Goal: Task Accomplishment & Management: Manage account settings

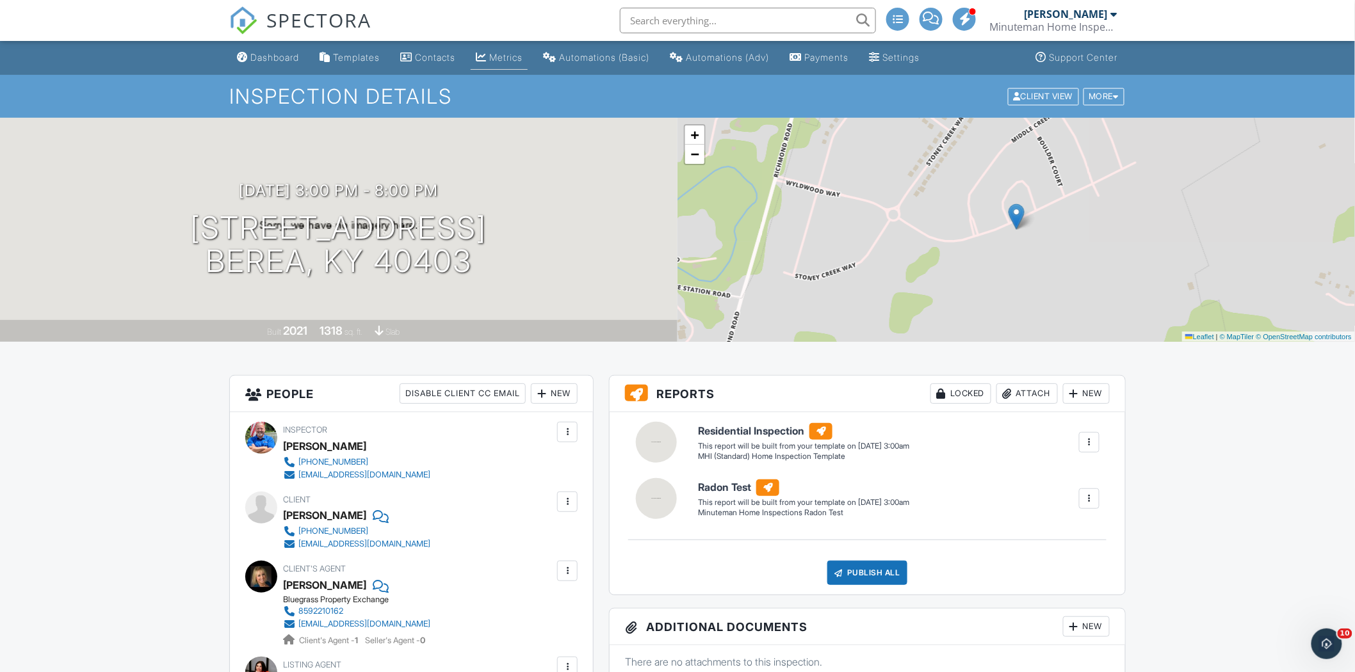
click at [503, 61] on div "Metrics" at bounding box center [505, 57] width 33 height 11
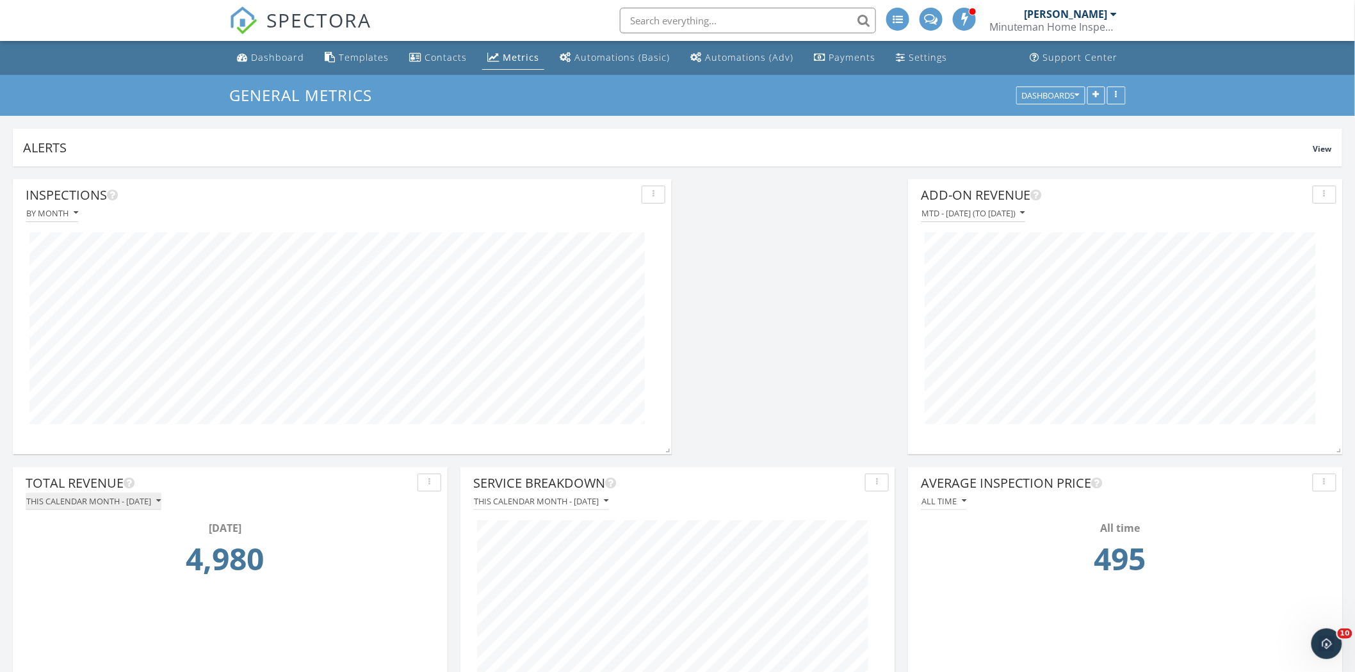
click at [161, 501] on icon "button" at bounding box center [158, 501] width 4 height 9
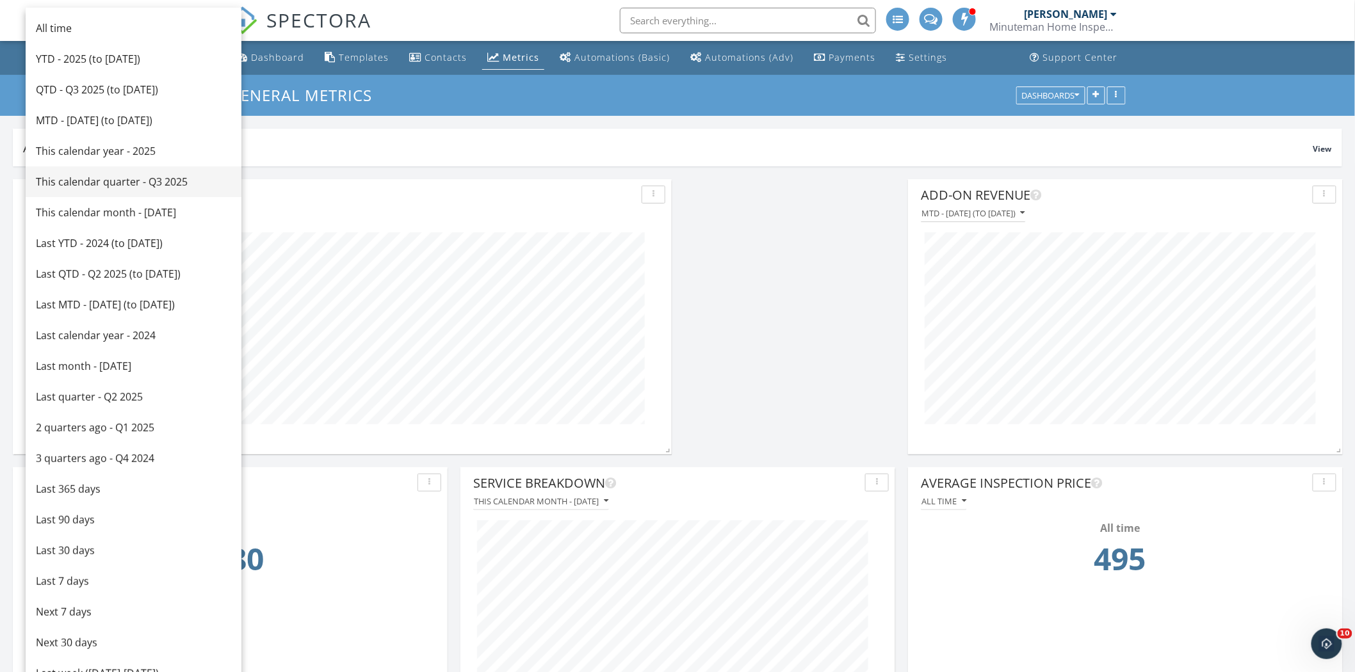
click at [151, 184] on div "This calendar quarter - Q3 2025" at bounding box center [133, 181] width 195 height 15
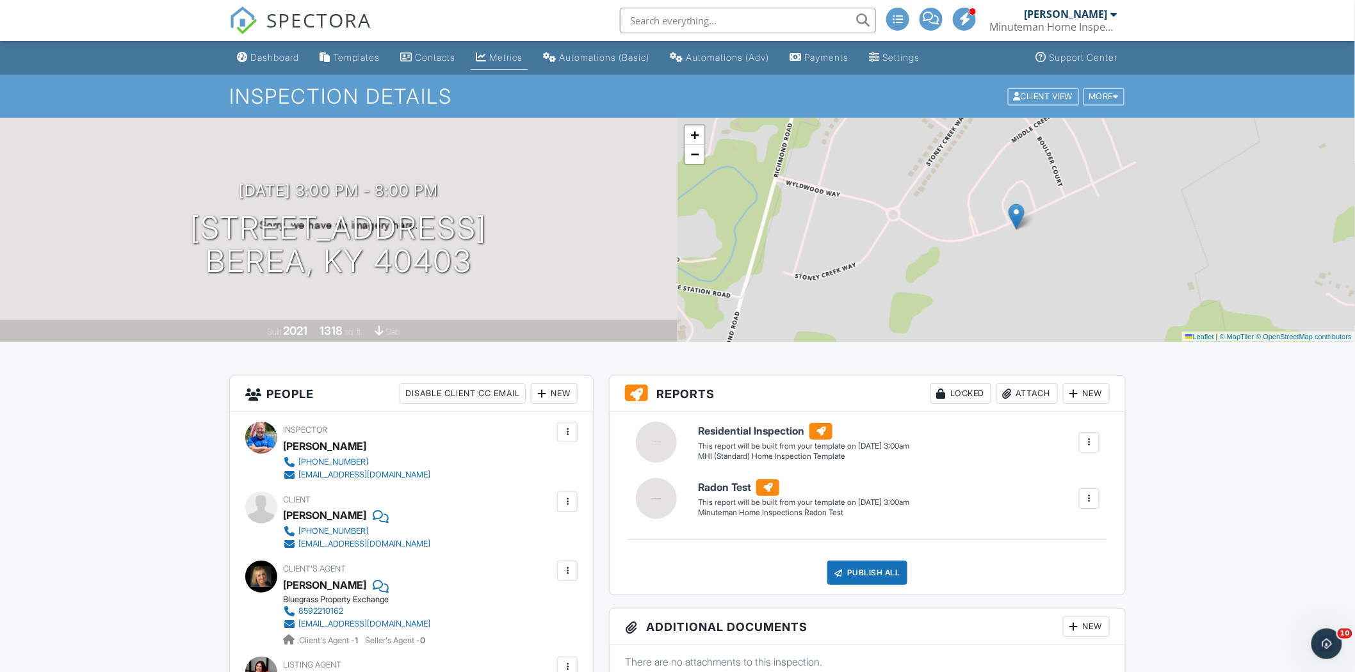
click at [503, 56] on div "Metrics" at bounding box center [505, 57] width 33 height 11
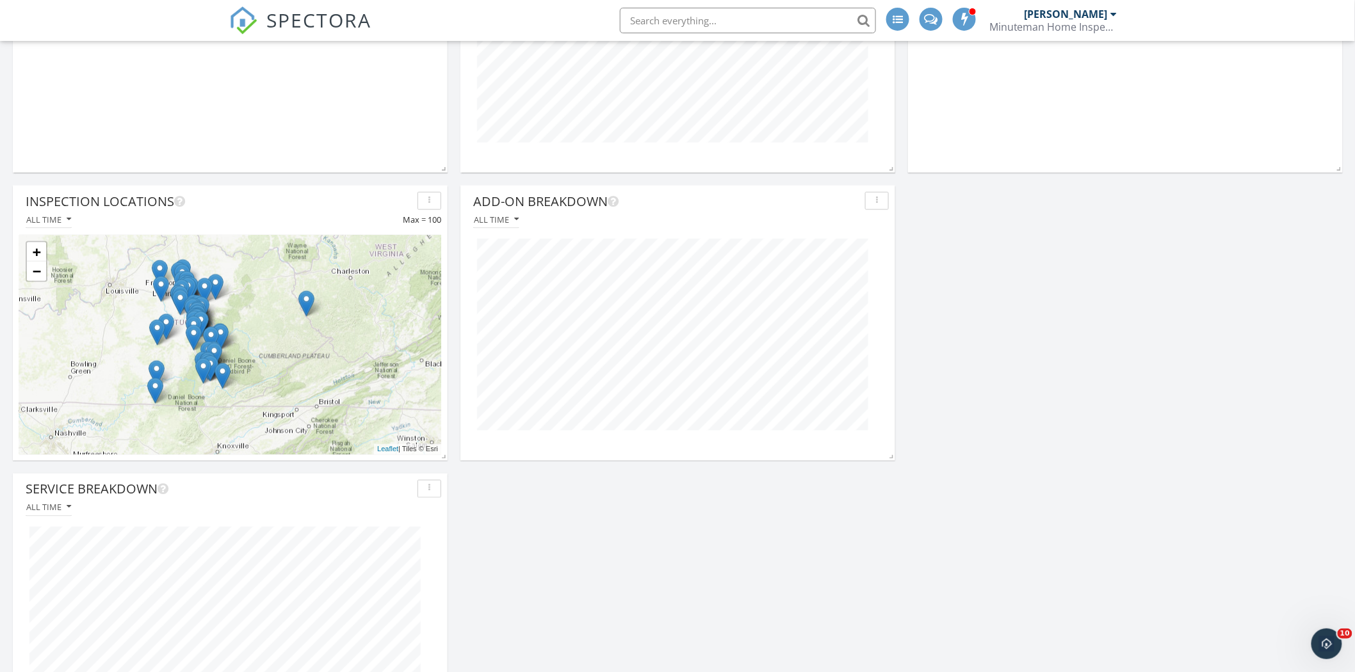
scroll to position [589, 0]
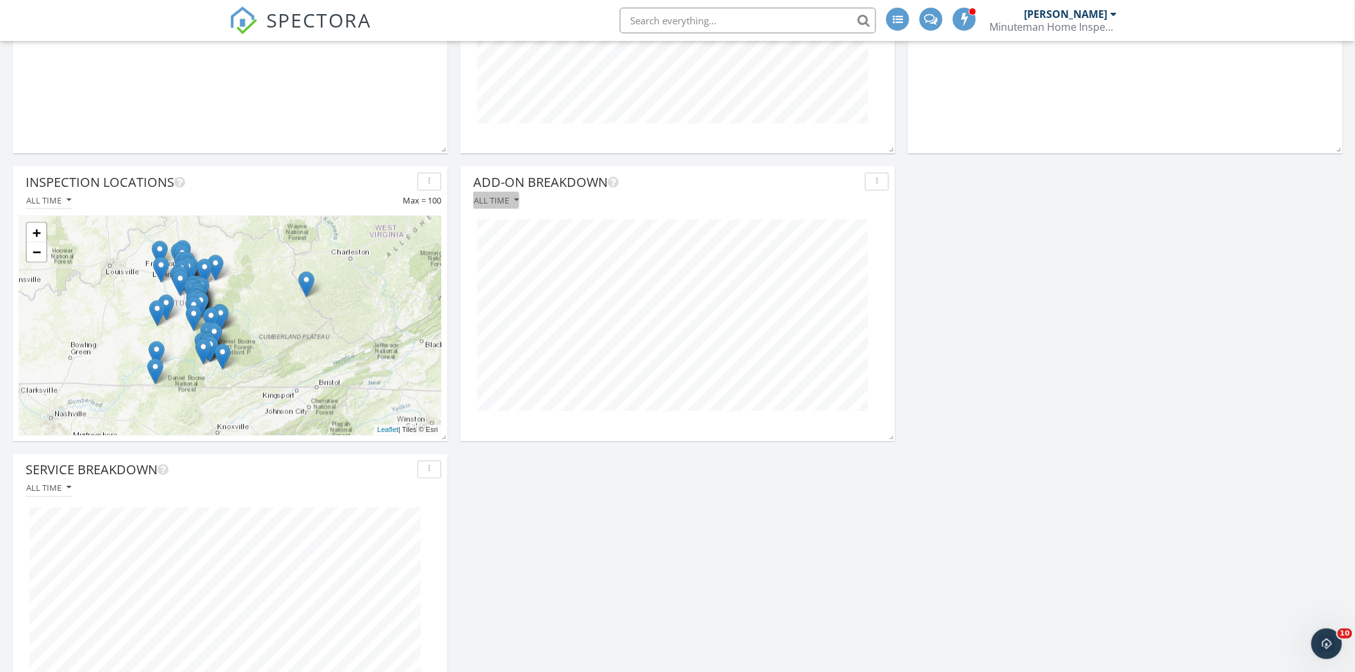
click at [517, 197] on icon "button" at bounding box center [516, 200] width 4 height 9
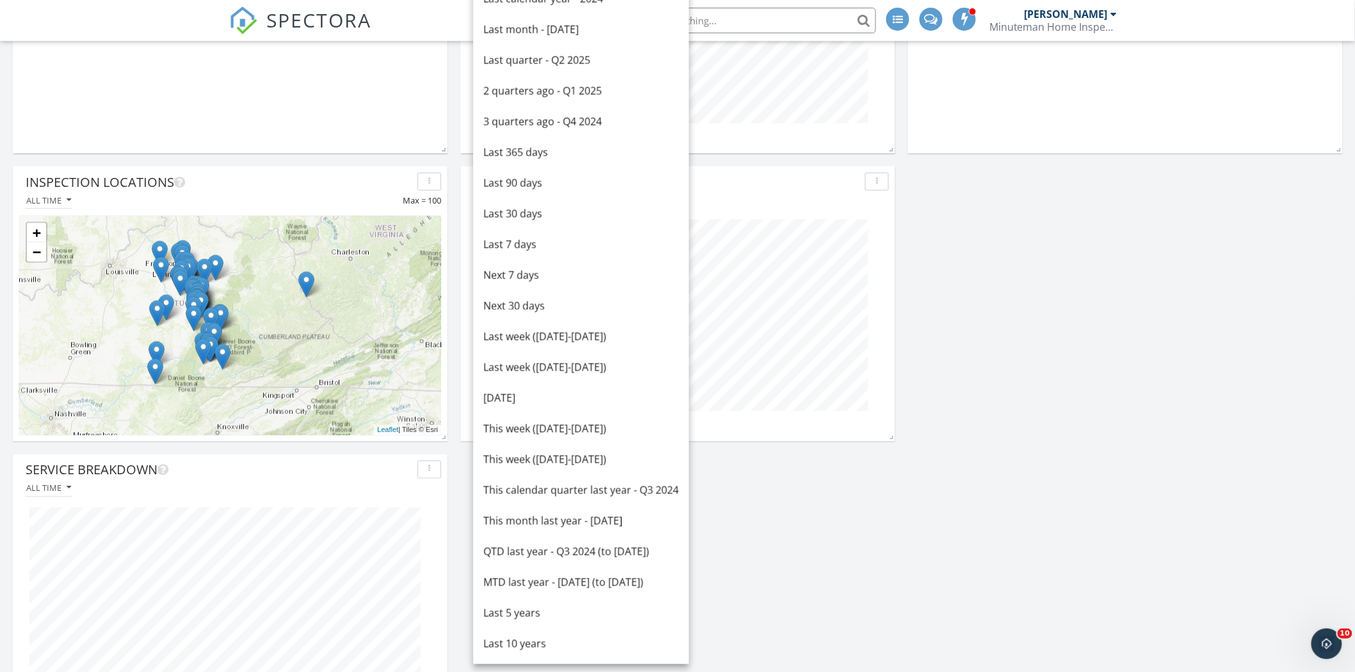
click at [1081, 199] on div "Inspections By month Service Breakdown This calendar month - September 2025 Add…" at bounding box center [677, 160] width 1355 height 1166
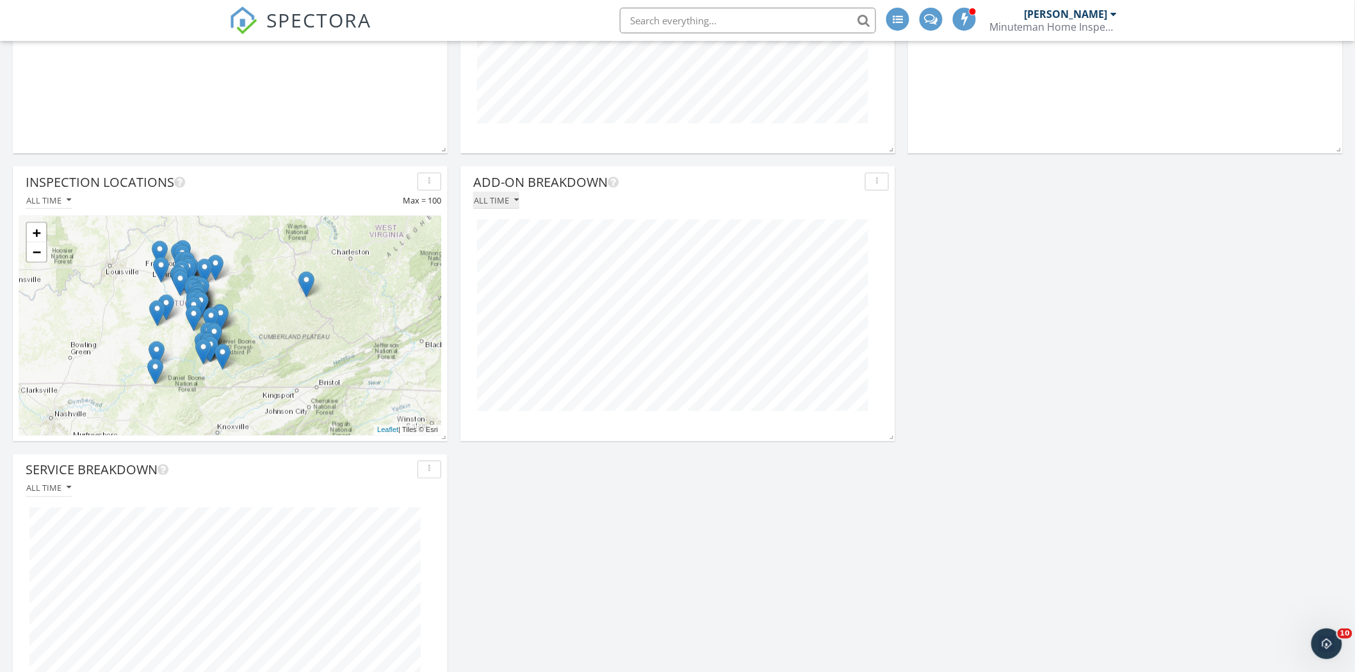
click at [516, 200] on icon "button" at bounding box center [516, 200] width 4 height 9
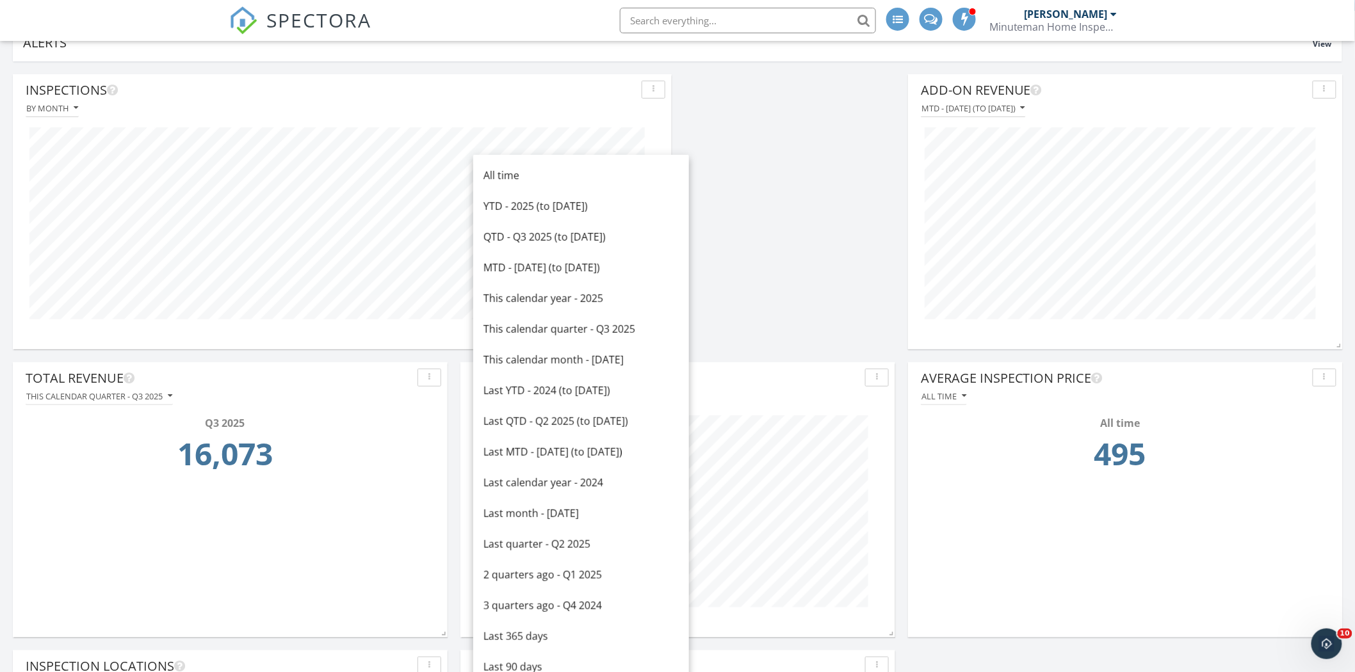
scroll to position [124, 0]
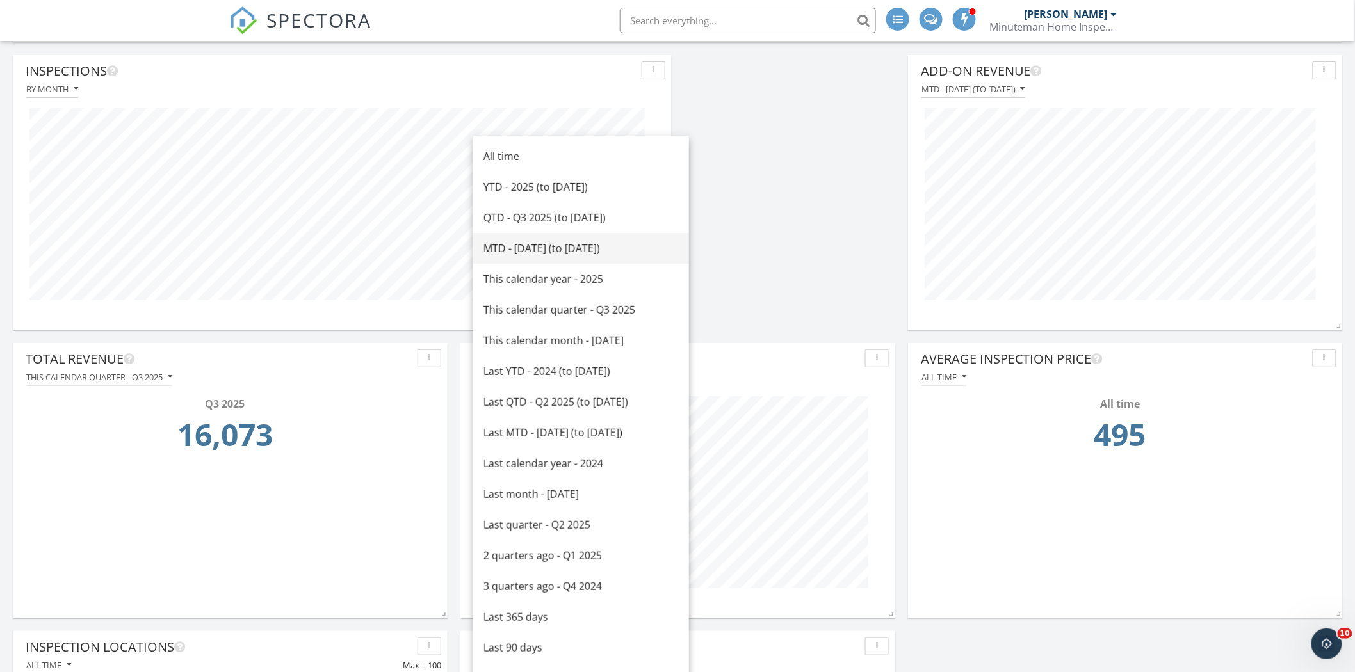
click at [583, 248] on div "MTD - September 2025 (to Sep 28th)" at bounding box center [581, 248] width 195 height 15
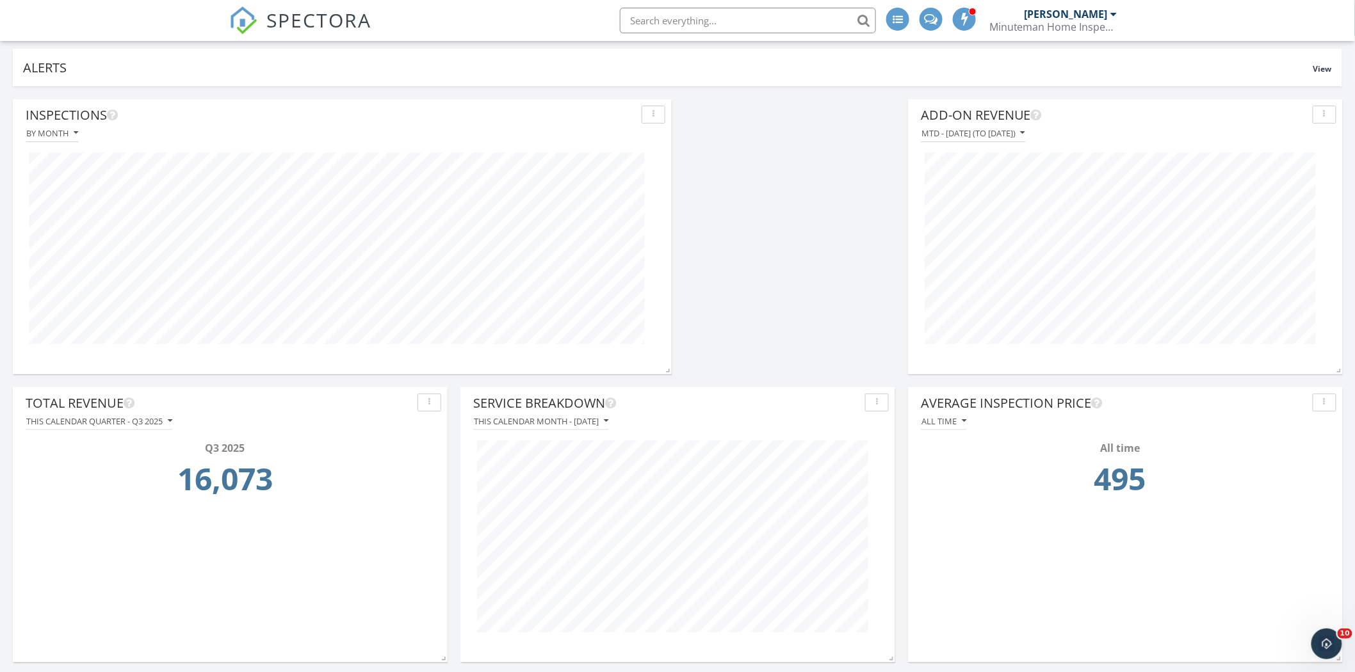
scroll to position [79, 0]
click at [172, 418] on icon "button" at bounding box center [170, 422] width 4 height 9
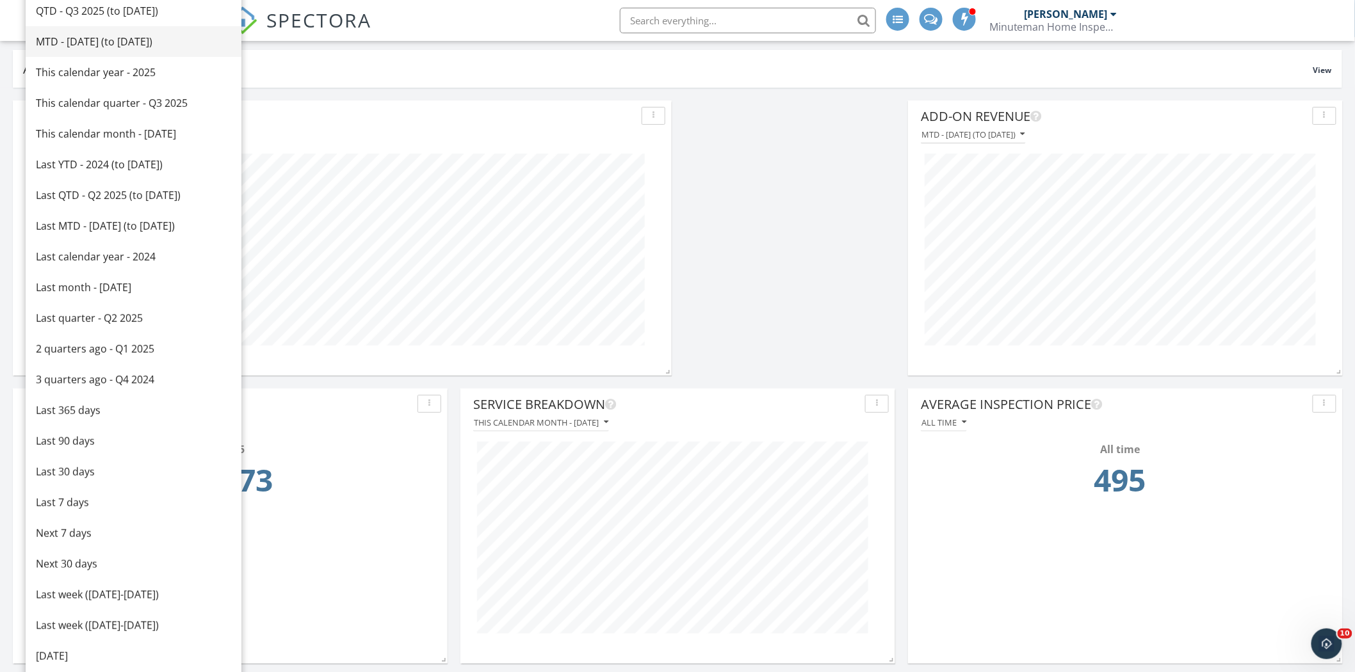
click at [157, 39] on div "MTD - September 2025 (to Sep 28th)" at bounding box center [133, 41] width 195 height 15
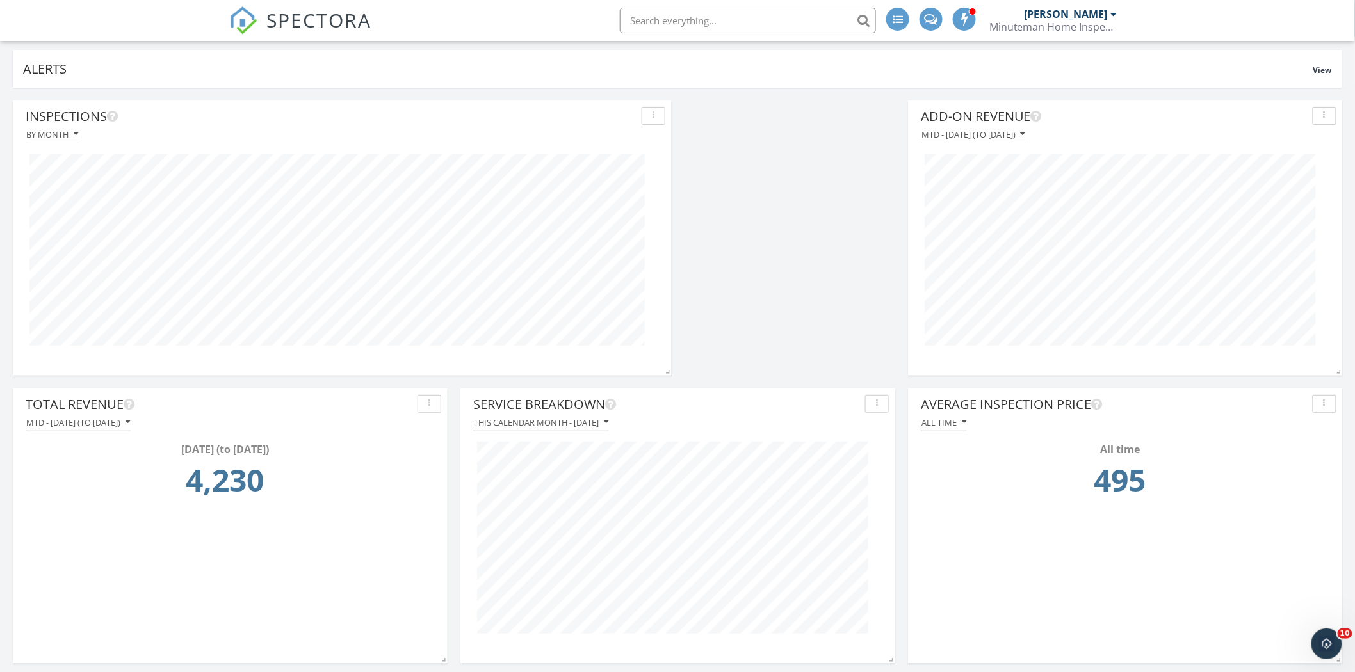
scroll to position [0, 0]
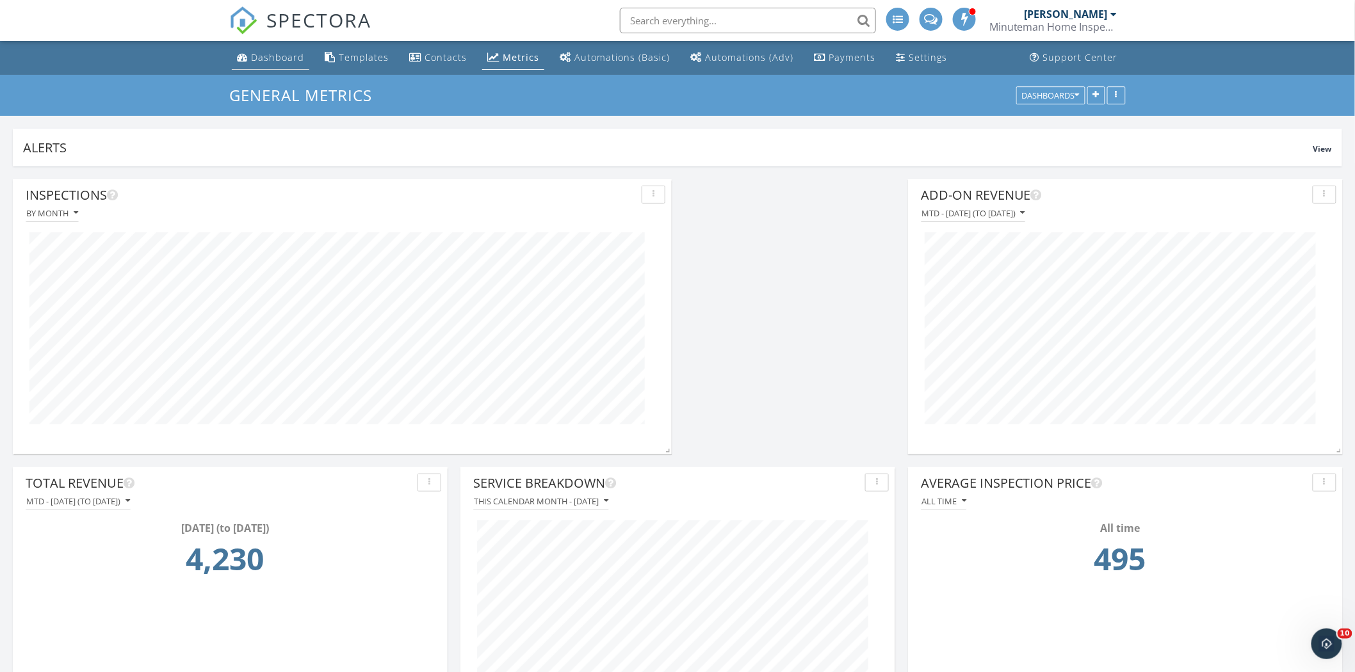
click at [275, 51] on div "Dashboard" at bounding box center [277, 57] width 53 height 12
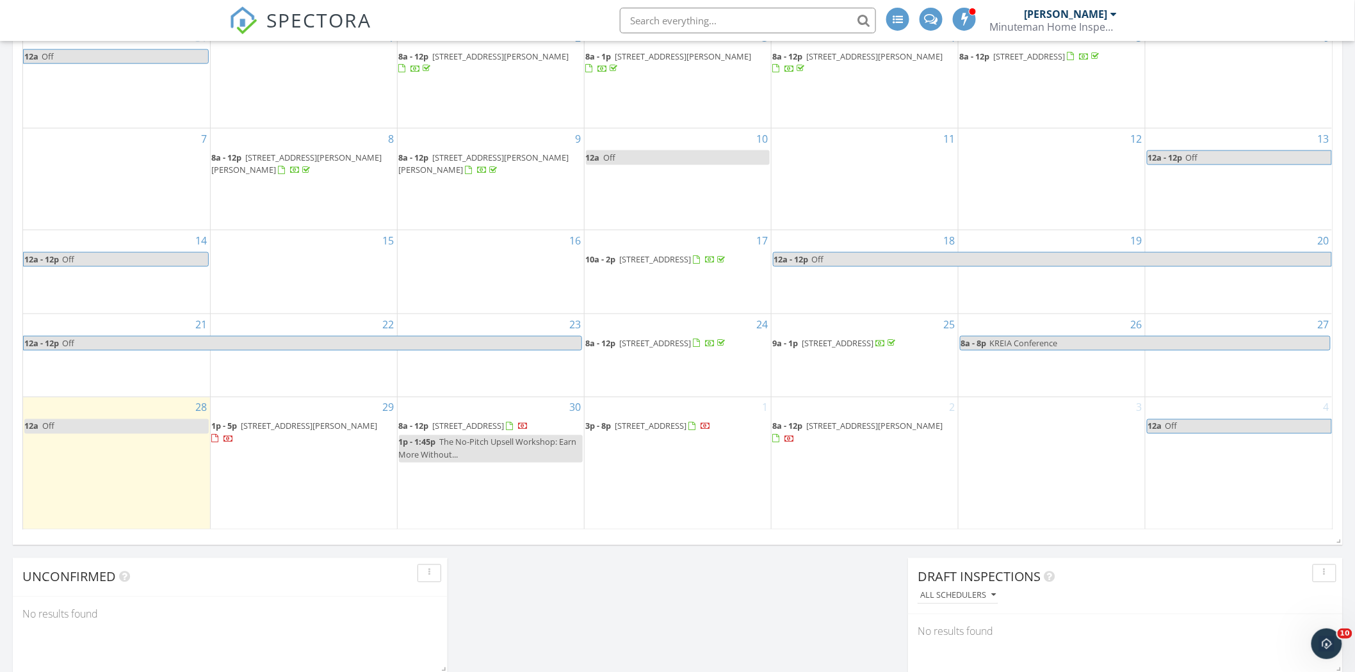
scroll to position [681, 0]
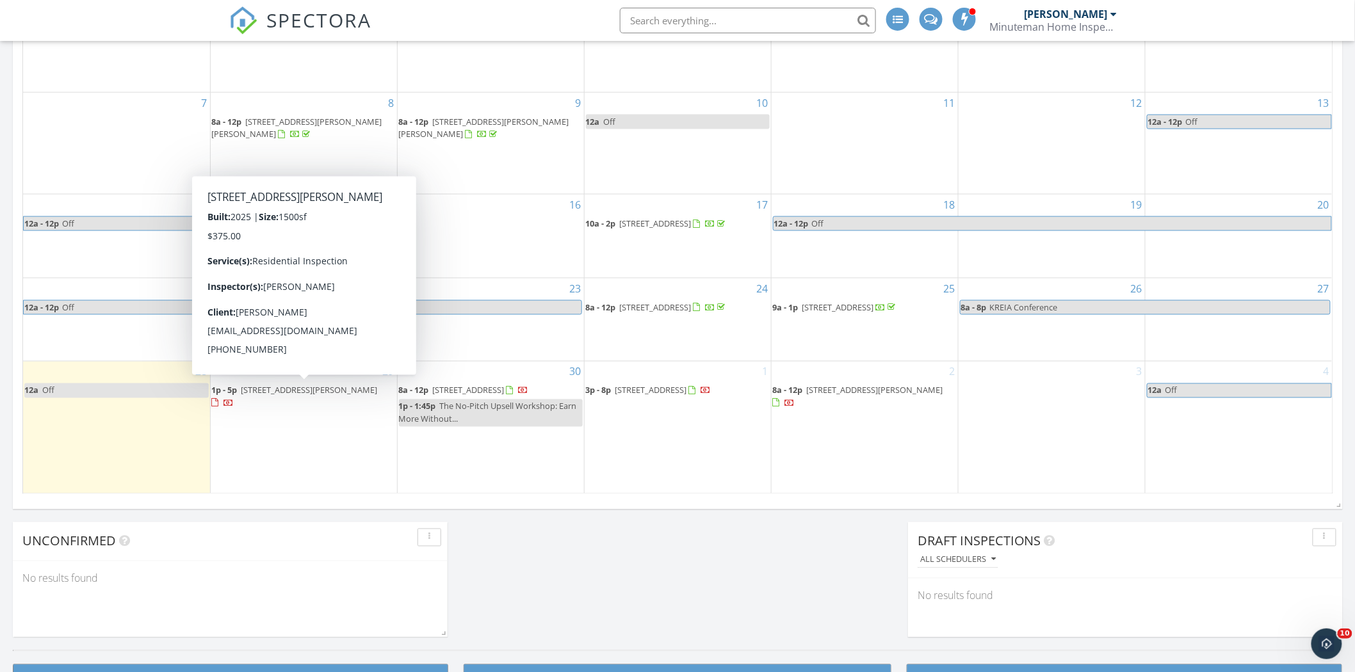
click at [298, 385] on span "321 Hollywood Dr, Corbin 40701" at bounding box center [309, 391] width 136 height 12
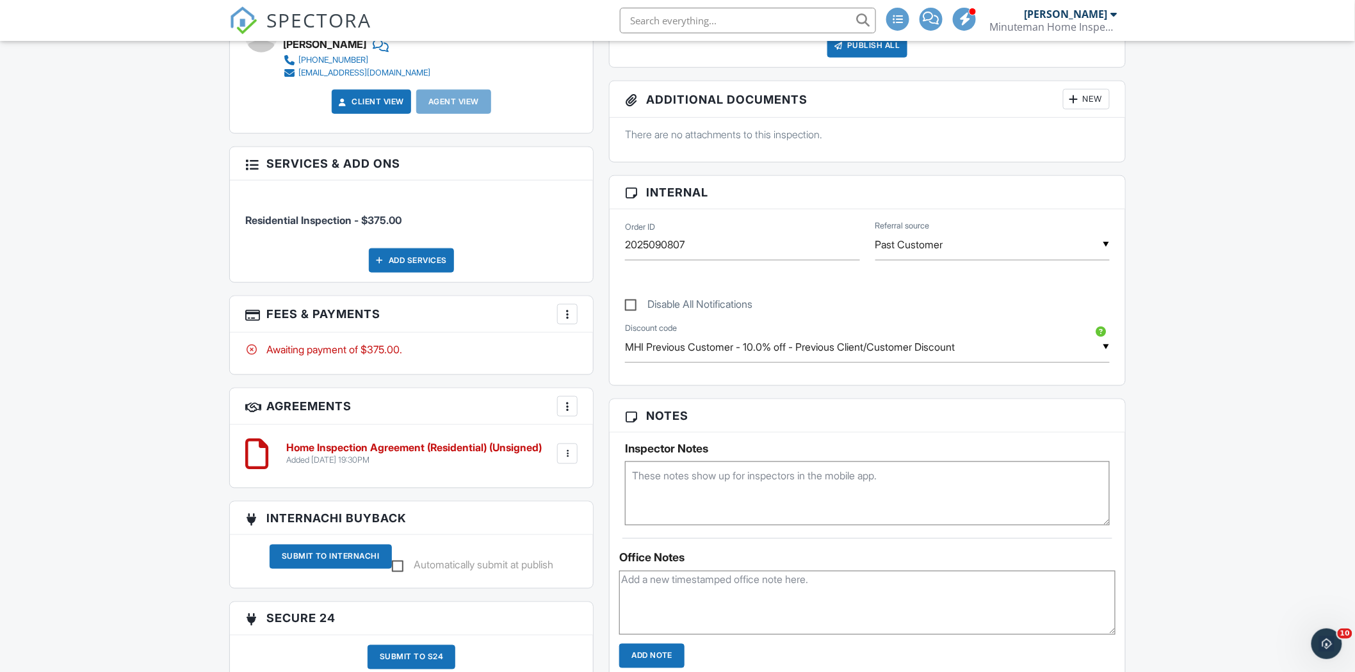
scroll to position [484, 0]
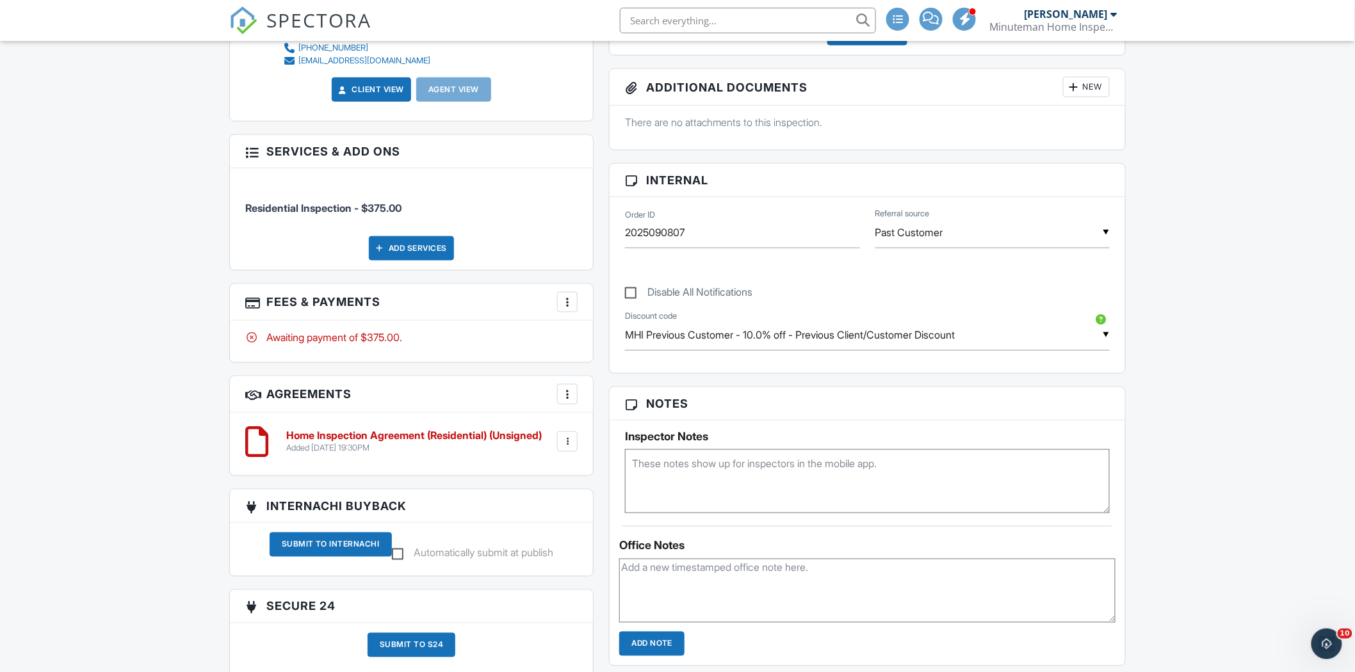
drag, startPoint x: 1360, startPoint y: 155, endPoint x: 1356, endPoint y: 330, distance: 175.5
click at [1355, 330] on html "SPECTORA Terry Roark Minuteman Home Inspections LLC Role: Inspector Change Role…" at bounding box center [677, 404] width 1355 height 1777
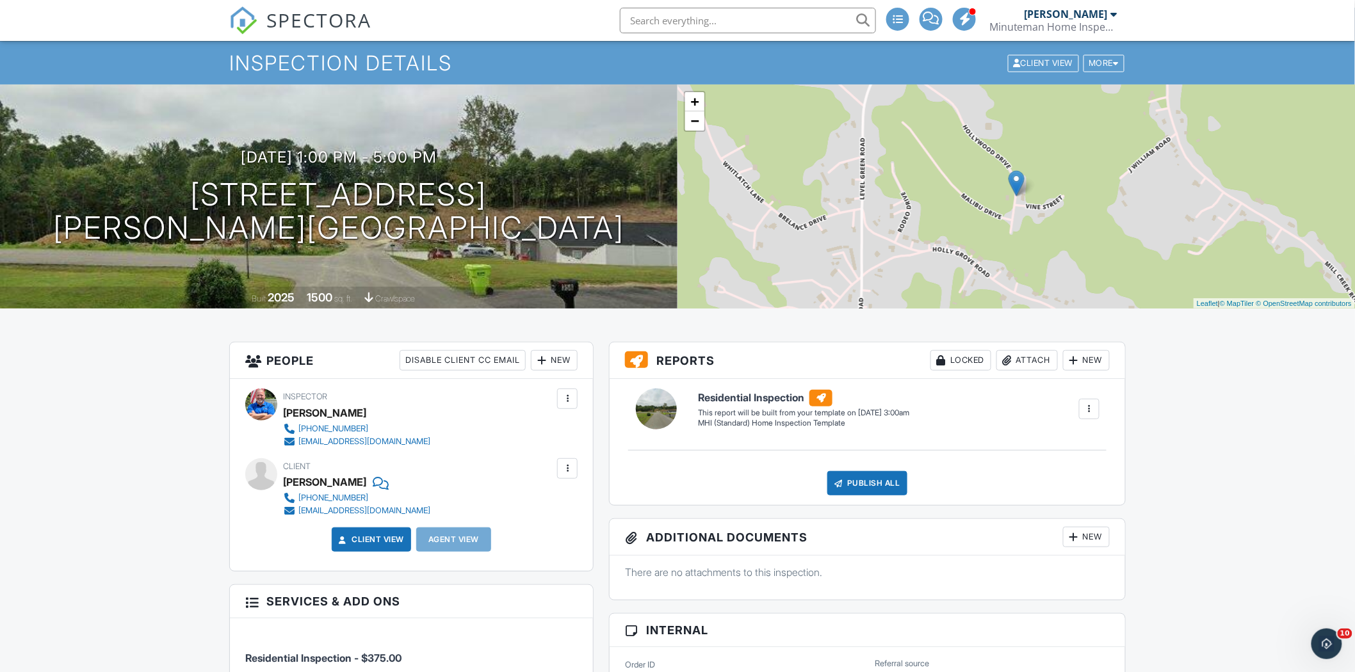
scroll to position [0, 0]
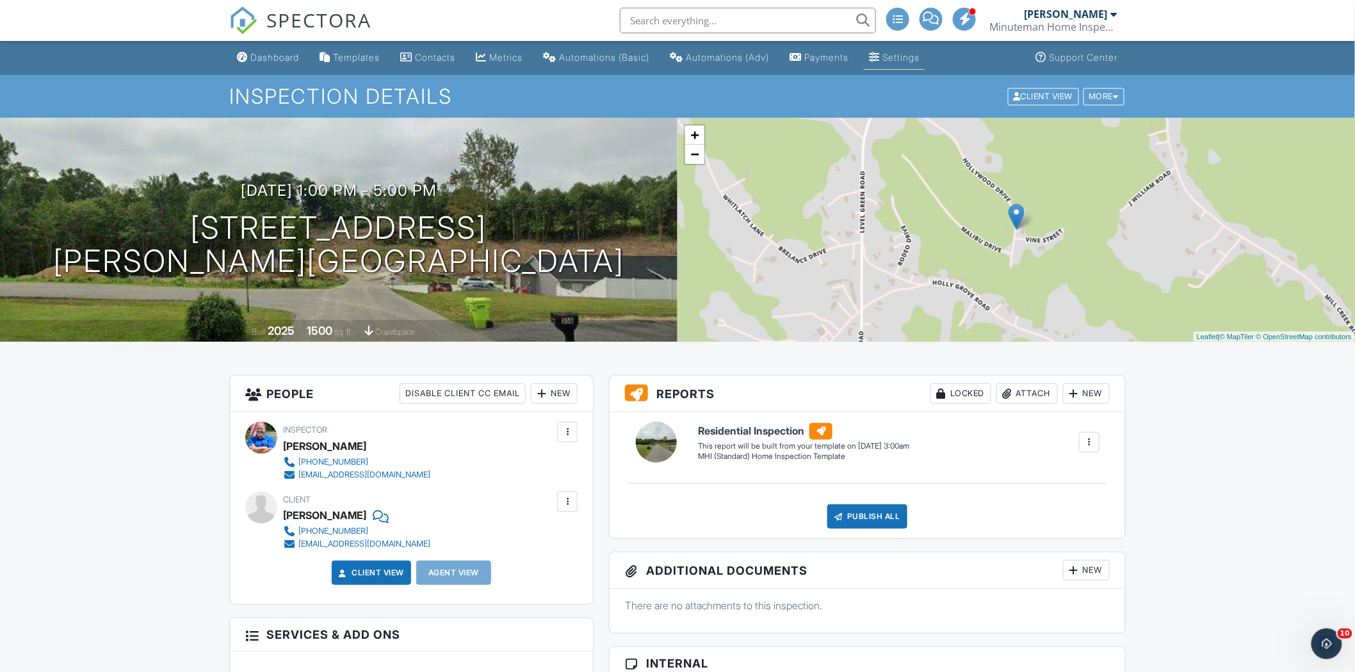
click at [925, 66] on link "Settings" at bounding box center [894, 58] width 61 height 24
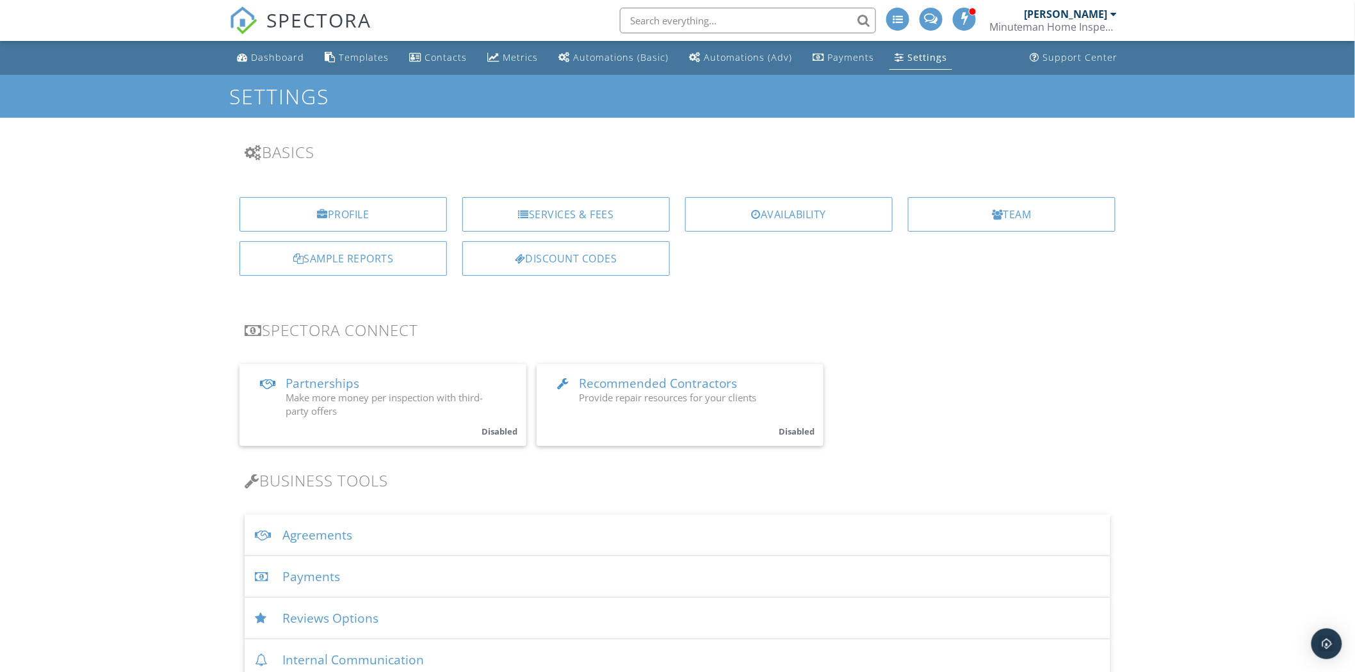
click at [340, 625] on div "Reviews Options" at bounding box center [678, 619] width 866 height 42
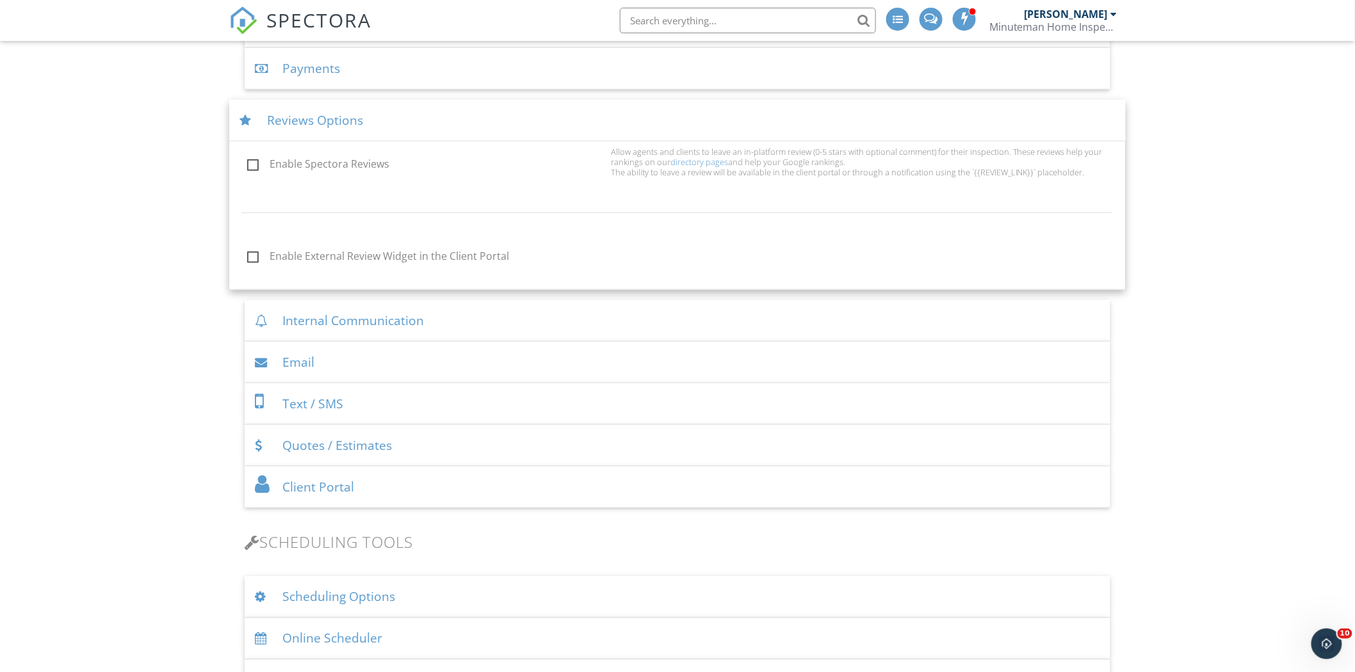
scroll to position [514, 0]
click at [296, 361] on div "Email" at bounding box center [678, 358] width 866 height 42
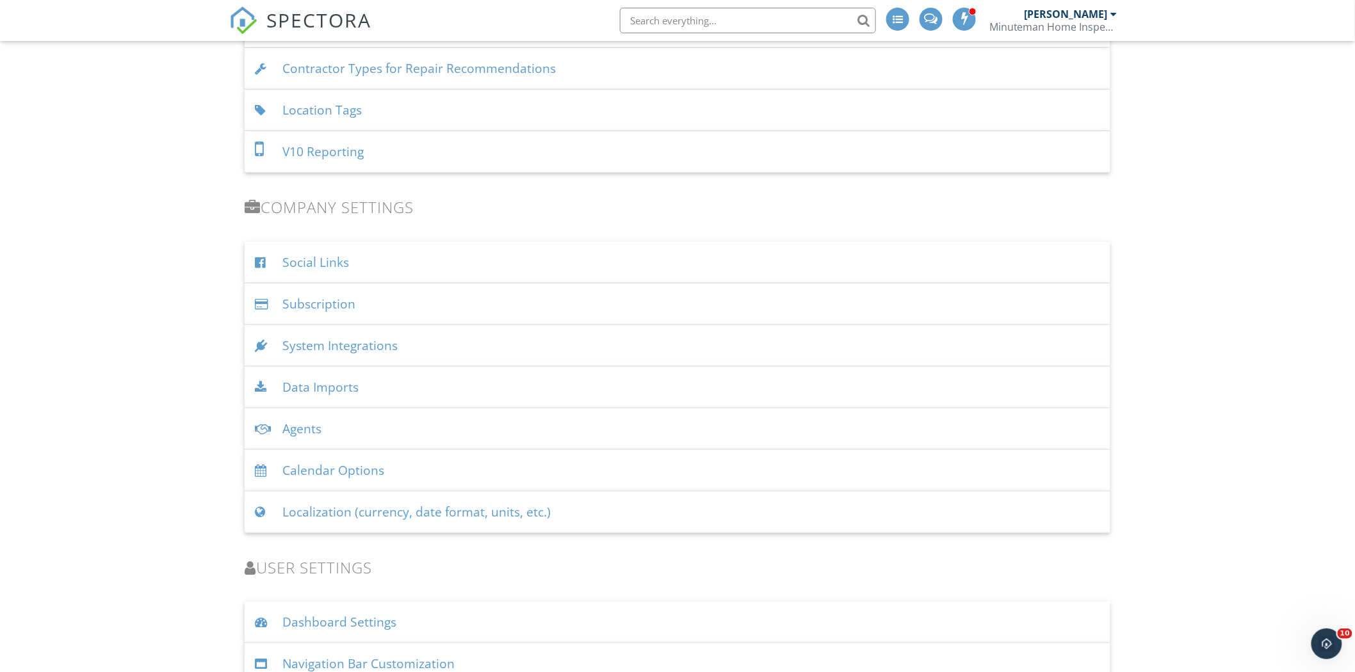
scroll to position [2381, 0]
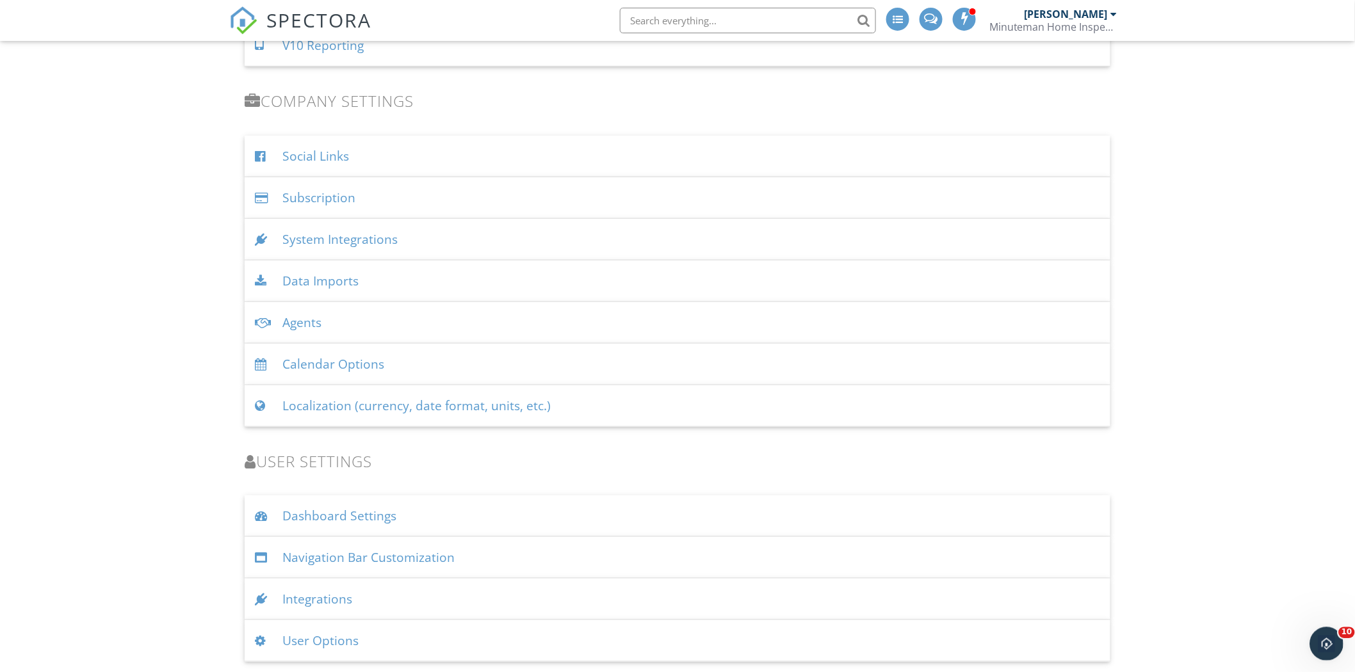
click at [1323, 648] on icon "Open Intercom Messenger" at bounding box center [1324, 642] width 21 height 21
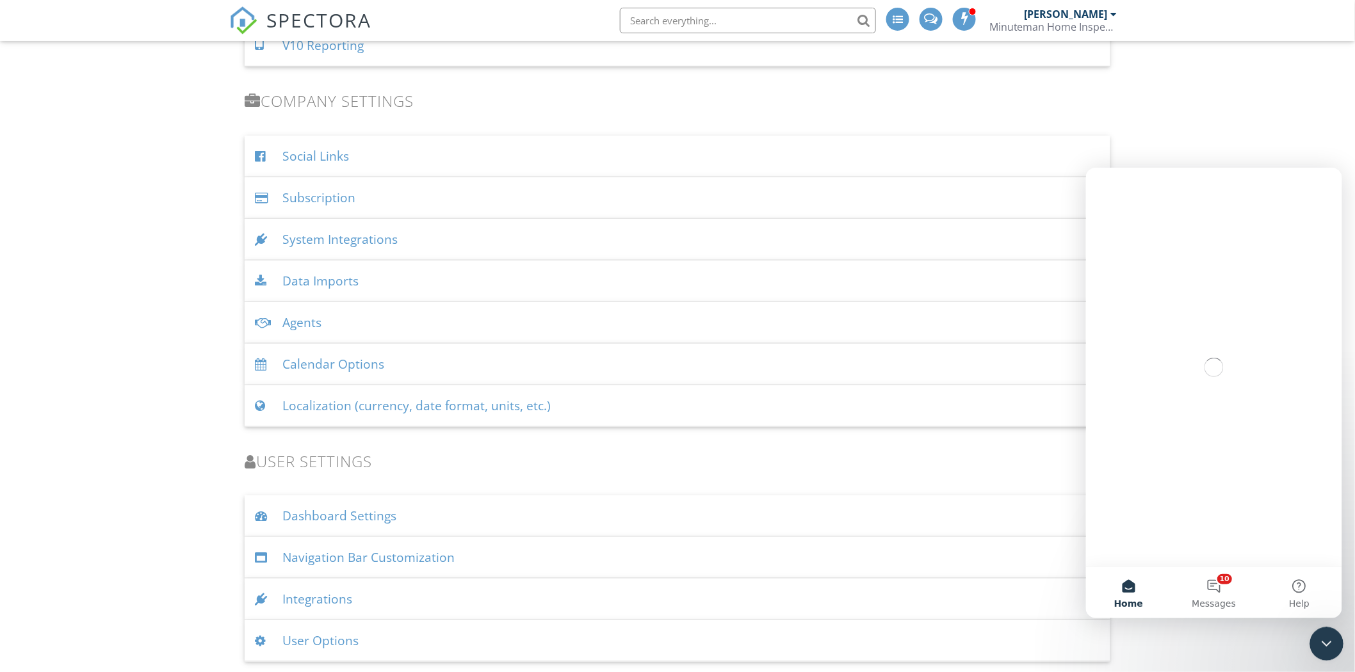
scroll to position [0, 0]
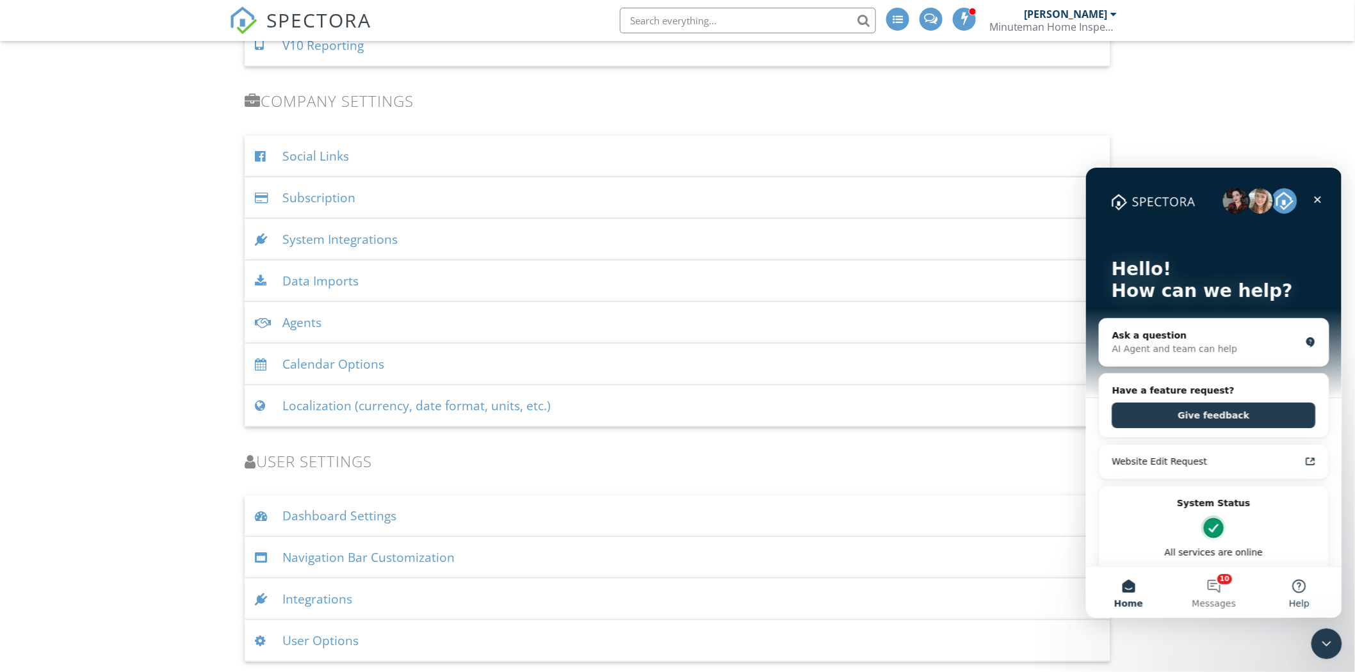
click at [1301, 587] on button "Help" at bounding box center [1299, 592] width 85 height 51
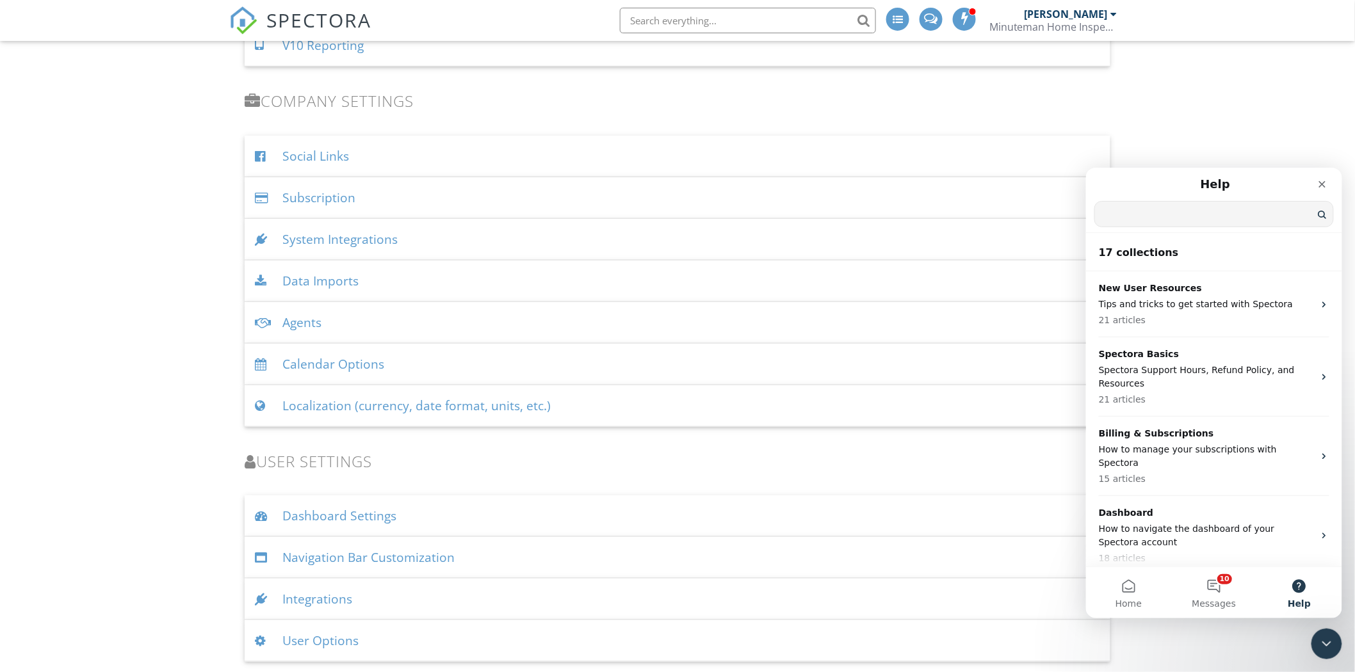
drag, startPoint x: 1180, startPoint y: 213, endPoint x: 1106, endPoint y: 216, distance: 73.7
click at [1106, 216] on input "Search for help" at bounding box center [1214, 213] width 238 height 25
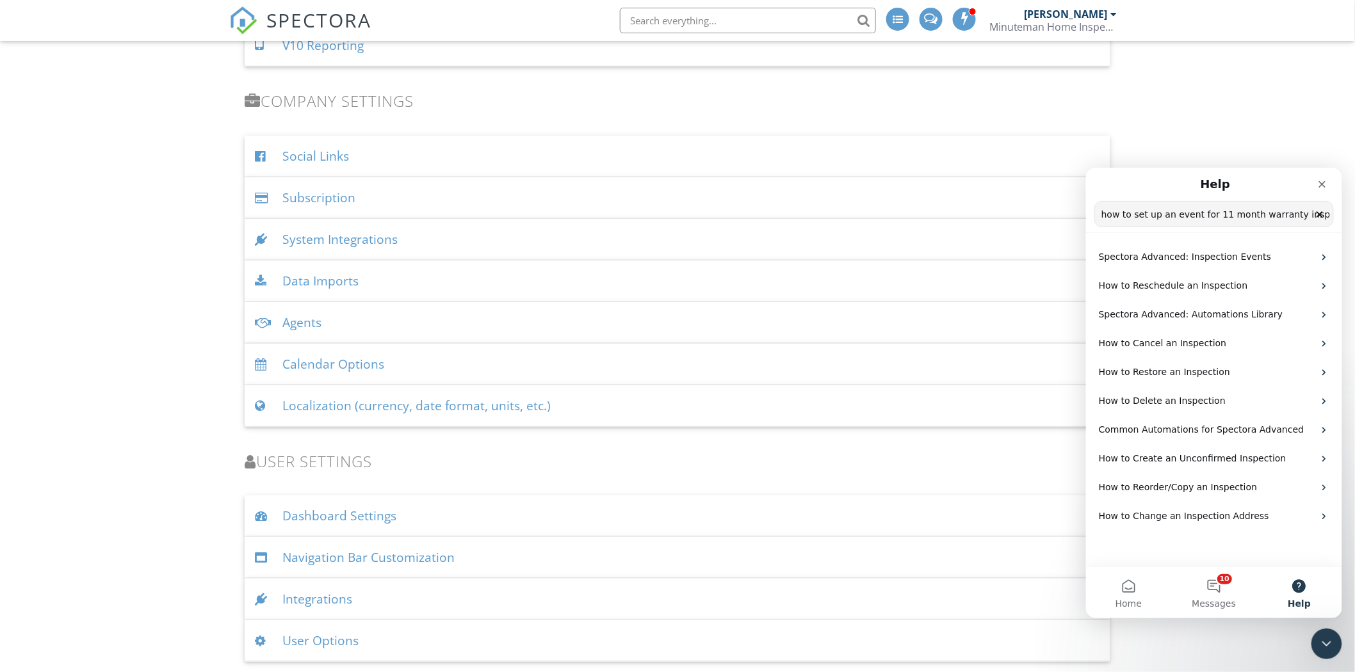
click at [1282, 215] on input "how to set up an event for 11 month warranty inspection" at bounding box center [1214, 213] width 238 height 25
click at [1141, 216] on input "how to set up an event for 11 month warranty inspection" at bounding box center [1214, 213] width 238 height 25
click at [1194, 216] on input "how to set up an event for 11 month warranty inspection" at bounding box center [1214, 213] width 238 height 25
click at [1209, 213] on input "how to set up an event for 11 month warranty inspection" at bounding box center [1214, 213] width 238 height 25
click at [1241, 213] on input "how to set up an event for 11 month warranty inspection" at bounding box center [1214, 213] width 238 height 25
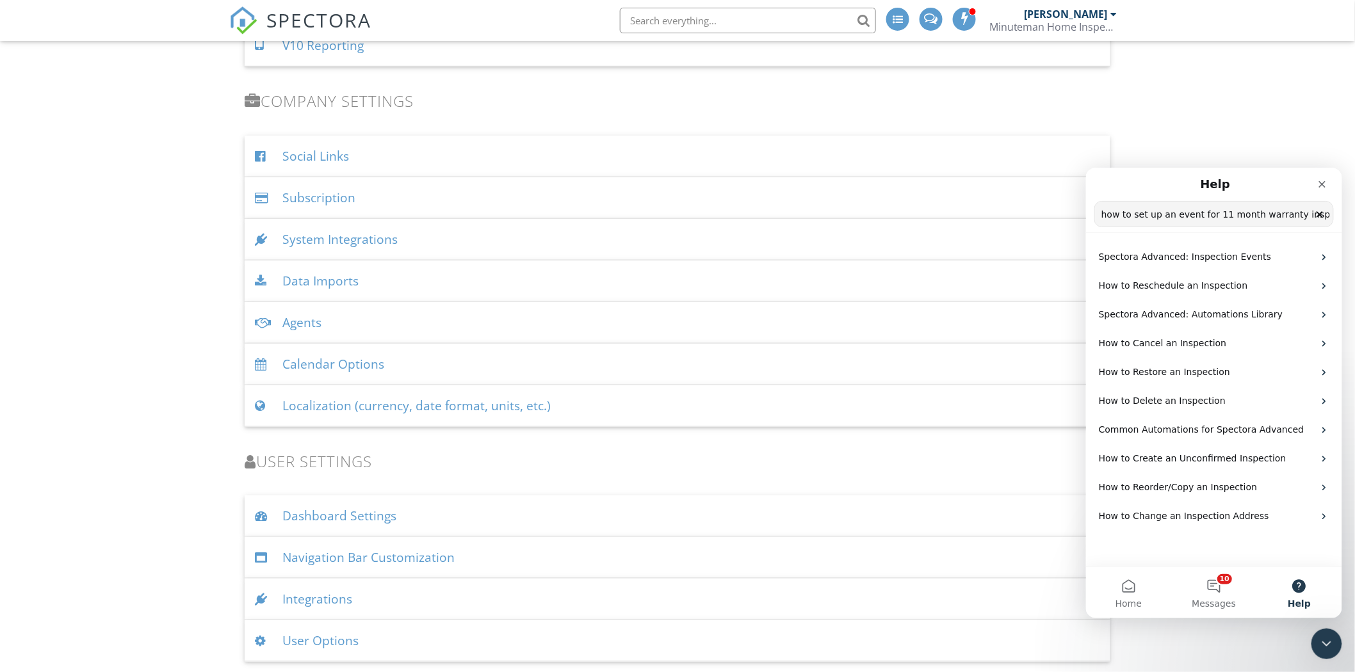
click at [1273, 220] on input "how to set up an event for 11 month warranty inspection" at bounding box center [1214, 213] width 238 height 25
drag, startPoint x: 1282, startPoint y: 213, endPoint x: 1372, endPoint y: 214, distance: 89.7
click at [1342, 214] on html "Help how to set up an event for 11 month warranty inspection Search for help Sp…" at bounding box center [1214, 392] width 256 height 451
type input "how to set up an event for 11 month warranty"
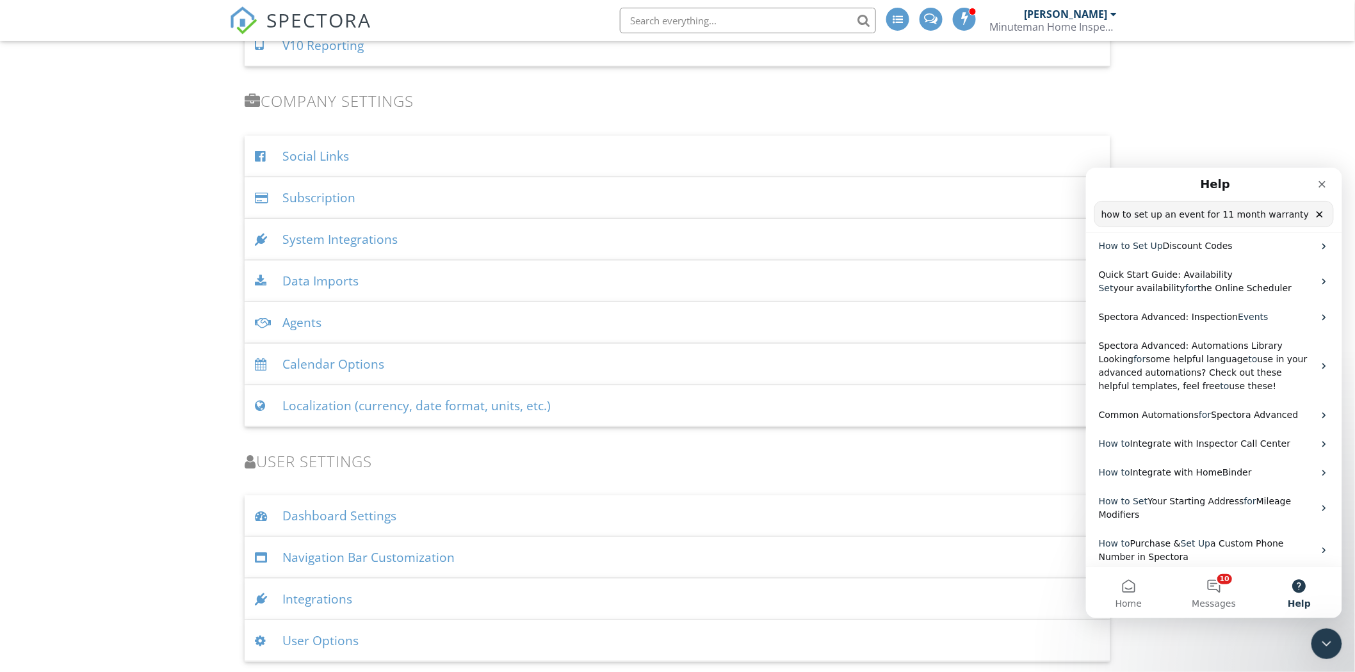
scroll to position [45, 0]
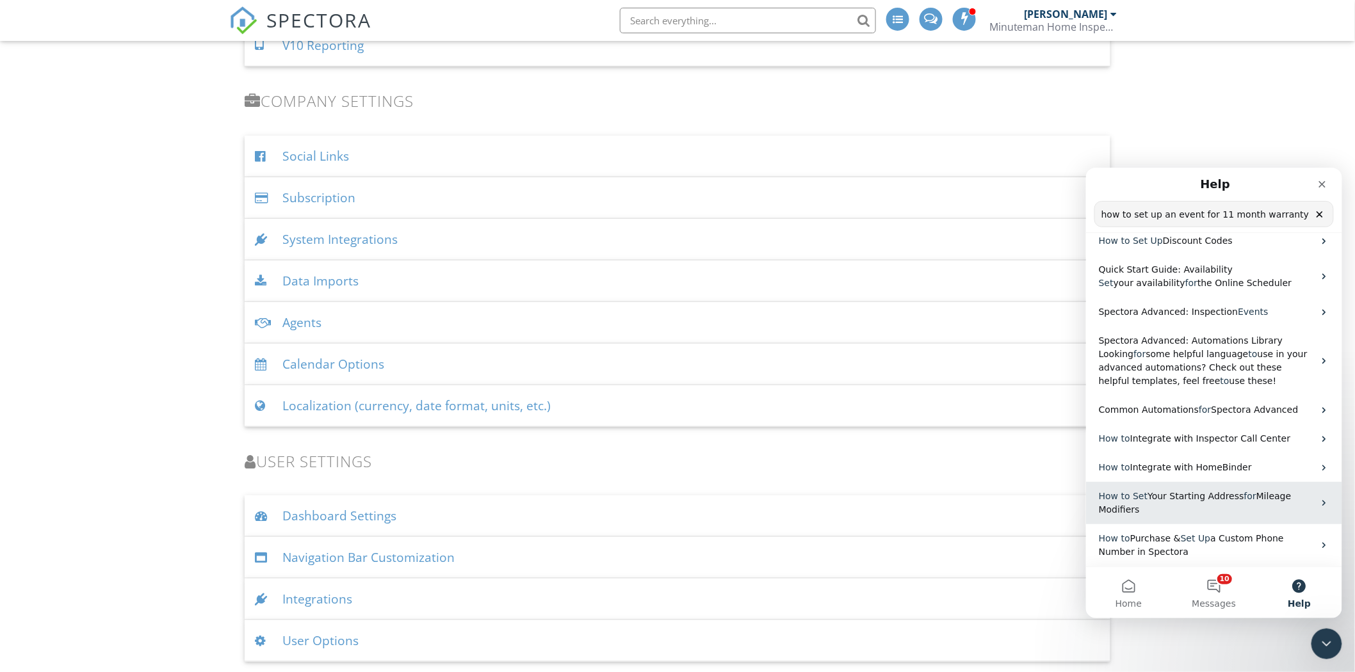
click at [1230, 496] on span "Your Starting Address" at bounding box center [1196, 496] width 96 height 10
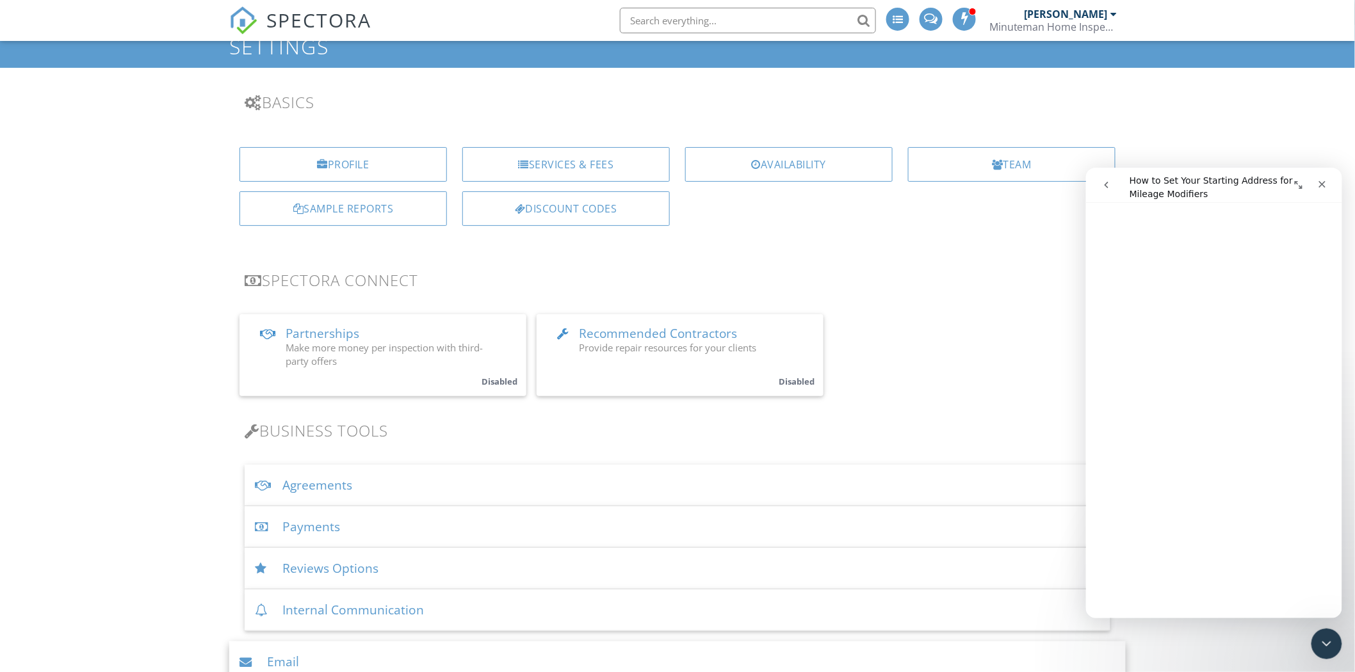
scroll to position [0, 0]
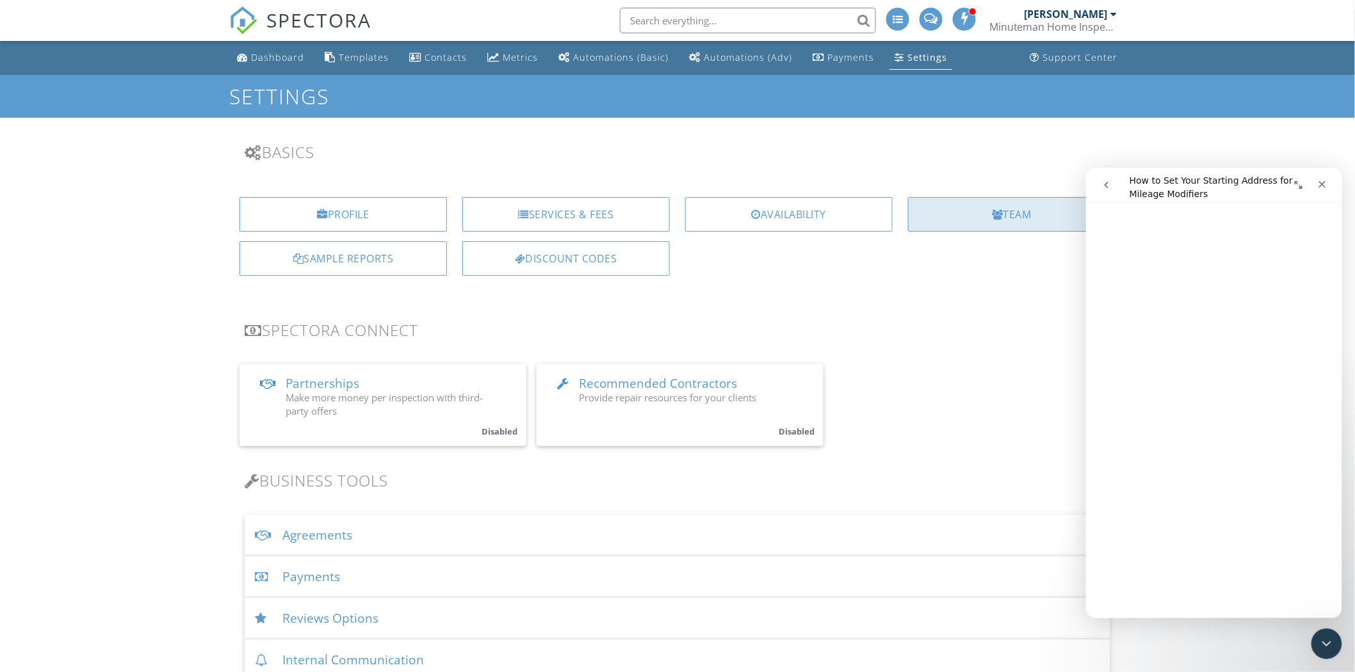
click at [1006, 220] on div "Team" at bounding box center [1012, 214] width 208 height 35
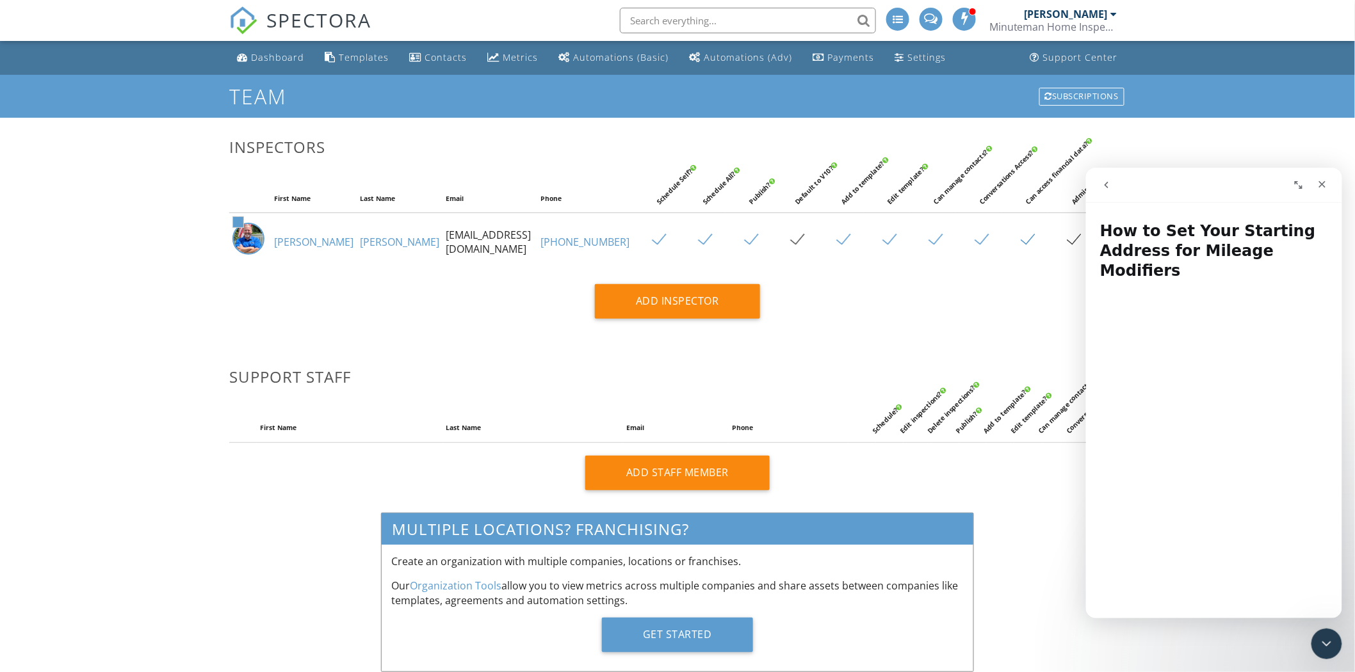
click at [282, 249] on link "[PERSON_NAME]" at bounding box center [313, 242] width 79 height 14
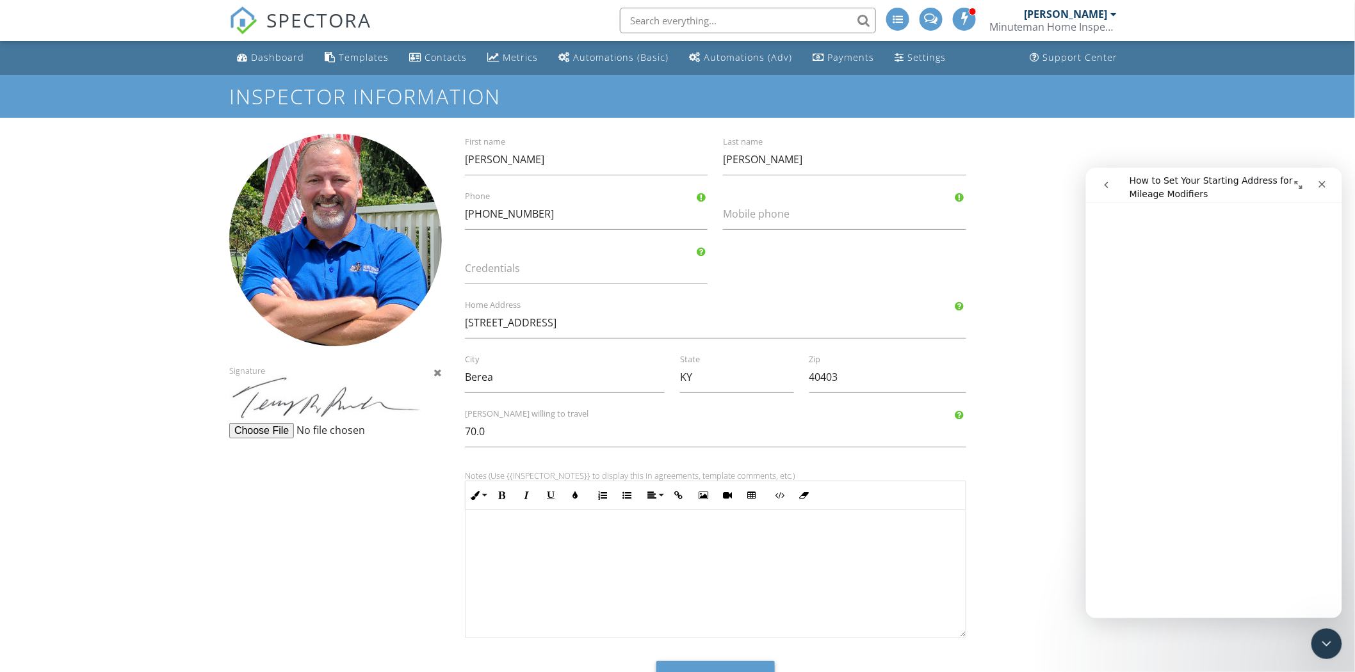
scroll to position [706, 0]
drag, startPoint x: 1335, startPoint y: 240, endPoint x: 2431, endPoint y: 517, distance: 1129.6
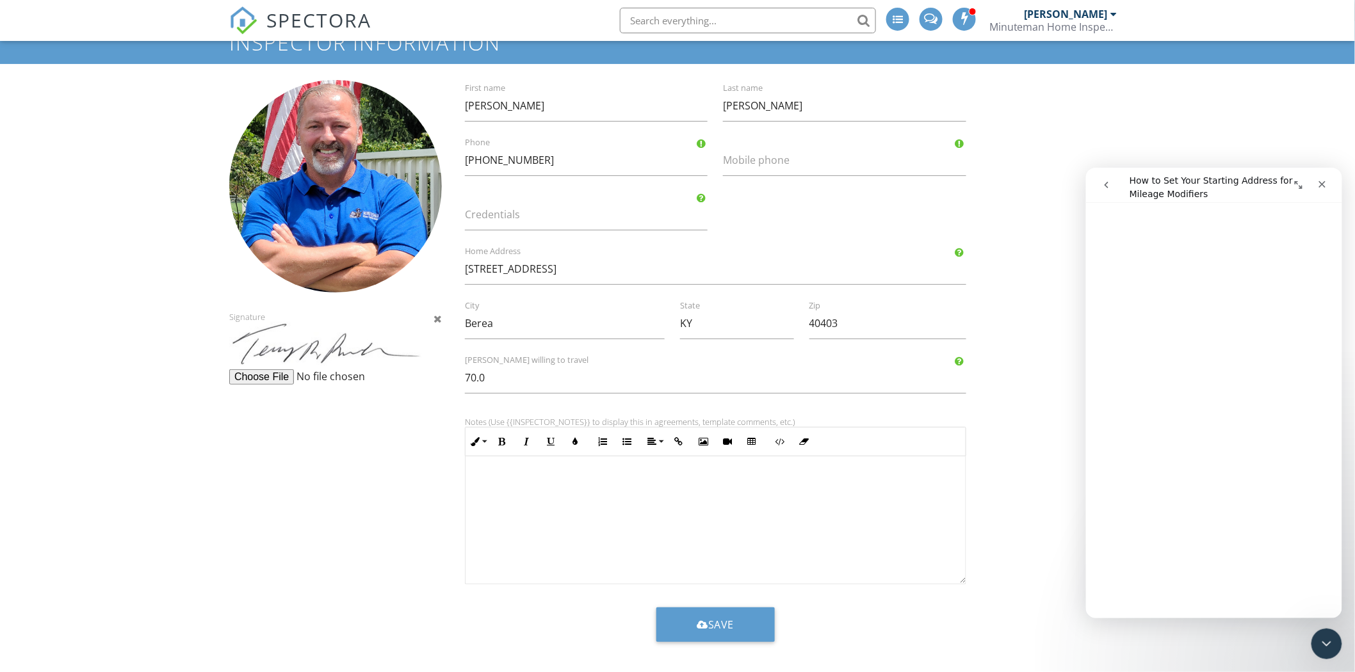
scroll to position [60, 0]
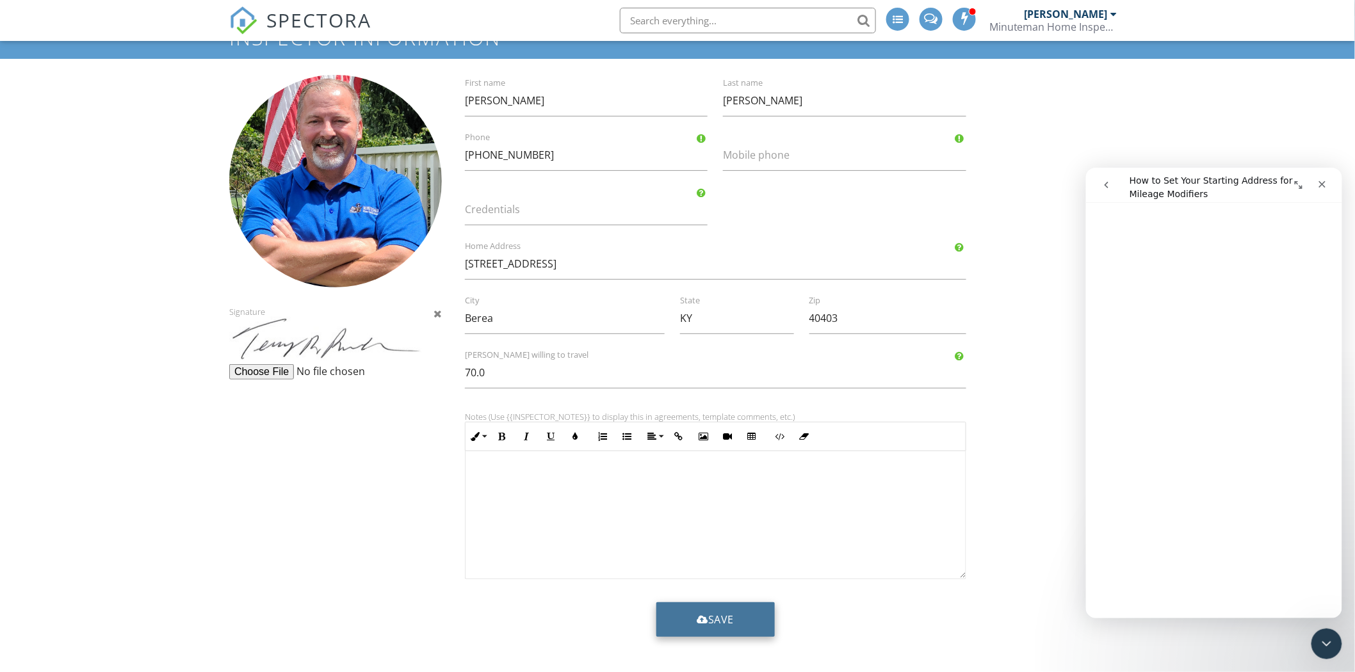
click at [696, 628] on button "Save" at bounding box center [715, 620] width 119 height 35
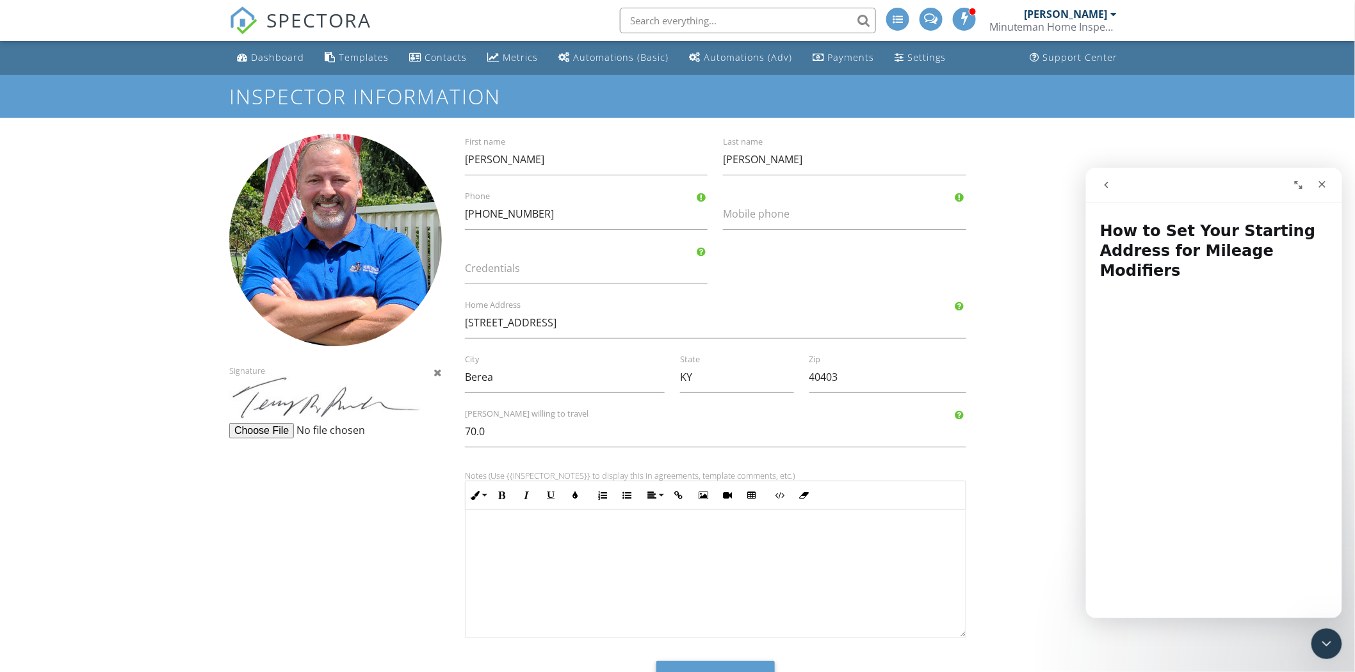
click at [1109, 181] on icon "go back" at bounding box center [1106, 184] width 10 height 10
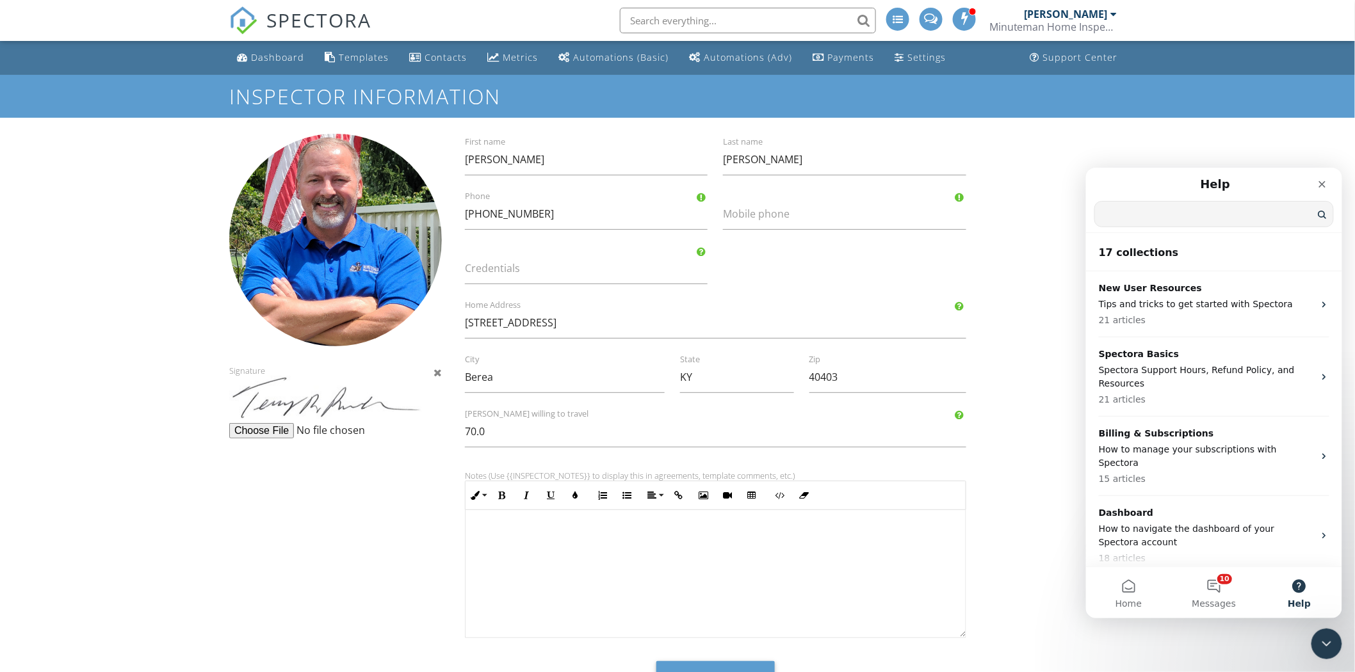
drag, startPoint x: 1177, startPoint y: 216, endPoint x: 1111, endPoint y: 213, distance: 65.4
click at [1111, 213] on input "Search for help" at bounding box center [1214, 213] width 238 height 25
type input "reminder for 11 month warranty inspection"
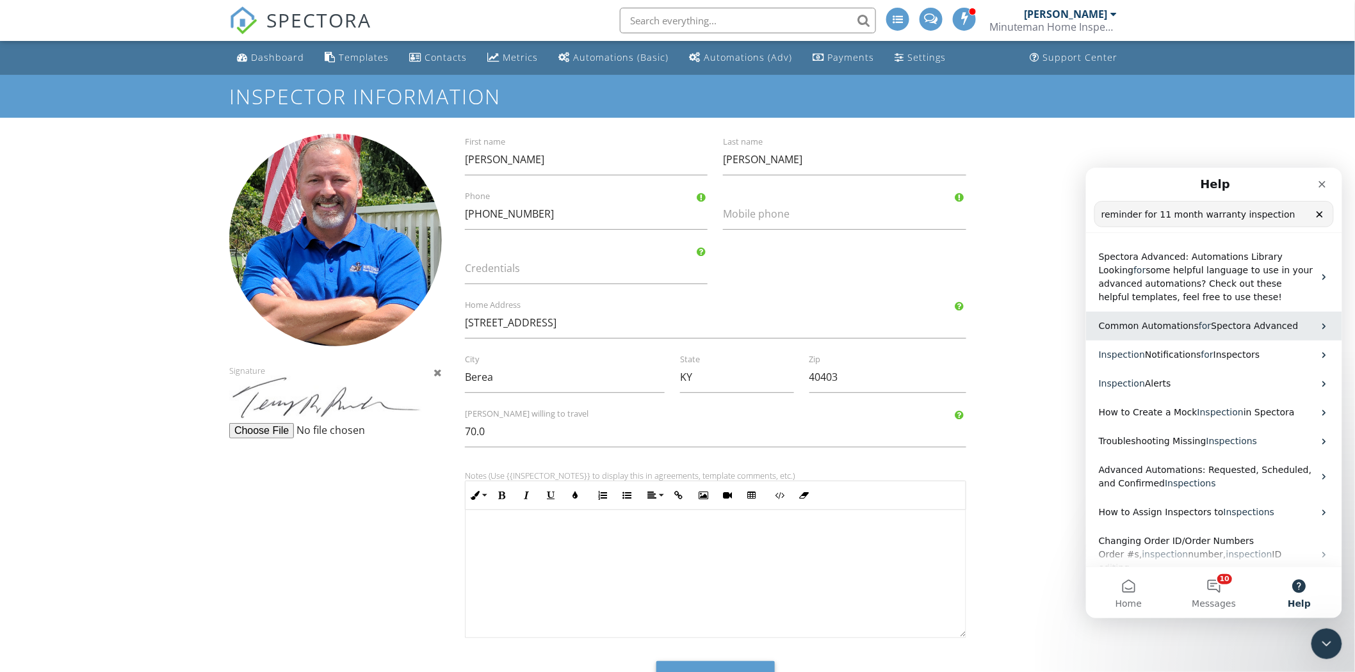
click at [1230, 334] on div "Common Automations for Spectora Advanced" at bounding box center [1214, 325] width 256 height 29
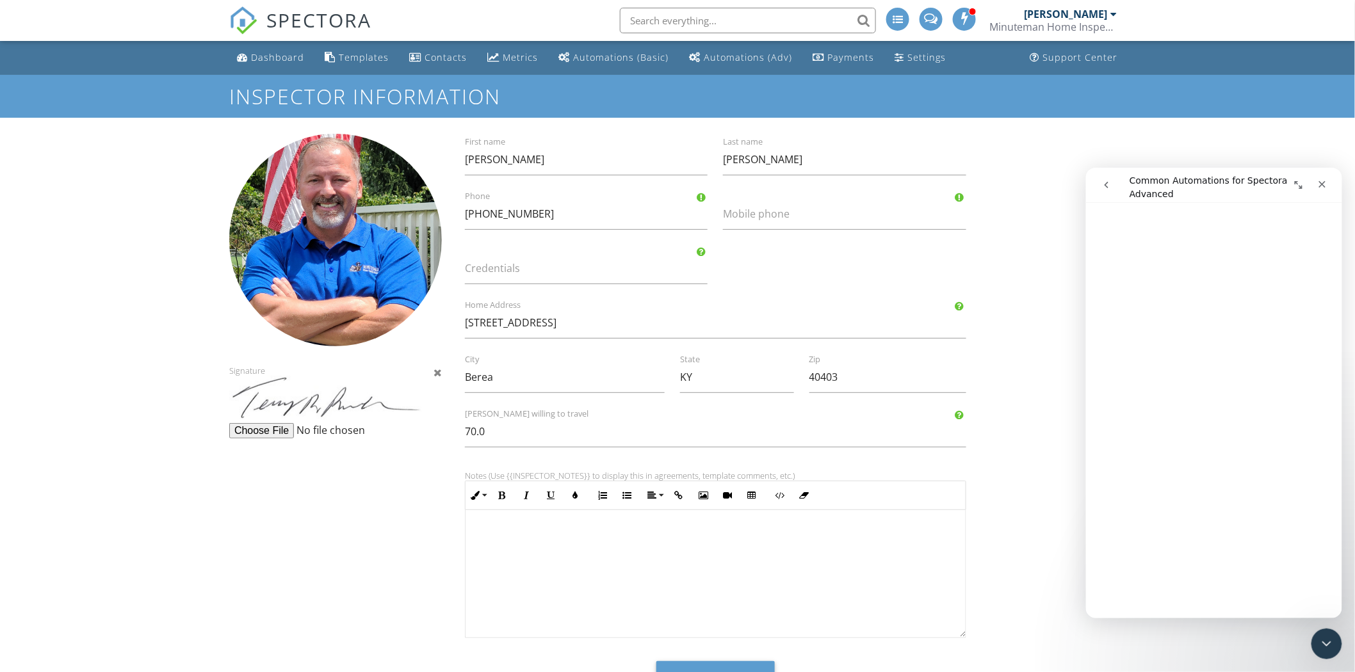
scroll to position [5172, 0]
drag, startPoint x: 1337, startPoint y: 232, endPoint x: 2438, endPoint y: 684, distance: 1190.2
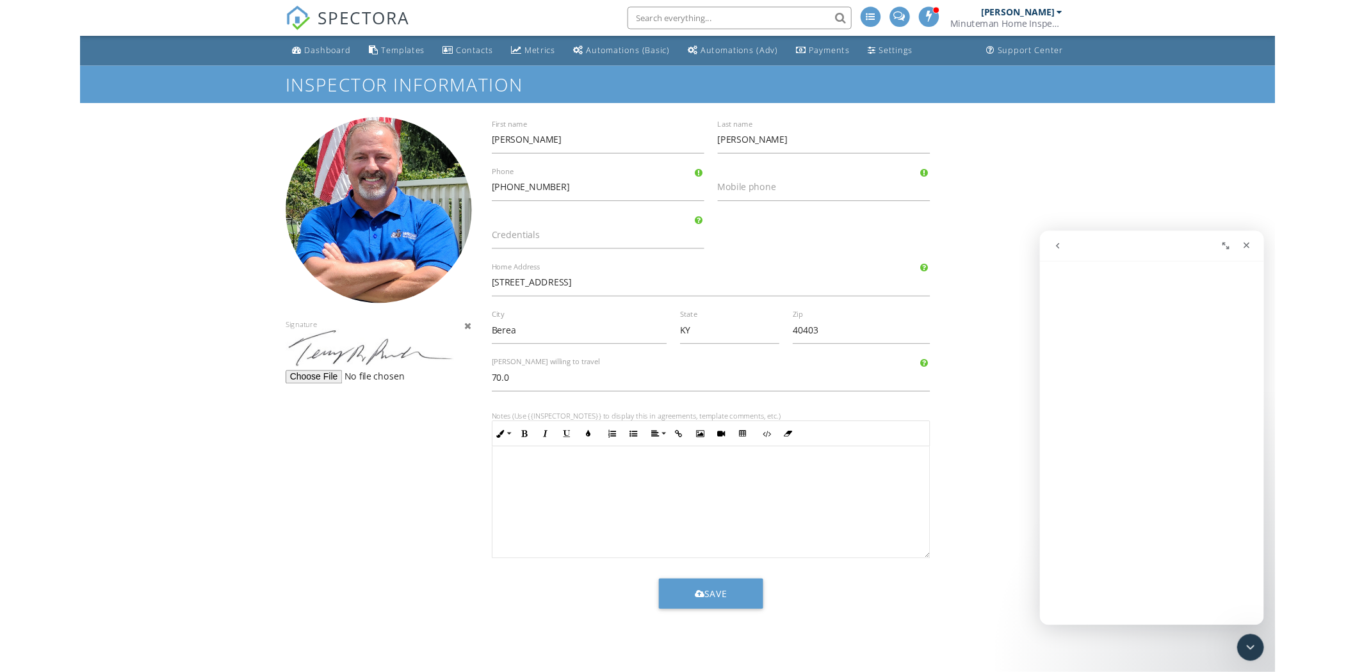
scroll to position [0, 0]
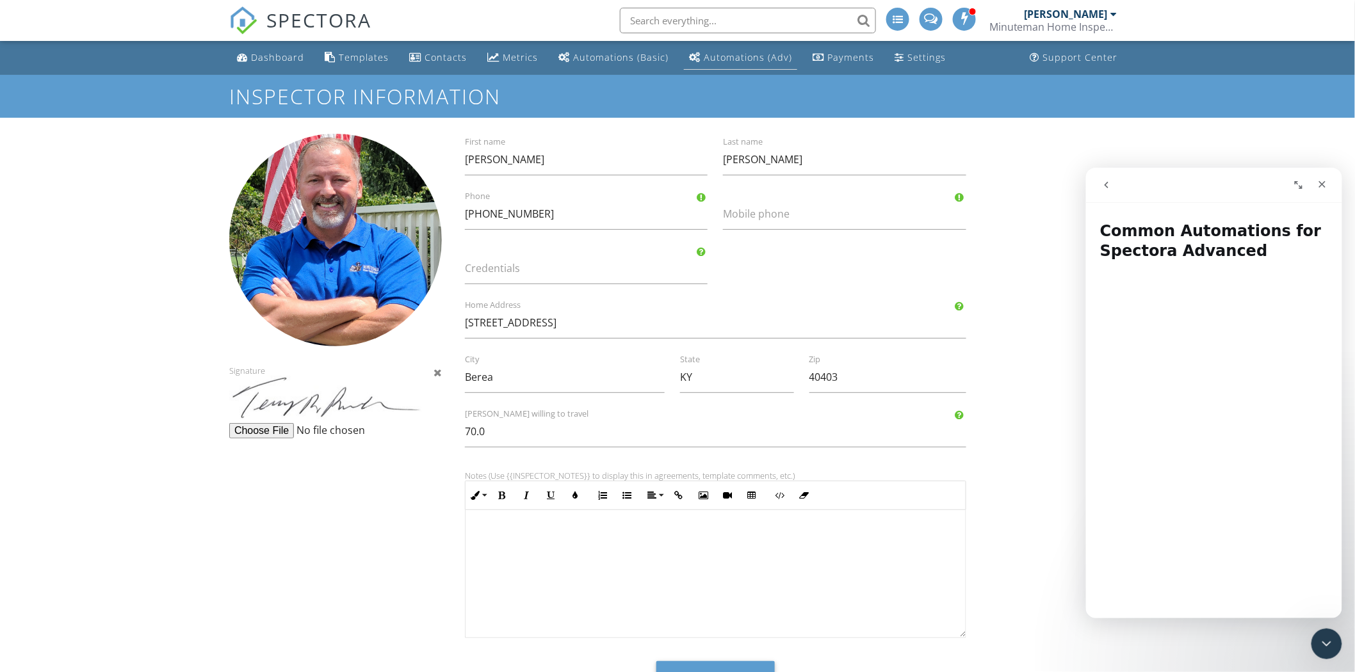
click at [704, 63] on div "Automations (Adv)" at bounding box center [748, 57] width 88 height 12
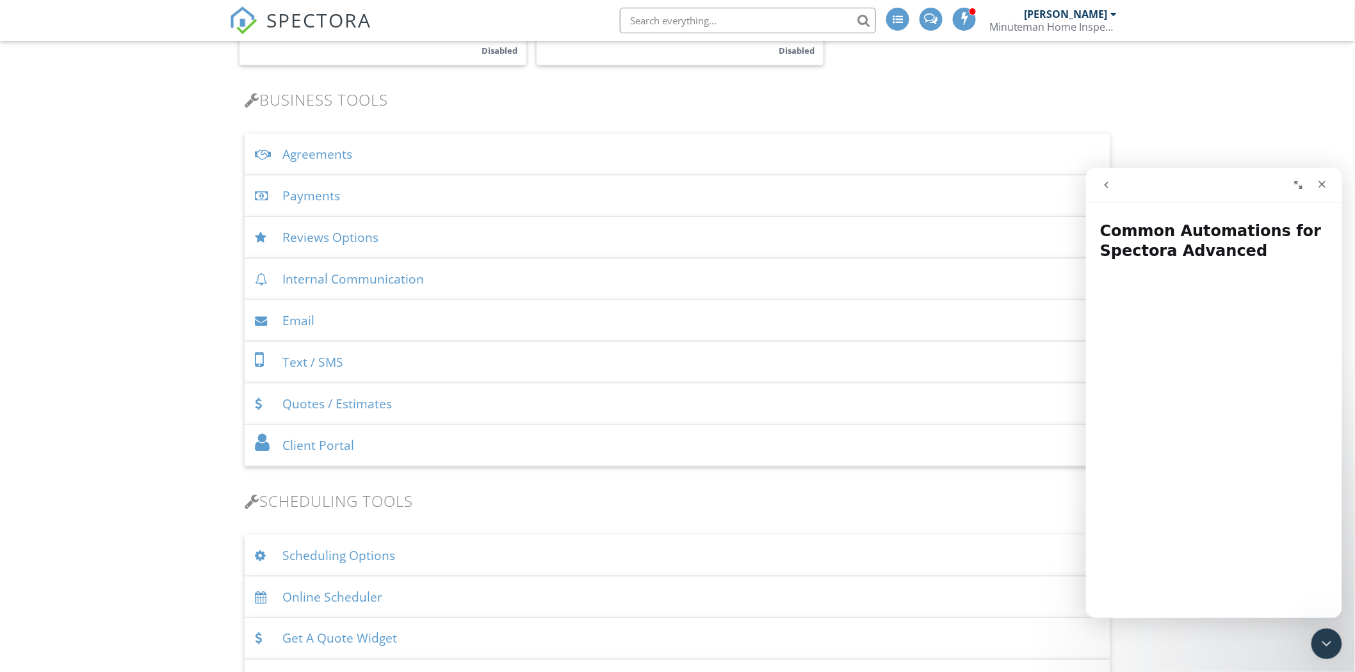
scroll to position [383, 0]
drag, startPoint x: 1361, startPoint y: 90, endPoint x: 37, endPoint y: 70, distance: 1324.6
click at [302, 315] on div "Email" at bounding box center [678, 319] width 866 height 42
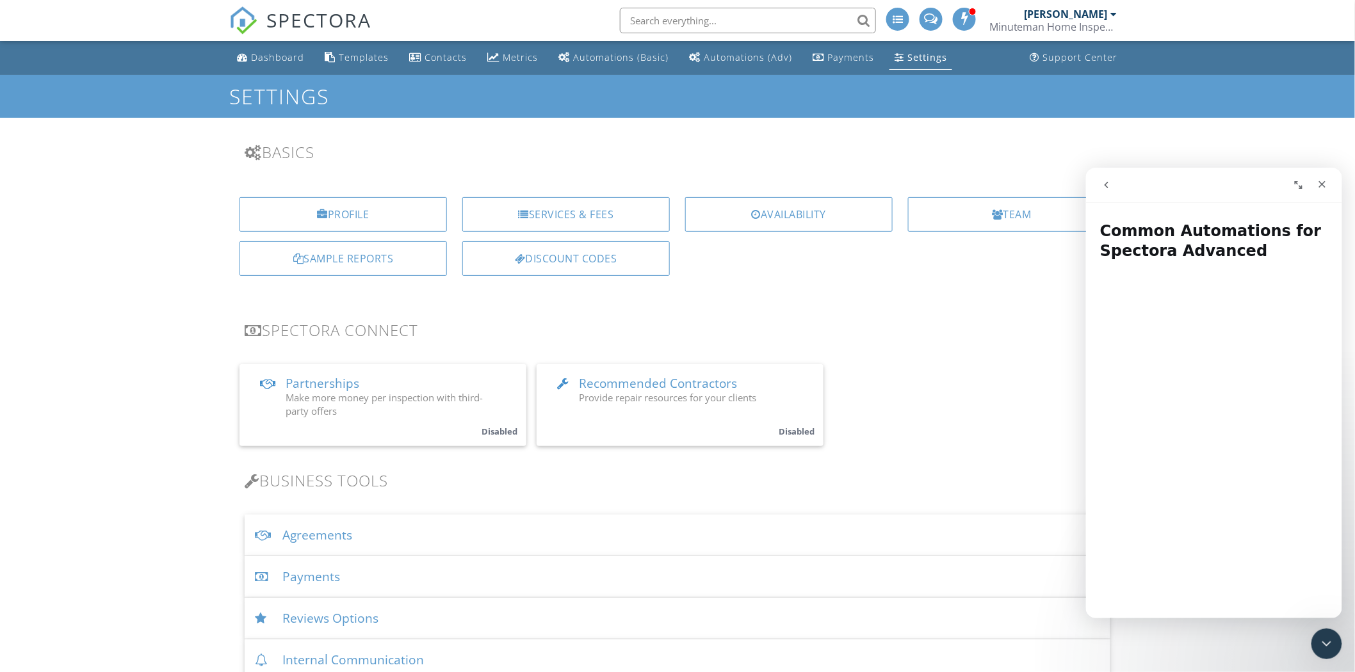
click at [1106, 184] on icon "go back" at bounding box center [1106, 184] width 10 height 10
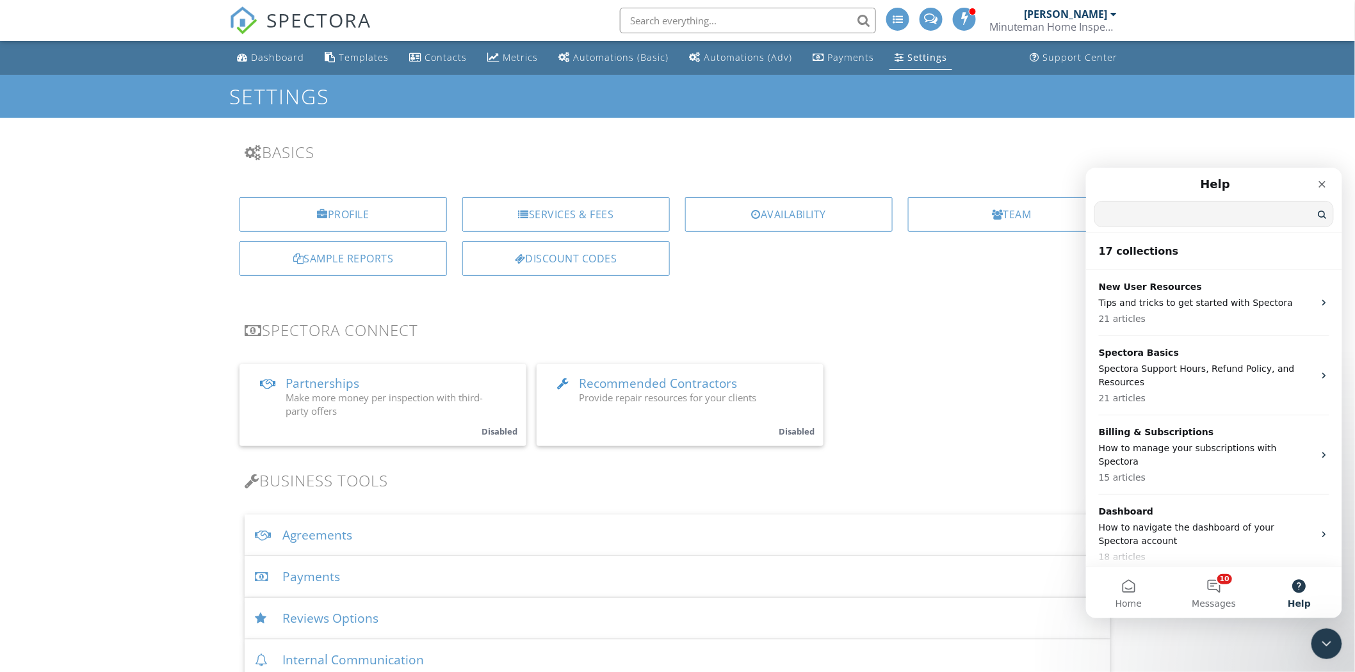
click at [1203, 221] on input "Search for help" at bounding box center [1214, 213] width 238 height 25
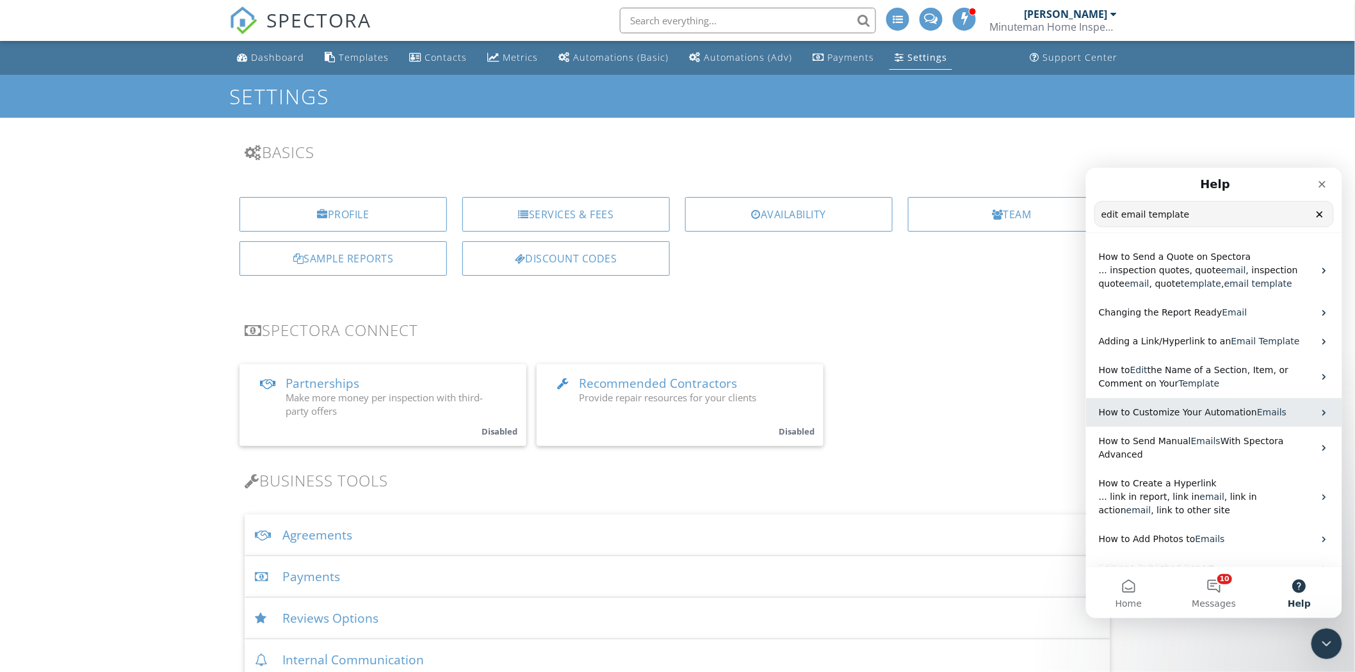
type input "edit email template"
click at [1186, 415] on span "How to Customize Your Automation" at bounding box center [1177, 412] width 158 height 10
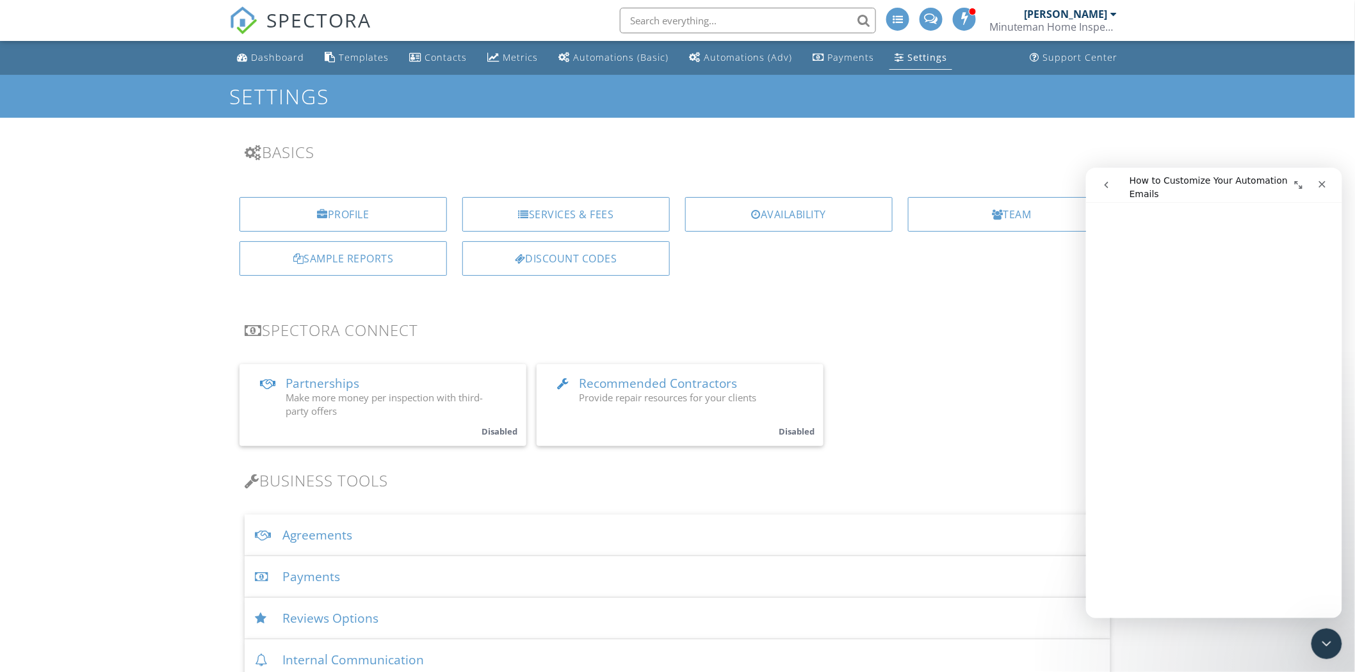
scroll to position [158, 0]
click at [613, 52] on div "Automations (Basic)" at bounding box center [620, 57] width 95 height 12
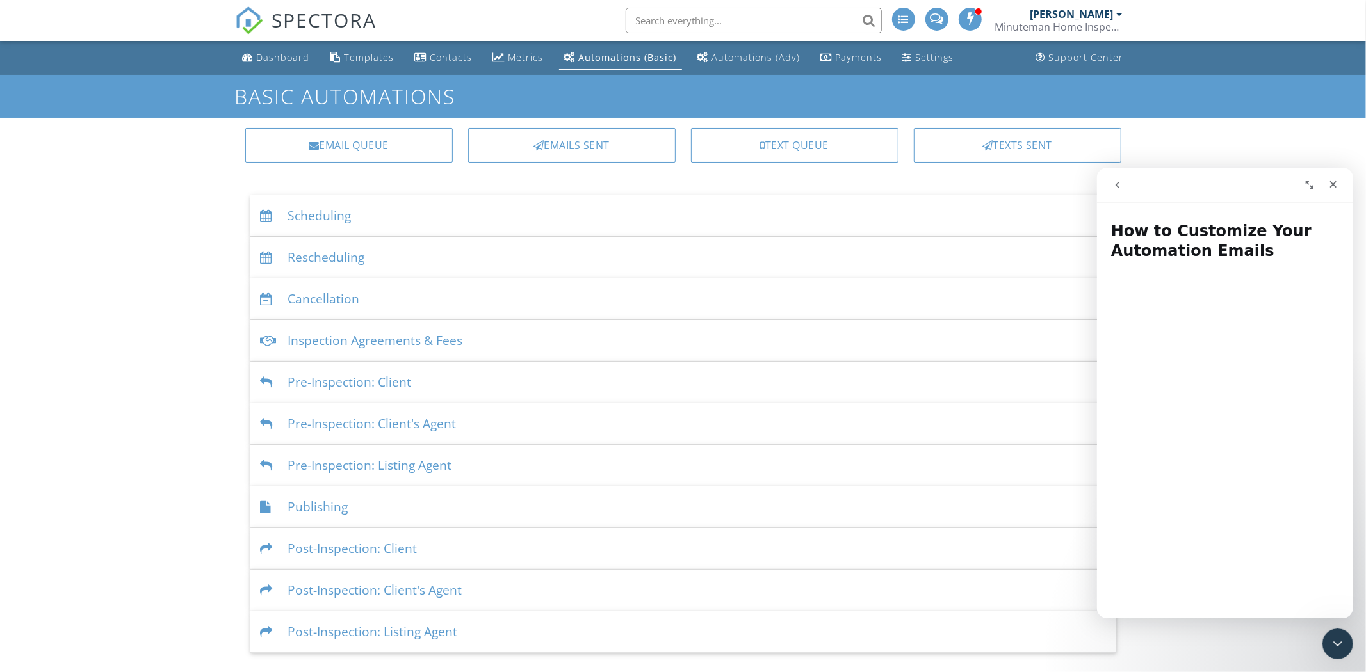
click at [438, 334] on div "Inspection Agreements & Fees" at bounding box center [683, 341] width 866 height 42
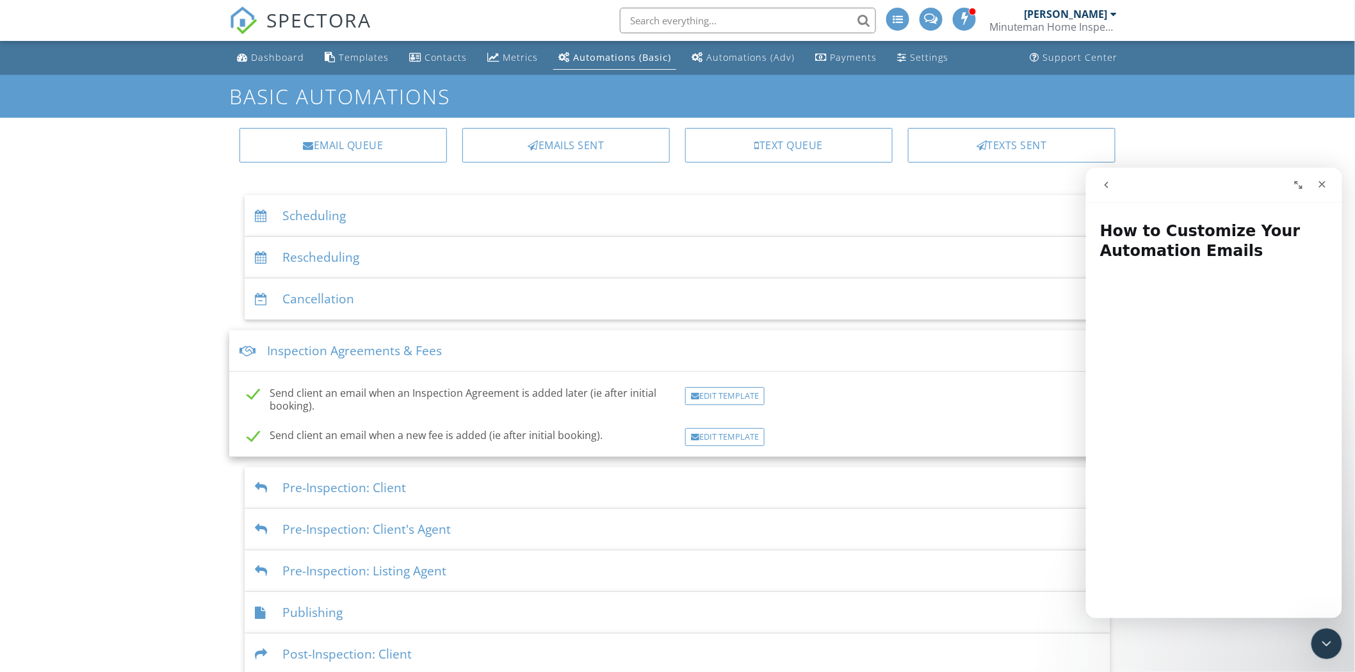
click at [308, 350] on div "Inspection Agreements & Fees" at bounding box center [677, 351] width 897 height 42
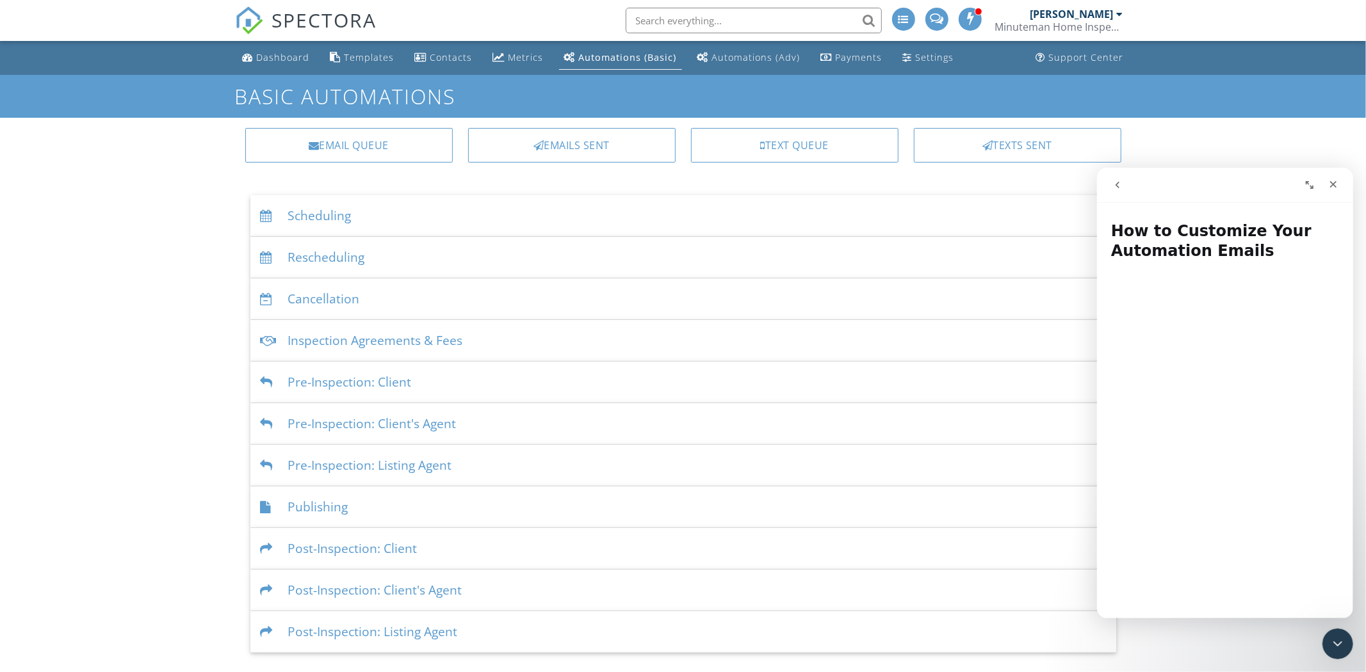
click at [366, 338] on div "Inspection Agreements & Fees" at bounding box center [683, 341] width 866 height 42
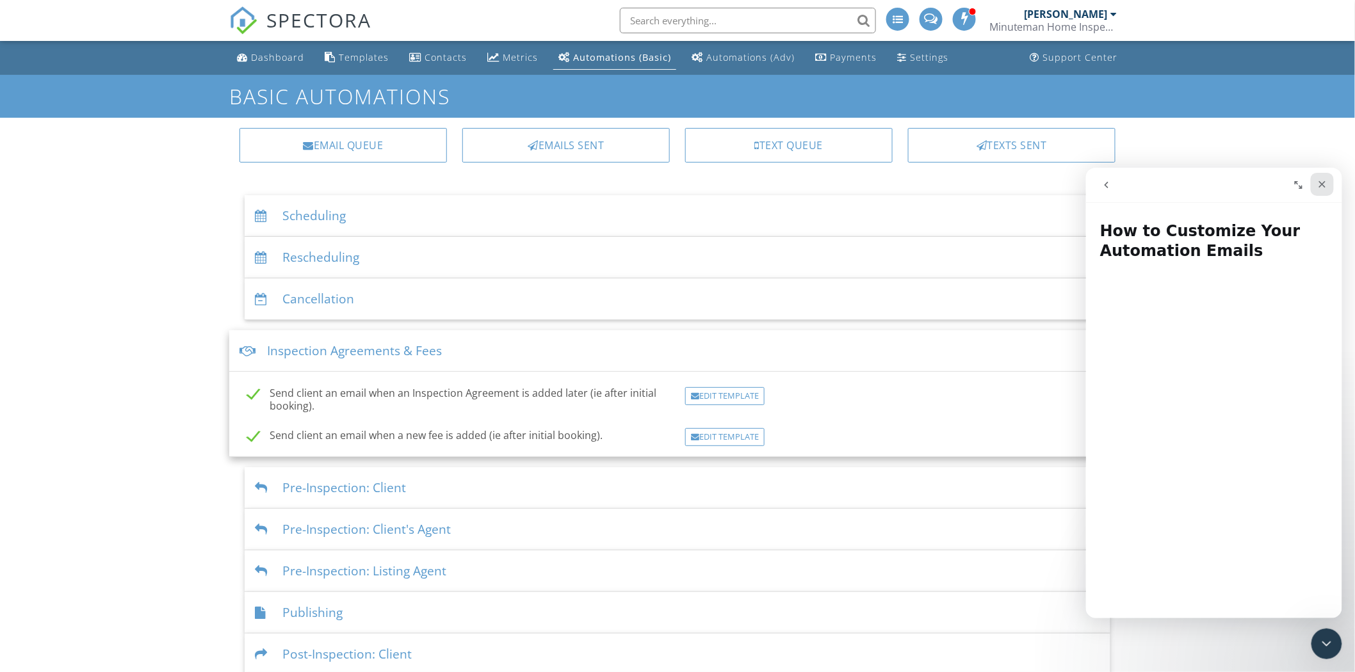
click at [1326, 181] on icon "Close" at bounding box center [1322, 184] width 10 height 10
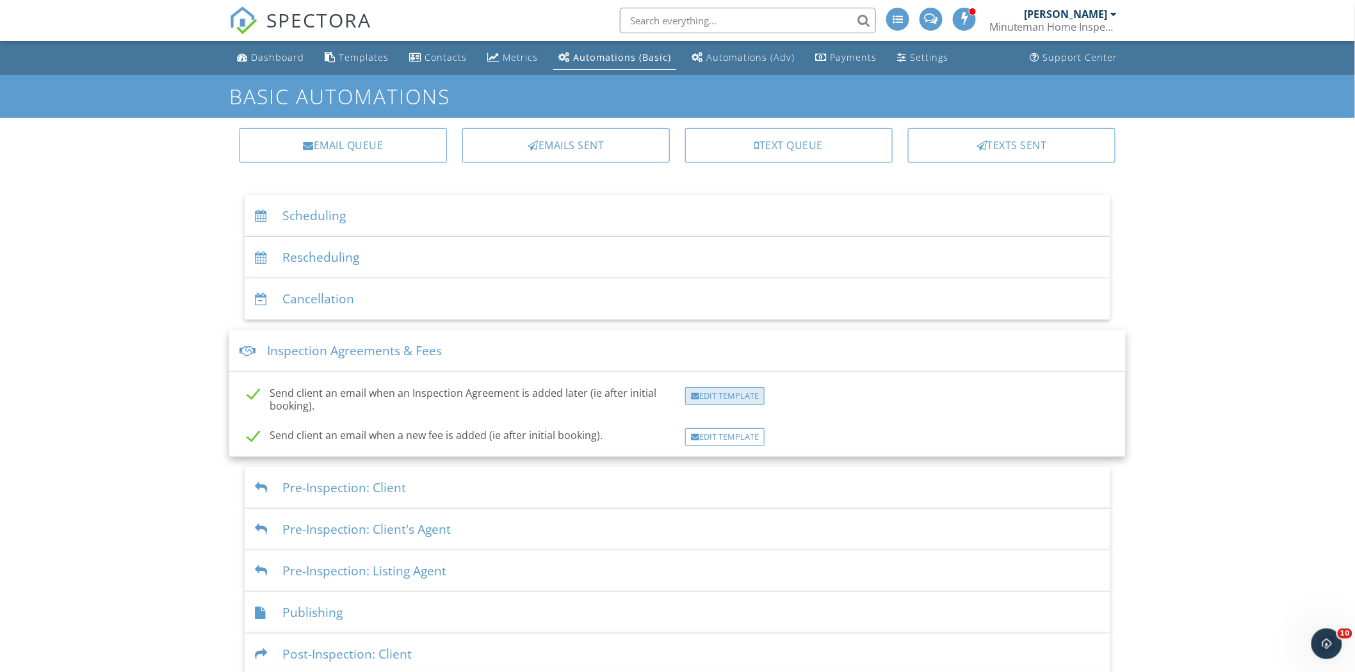
click at [720, 396] on div "Edit Template" at bounding box center [724, 396] width 79 height 18
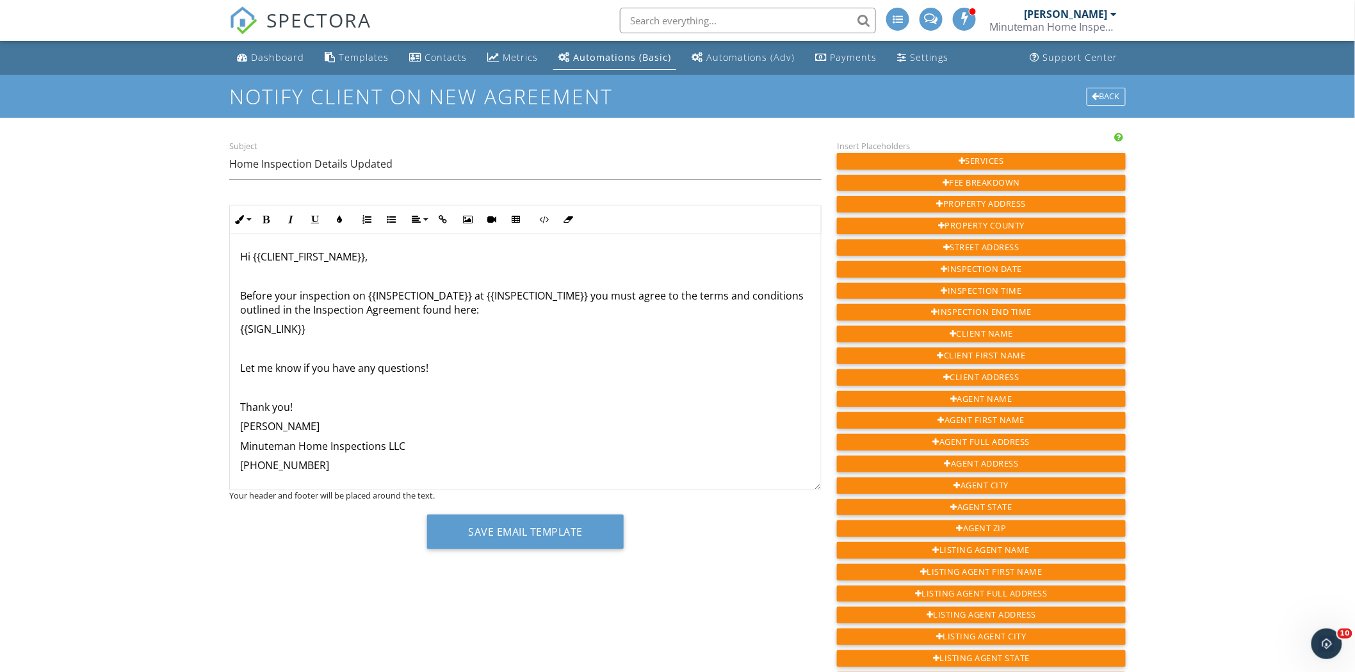
click at [754, 571] on div "Subject Home Inspection Details Updated Inline Style XLarge Large Normal Small …" at bounding box center [678, 610] width 912 height 945
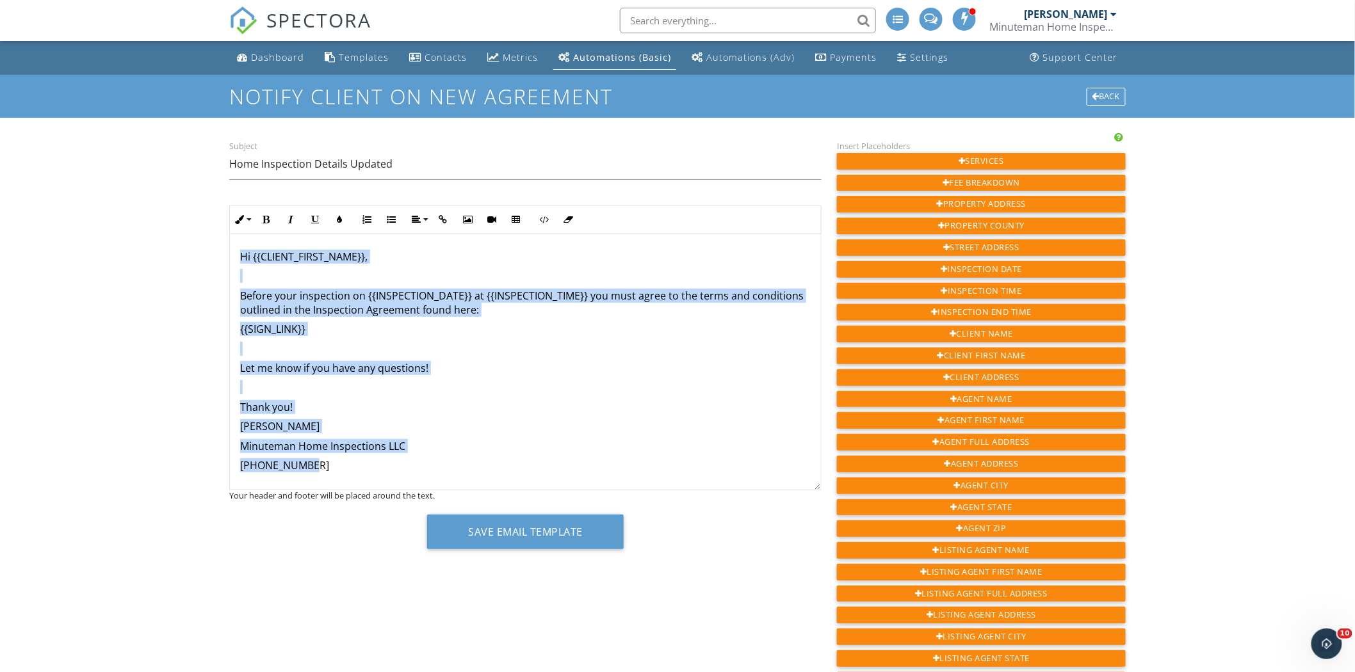
scroll to position [1, 0]
drag, startPoint x: 236, startPoint y: 254, endPoint x: 649, endPoint y: 479, distance: 470.3
click at [649, 479] on div "Hi {{CLIENT_FIRST_NAME}}, Before your inspection on {{INSPECTION_DATE}} at {{IN…" at bounding box center [525, 362] width 591 height 256
copy div "Hi {{CLIENT_FIRST_NAME}}, Before your inspection on {{INSPECTION_DATE}} at {{IN…"
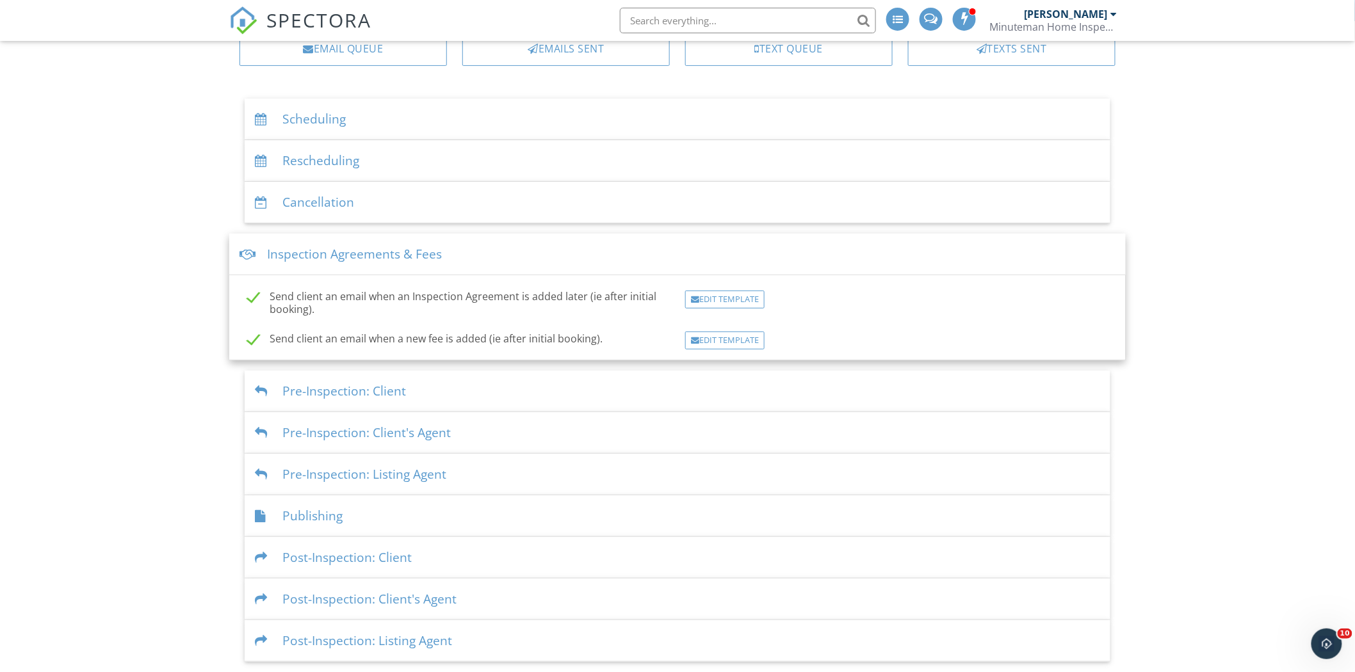
click at [1315, 240] on div "Dashboard Templates Contacts Metrics Automations (Basic) Automations (Adv) Paym…" at bounding box center [677, 303] width 1355 height 718
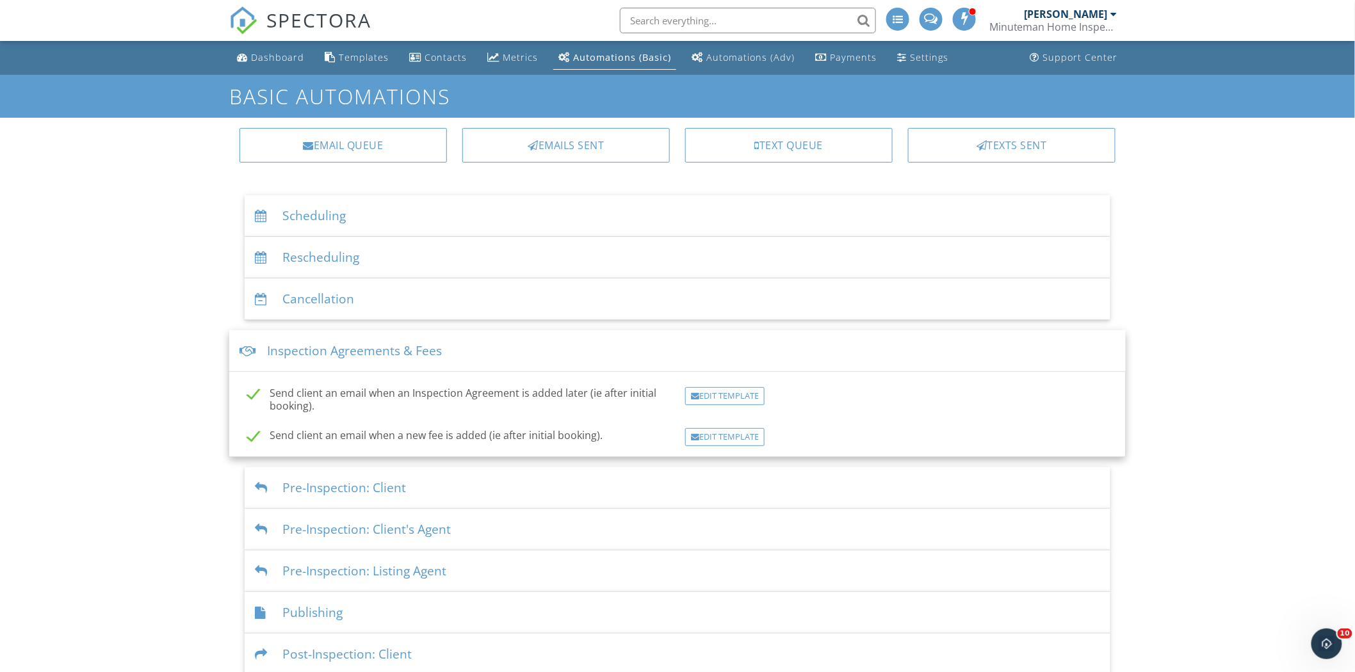
click at [1245, 342] on div "Dashboard Templates Contacts Metrics Automations (Basic) Automations (Adv) Paym…" at bounding box center [677, 400] width 1355 height 718
click at [765, 137] on div "Text Queue" at bounding box center [789, 145] width 208 height 35
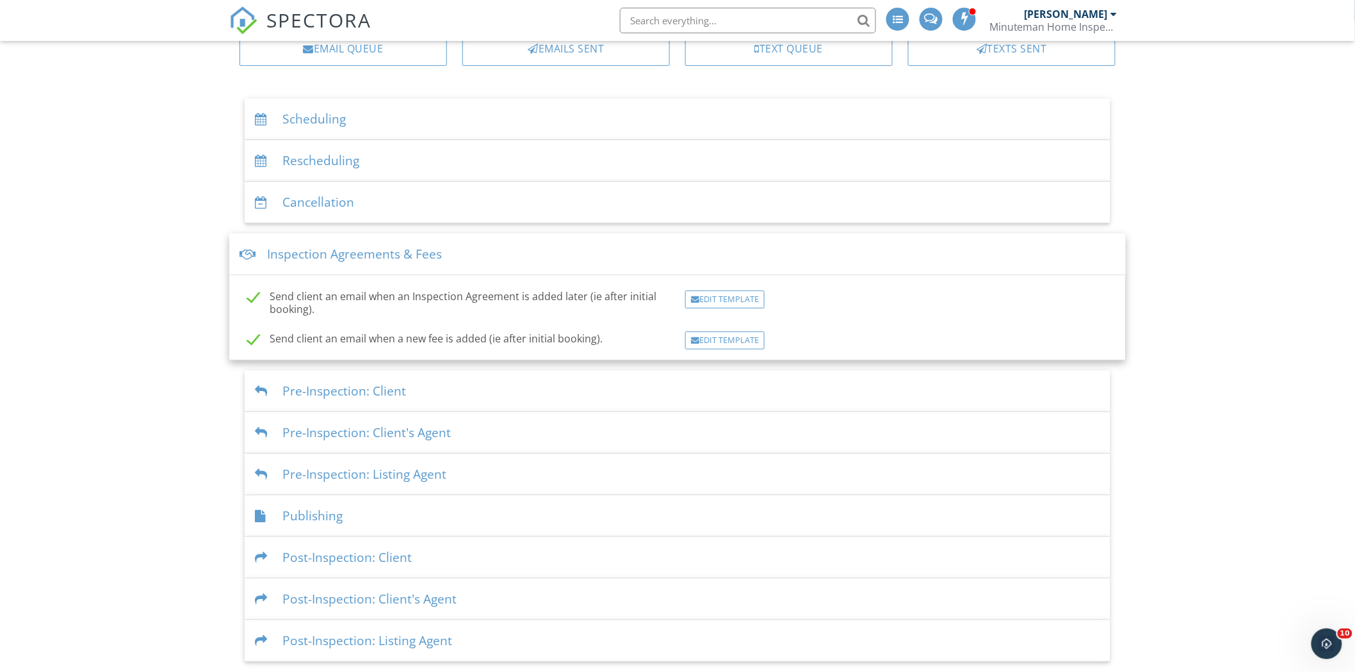
click at [1201, 190] on div "Dashboard Templates Contacts Metrics Automations (Basic) Automations (Adv) Paym…" at bounding box center [677, 303] width 1355 height 718
click at [375, 114] on div "Scheduling" at bounding box center [678, 120] width 866 height 42
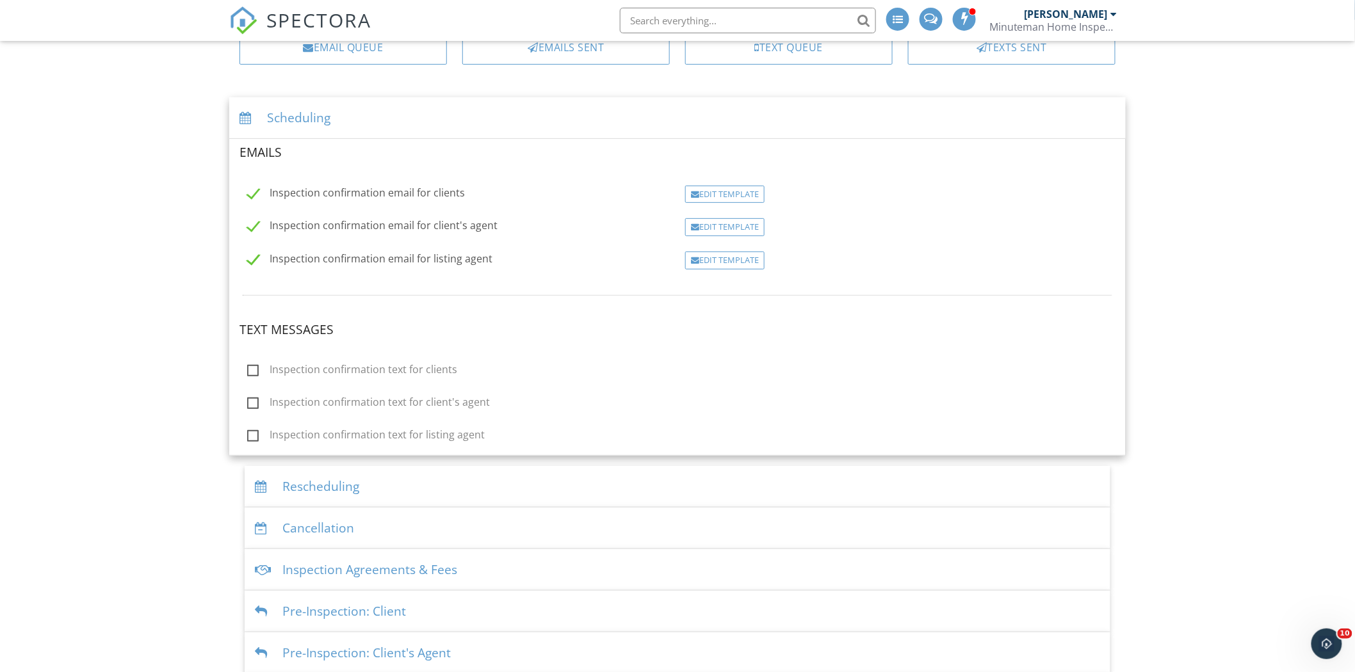
click at [1248, 218] on div "Dashboard Templates Contacts Metrics Automations (Basic) Automations (Adv) Paym…" at bounding box center [677, 413] width 1355 height 940
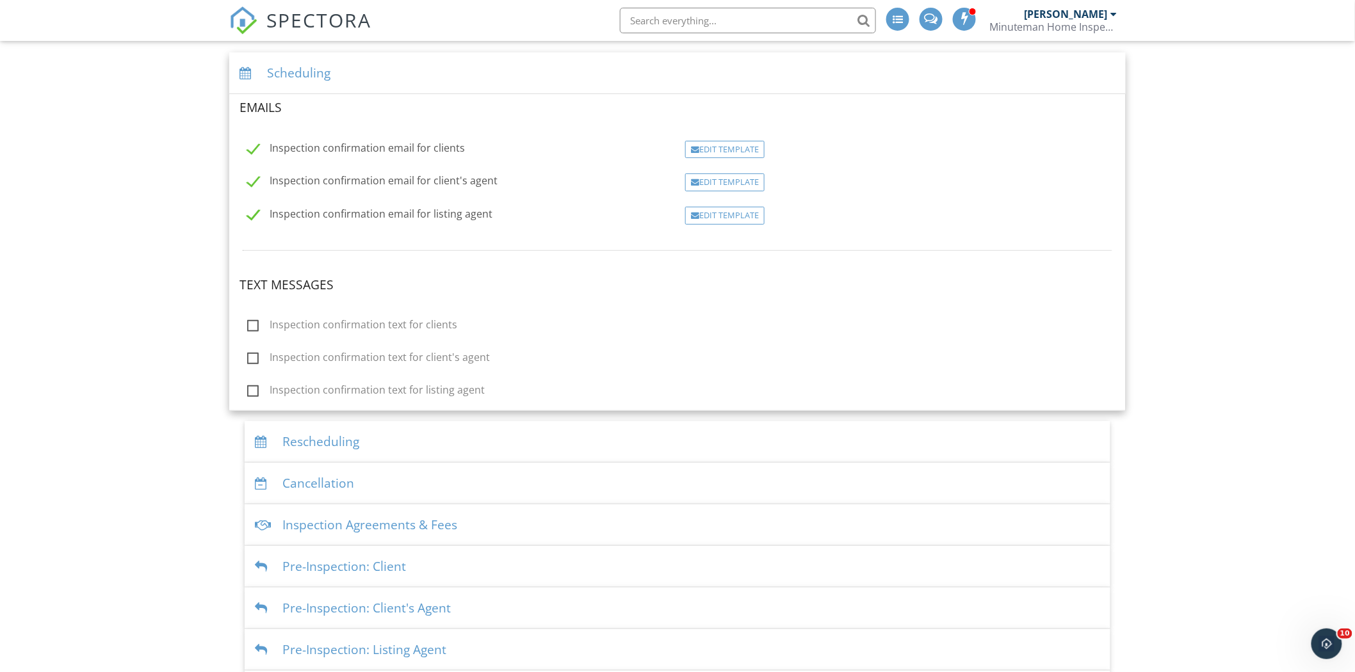
scroll to position [143, 0]
click at [1331, 644] on icon "Open Intercom Messenger" at bounding box center [1324, 642] width 21 height 21
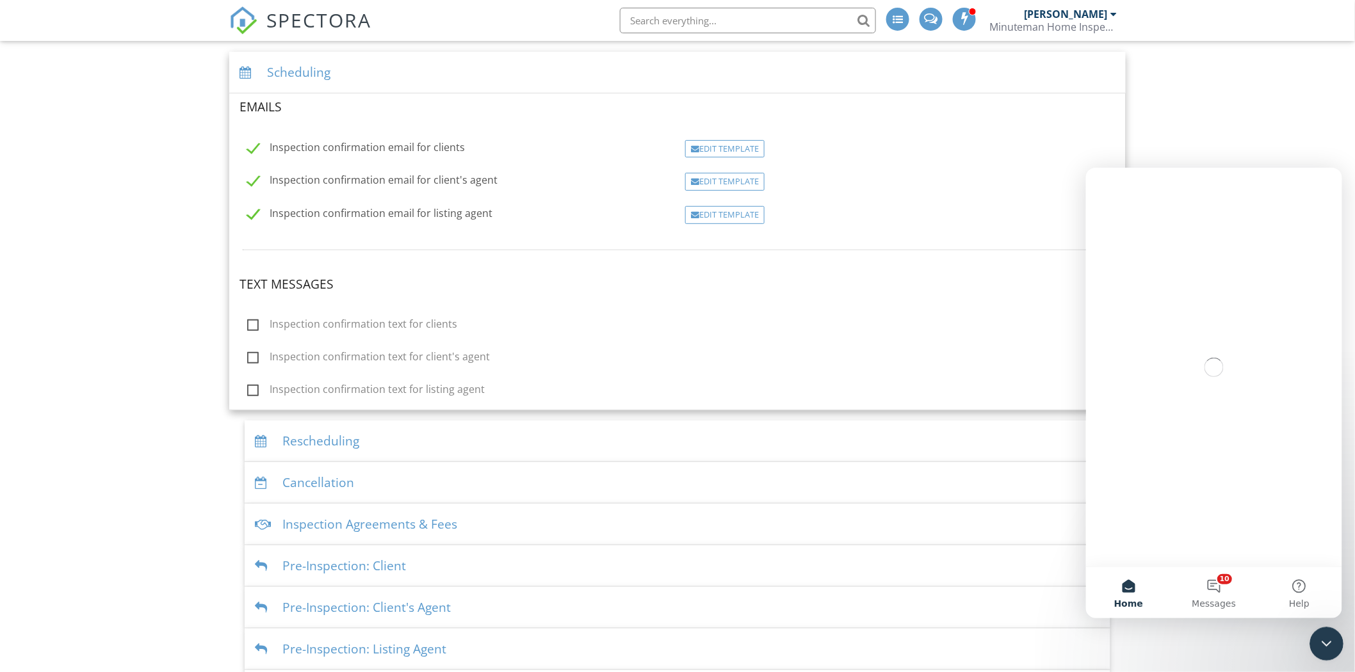
scroll to position [0, 0]
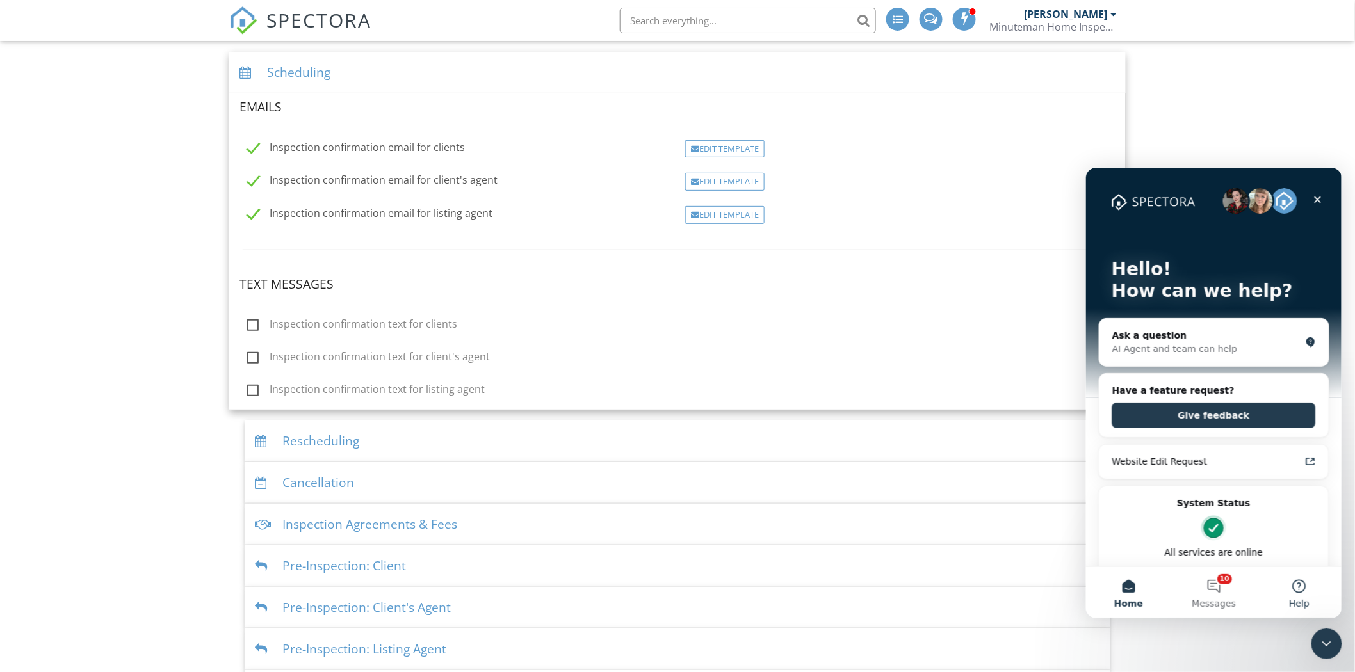
click at [1295, 585] on button "Help" at bounding box center [1299, 592] width 85 height 51
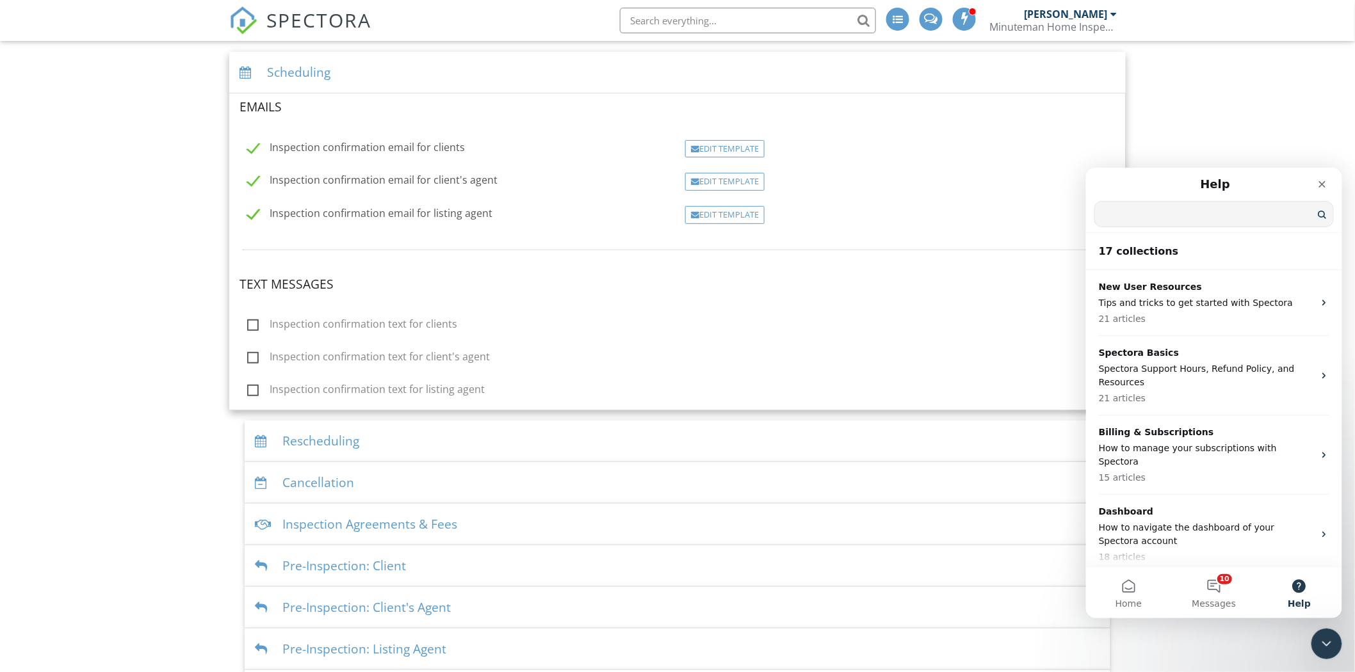
click at [1158, 212] on input "Search for help" at bounding box center [1214, 213] width 238 height 25
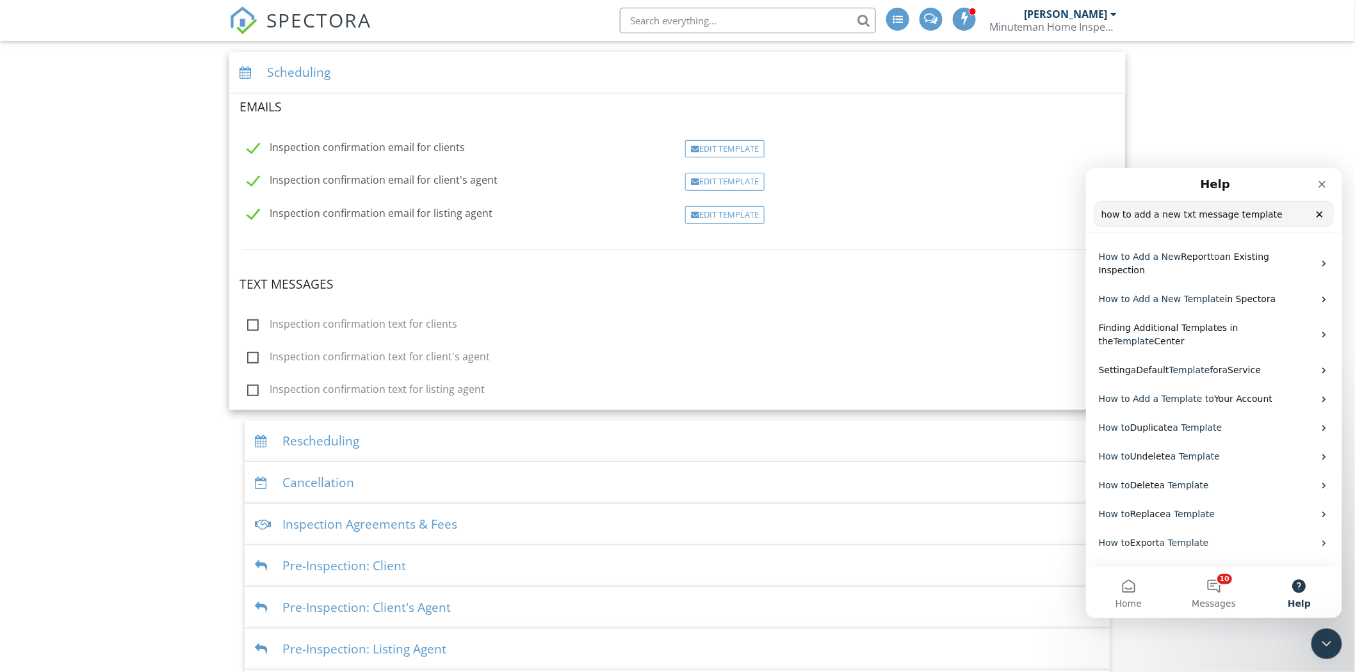
click at [1178, 216] on input "how to add a new txt message template" at bounding box center [1214, 213] width 238 height 25
drag, startPoint x: 1226, startPoint y: 214, endPoint x: 1286, endPoint y: 215, distance: 59.6
click at [1286, 215] on input "how to add a new text message template" at bounding box center [1214, 213] width 238 height 25
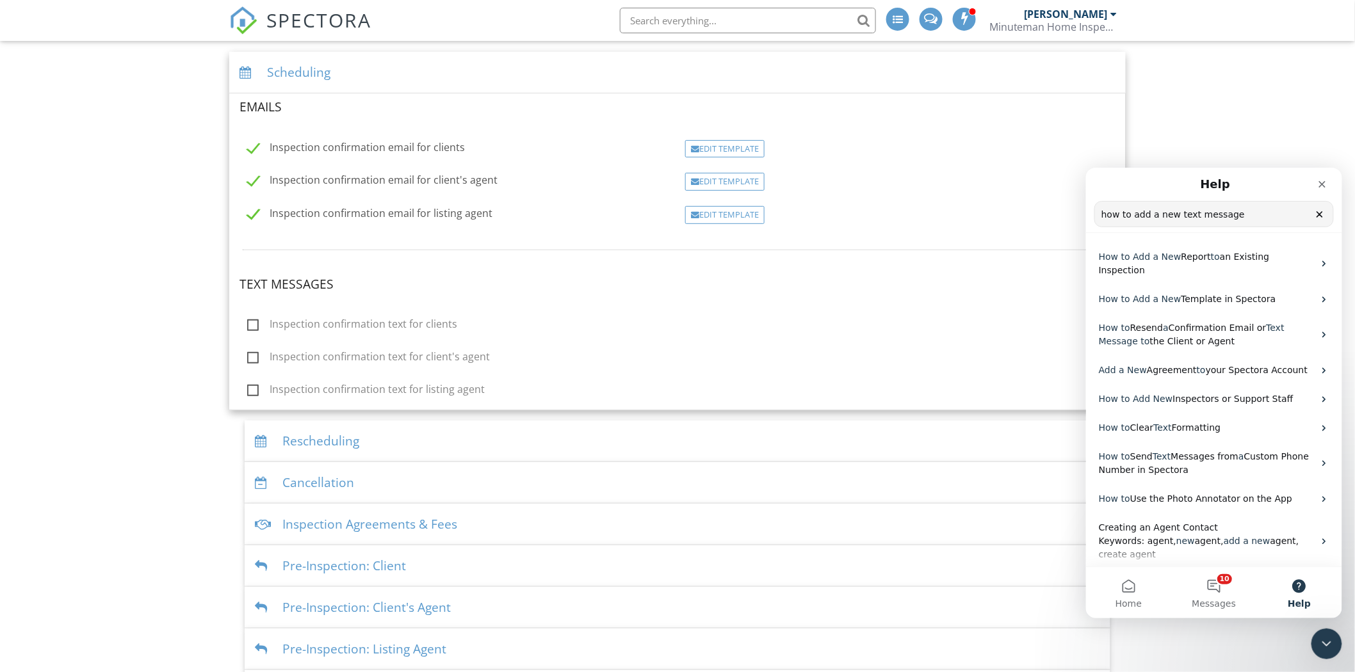
type input "how to add a new text message"
click at [1173, 96] on div "Dashboard Templates Contacts Metrics Automations (Basic) Automations (Adv) Paym…" at bounding box center [677, 368] width 1355 height 940
click at [1324, 188] on icon "Close" at bounding box center [1322, 184] width 10 height 10
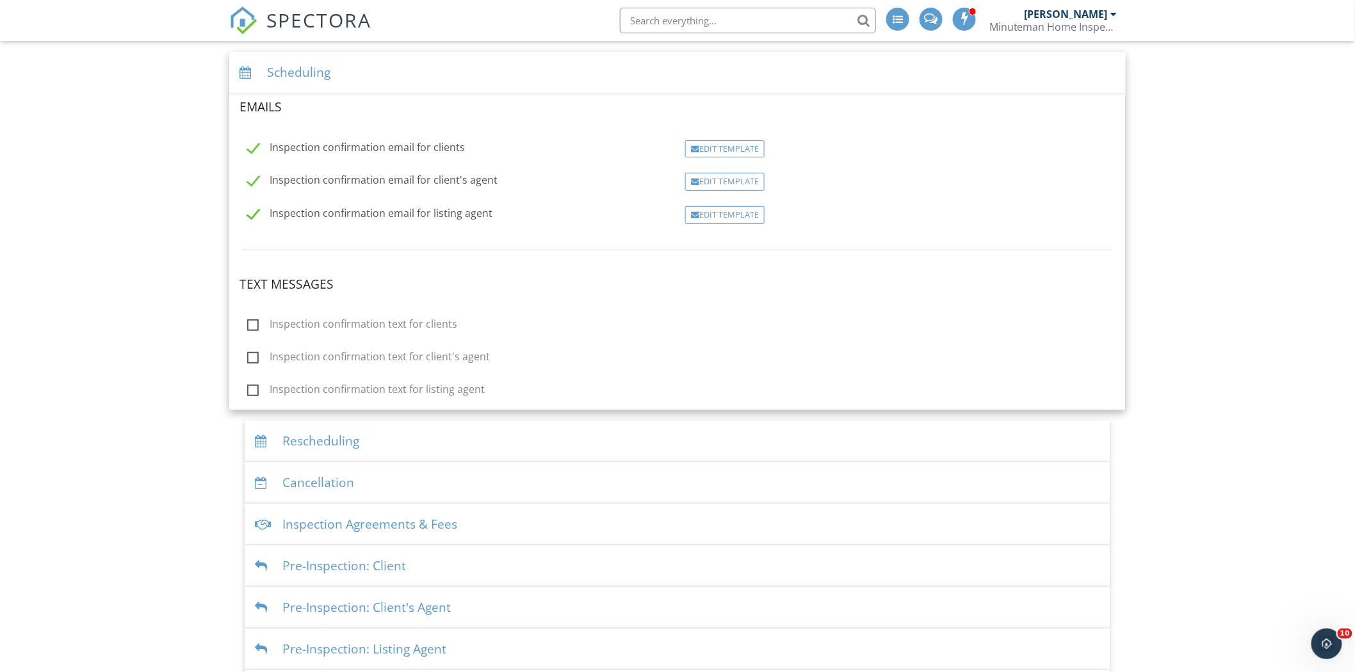
click at [1203, 111] on div "Dashboard Templates Contacts Metrics Automations (Basic) Automations (Adv) Paym…" at bounding box center [677, 368] width 1355 height 940
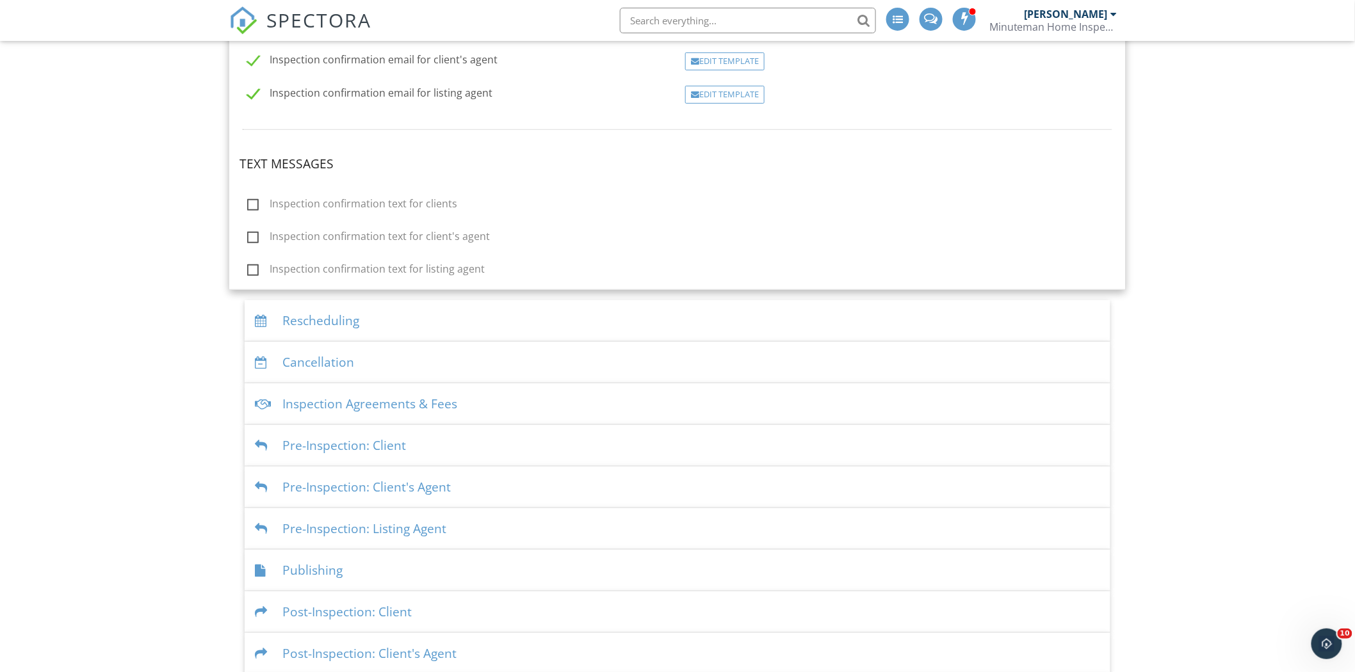
scroll to position [318, 0]
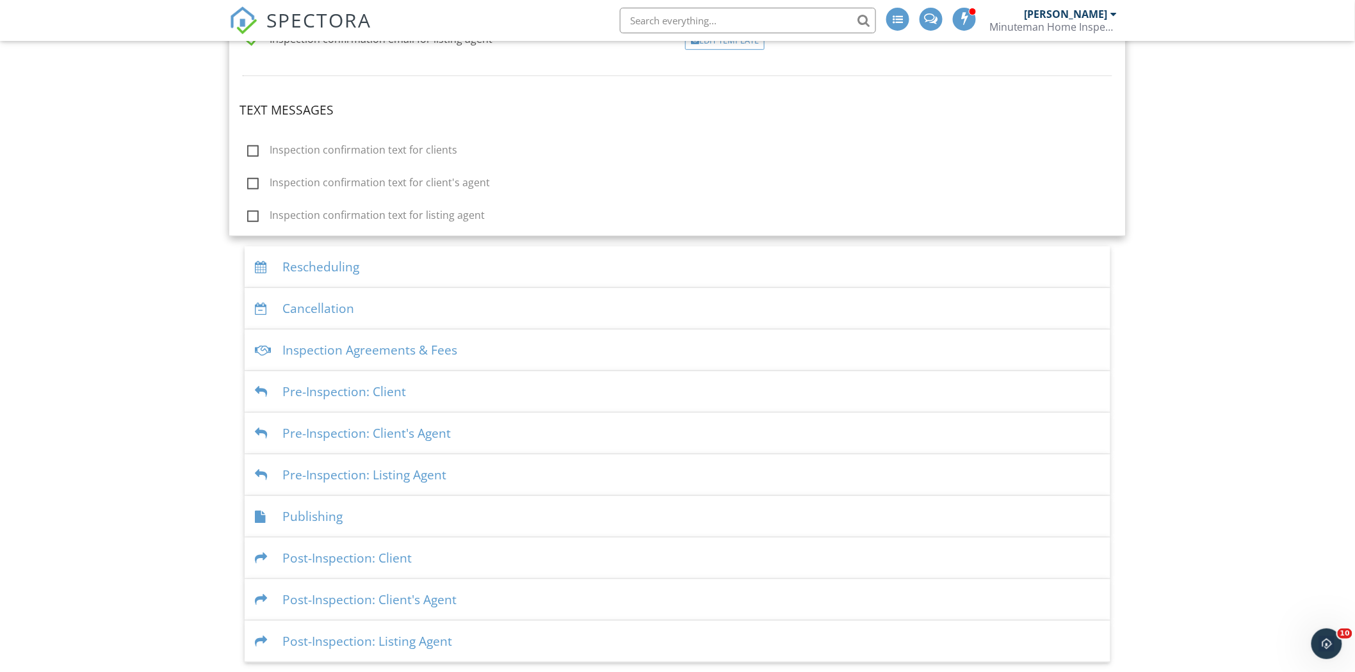
click at [328, 560] on div "Post-Inspection: Client" at bounding box center [678, 559] width 866 height 42
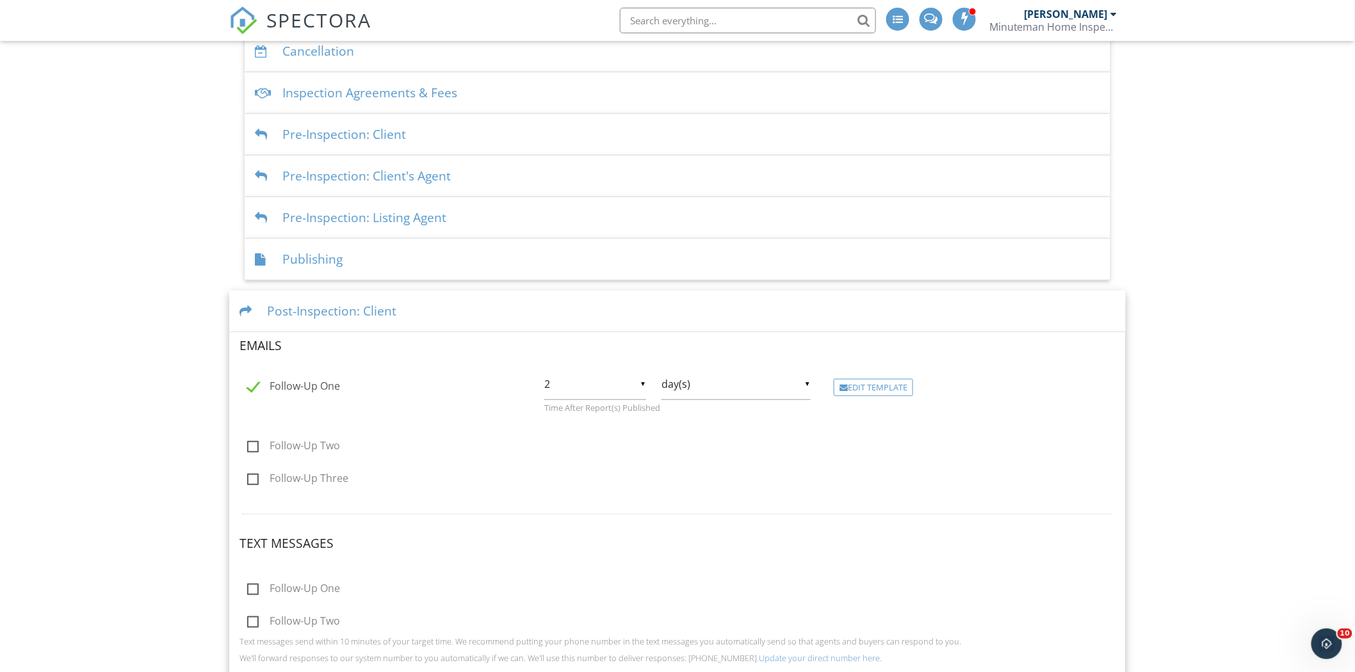
scroll to position [247, 0]
click at [879, 386] on div "Edit Template" at bounding box center [873, 389] width 79 height 18
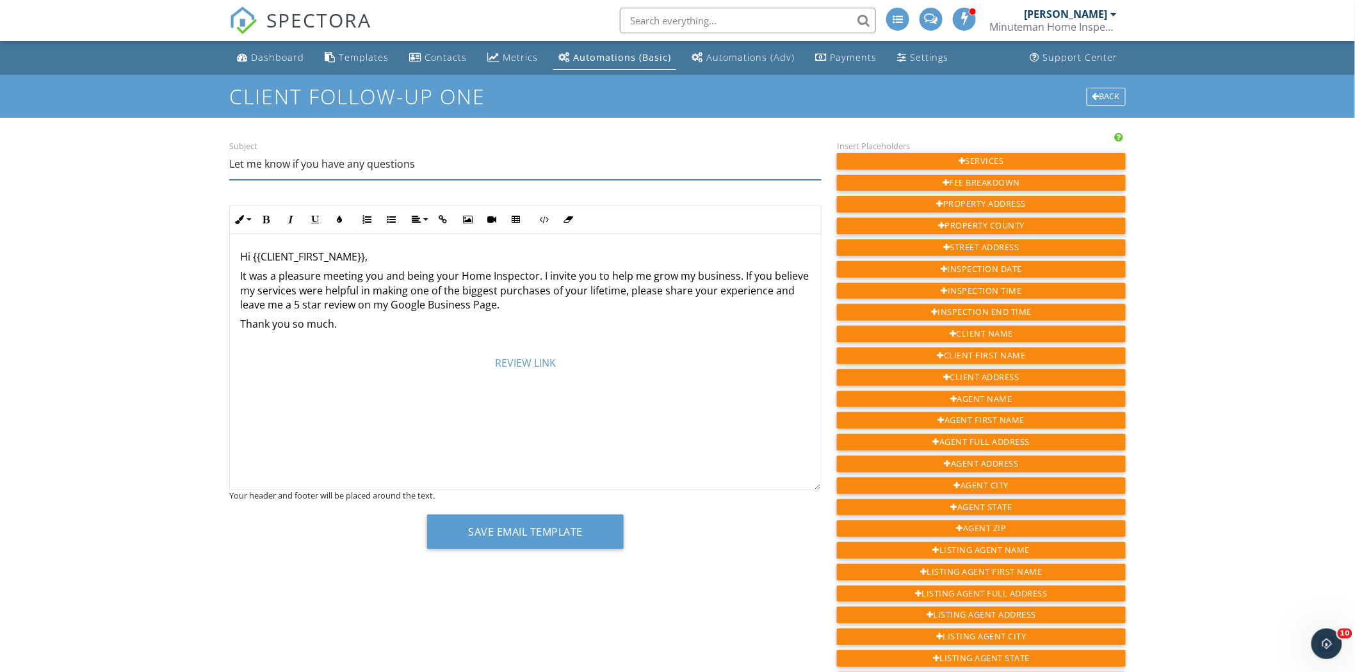
click at [231, 165] on input "Let me know if you have any questions" at bounding box center [525, 164] width 592 height 31
click at [263, 164] on input "Please give me a 5 Star ReviewLet me know if you have any questions" at bounding box center [525, 164] width 592 height 31
click at [378, 164] on input "Please Give Me A 5 Star ReviewLet me know if you have any questions" at bounding box center [525, 164] width 592 height 31
type input "Please Give Me A 5 Star Review"
click at [324, 274] on p "It was a pleasure meeting you and being your Home Inspector. I invite you to he…" at bounding box center [525, 290] width 571 height 43
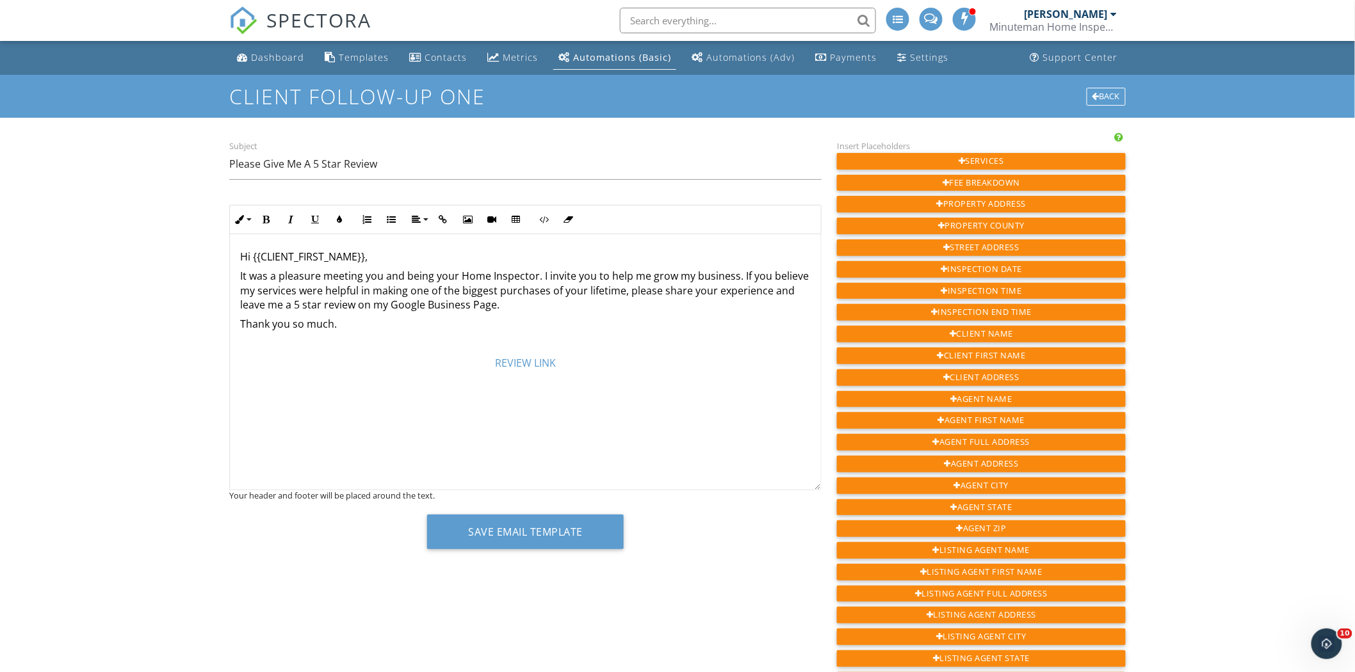
click at [630, 361] on p "REVIEW LINK" at bounding box center [525, 363] width 571 height 14
click at [368, 327] on p "Thank you so much." at bounding box center [525, 324] width 571 height 14
click at [579, 405] on div "Hi {{CLIENT_FIRST_NAME}}, It was a pleasure meeting you and being your Home Ins…" at bounding box center [525, 362] width 591 height 256
click at [651, 432] on div "Hi {{CLIENT_FIRST_NAME}}, It was a pleasure meeting you and being your Home Ins…" at bounding box center [525, 362] width 591 height 256
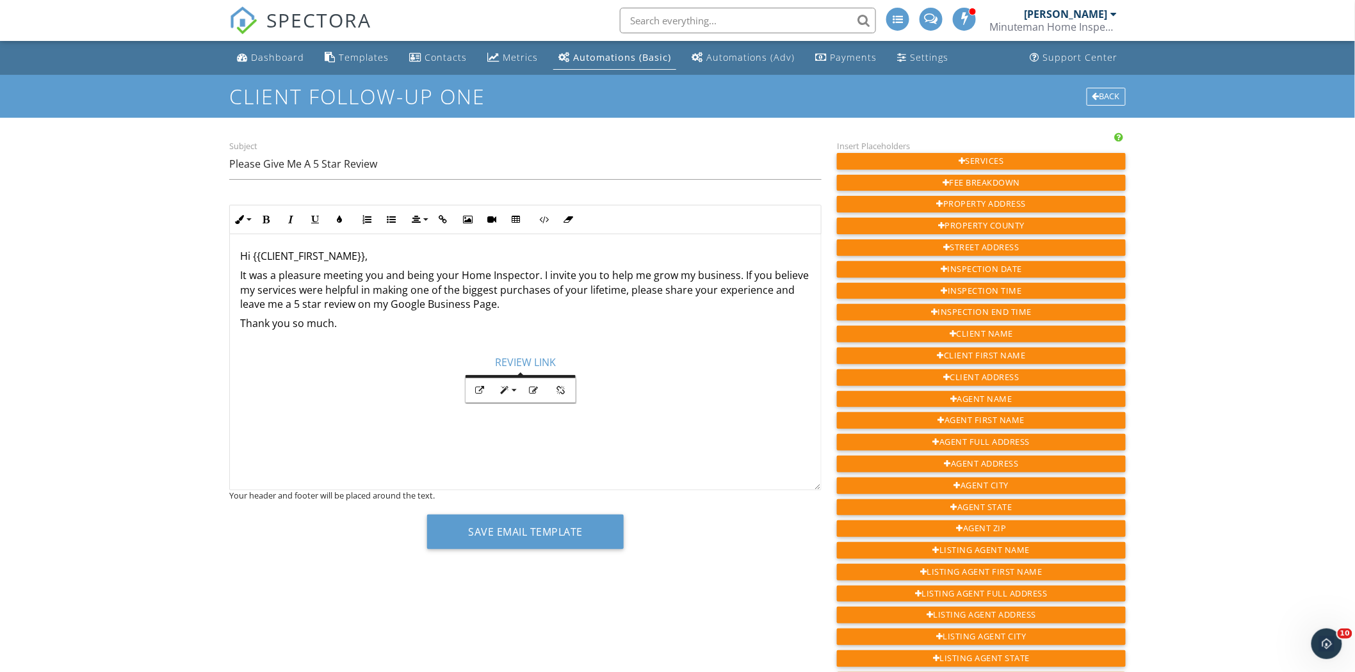
click at [674, 460] on div "Hi {{CLIENT_FIRST_NAME}}, It was a pleasure meeting you and being your Home Ins…" at bounding box center [525, 362] width 591 height 256
click at [360, 330] on p "Thank you so much." at bounding box center [525, 323] width 571 height 14
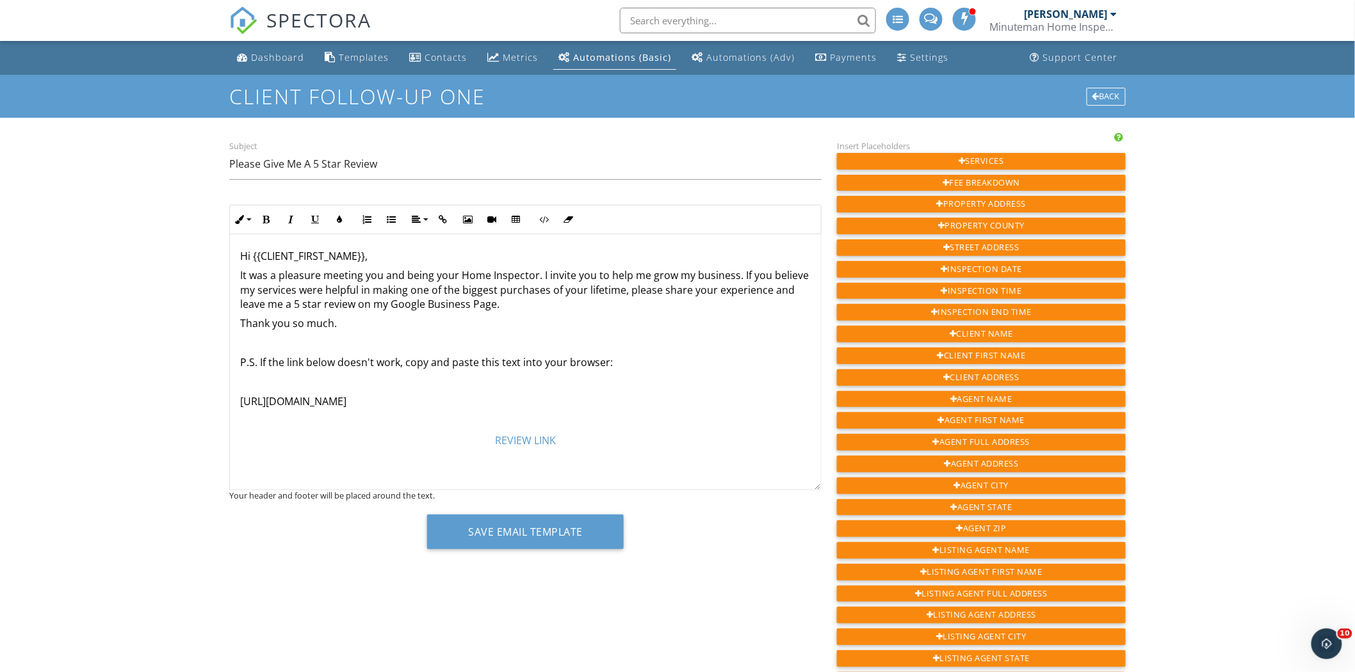
scroll to position [31, 0]
click at [419, 395] on p "[URL][DOMAIN_NAME]" at bounding box center [525, 402] width 571 height 14
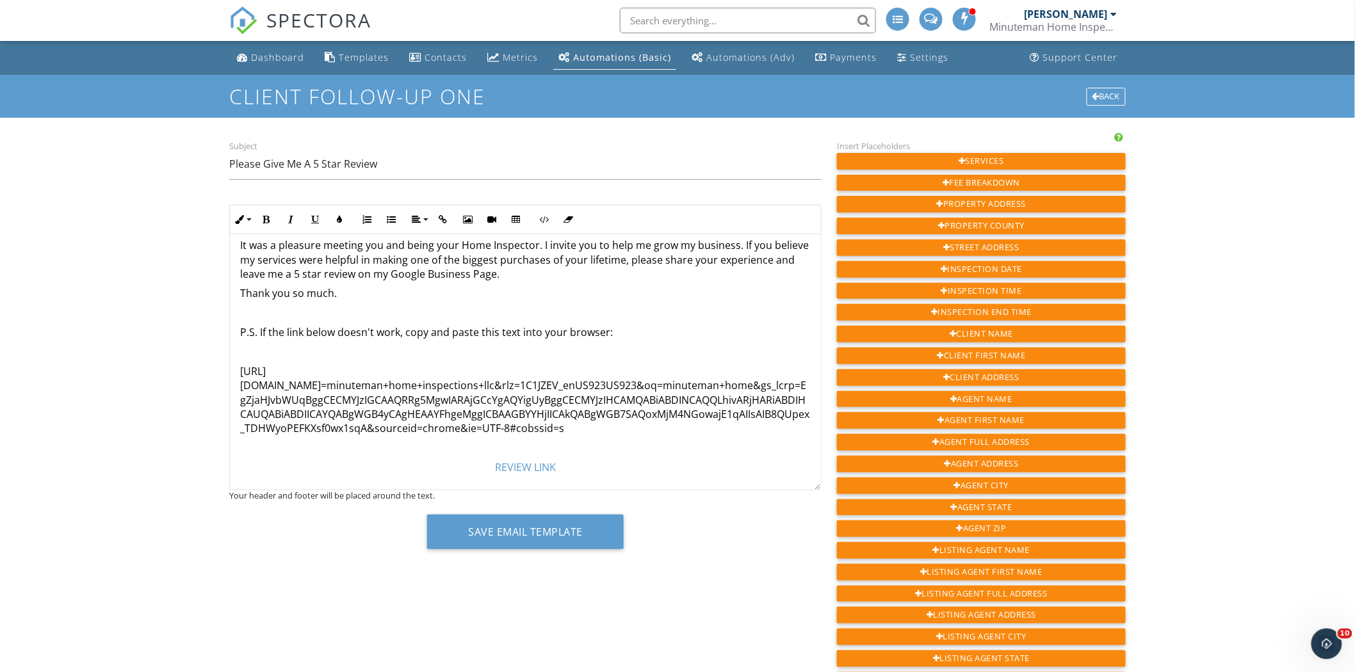
click at [240, 385] on p "[URL][DOMAIN_NAME] ​ ​ =minuteman+home+inspections+llc&rlz=1C1JZEV_enUS923US923…" at bounding box center [525, 400] width 571 height 72
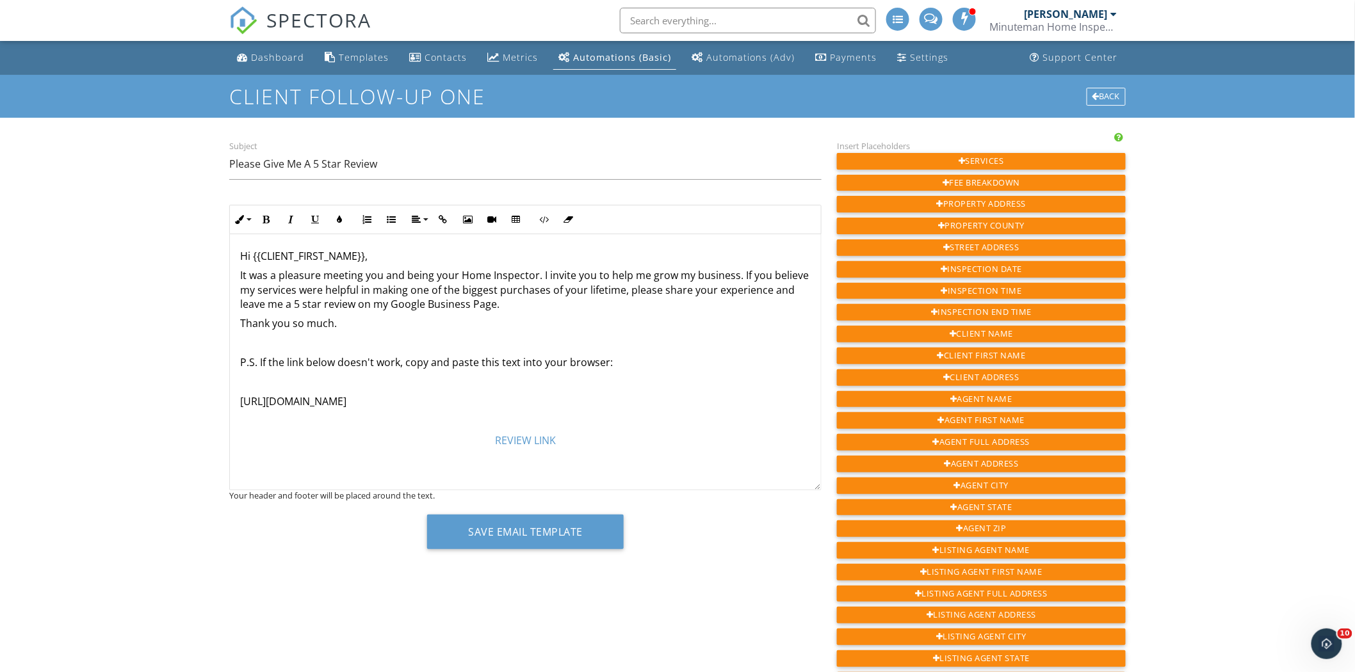
scroll to position [1, 0]
click at [609, 362] on p "P.S. If the link below doesn't work, copy and paste this text into your browser:" at bounding box center [525, 362] width 571 height 14
click at [605, 361] on p "P.S. If the link below doesn't work, copy and paste this text into your browser:" at bounding box center [525, 362] width 571 height 14
drag, startPoint x: 240, startPoint y: 382, endPoint x: 696, endPoint y: 427, distance: 458.8
click at [696, 389] on p "[URL][DOMAIN_NAME]" at bounding box center [525, 382] width 571 height 14
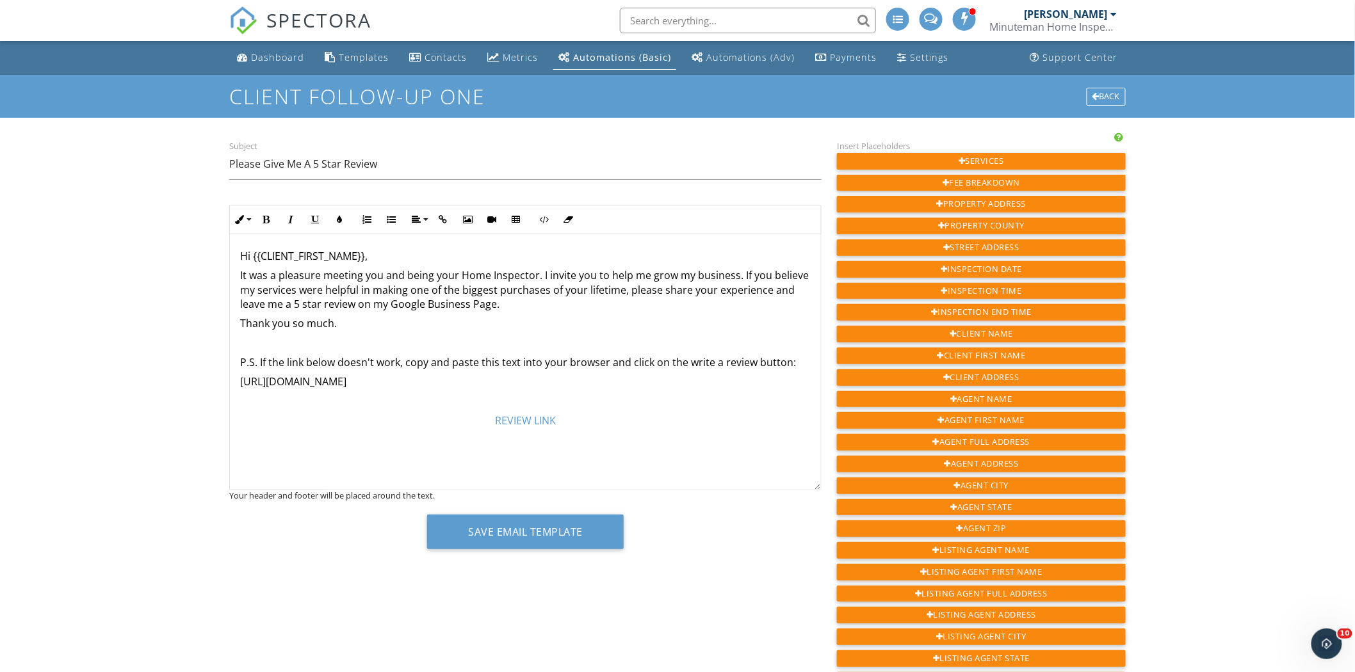
click at [607, 363] on p "P.S. If the link below doesn't work, copy and paste this text into your browser…" at bounding box center [525, 362] width 571 height 14
drag, startPoint x: 498, startPoint y: 382, endPoint x: 200, endPoint y: 383, distance: 297.2
click at [200, 383] on div "Dashboard Templates Contacts Metrics Automations (Basic) Automations (Adv) Paym…" at bounding box center [677, 579] width 1355 height 1076
copy p "[URL][DOMAIN_NAME]"
click at [512, 534] on button "Save Email Template" at bounding box center [525, 532] width 197 height 35
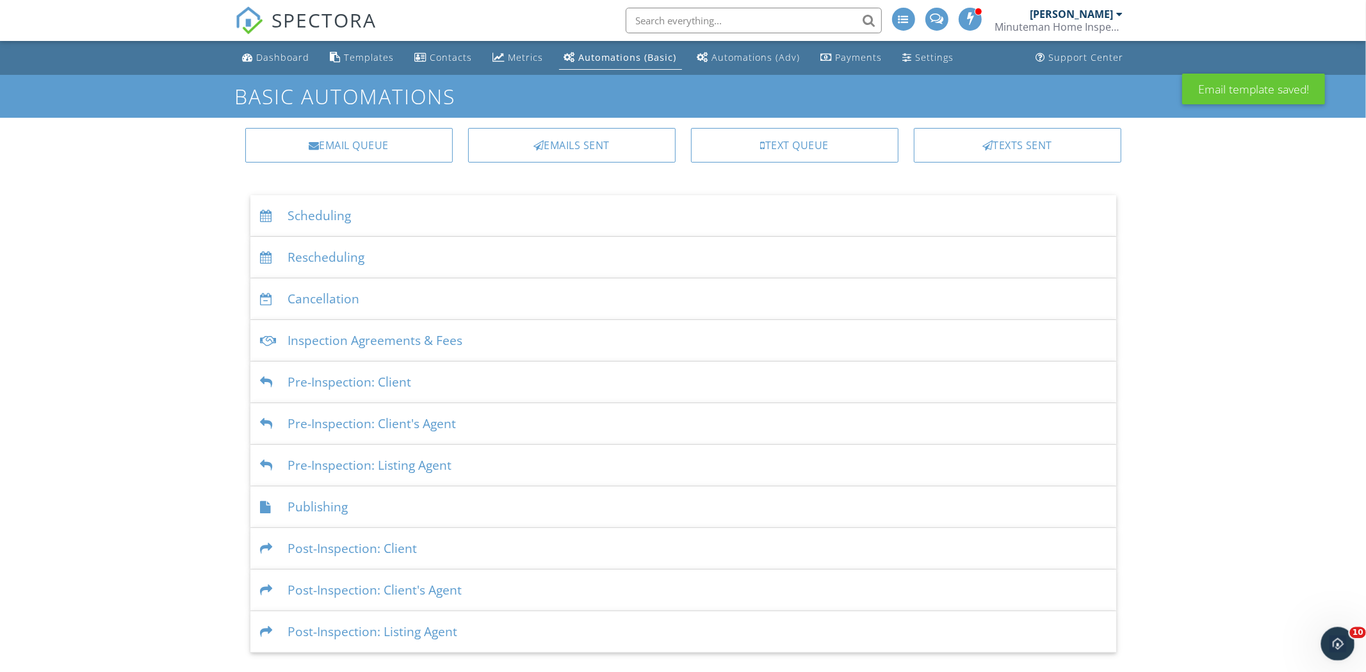
click at [1344, 635] on div "Open Intercom Messenger" at bounding box center [1336, 642] width 42 height 42
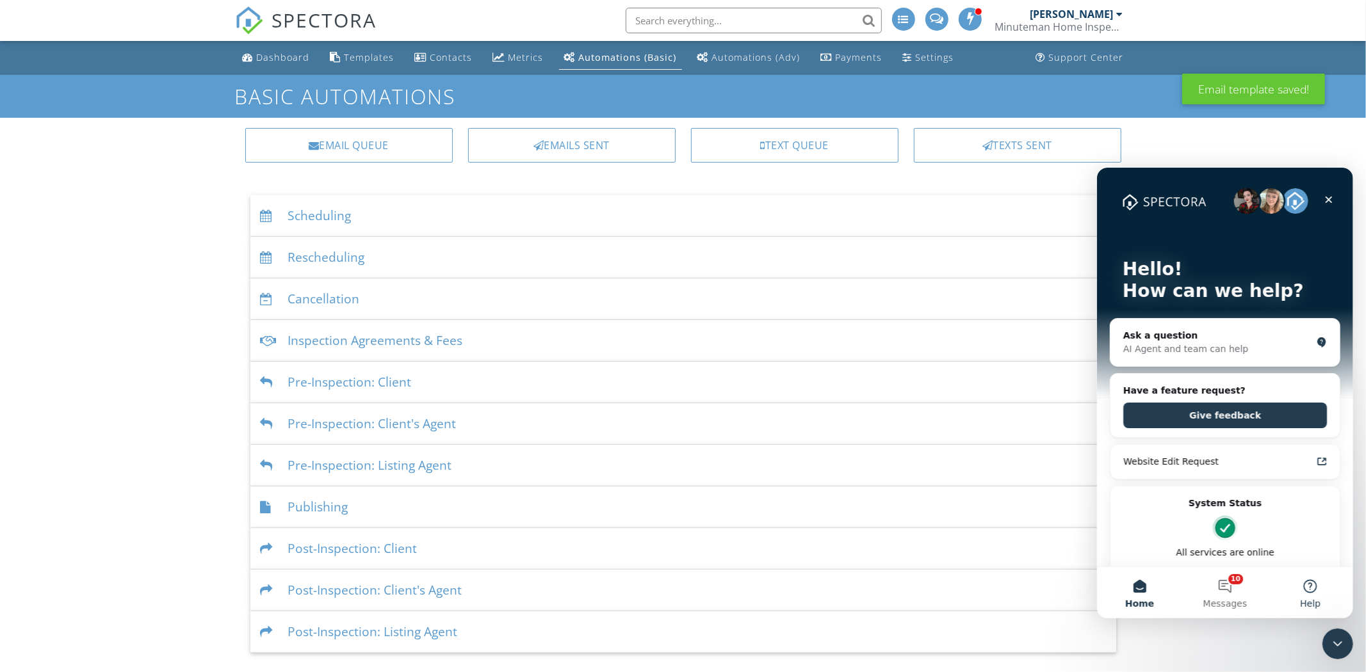
click at [1314, 589] on button "Help" at bounding box center [1309, 592] width 85 height 51
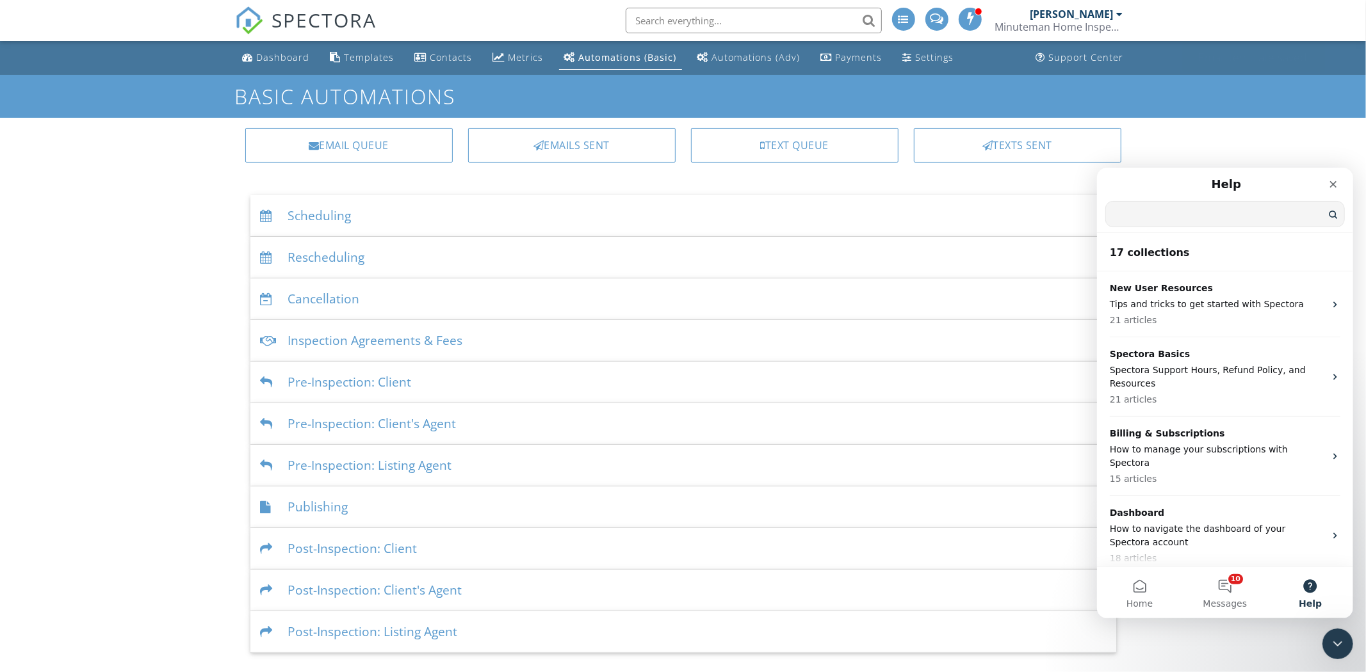
drag, startPoint x: 1187, startPoint y: 208, endPoint x: 1112, endPoint y: 209, distance: 75.6
click at [1112, 209] on input "Search for help" at bounding box center [1224, 213] width 238 height 25
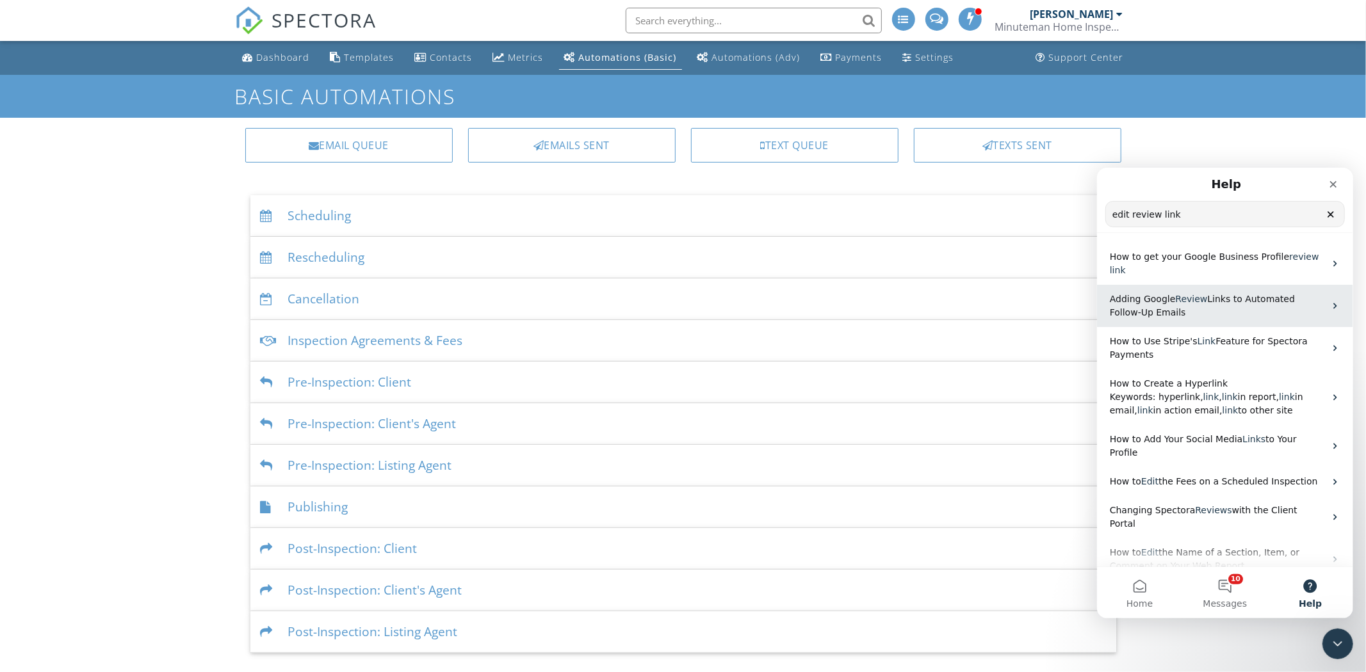
type input "edit review link"
click at [1221, 293] on span "Links to Automated Follow-Up Emails" at bounding box center [1201, 305] width 185 height 24
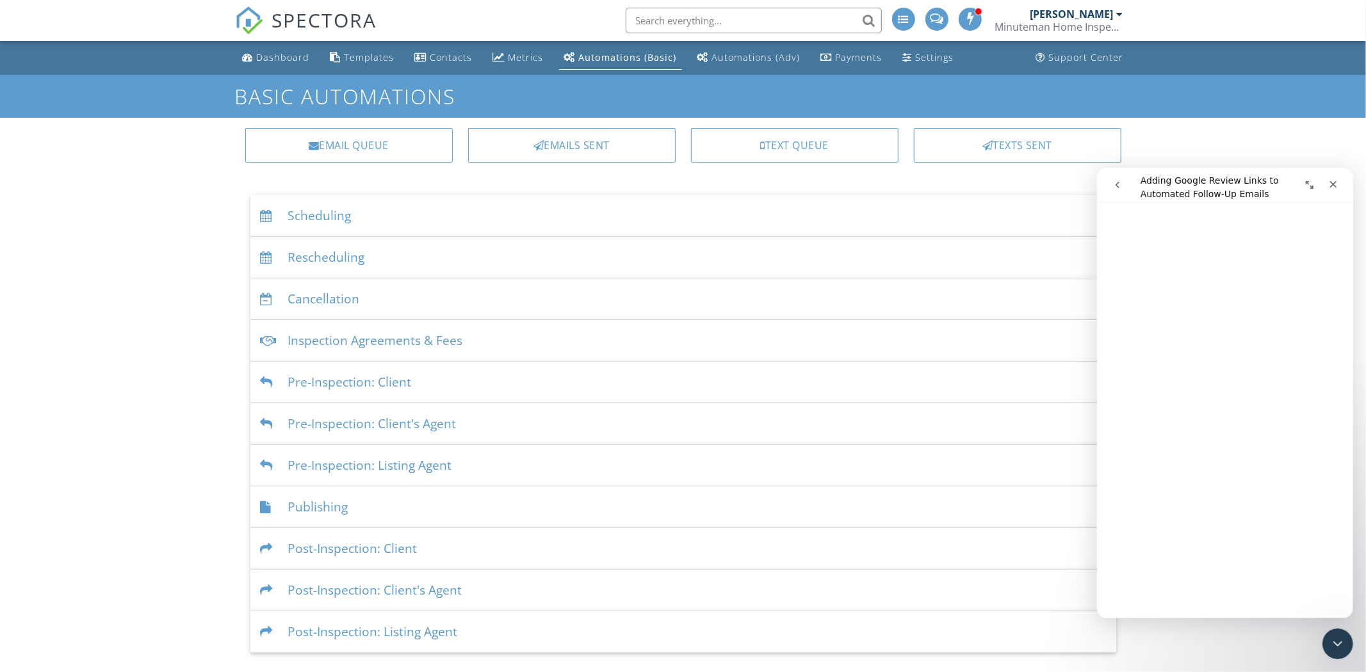
scroll to position [1353, 0]
drag, startPoint x: 1346, startPoint y: 277, endPoint x: 2458, endPoint y: 729, distance: 1200.0
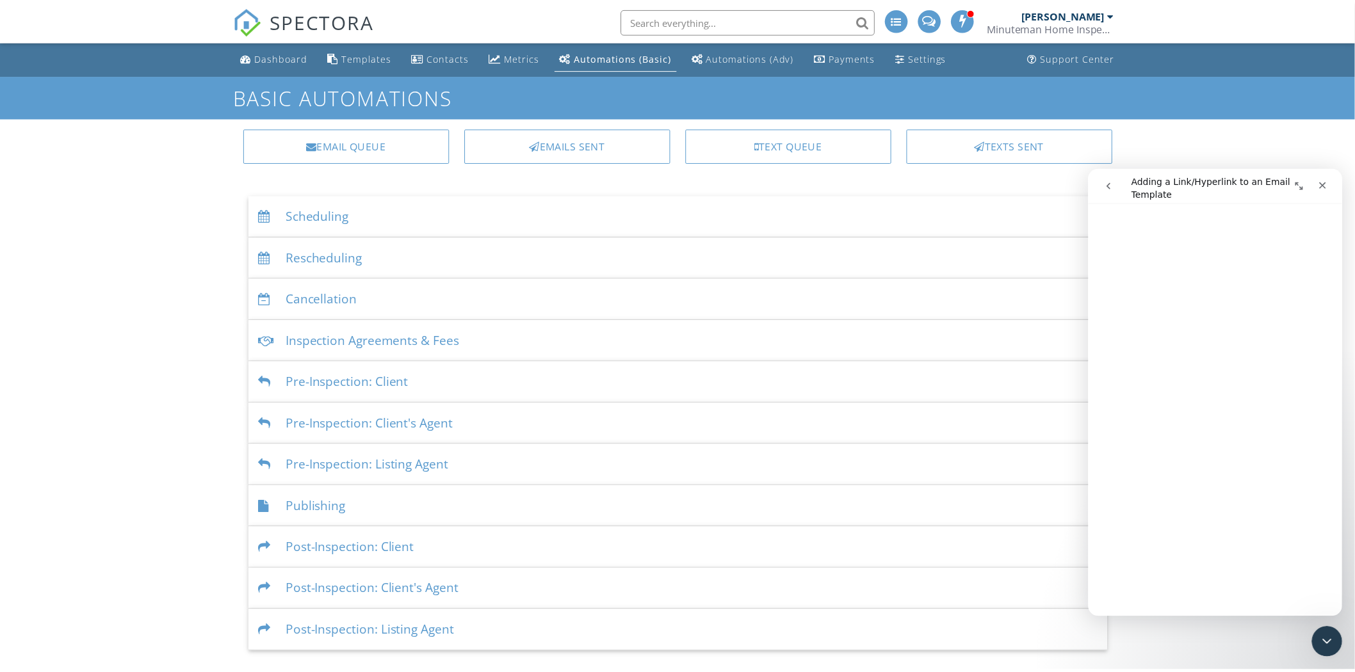
scroll to position [396, 0]
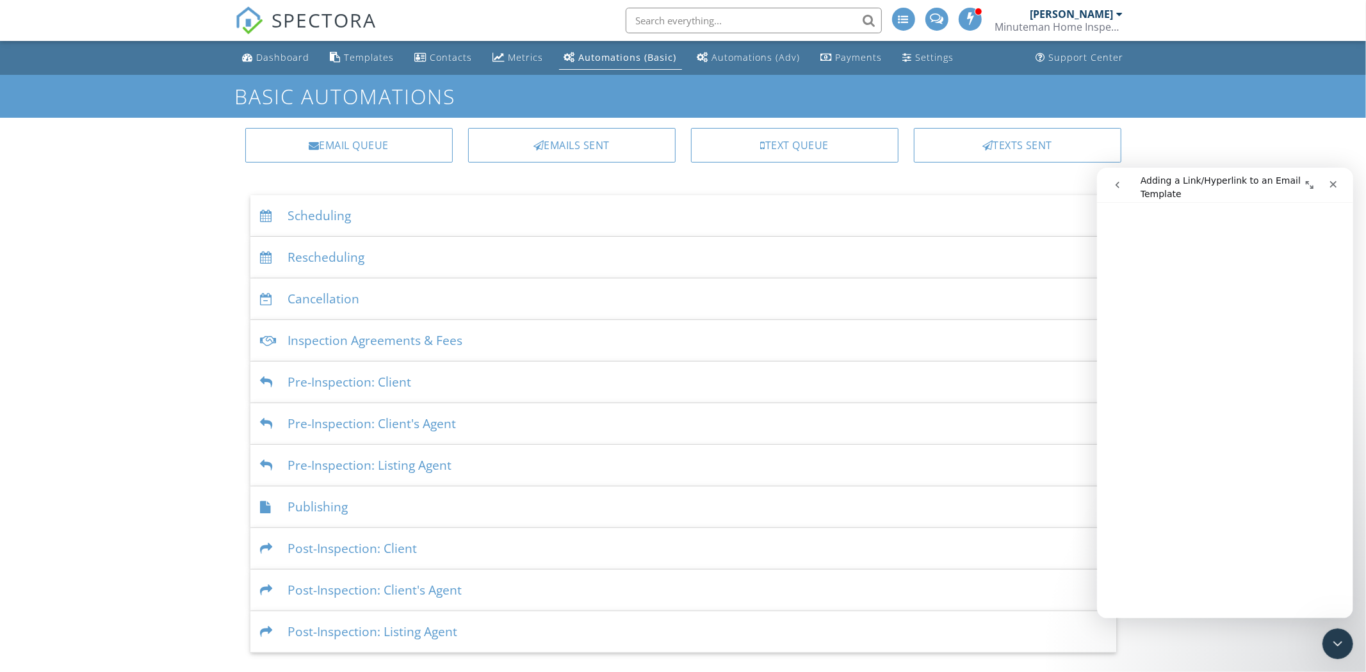
click at [368, 551] on div "Post-Inspection: Client" at bounding box center [683, 549] width 866 height 42
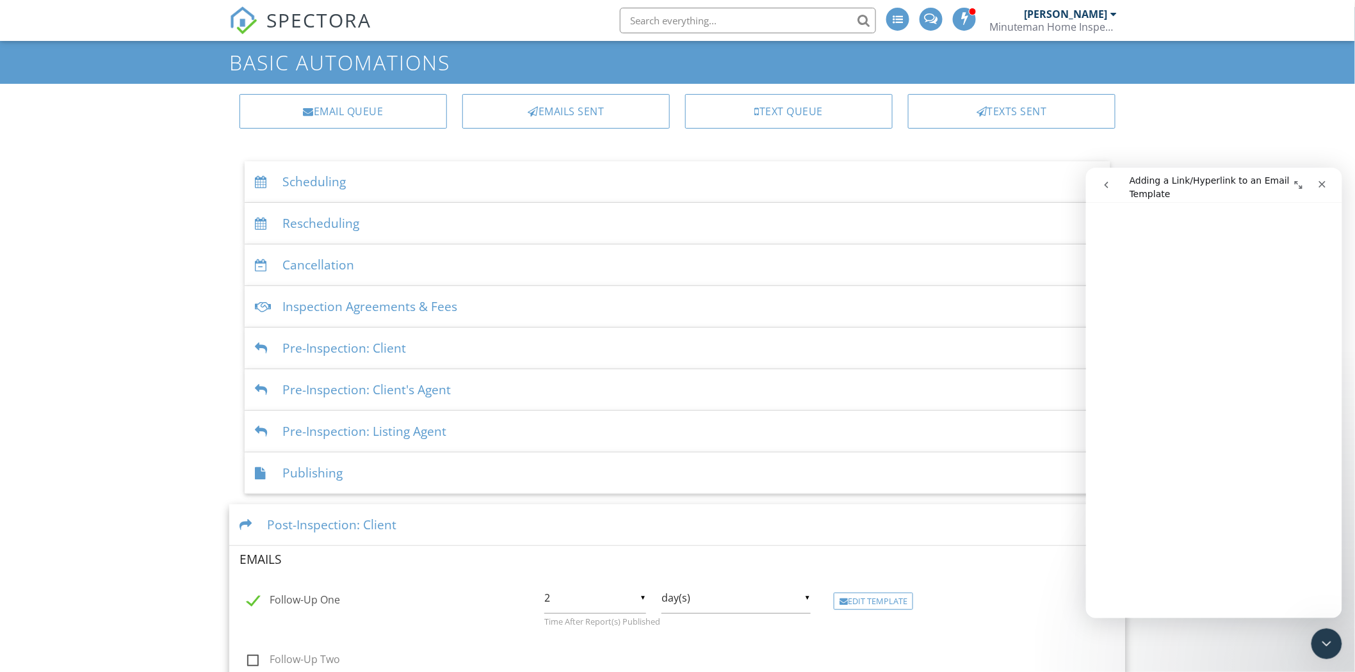
scroll to position [132, 0]
click at [870, 605] on div "Edit Template" at bounding box center [873, 602] width 79 height 18
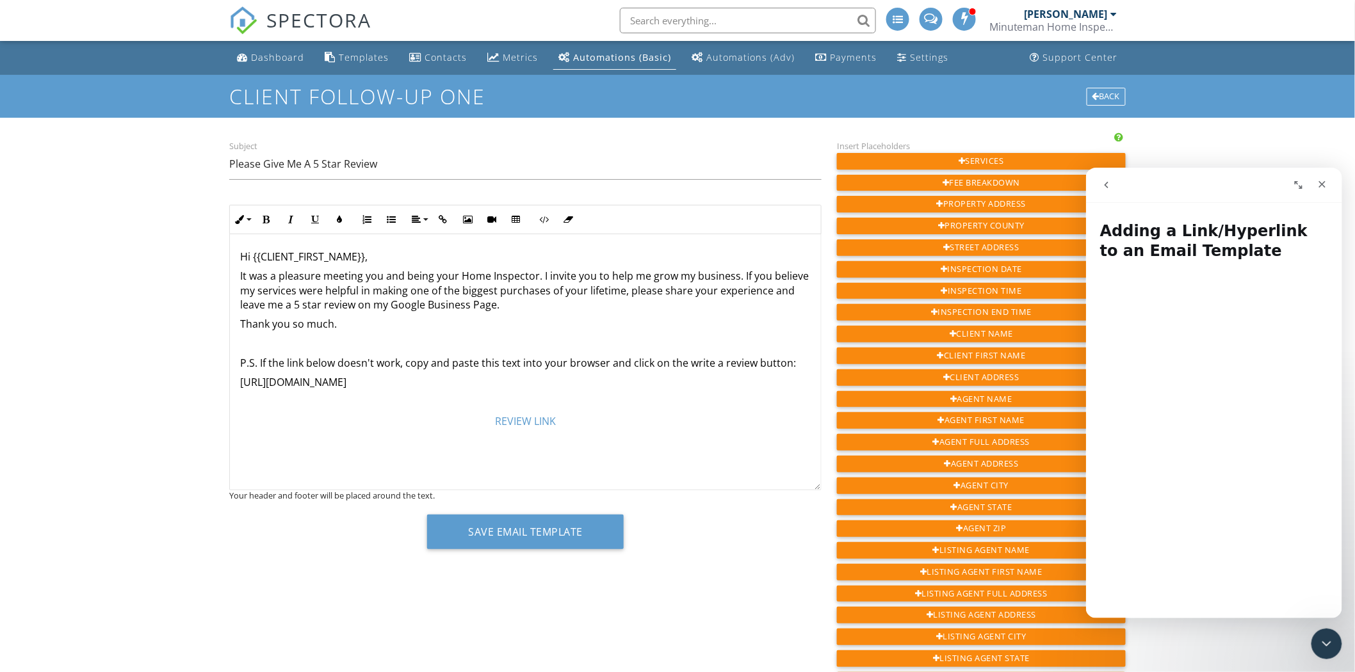
click at [480, 387] on p "[URL][DOMAIN_NAME]" at bounding box center [525, 382] width 571 height 14
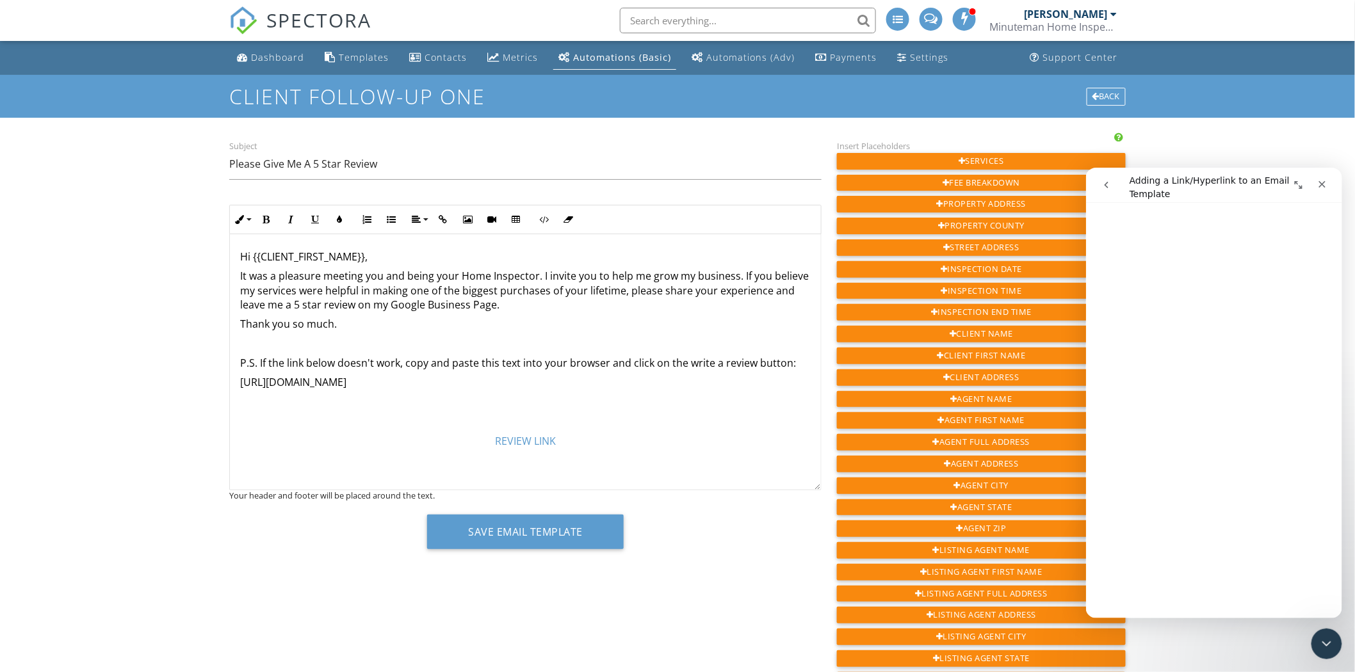
scroll to position [314, 0]
click at [521, 444] on link "REVIEW LINK" at bounding box center [525, 441] width 61 height 14
click at [530, 469] on icon "button" at bounding box center [534, 469] width 9 height 9
click at [510, 442] on link "REVIEW LINK" at bounding box center [525, 441] width 61 height 14
click at [534, 466] on icon "button" at bounding box center [534, 469] width 9 height 9
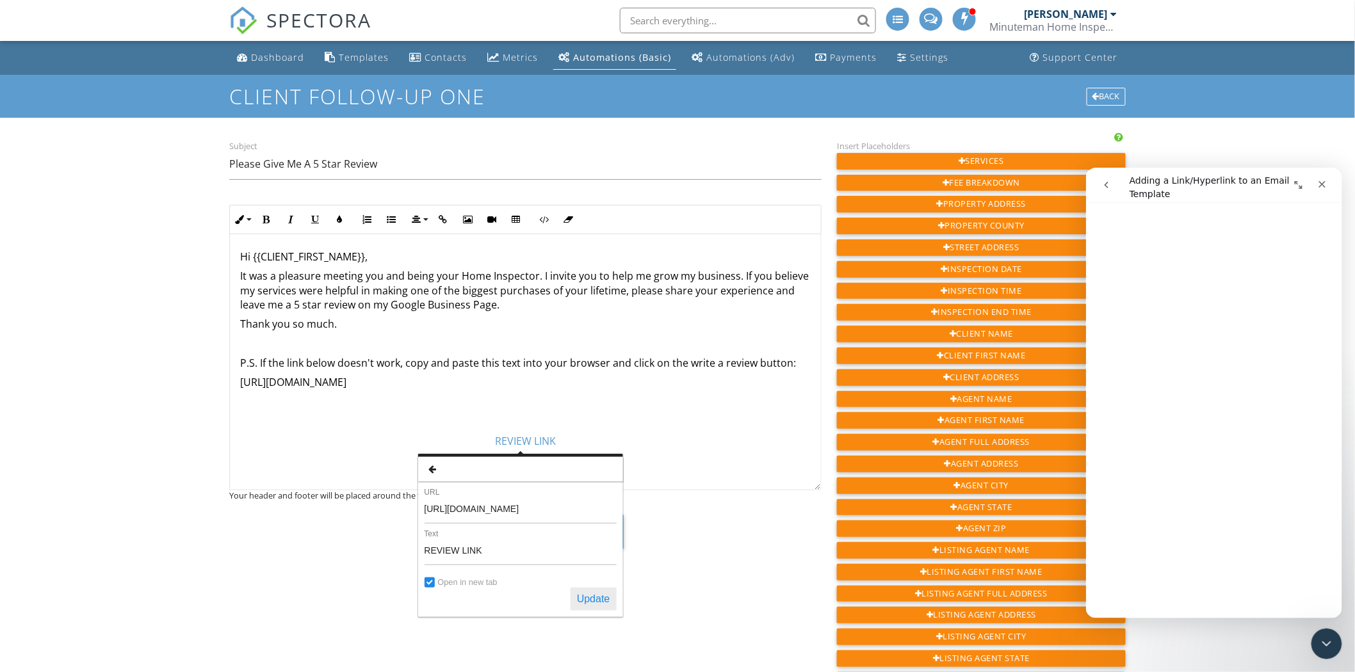
click at [587, 596] on button "Update" at bounding box center [594, 599] width 46 height 23
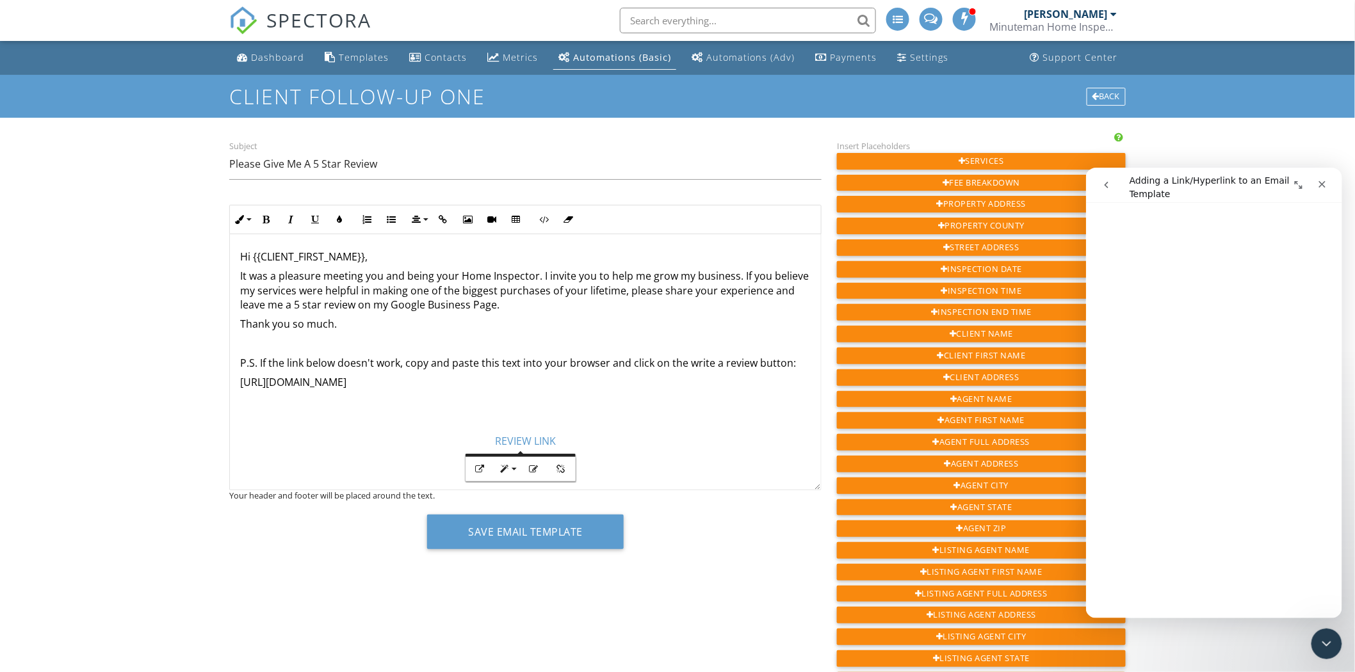
click at [184, 302] on div "Dashboard Templates Contacts Metrics Automations (Basic) Automations (Adv) Paym…" at bounding box center [677, 579] width 1355 height 1076
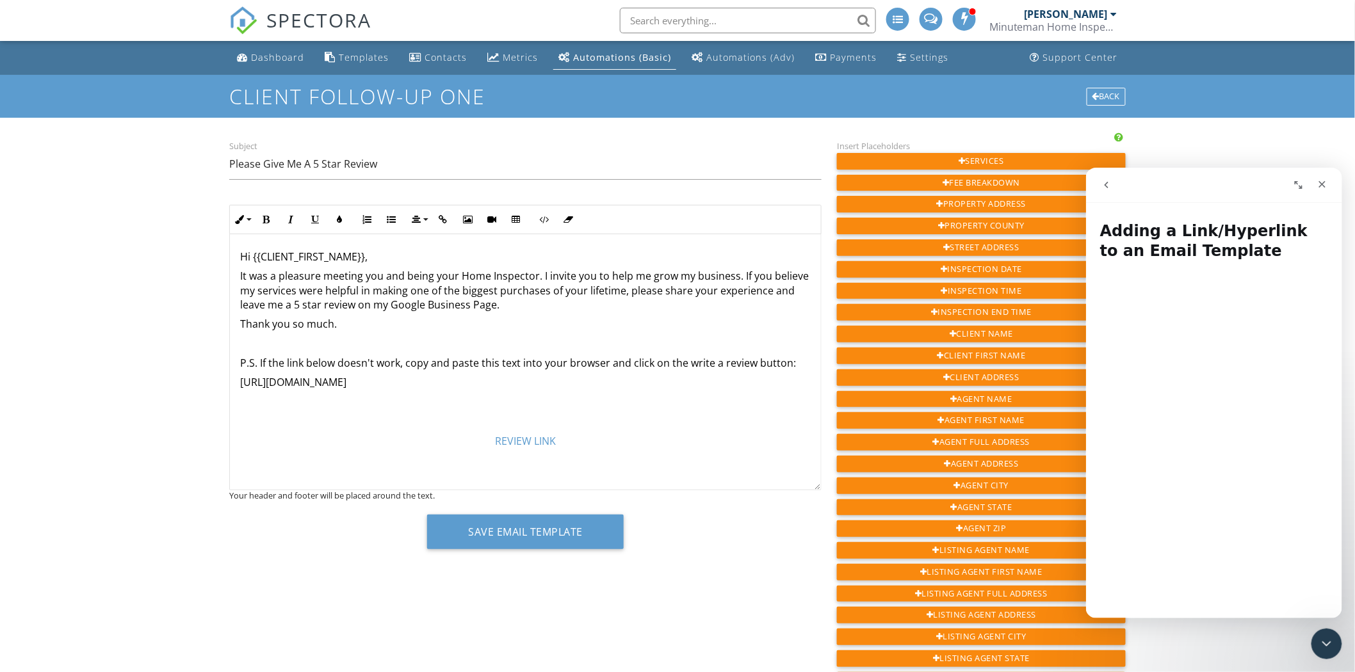
drag, startPoint x: 1336, startPoint y: 352, endPoint x: 2432, endPoint y: 402, distance: 1097.0
click at [232, 163] on input "Please Give Me A 5 Star Review" at bounding box center [525, 164] width 592 height 31
click at [309, 165] on input "Review Request from Minuteman Home Inspections LLC" at bounding box center [525, 164] width 592 height 31
click at [556, 167] on input "Review Request From Minuteman Home Inspections LLC" at bounding box center [525, 164] width 592 height 31
type input "Review Request From Minuteman Home Inspections LLC (Terry Roark)"
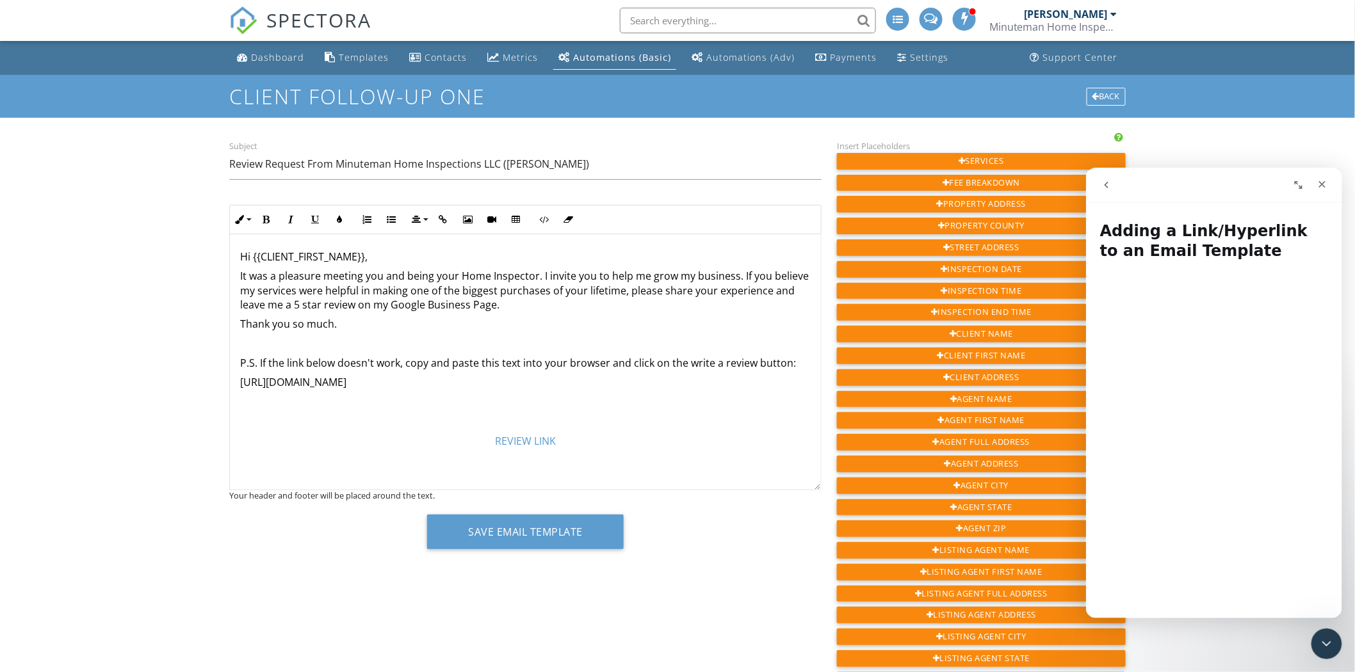
click at [240, 323] on p "Thank you so much." at bounding box center [525, 324] width 571 height 14
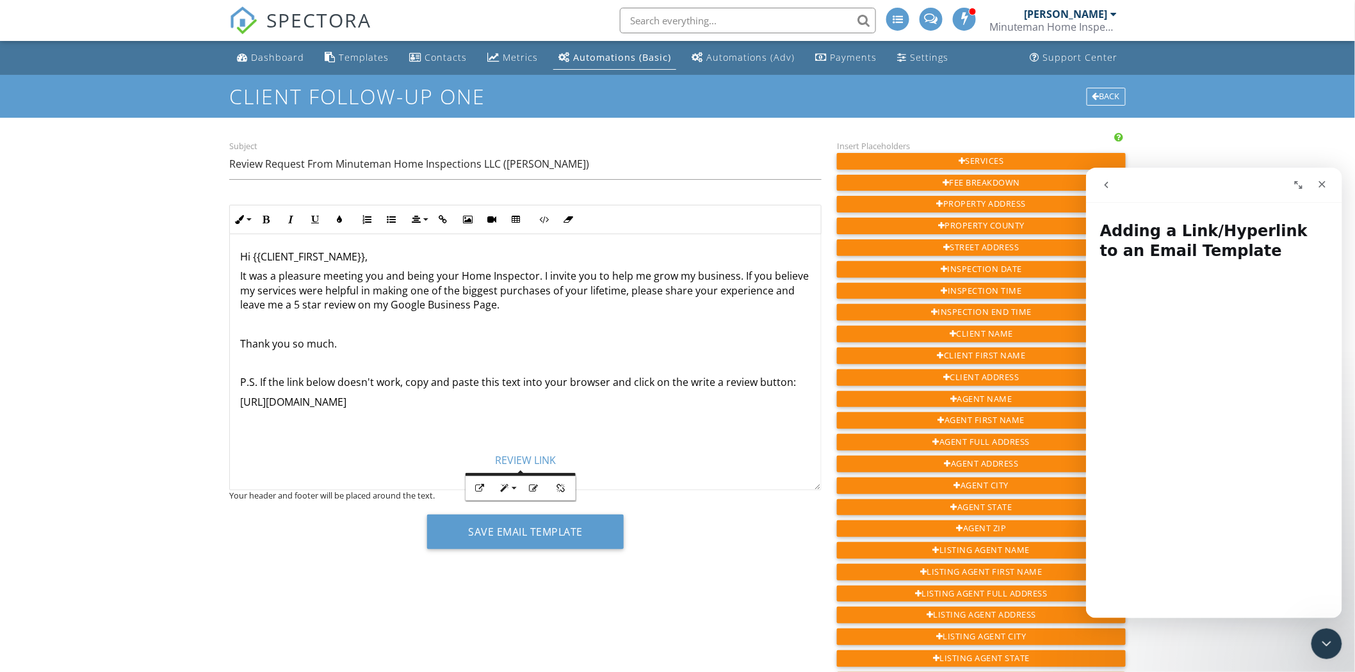
click at [350, 342] on p "Thank you so much." at bounding box center [525, 344] width 571 height 14
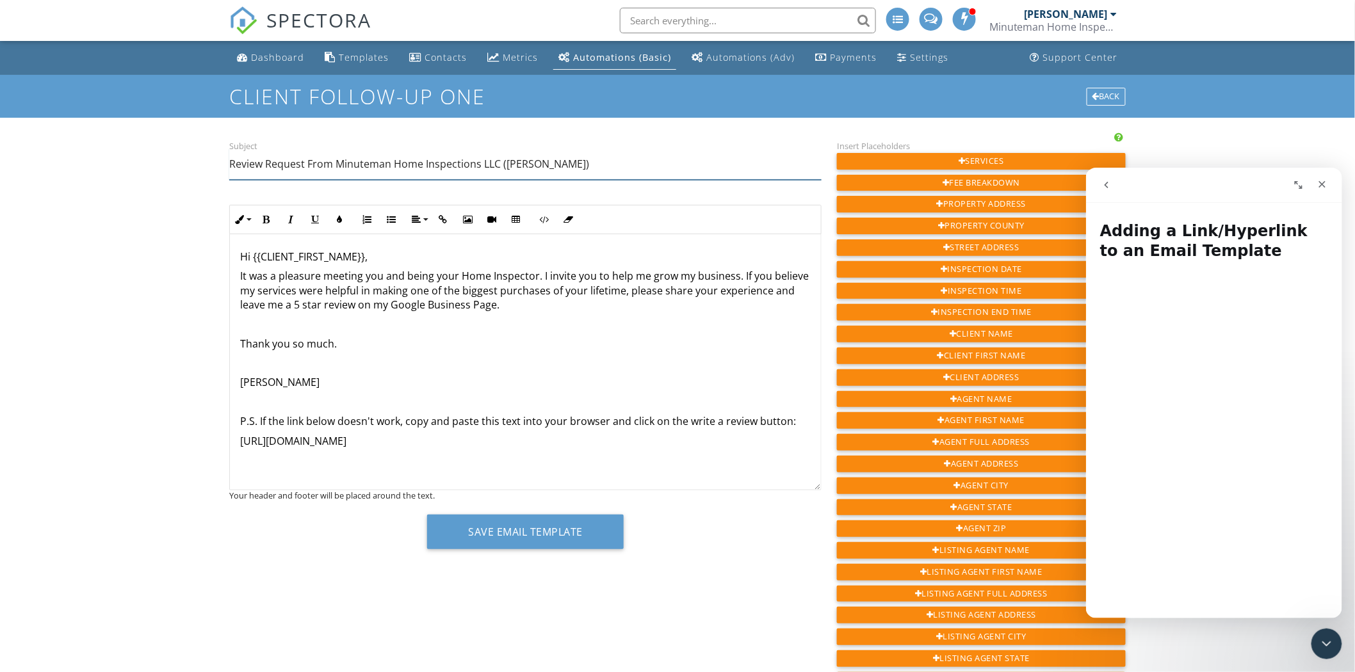
click at [534, 164] on input "Review Request From Minuteman Home Inspections LLC (Terry Roark)" at bounding box center [525, 164] width 592 height 31
type input "Review Request From Minuteman Home Inspections LLC (Terry R. Roark)"
click at [290, 373] on div "Hi {{CLIENT_FIRST_NAME}}, It was a pleasure meeting you and being your Home Ins…" at bounding box center [525, 378] width 591 height 288
click at [240, 375] on div "Hi {{CLIENT_FIRST_NAME}}, It was a pleasure meeting you and being your Home Ins…" at bounding box center [525, 378] width 591 height 288
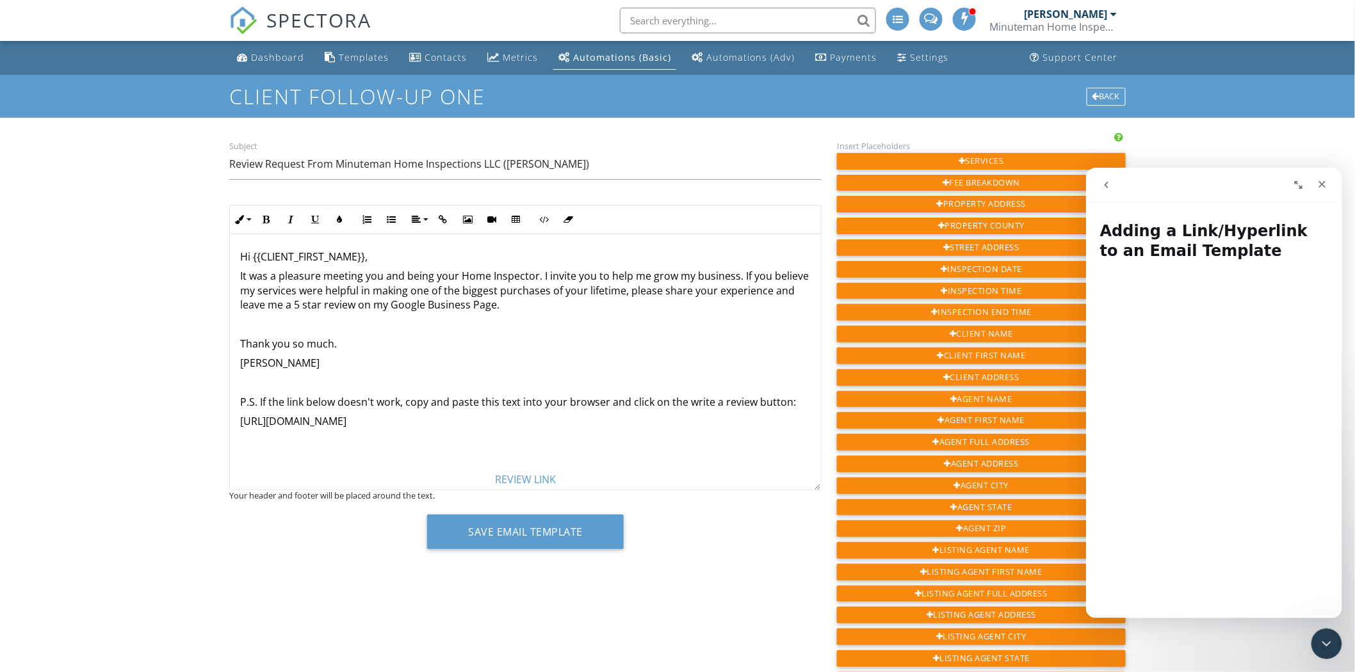
click at [428, 352] on div "Hi {{CLIENT_FIRST_NAME}}, It was a pleasure meeting you and being your Home Ins…" at bounding box center [525, 368] width 591 height 268
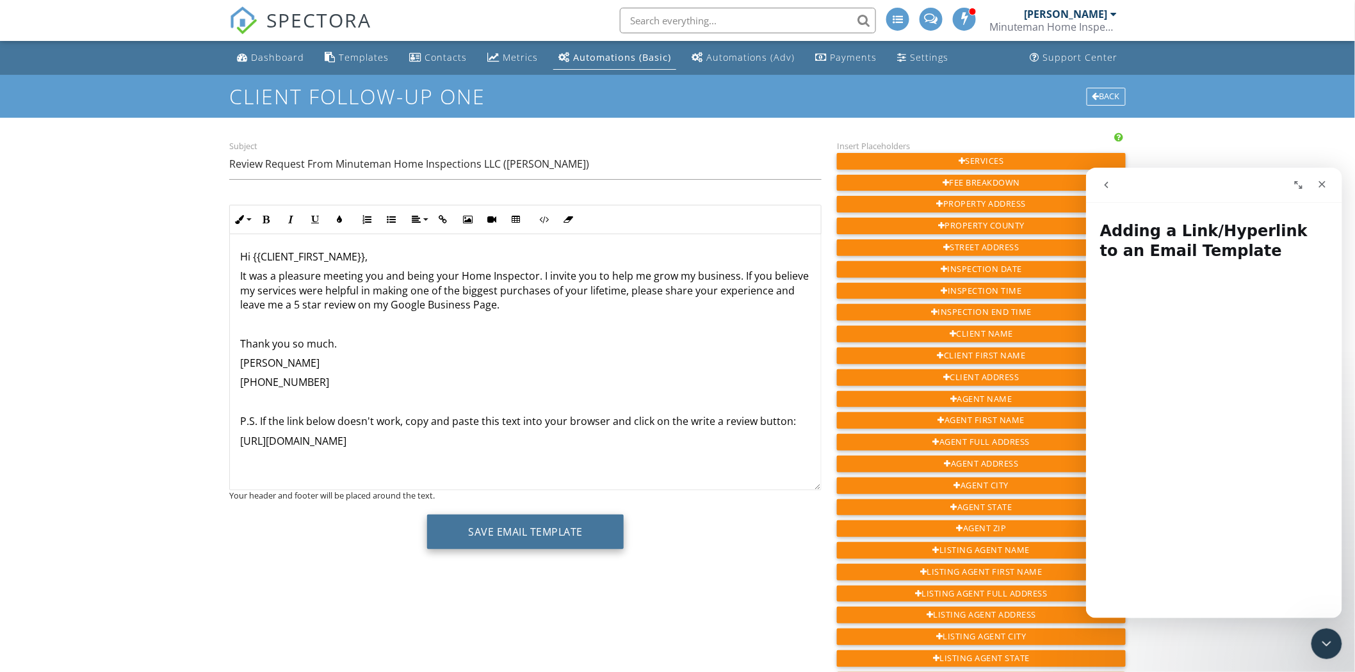
click at [548, 538] on button "Save Email Template" at bounding box center [525, 532] width 197 height 35
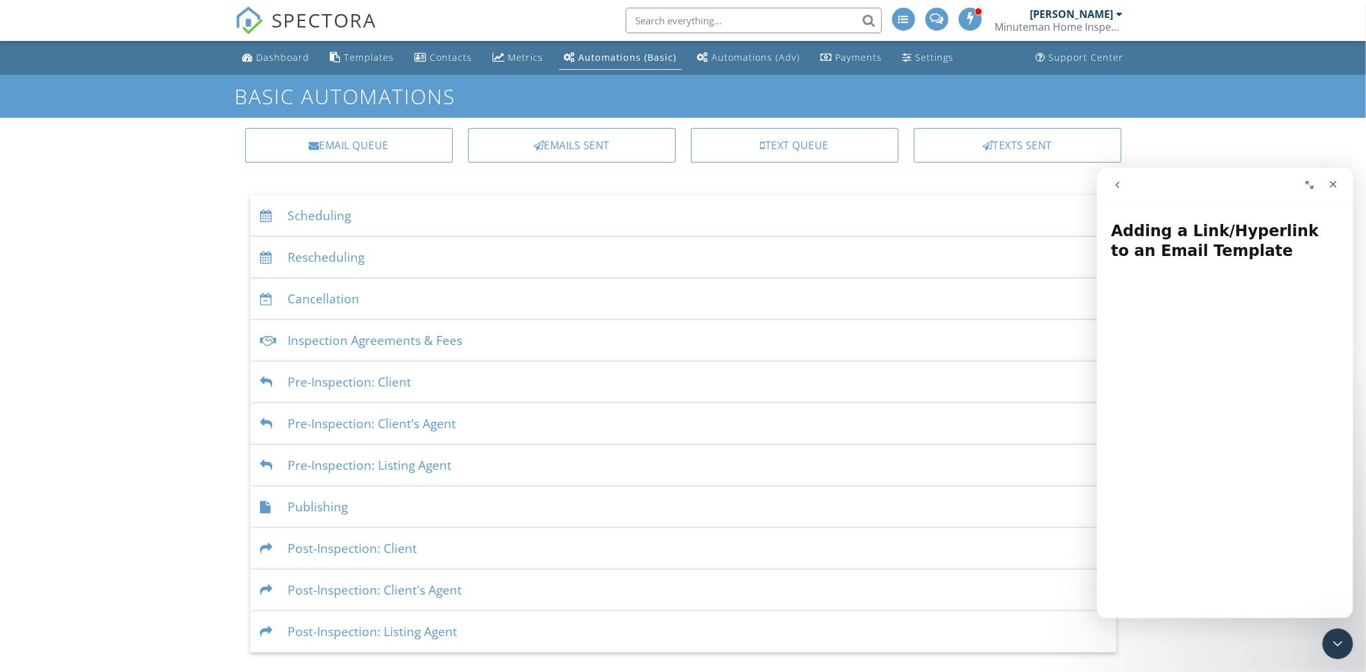
click at [1113, 186] on icon "go back" at bounding box center [1117, 184] width 10 height 10
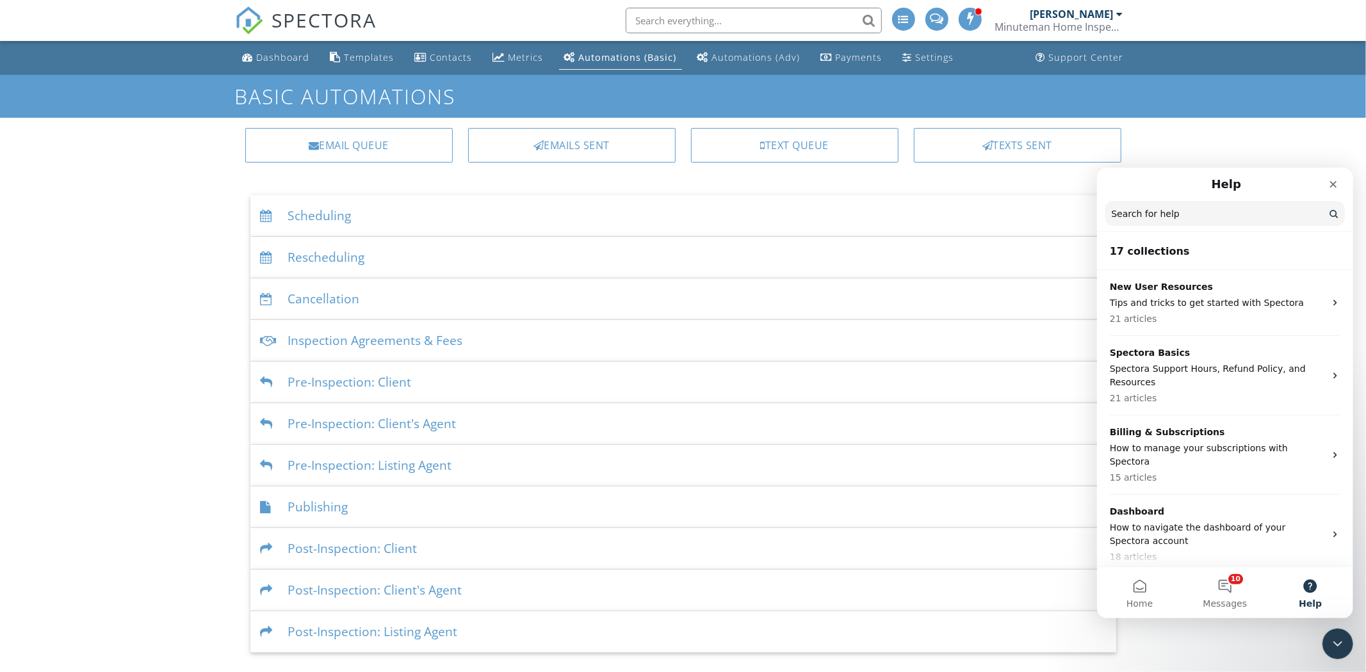
click at [1189, 220] on input "Search for help" at bounding box center [1225, 212] width 240 height 25
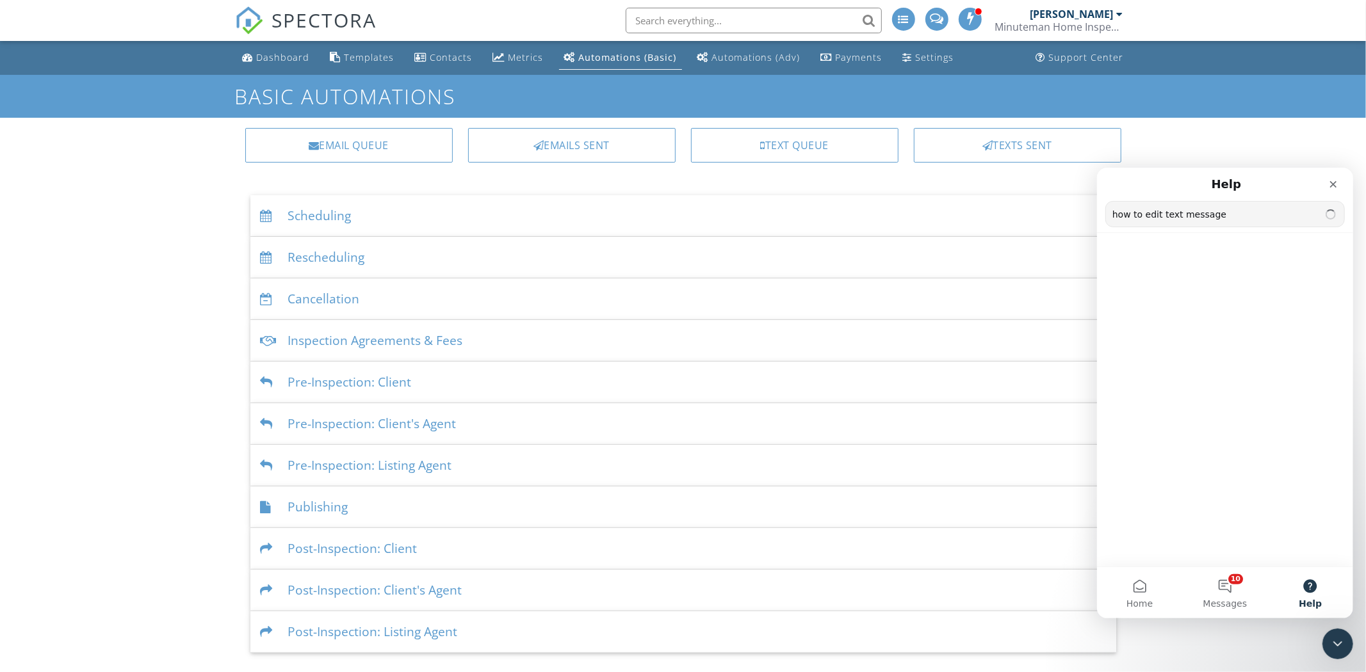
type input "how to edit text message"
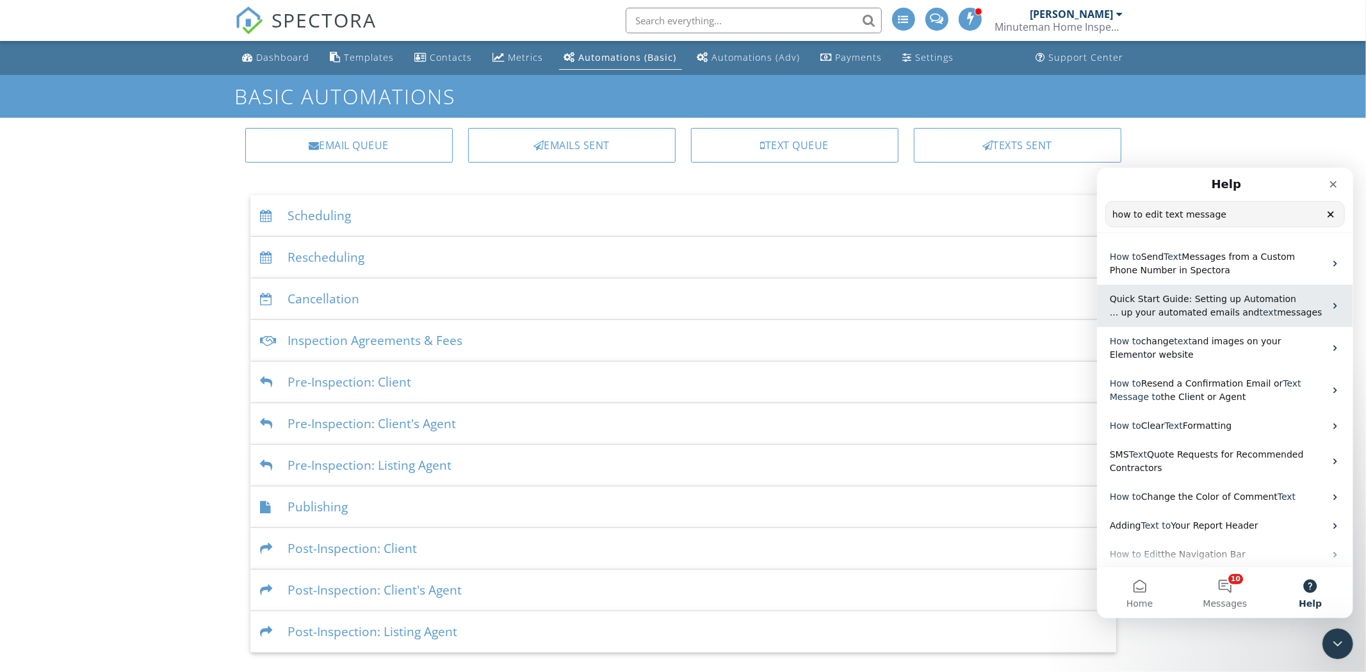
click at [1219, 311] on span "... up your automated emails and" at bounding box center [1184, 312] width 150 height 10
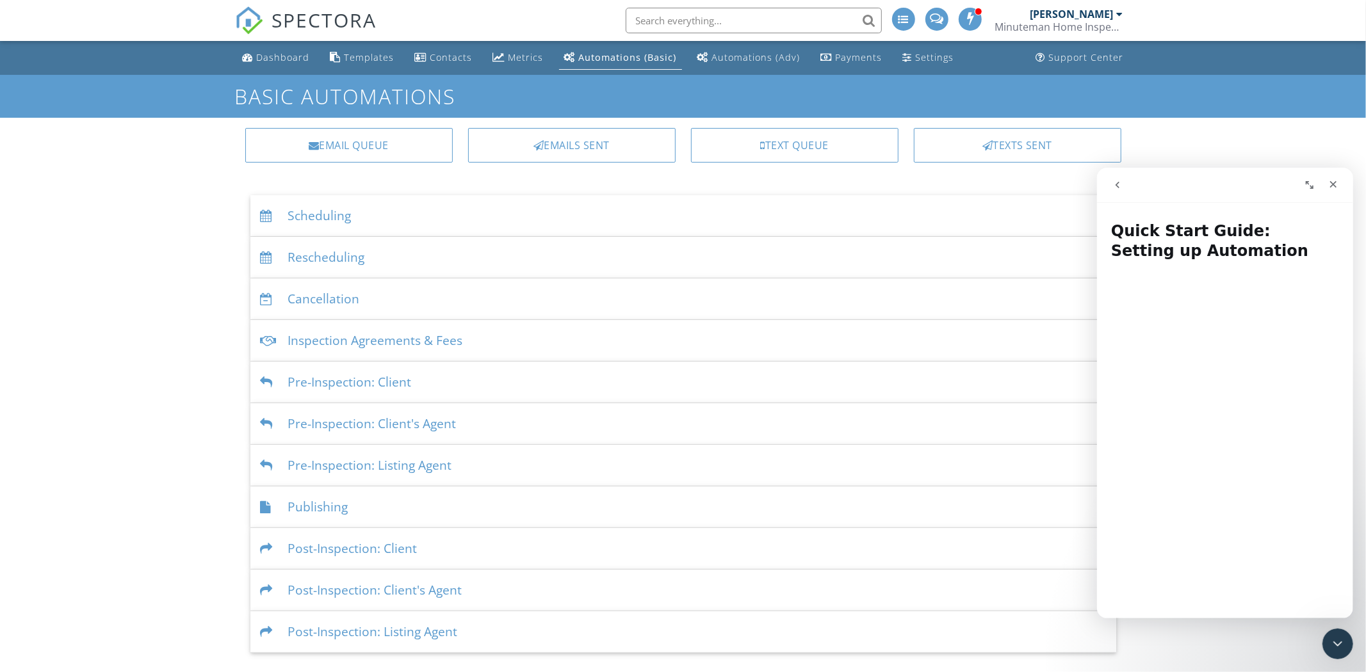
drag, startPoint x: 1348, startPoint y: 386, endPoint x: 2454, endPoint y: 396, distance: 1106.1
click at [316, 551] on div "Post-Inspection: Client" at bounding box center [683, 549] width 866 height 42
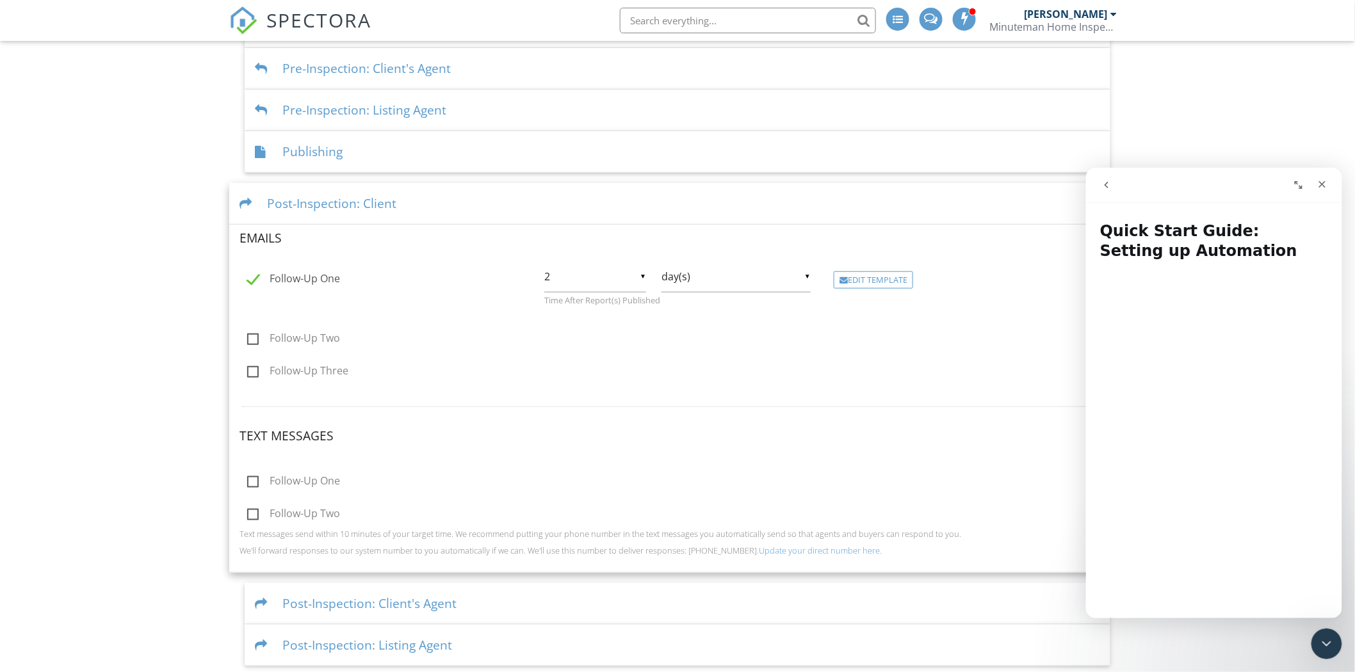
scroll to position [357, 0]
click at [252, 476] on label "Follow-Up One" at bounding box center [293, 481] width 93 height 16
click at [248, 477] on input "Follow-Up One" at bounding box center [244, 481] width 8 height 8
checkbox input "true"
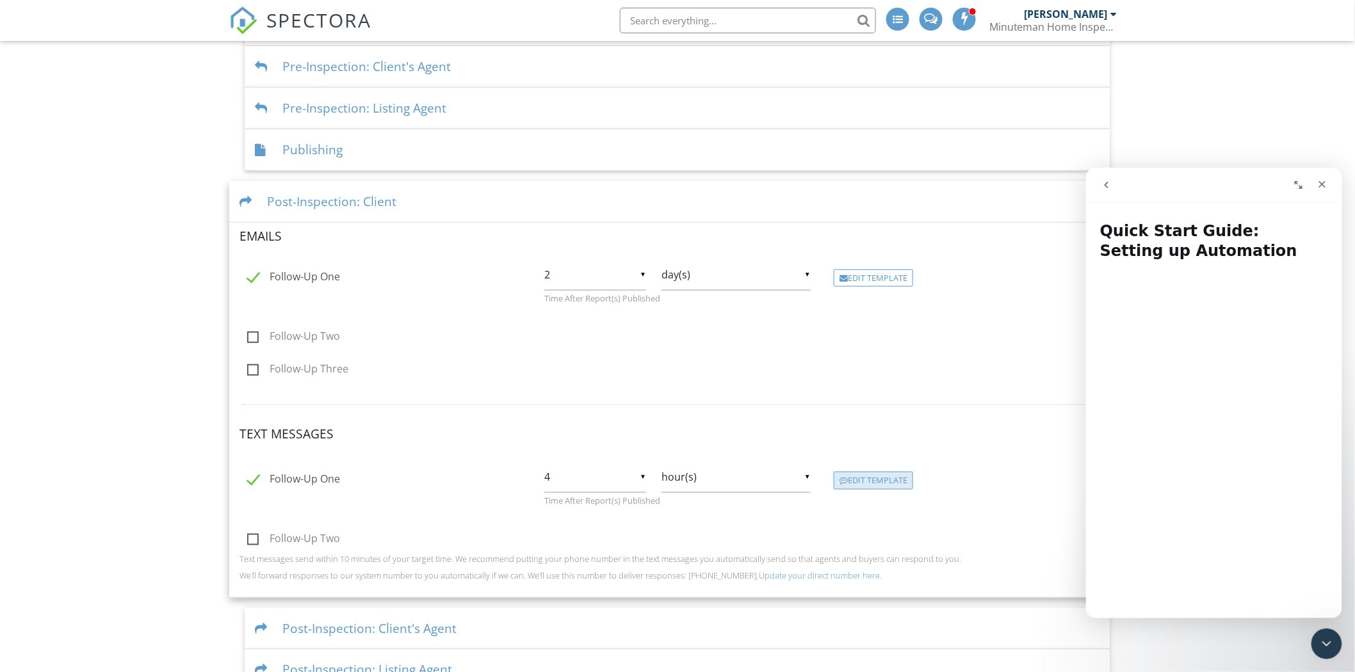
click at [871, 477] on div "Edit Template" at bounding box center [873, 481] width 79 height 18
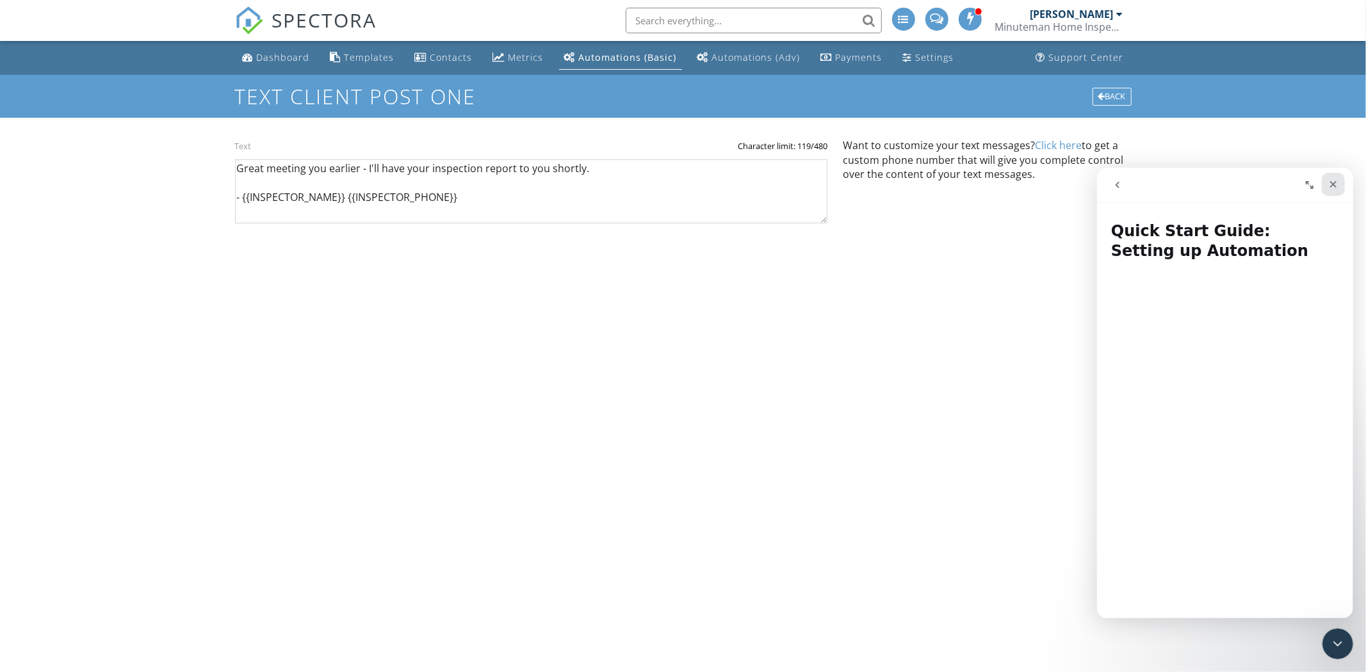
click at [1336, 183] on icon "Close" at bounding box center [1333, 184] width 10 height 10
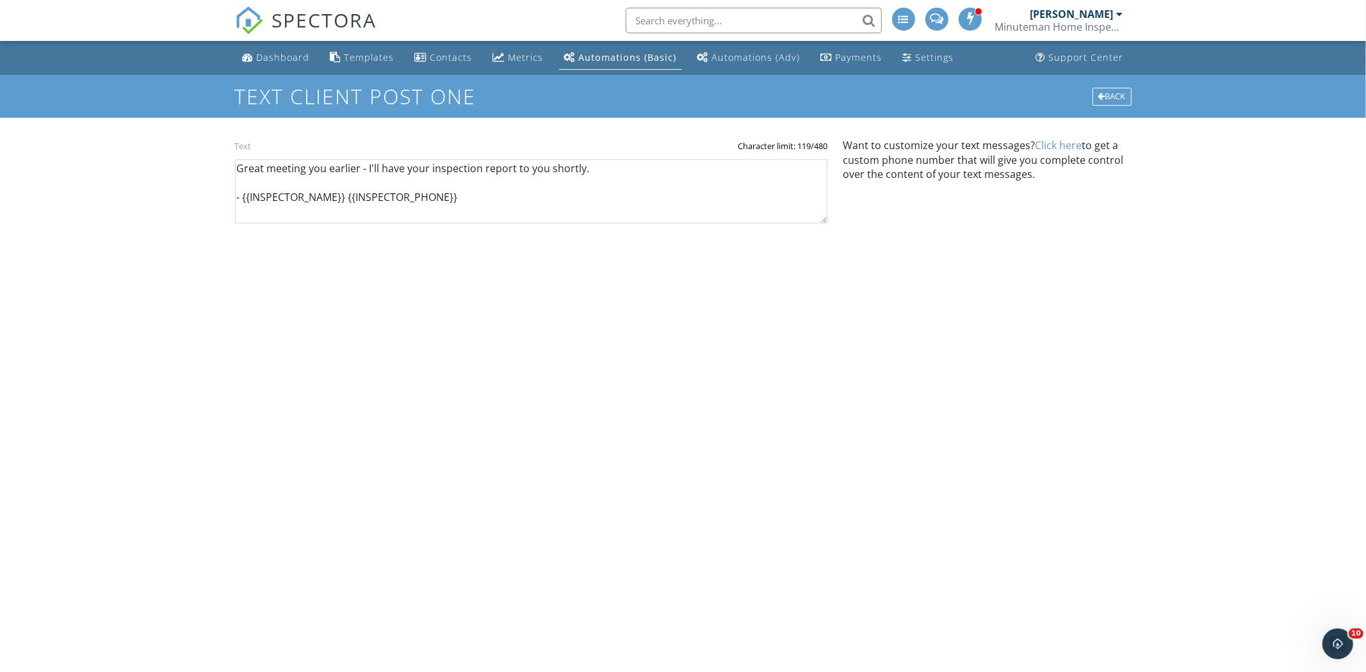
click at [353, 100] on h1 "Text client post one" at bounding box center [683, 96] width 897 height 22
click at [1211, 184] on div "Dashboard Templates Contacts Metrics Automations (Basic) Automations (Adv) Paym…" at bounding box center [683, 161] width 1366 height 240
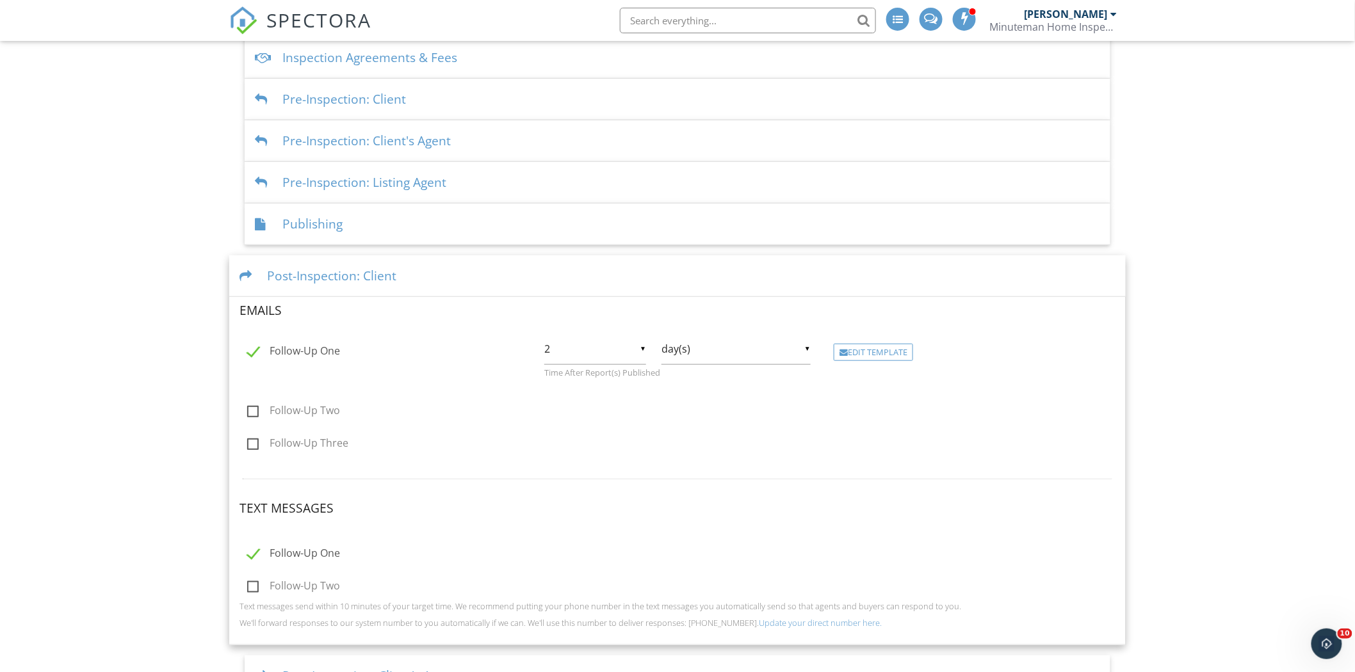
scroll to position [282, 0]
click at [252, 554] on label "Follow-Up One" at bounding box center [293, 557] width 93 height 16
checkbox input "false"
click at [867, 362] on div "Edit Template" at bounding box center [873, 354] width 79 height 18
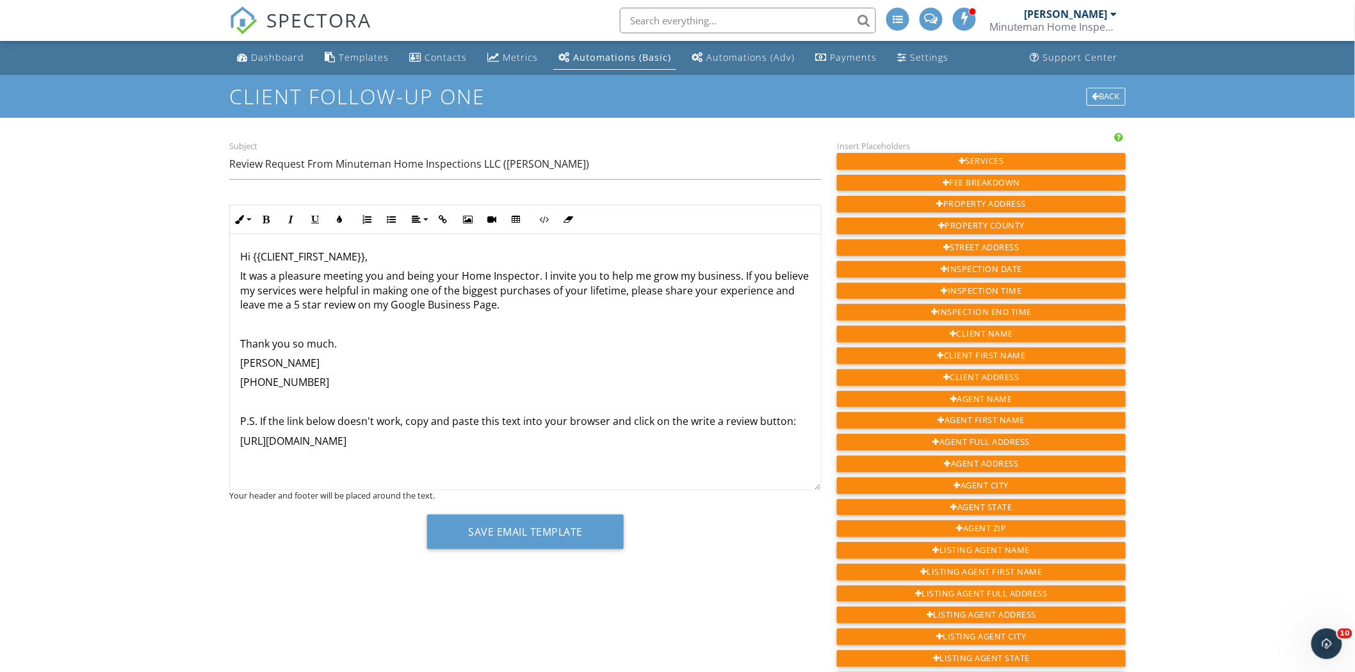
click at [208, 334] on div "Dashboard Templates Contacts Metrics Automations (Basic) Automations (Adv) Paym…" at bounding box center [677, 579] width 1355 height 1076
click at [636, 611] on div "Subject Review Request From Minuteman Home Inspections LLC (Terry R. Roark) Inl…" at bounding box center [678, 610] width 912 height 945
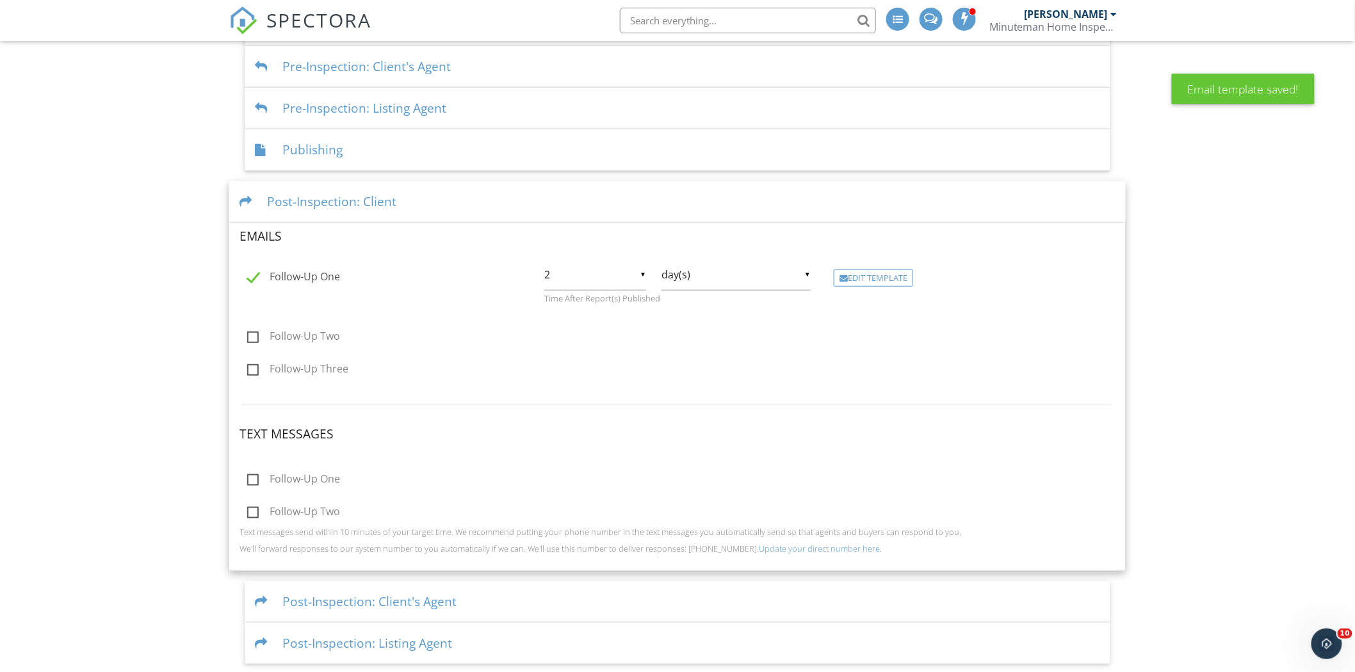
click at [1218, 337] on div "Dashboard Templates Contacts Metrics Automations (Basic) Automations (Adv) Paym…" at bounding box center [677, 174] width 1355 height 981
click at [1317, 344] on div "Dashboard Templates Contacts Metrics Automations (Basic) Automations (Adv) Paym…" at bounding box center [677, 174] width 1355 height 981
click at [1290, 303] on div "Dashboard Templates Contacts Metrics Automations (Basic) Automations (Adv) Paym…" at bounding box center [677, 174] width 1355 height 981
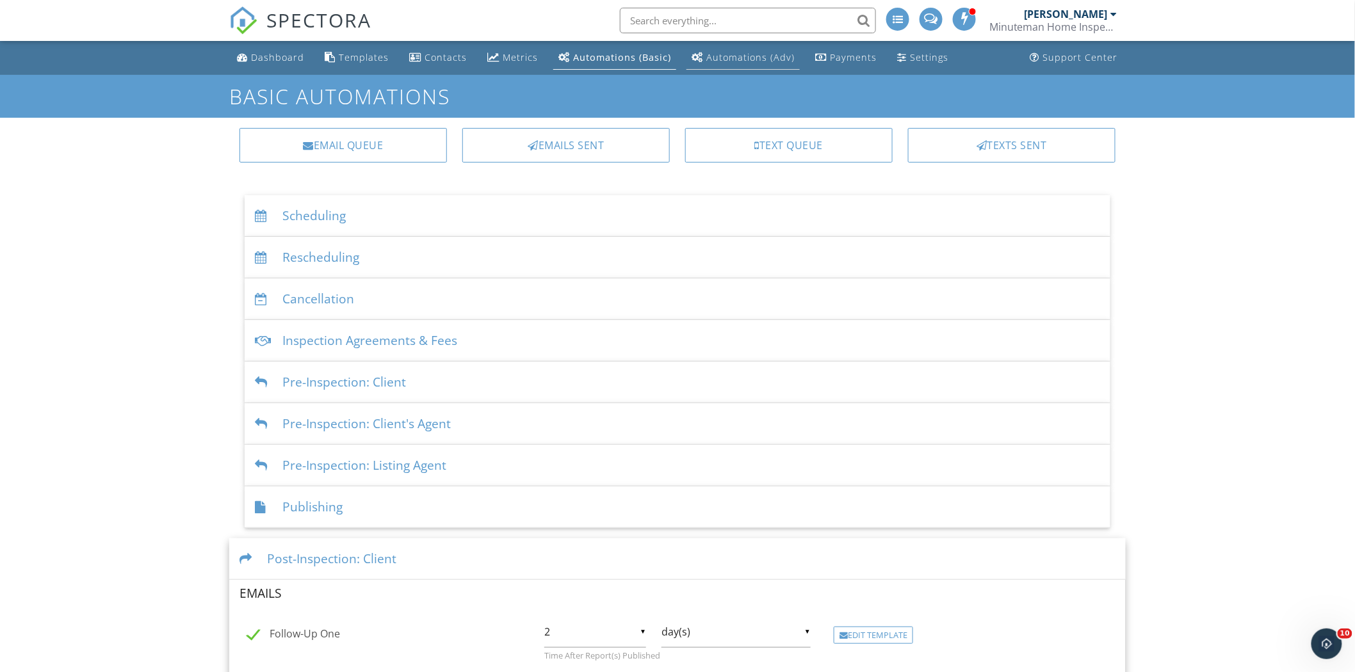
click at [726, 60] on div "Automations (Adv)" at bounding box center [750, 57] width 88 height 12
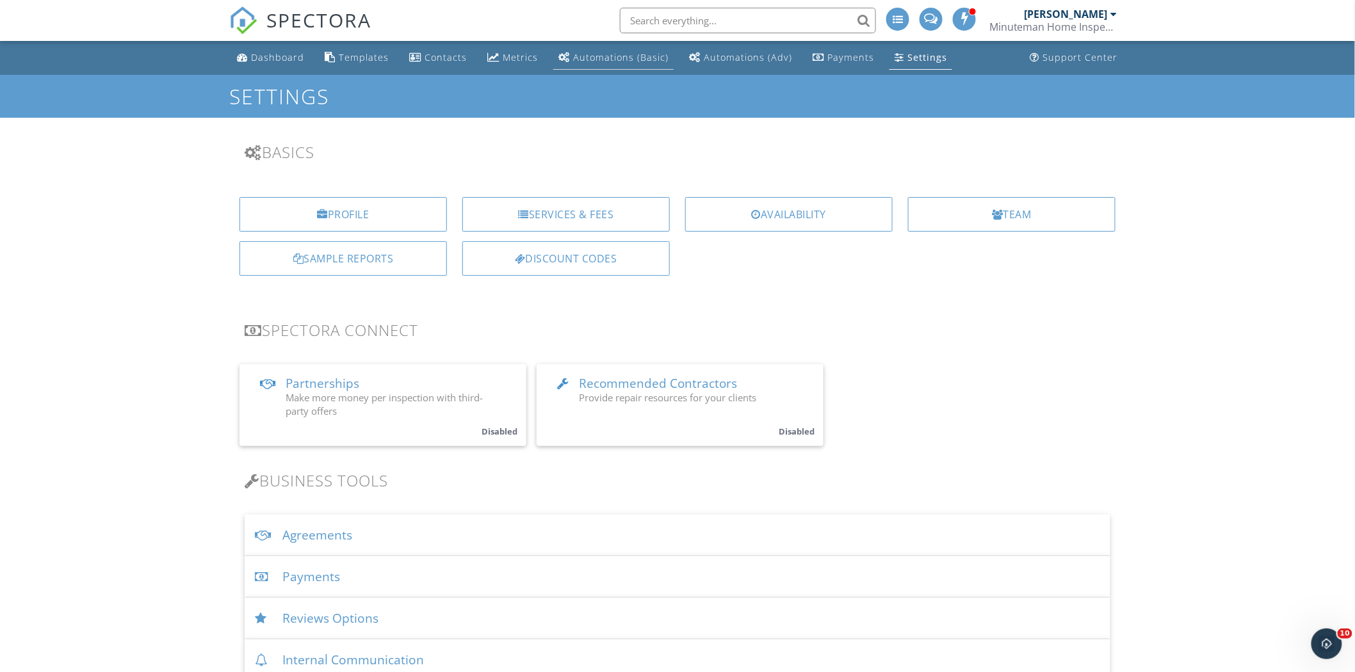
click at [603, 55] on div "Automations (Basic)" at bounding box center [620, 57] width 95 height 12
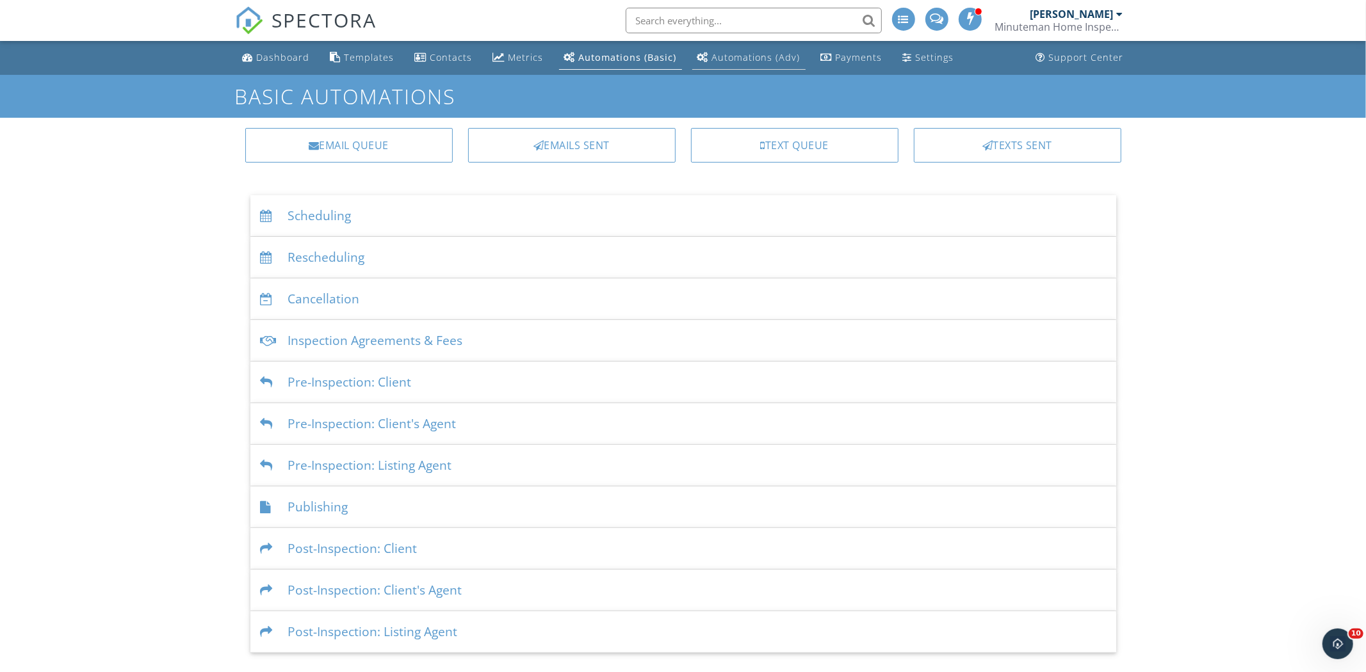
click at [738, 62] on div "Automations (Adv)" at bounding box center [756, 57] width 88 height 12
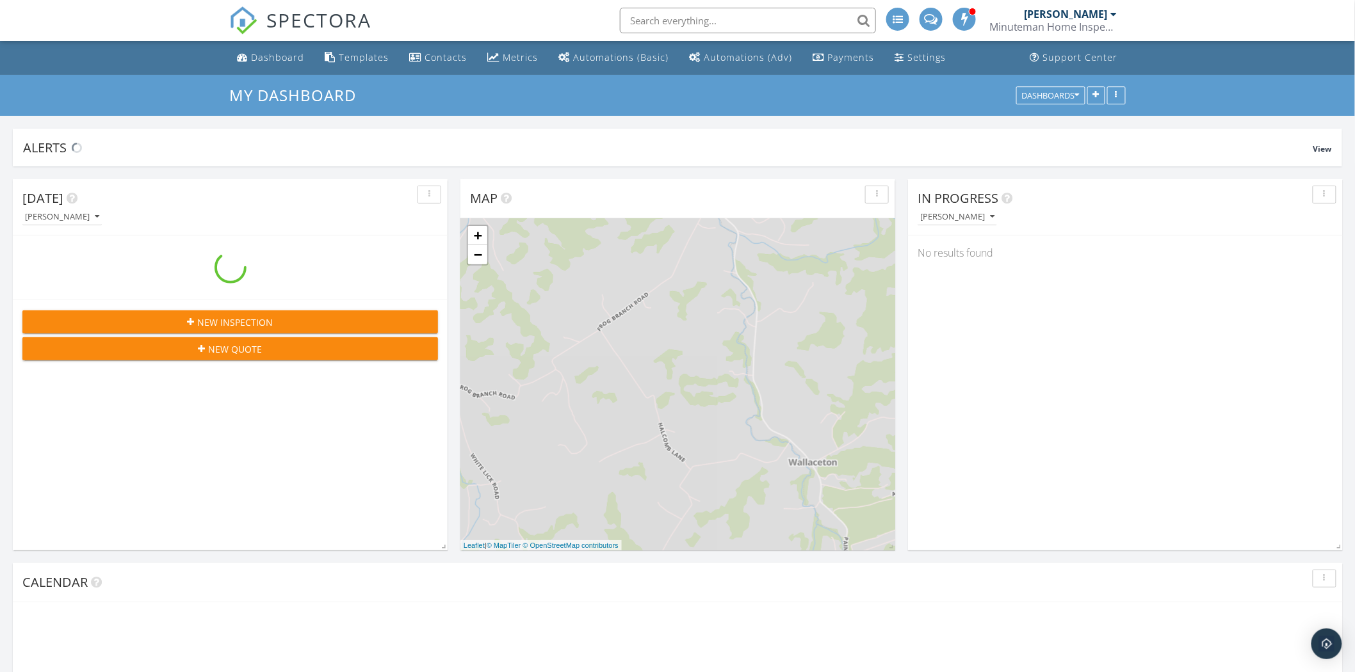
scroll to position [1188, 1378]
click at [1070, 9] on div "[PERSON_NAME]" at bounding box center [1066, 14] width 83 height 13
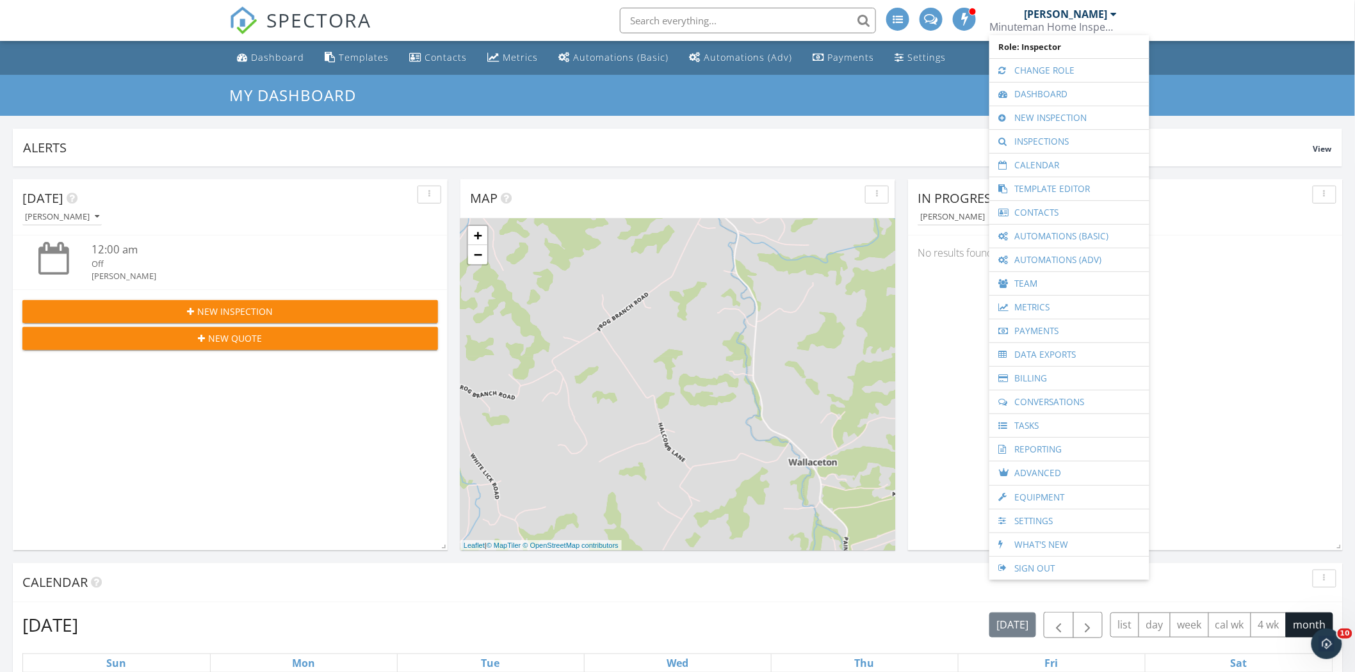
scroll to position [0, 0]
click at [1043, 119] on link "New Inspection" at bounding box center [1069, 117] width 147 height 23
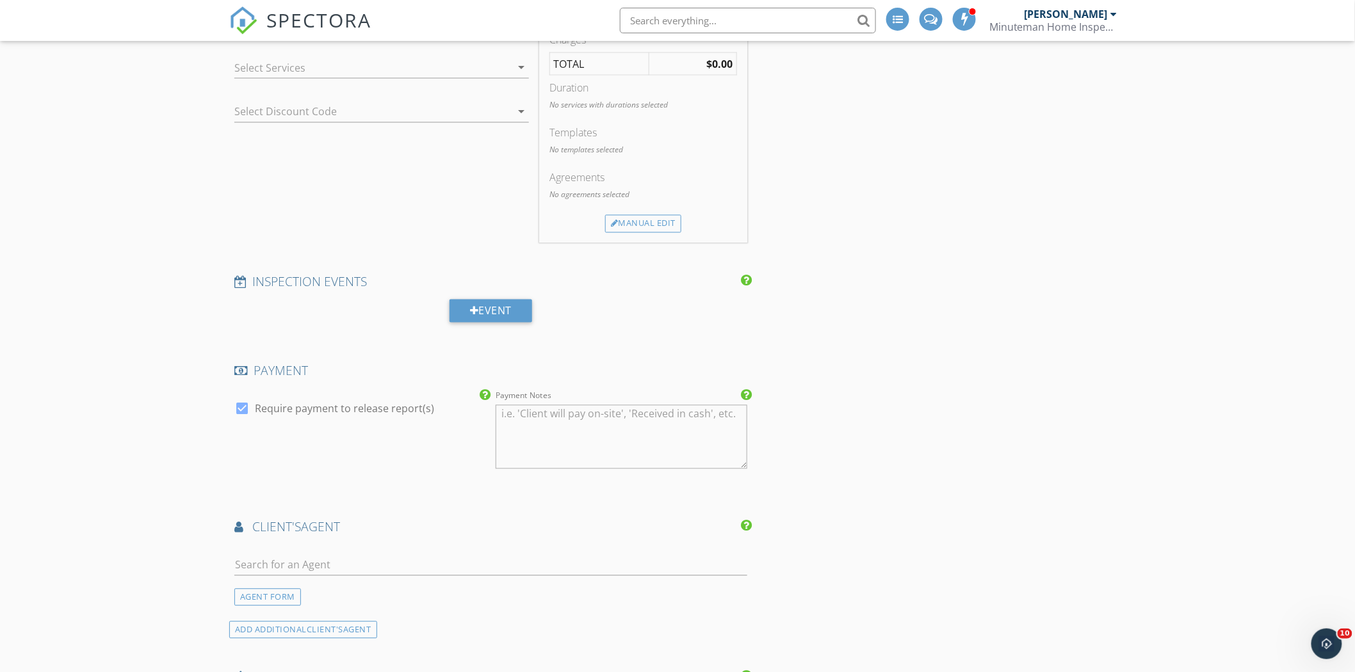
scroll to position [947, 0]
click at [475, 303] on div at bounding box center [474, 306] width 9 height 10
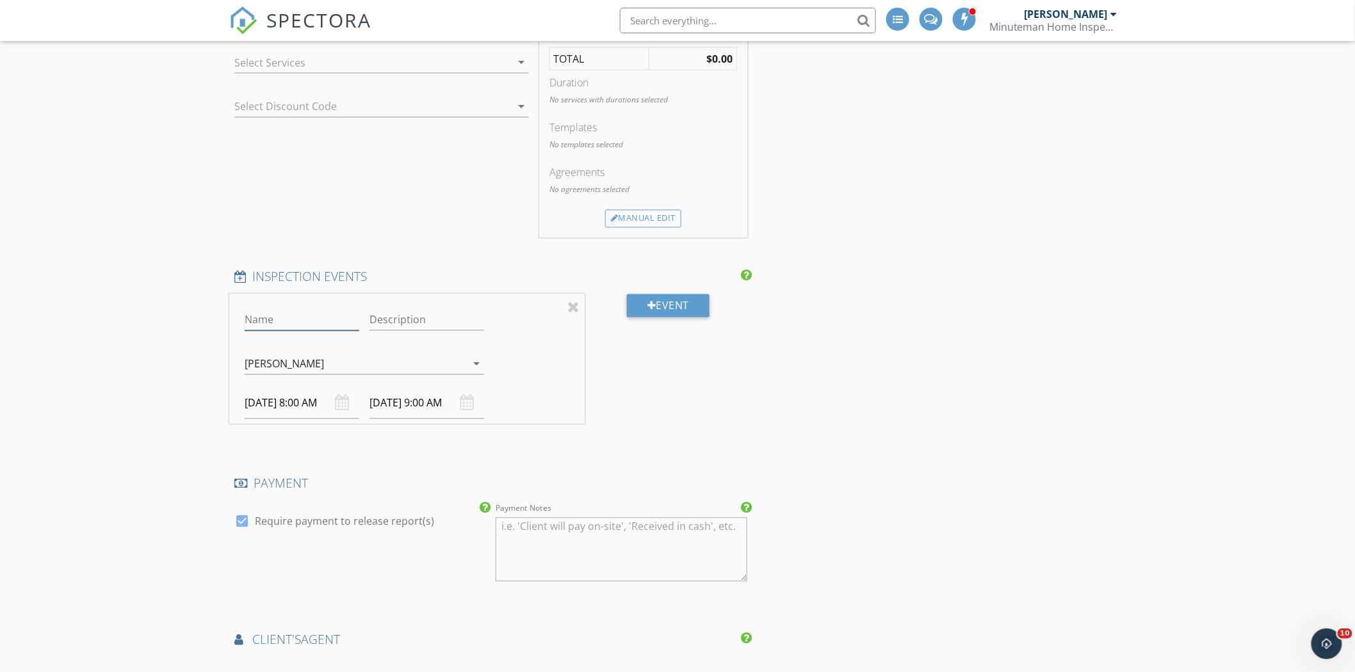
click at [286, 316] on input "Name" at bounding box center [302, 320] width 115 height 21
type input "11"
click at [779, 373] on div "INSPECTOR(S) check_box Terry Roark PRIMARY Terry Roark arrow_drop_down check_bo…" at bounding box center [677, 408] width 897 height 2412
click at [484, 357] on icon "arrow_drop_down" at bounding box center [476, 364] width 15 height 15
click at [478, 373] on img at bounding box center [480, 369] width 20 height 20
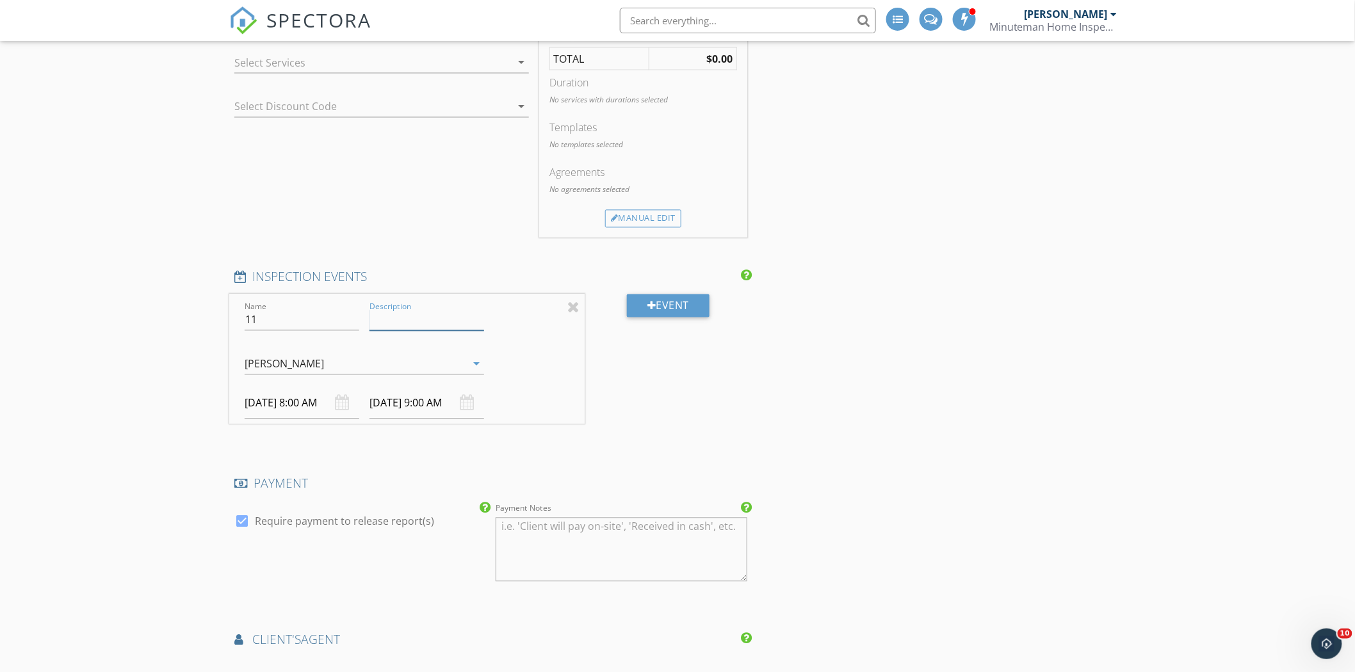
click at [432, 320] on input "Description" at bounding box center [427, 320] width 115 height 21
click at [644, 352] on div "Event" at bounding box center [669, 370] width 168 height 151
click at [735, 368] on div "Event" at bounding box center [669, 370] width 168 height 151
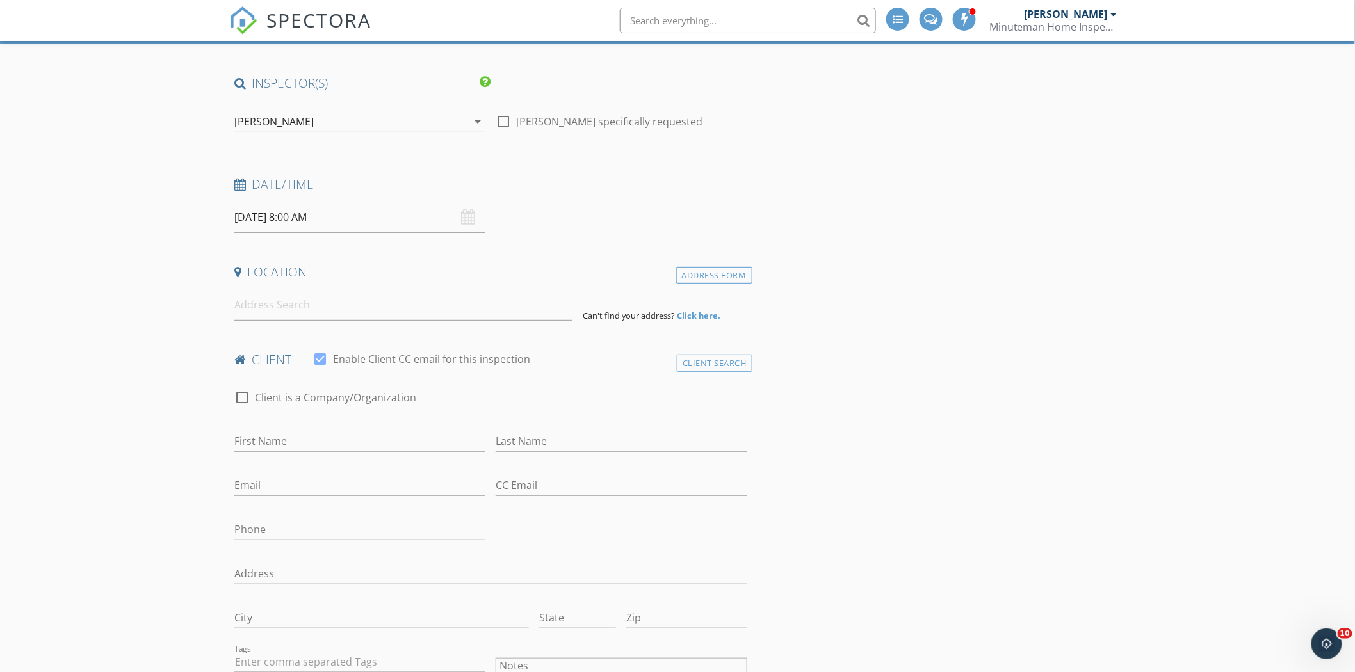
scroll to position [42, 0]
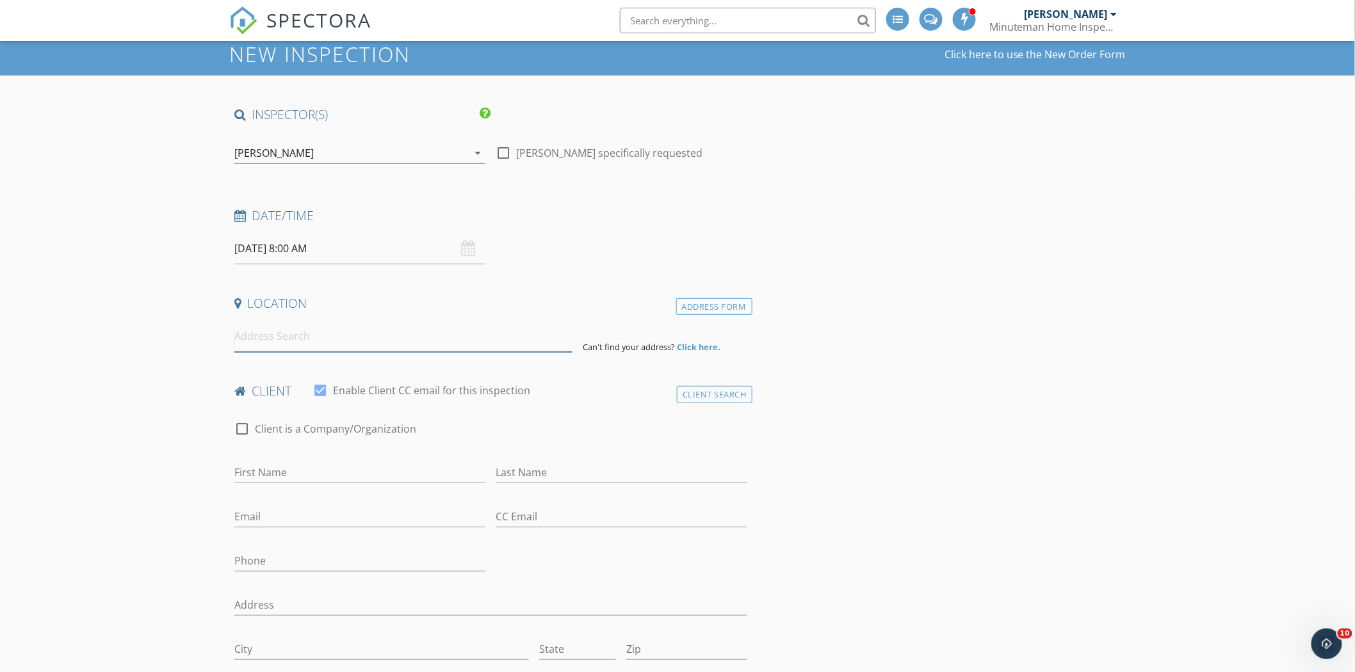
click at [380, 335] on input at bounding box center [403, 336] width 338 height 31
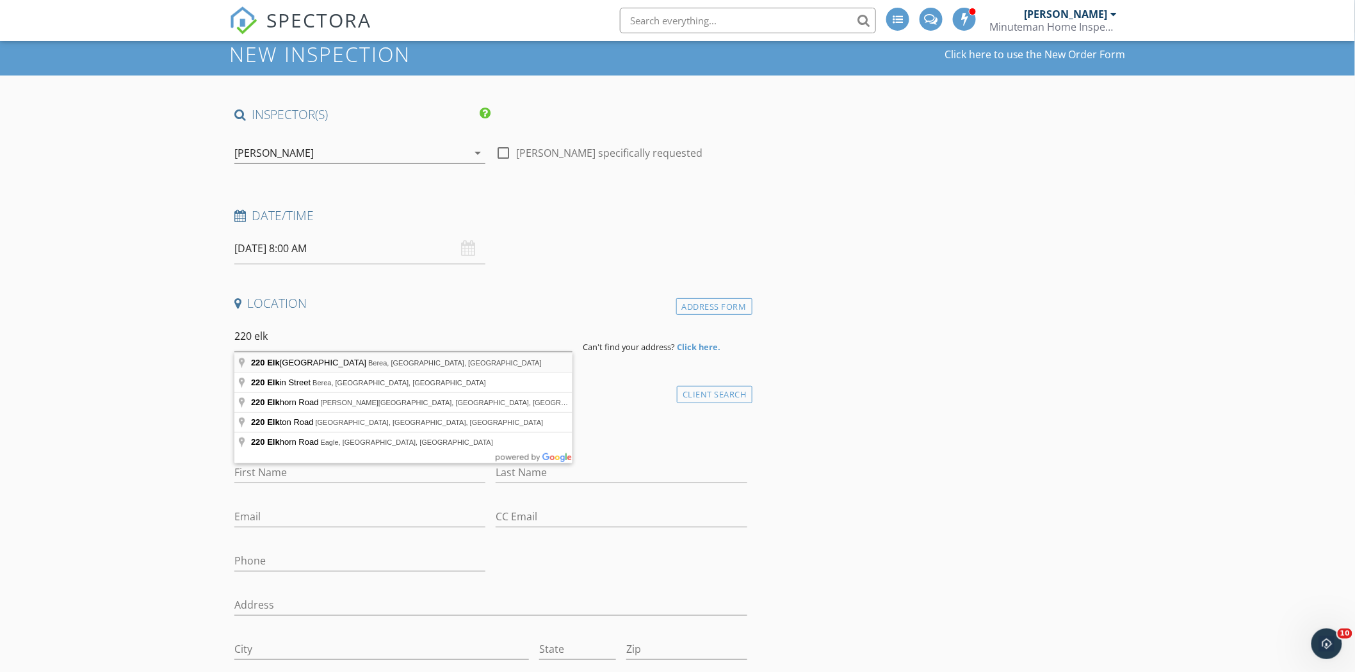
type input "[STREET_ADDRESS]"
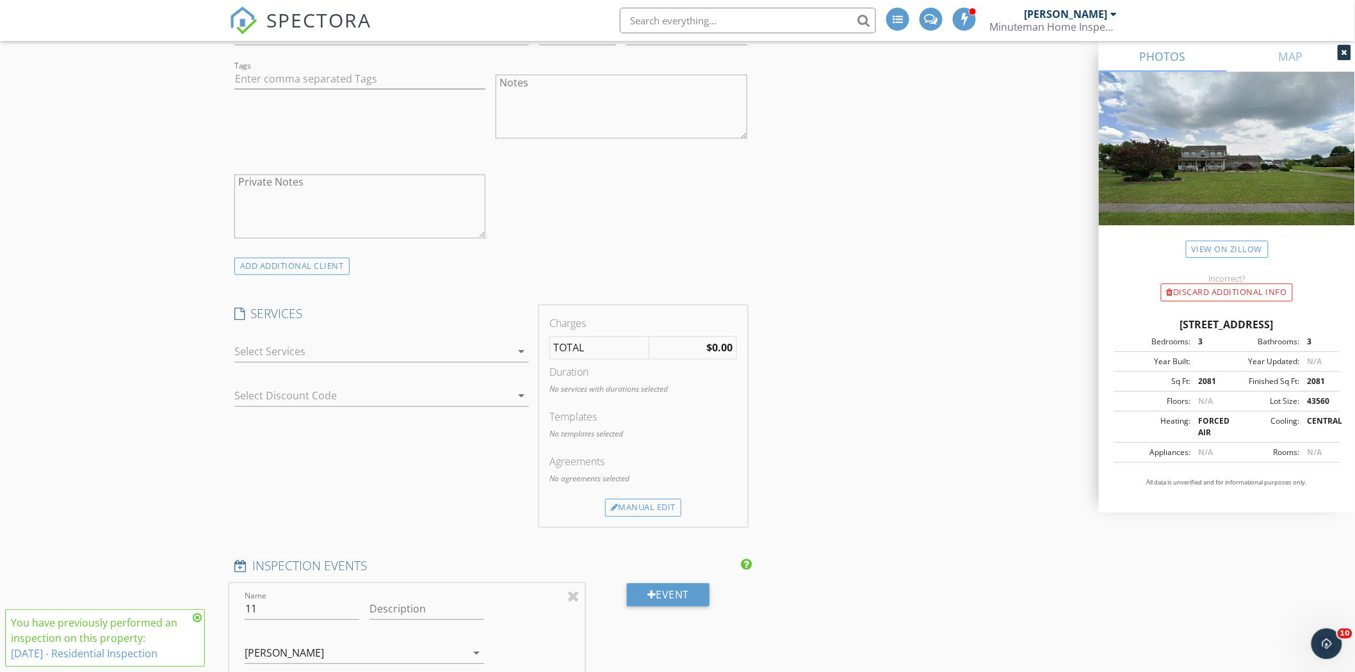
scroll to position [927, 0]
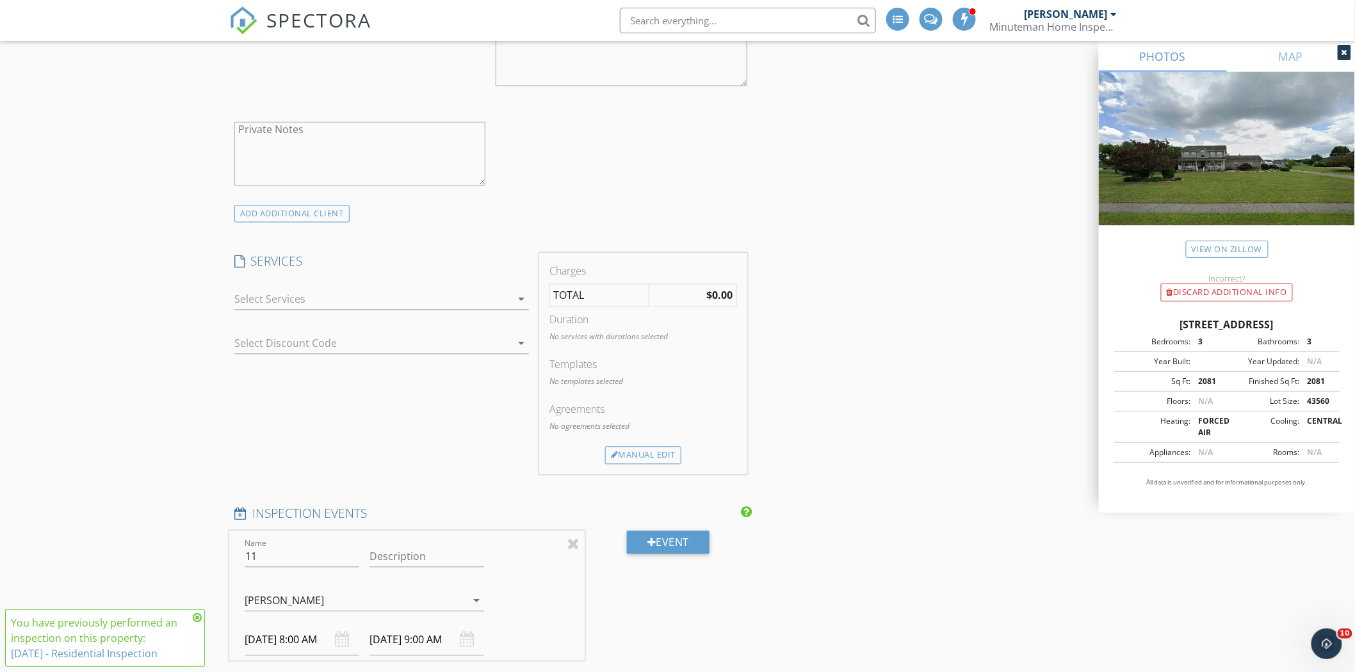
click at [517, 304] on icon "arrow_drop_down" at bounding box center [521, 299] width 15 height 15
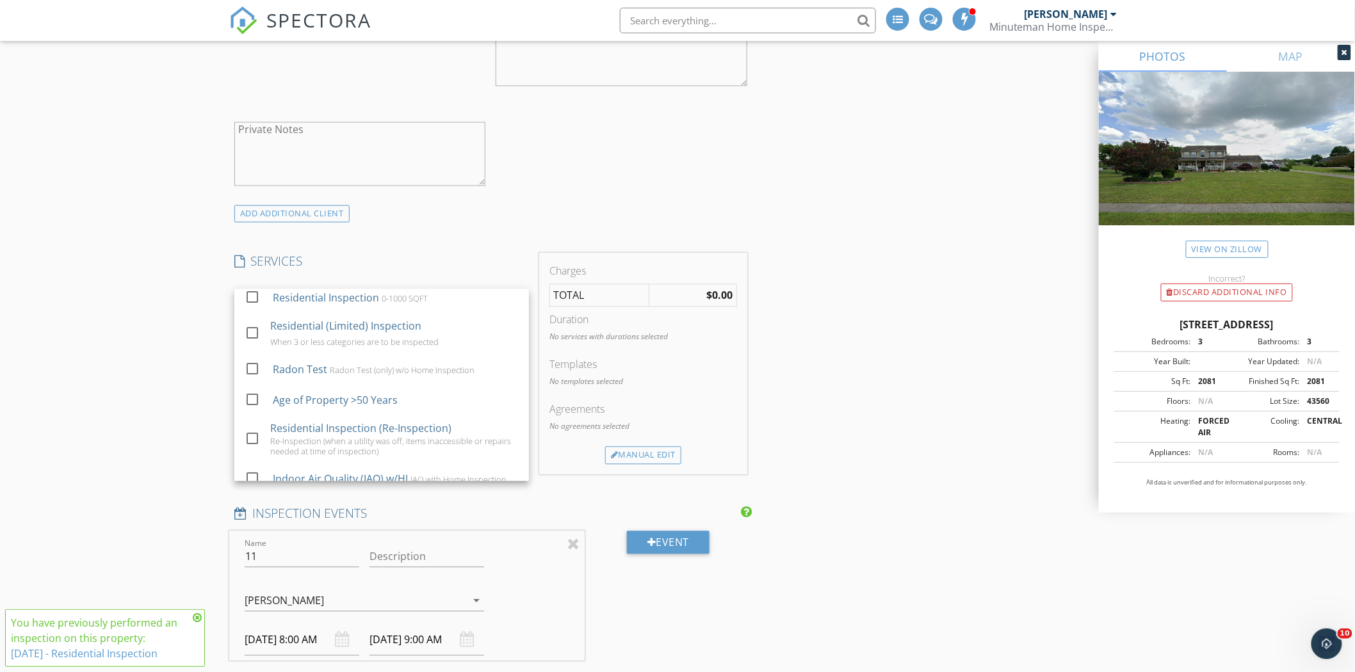
scroll to position [0, 0]
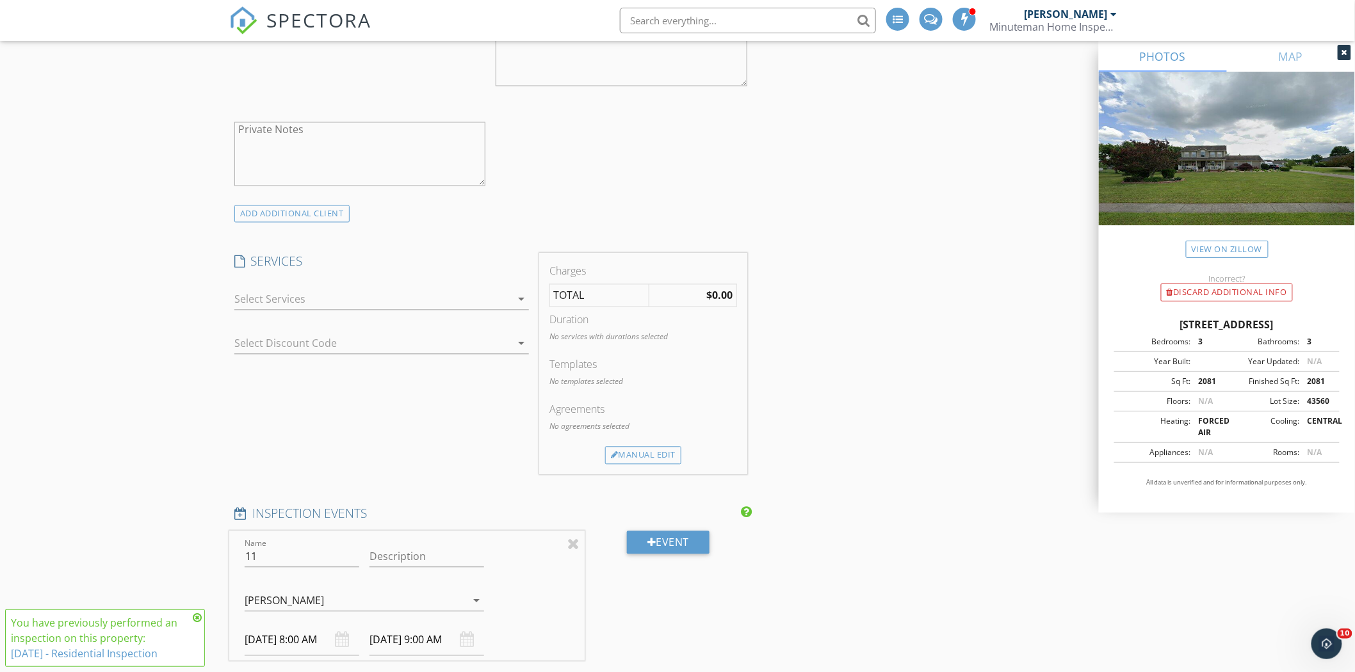
click at [521, 303] on icon "arrow_drop_down" at bounding box center [521, 299] width 15 height 15
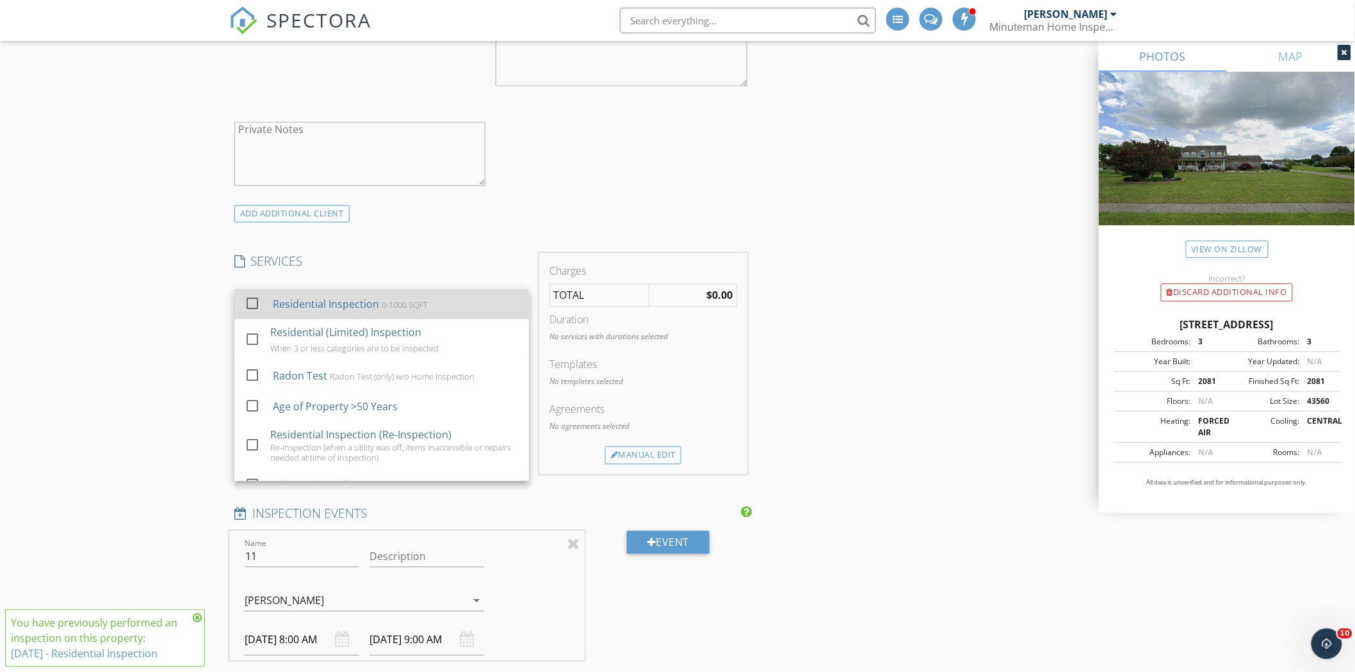
click at [370, 307] on div "Residential Inspection" at bounding box center [326, 304] width 106 height 15
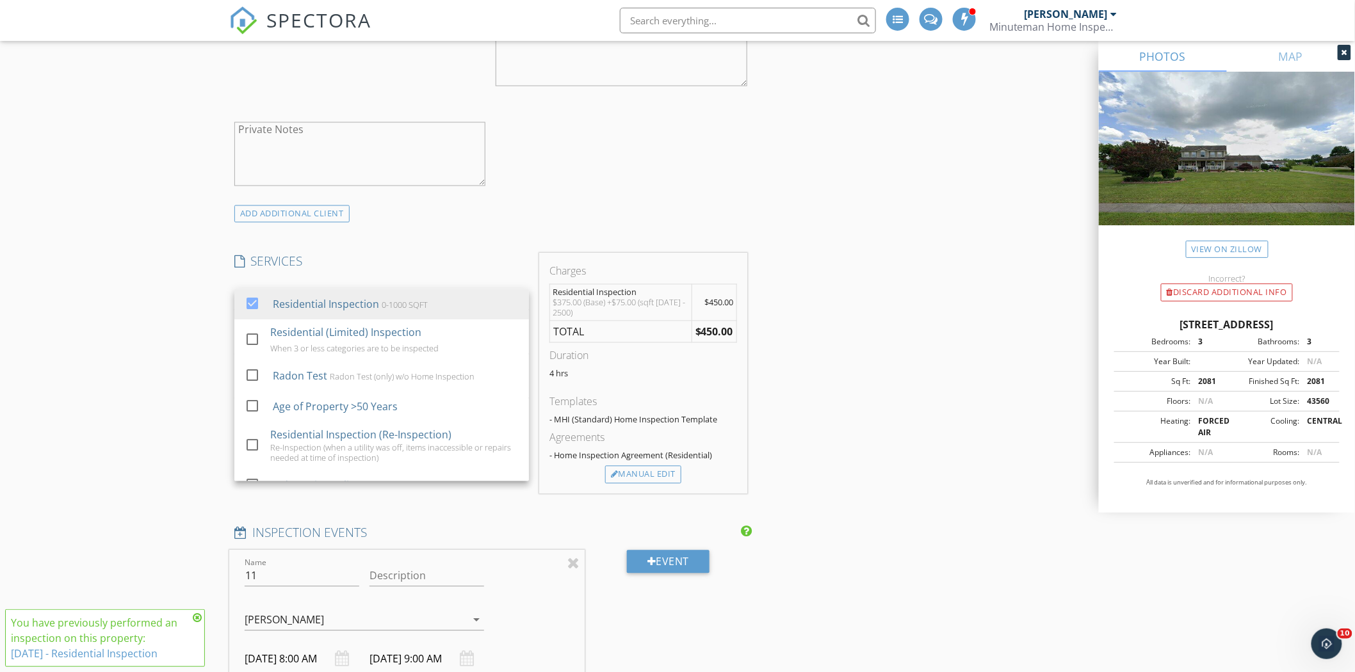
click at [837, 188] on div "INSPECTOR(S) check_box Terry Roark PRIMARY Terry Roark arrow_drop_down check_bo…" at bounding box center [677, 546] width 897 height 2650
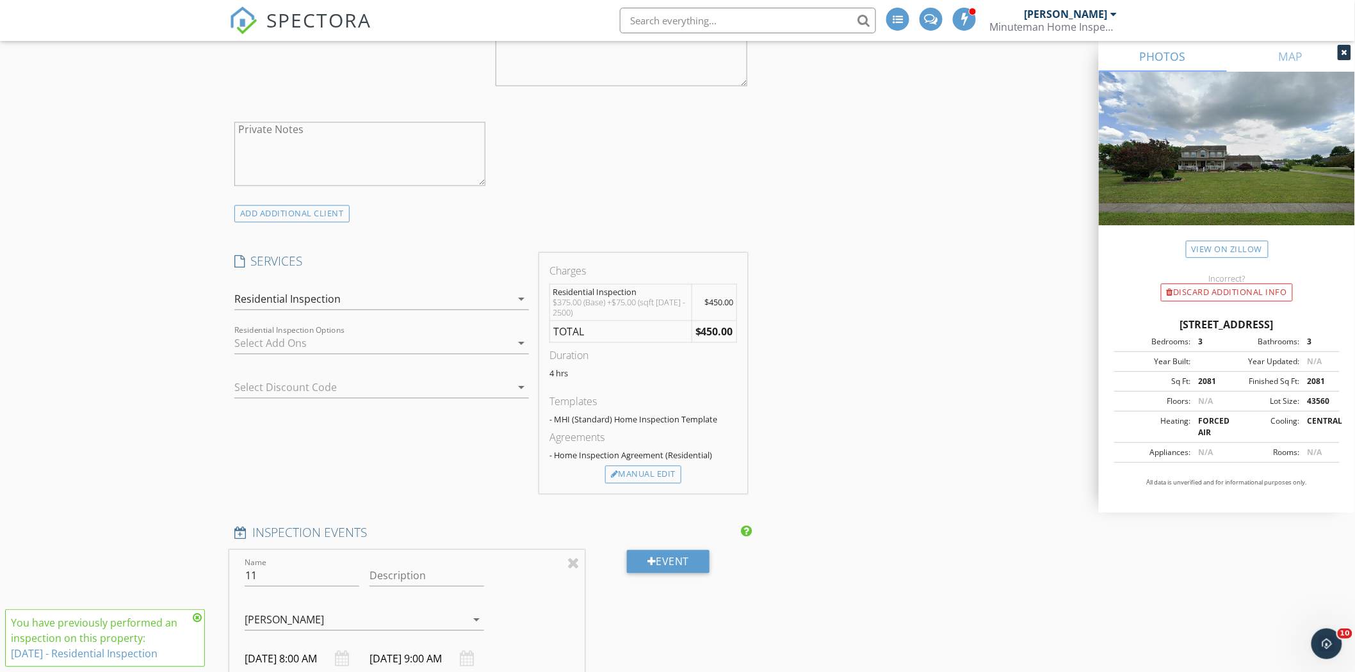
click at [850, 384] on div "INSPECTOR(S) check_box Terry Roark PRIMARY Terry Roark arrow_drop_down check_bo…" at bounding box center [677, 546] width 897 height 2650
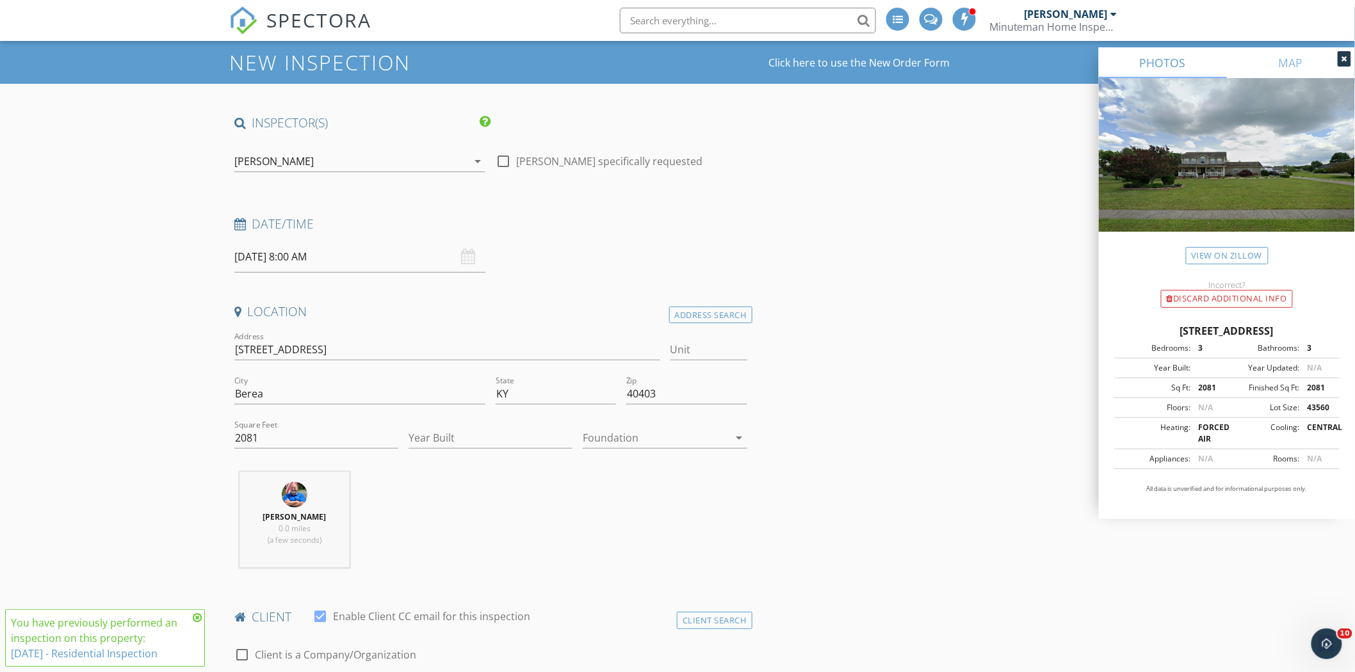
scroll to position [55, 0]
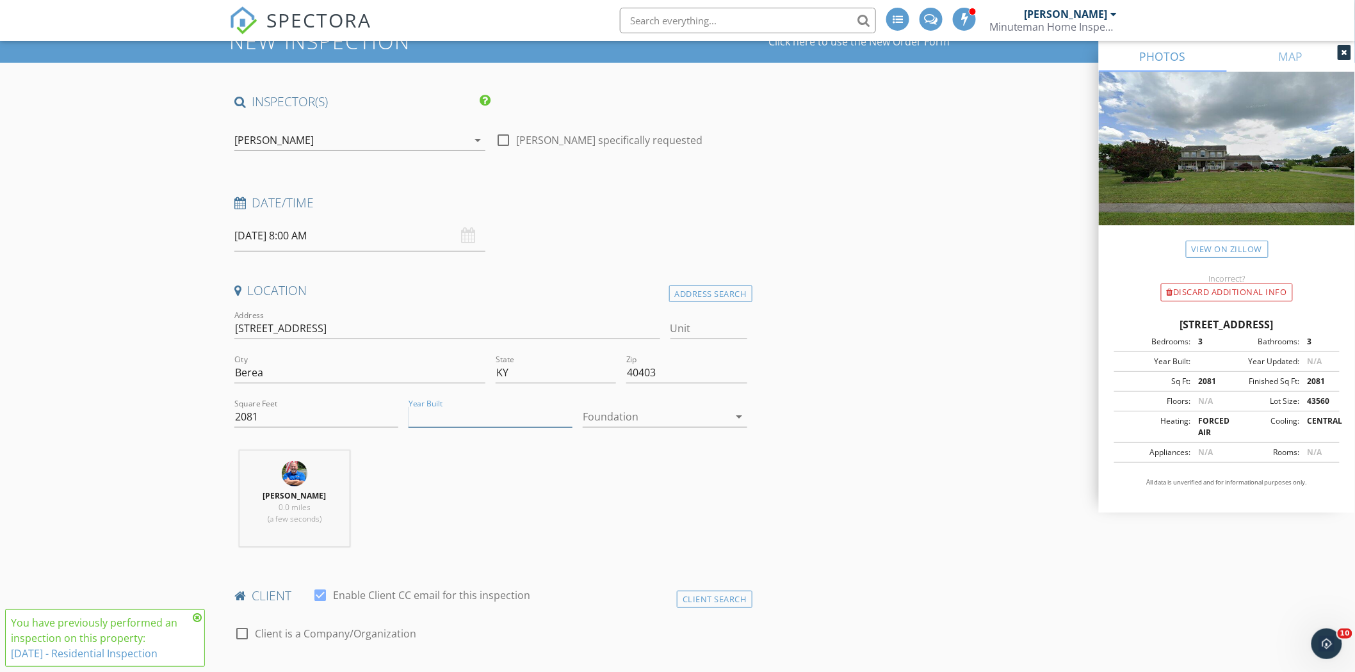
click at [437, 421] on input "Year Built" at bounding box center [491, 417] width 164 height 21
click at [744, 415] on icon "arrow_drop_down" at bounding box center [739, 416] width 15 height 15
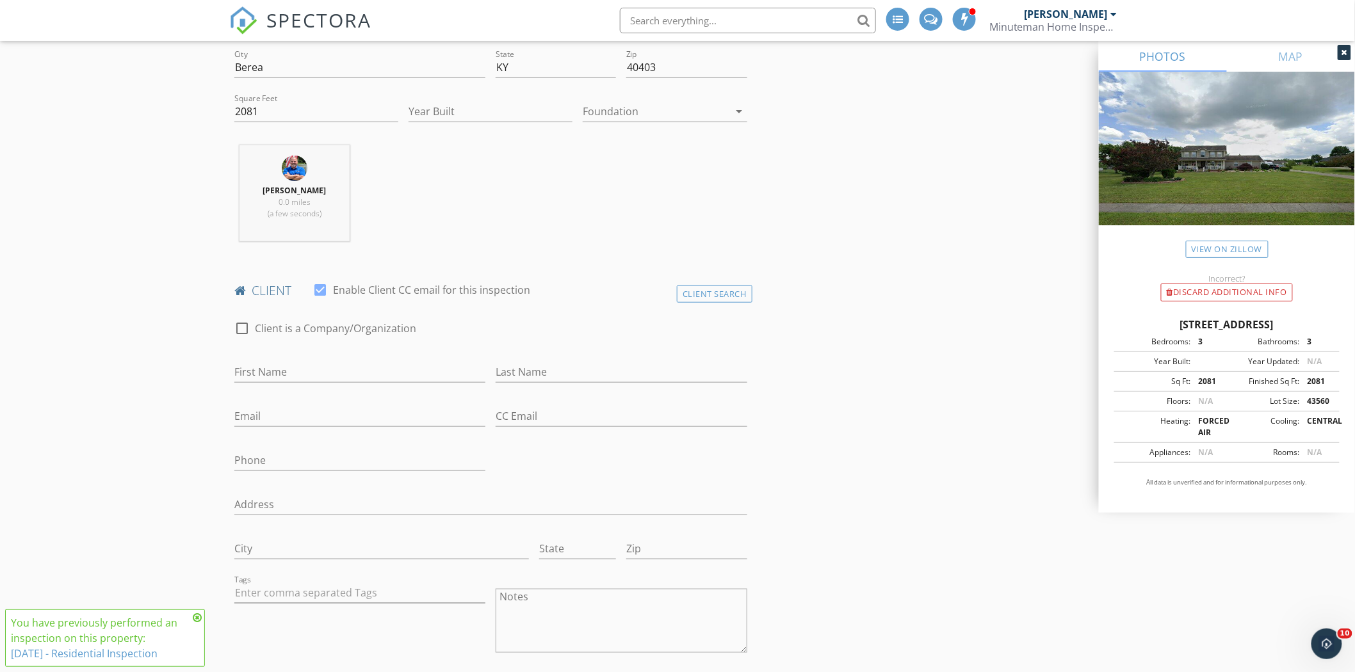
scroll to position [482, 0]
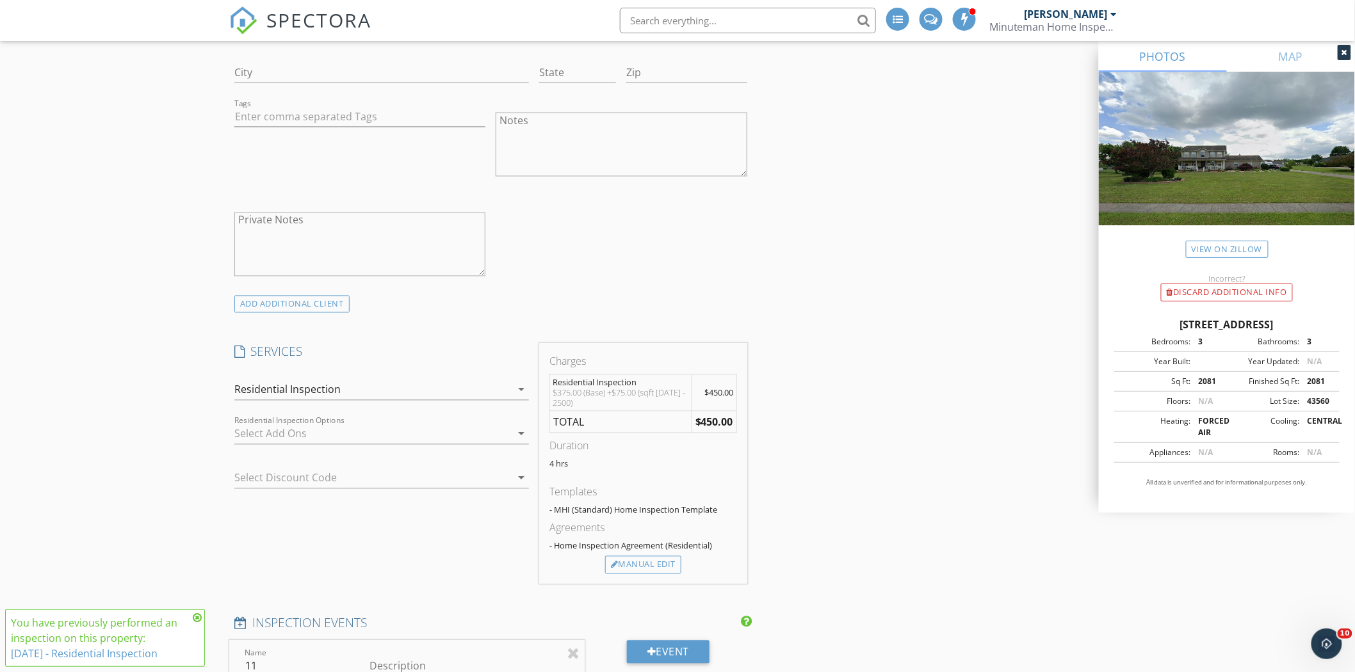
scroll to position [843, 0]
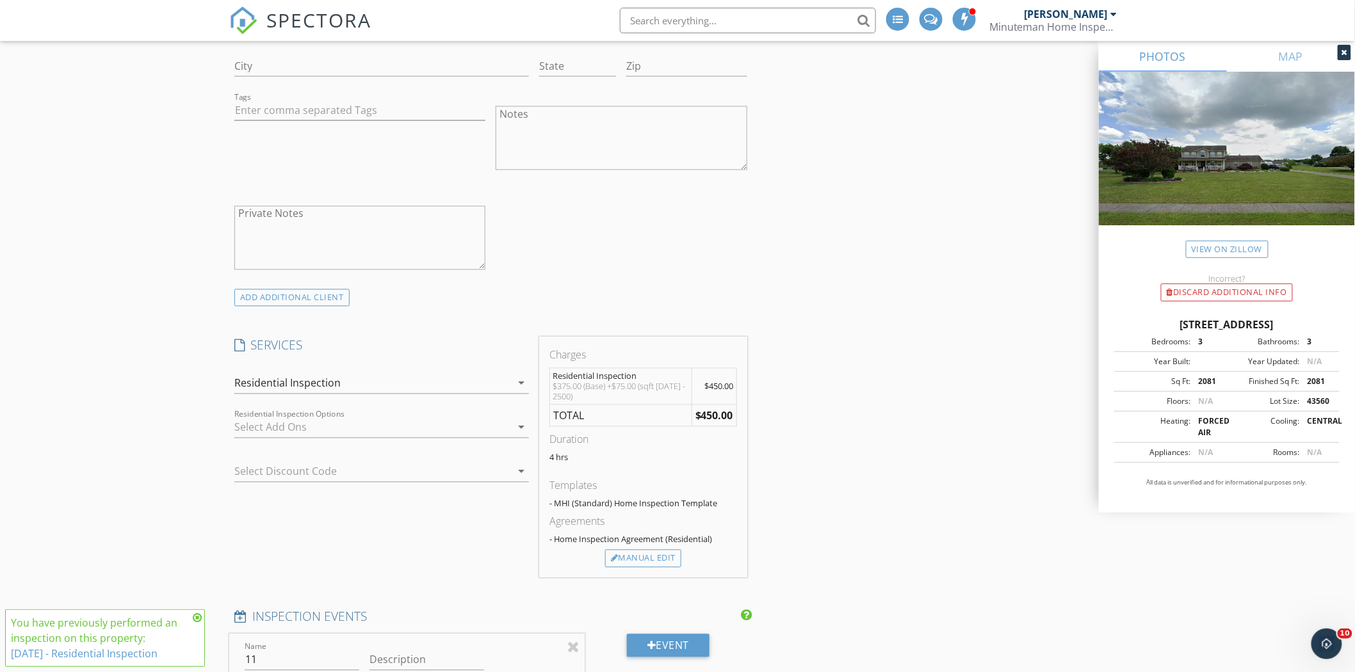
click at [524, 379] on icon "arrow_drop_down" at bounding box center [521, 383] width 15 height 15
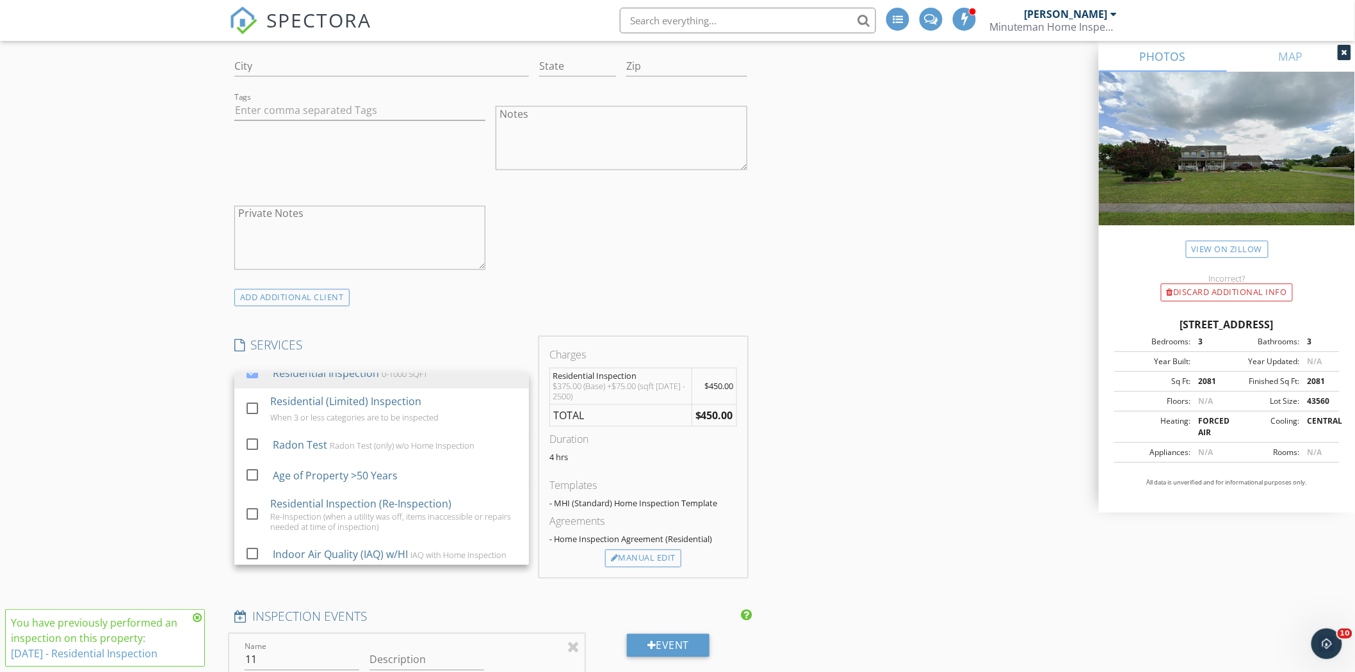
scroll to position [0, 0]
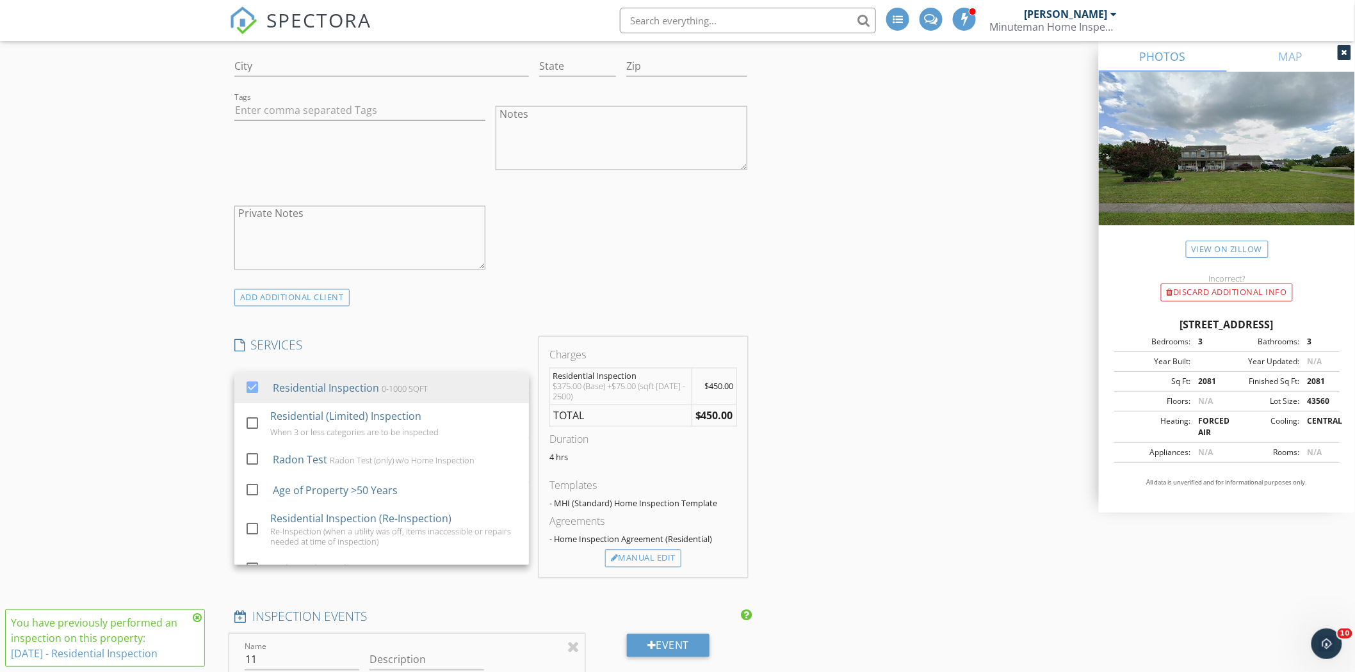
click at [676, 267] on div "check_box_outline_blank Client is a Company/Organization First Name Last Name E…" at bounding box center [490, 57] width 523 height 464
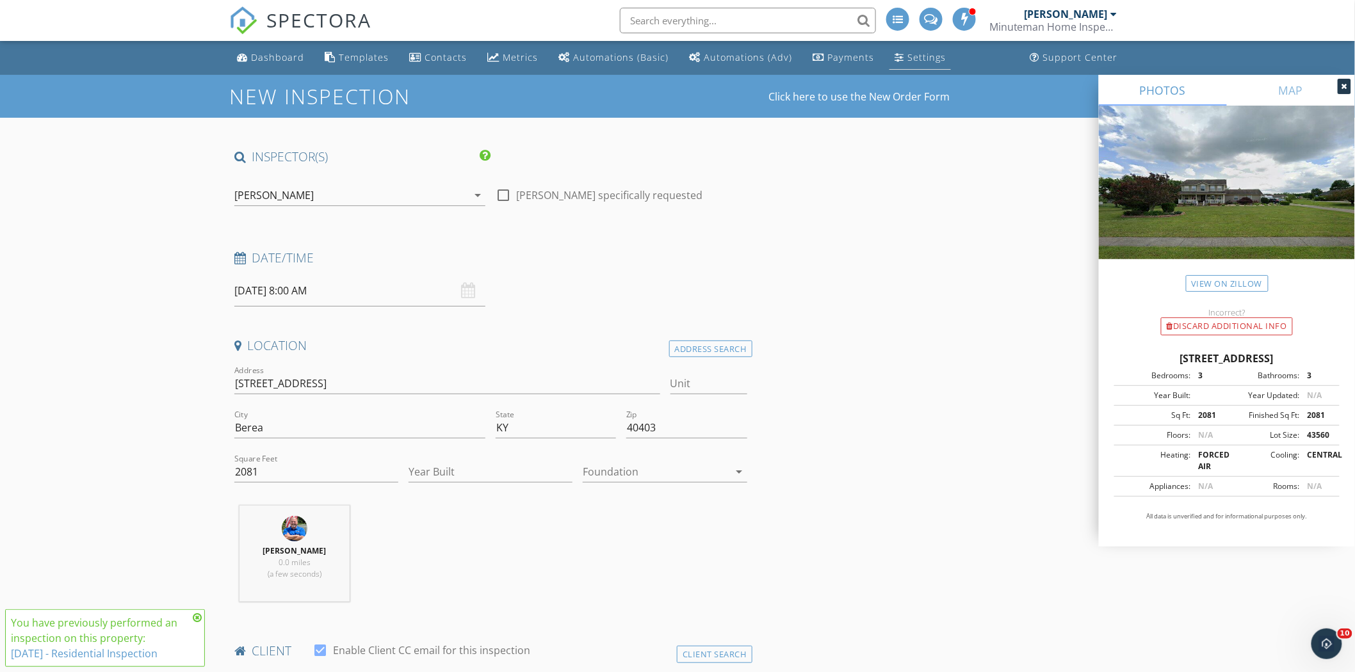
click at [908, 58] on div "Settings" at bounding box center [927, 57] width 38 height 12
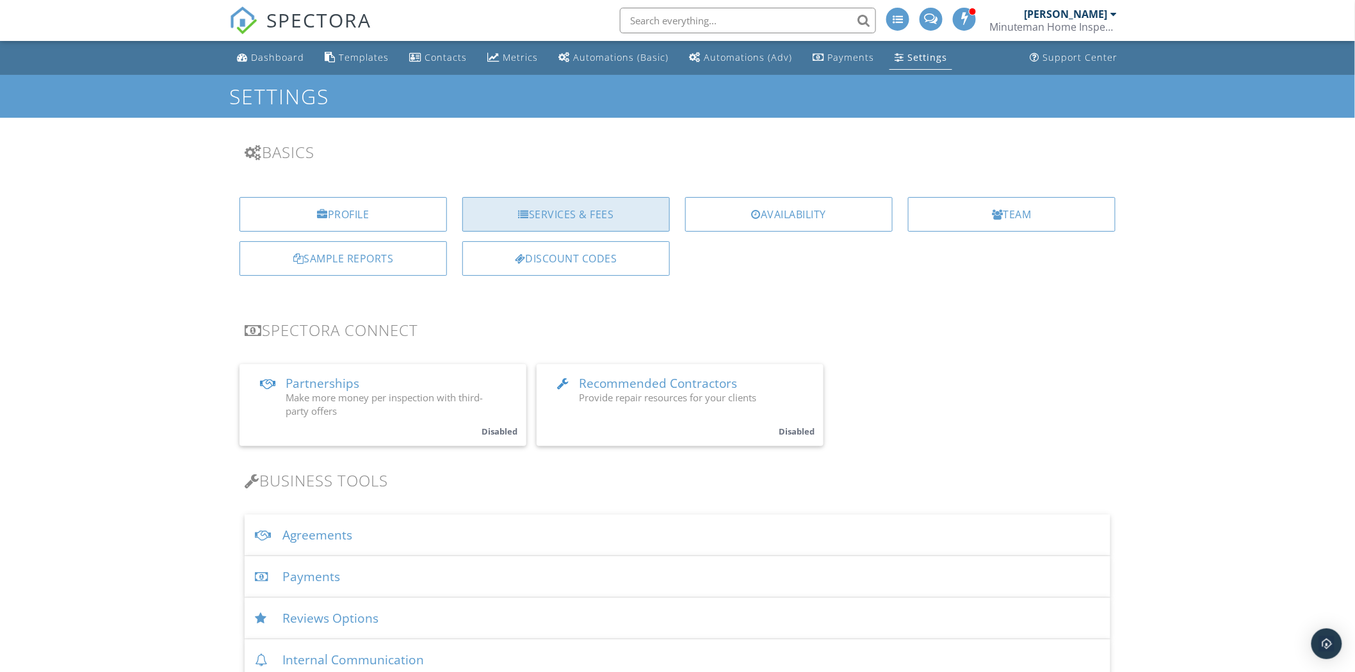
click at [560, 206] on div "Services & Fees" at bounding box center [566, 214] width 208 height 35
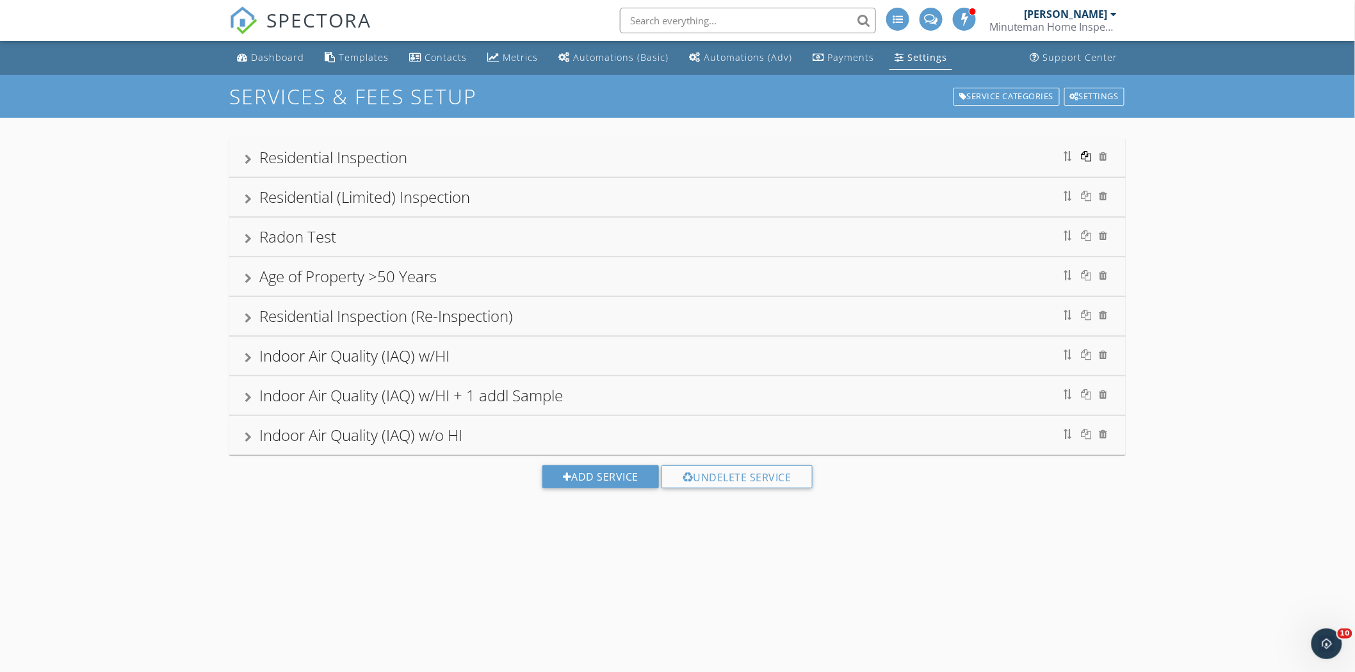
click at [1089, 155] on div at bounding box center [1087, 156] width 10 height 10
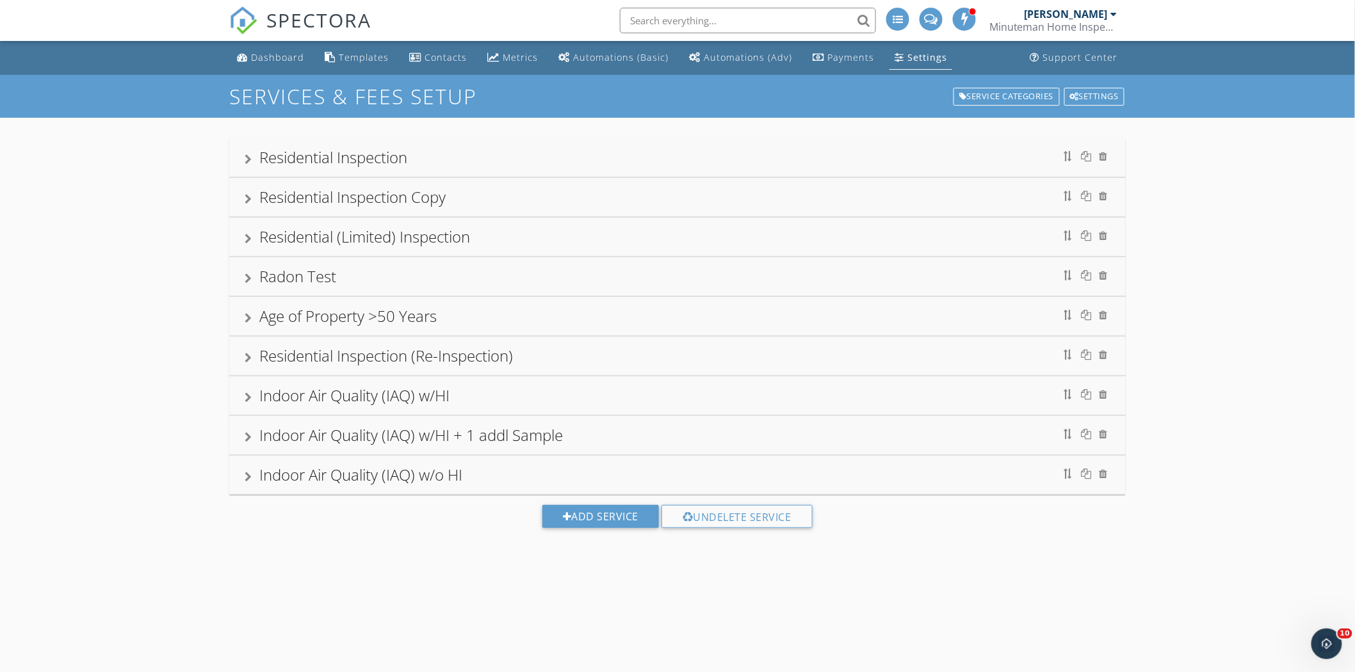
click at [437, 193] on div "Residential Inspection Copy" at bounding box center [352, 196] width 186 height 21
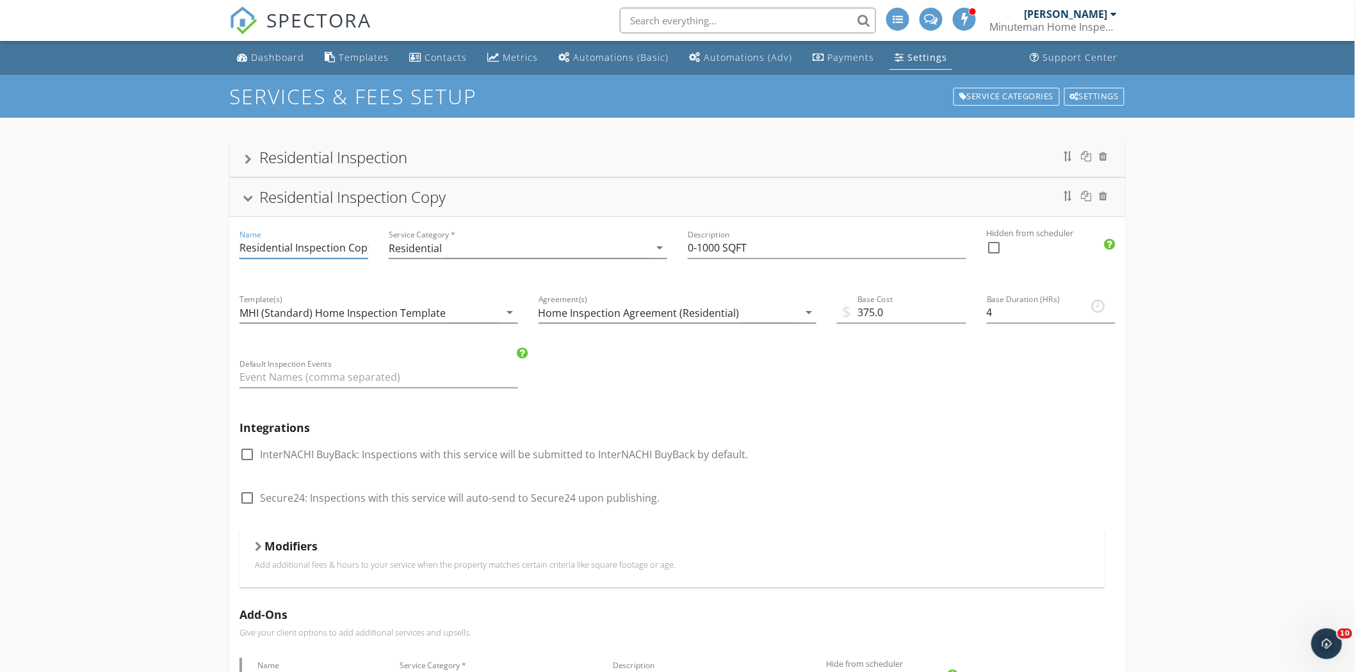
click at [347, 250] on input "Residential Inspection Copy" at bounding box center [304, 248] width 129 height 21
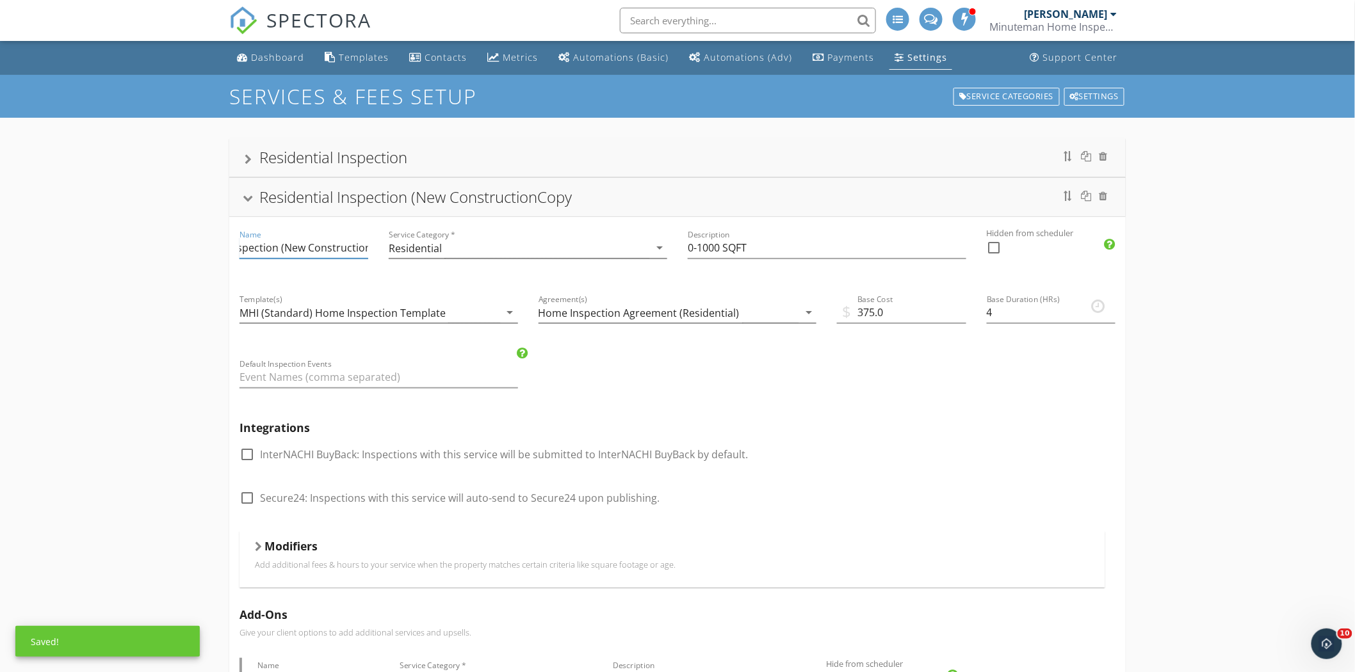
scroll to position [0, 70]
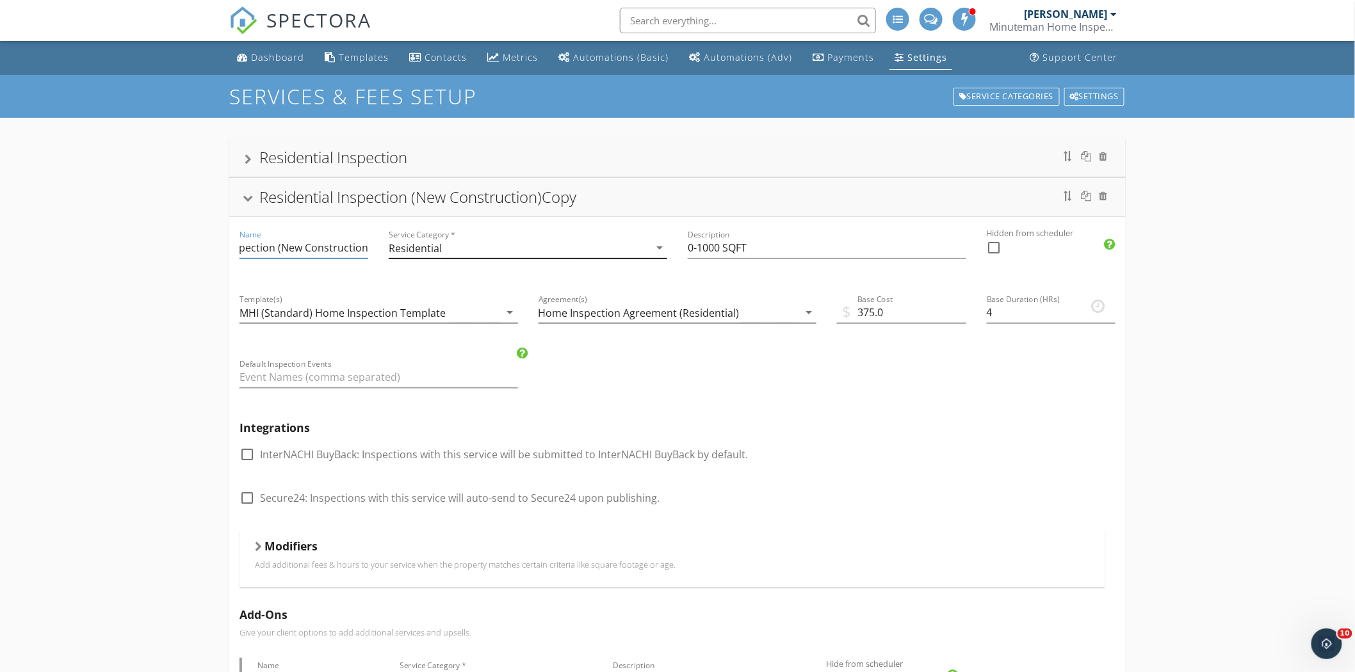
click at [661, 246] on icon "arrow_drop_down" at bounding box center [659, 247] width 15 height 15
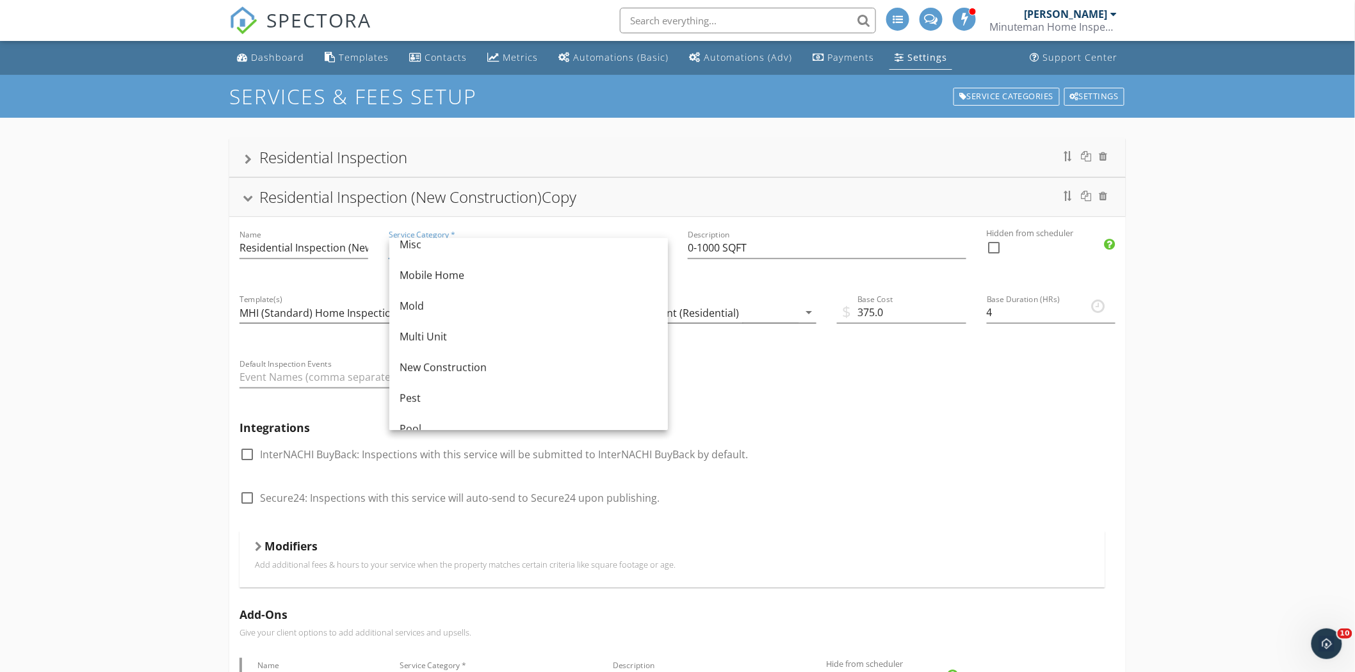
scroll to position [309, 0]
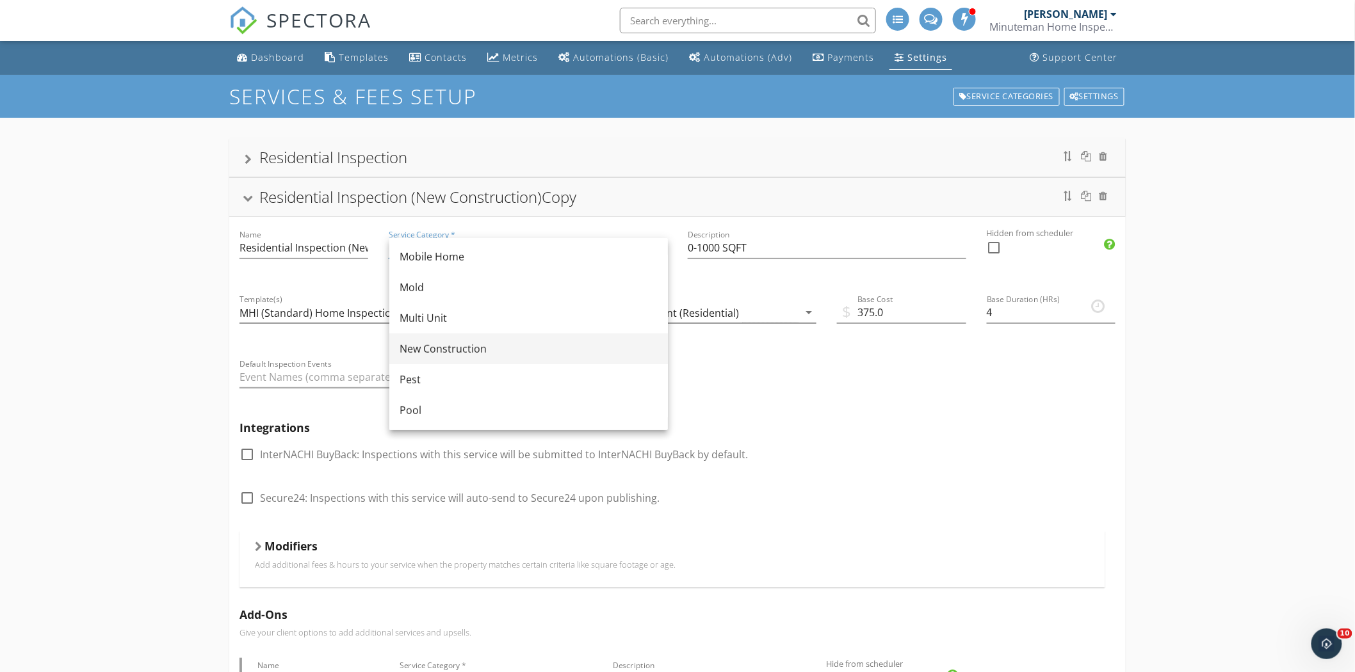
click at [468, 346] on div "New Construction" at bounding box center [529, 348] width 258 height 15
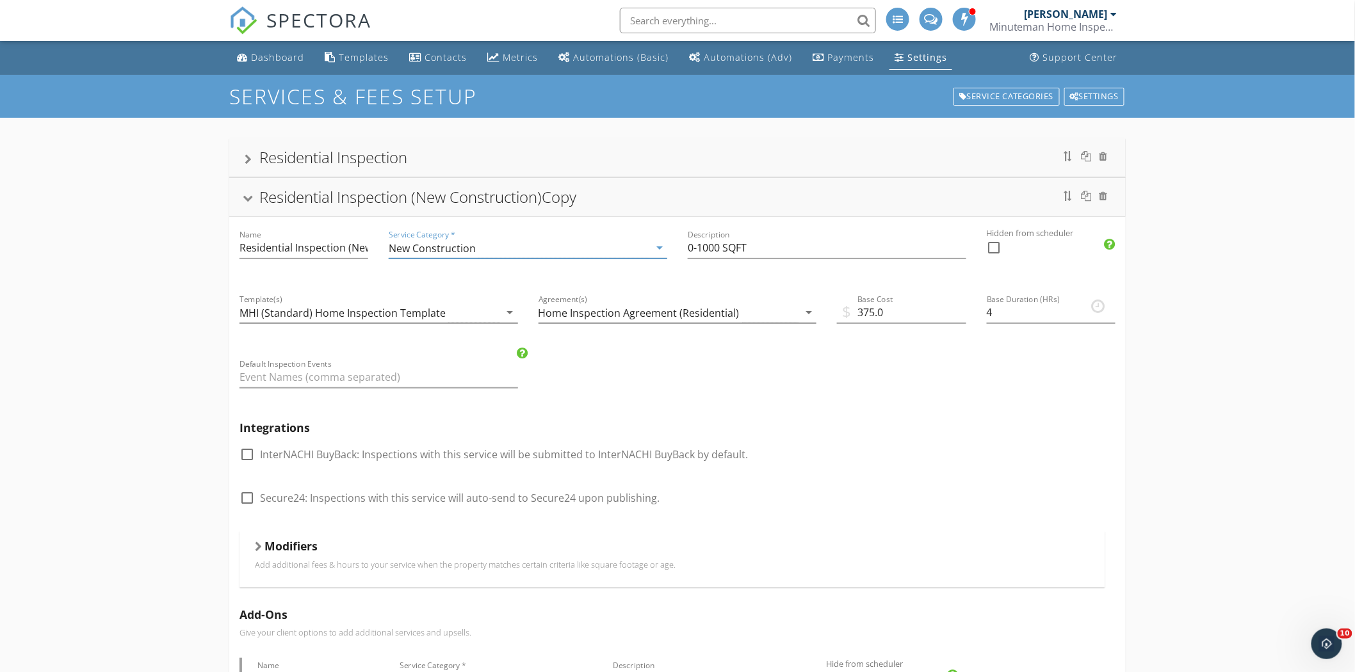
click at [564, 199] on div "Residential Inspection (New Construction)Copy" at bounding box center [417, 196] width 317 height 21
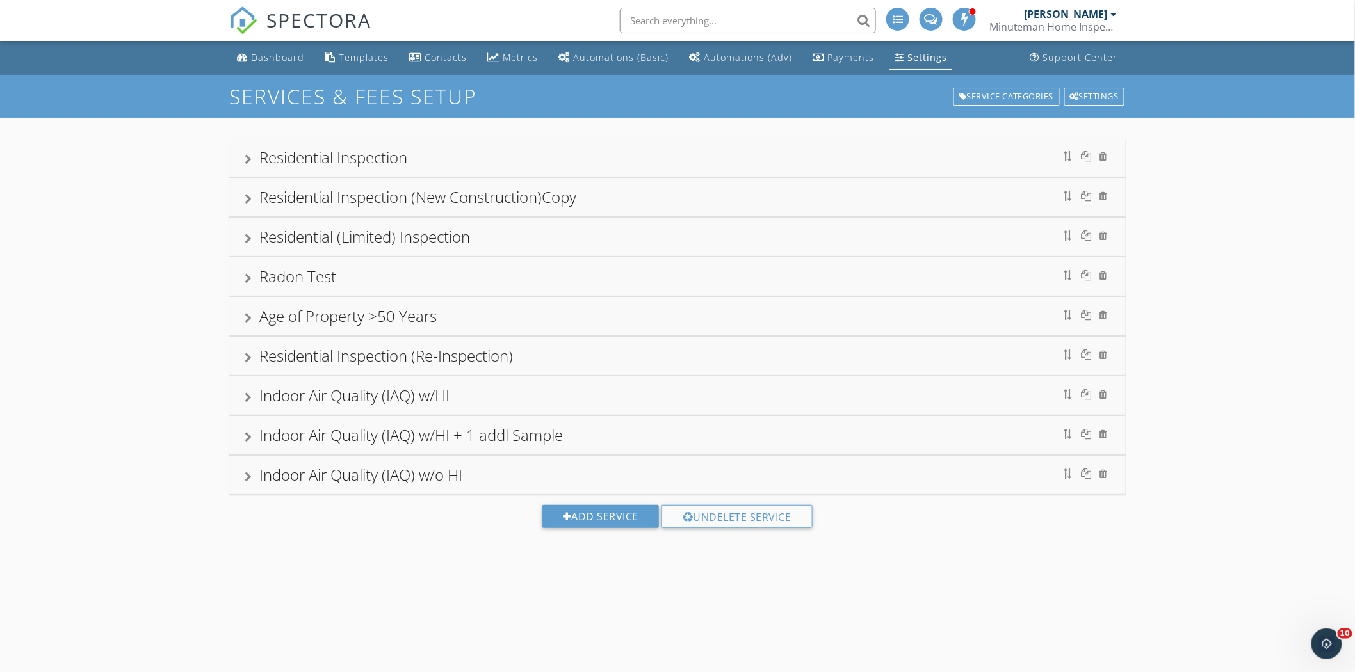
click at [464, 196] on div "Residential Inspection (New Construction)Copy" at bounding box center [417, 196] width 317 height 21
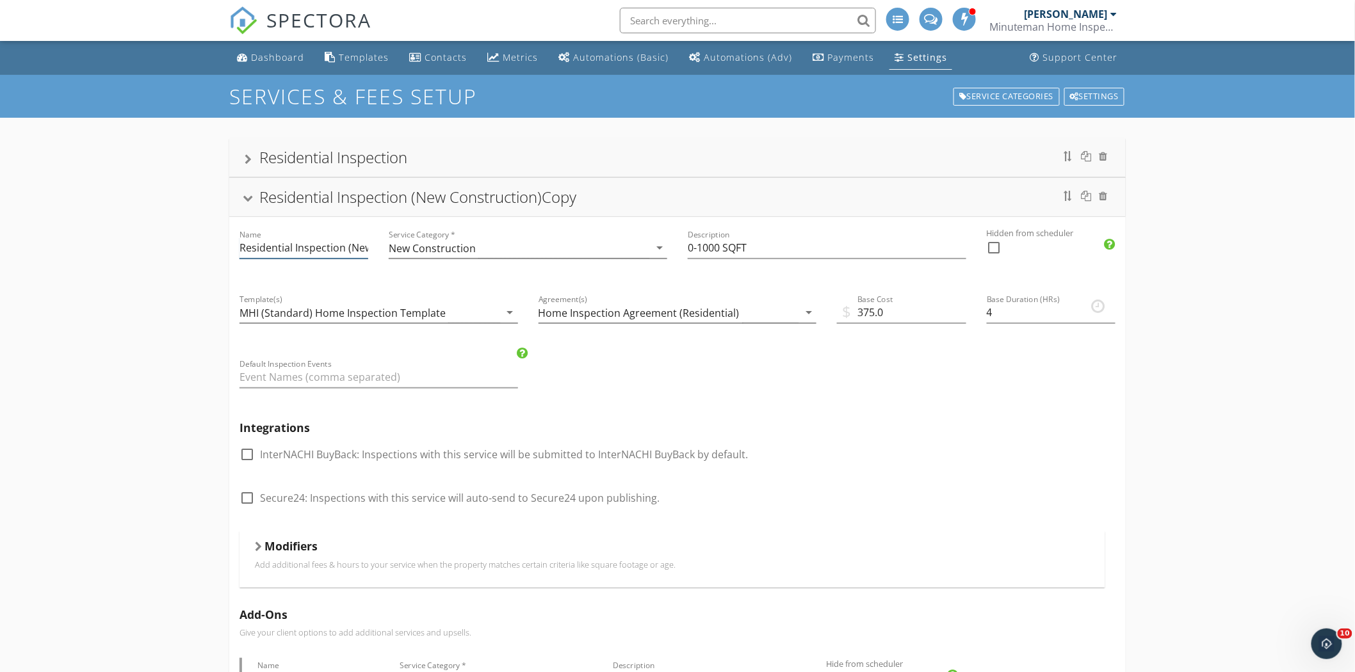
click at [357, 248] on input "Residential Inspection (New Construction)Copy" at bounding box center [304, 248] width 129 height 21
type input "Residential Inspection (New Construction)"
click at [309, 194] on div "Residential Inspection (New Construction)" at bounding box center [400, 196] width 282 height 21
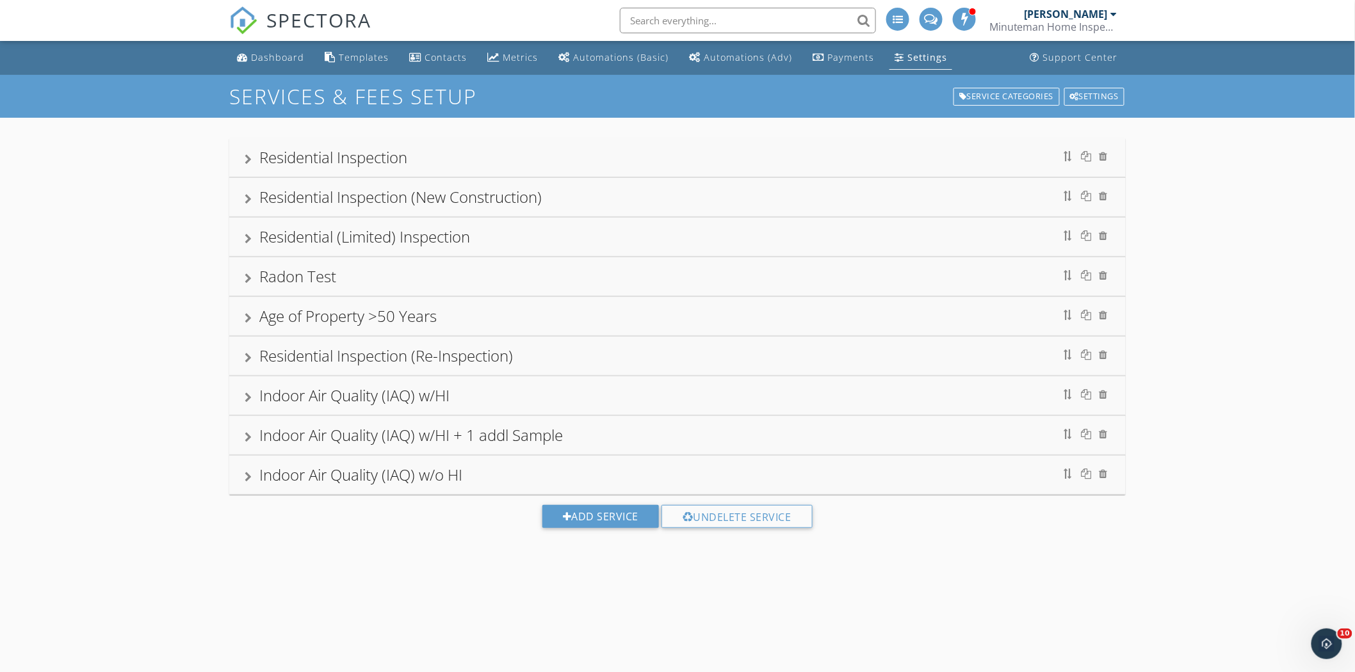
click at [430, 195] on div "Residential Inspection (New Construction)" at bounding box center [400, 196] width 282 height 21
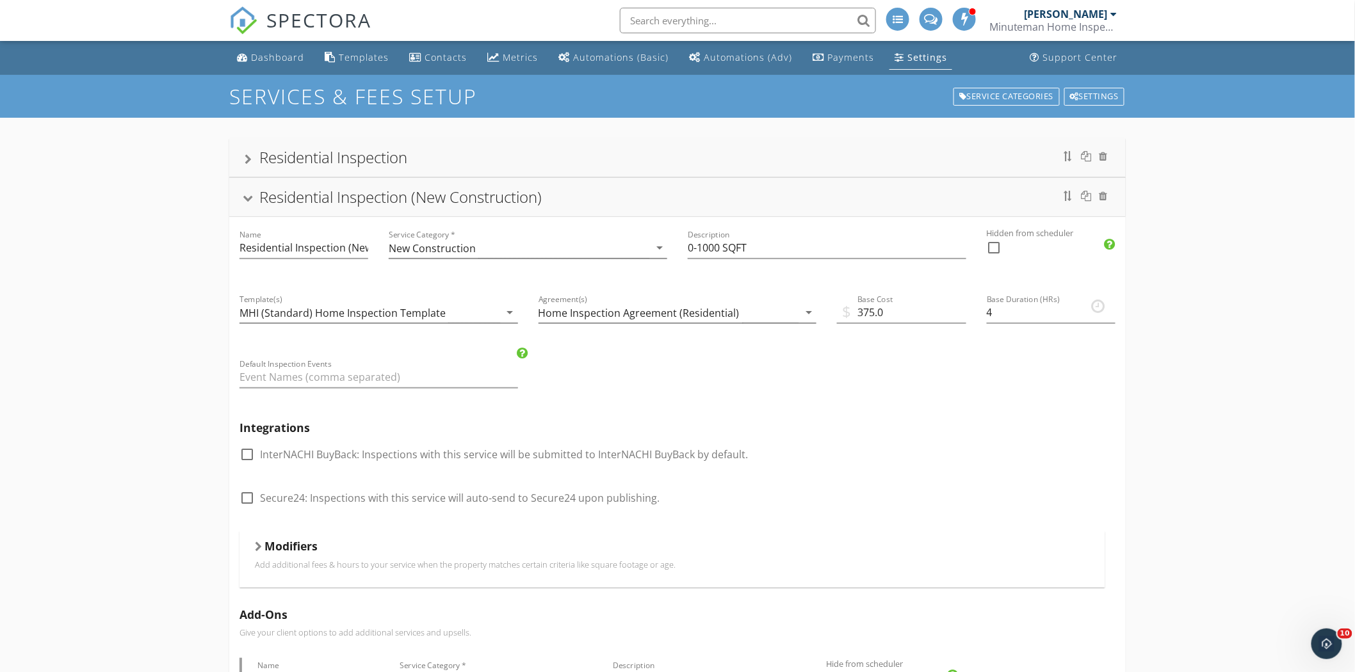
click at [247, 200] on div at bounding box center [248, 199] width 10 height 7
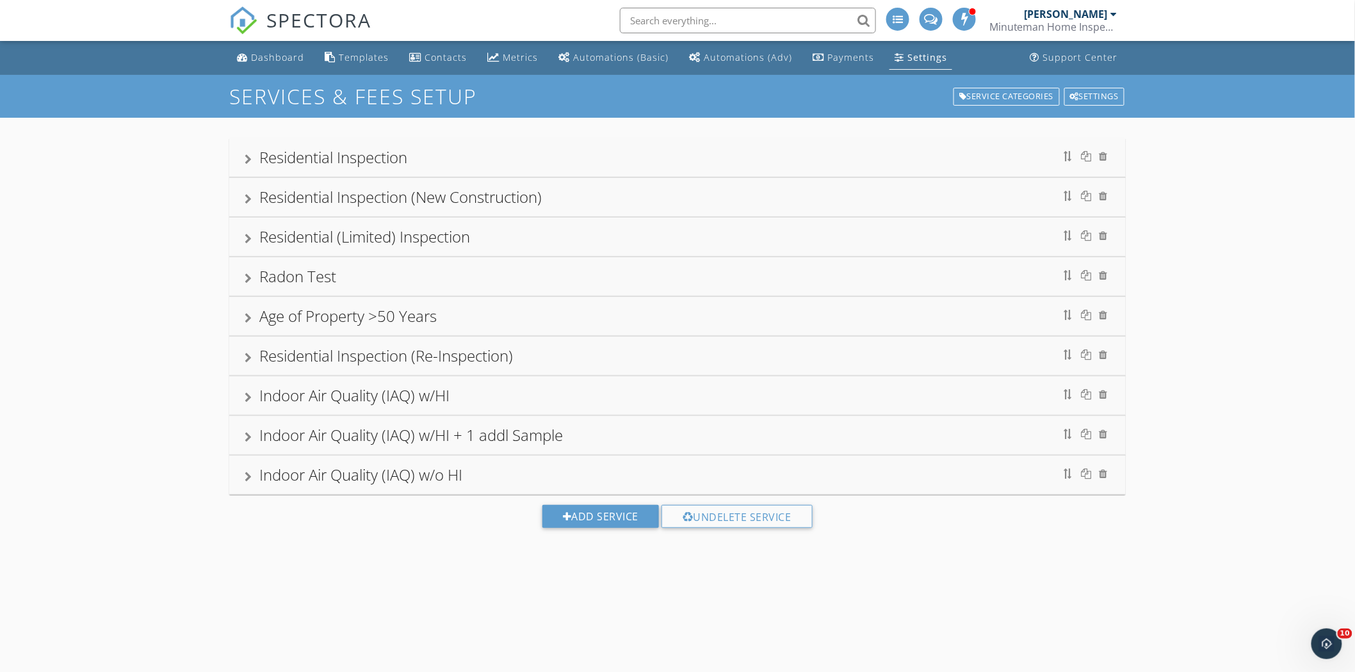
click at [1295, 162] on div "Residential Inspection Residential Inspection (New Construction) Name Residenti…" at bounding box center [677, 343] width 1355 height 451
click at [927, 578] on div "SERVICES & FEES SETUP Service Categories Settings Residential Inspection Reside…" at bounding box center [677, 411] width 1355 height 672
click at [276, 49] on link "Dashboard" at bounding box center [270, 58] width 77 height 24
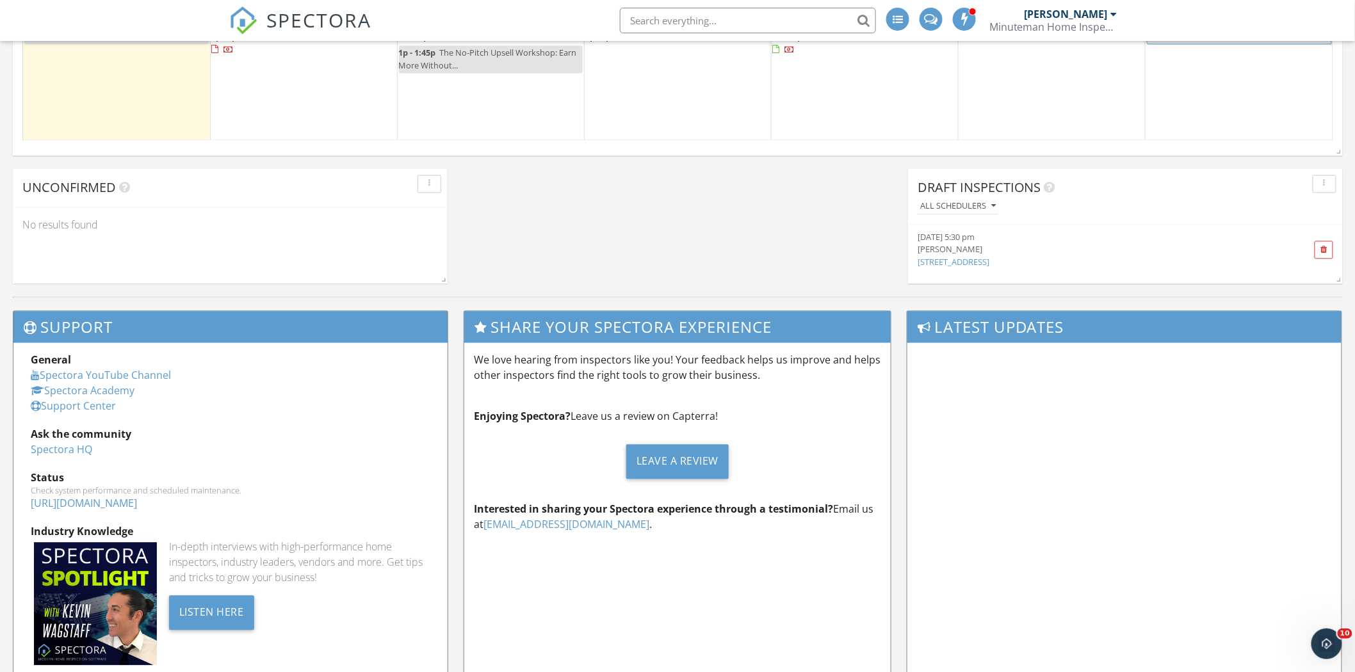
scroll to position [1034, 0]
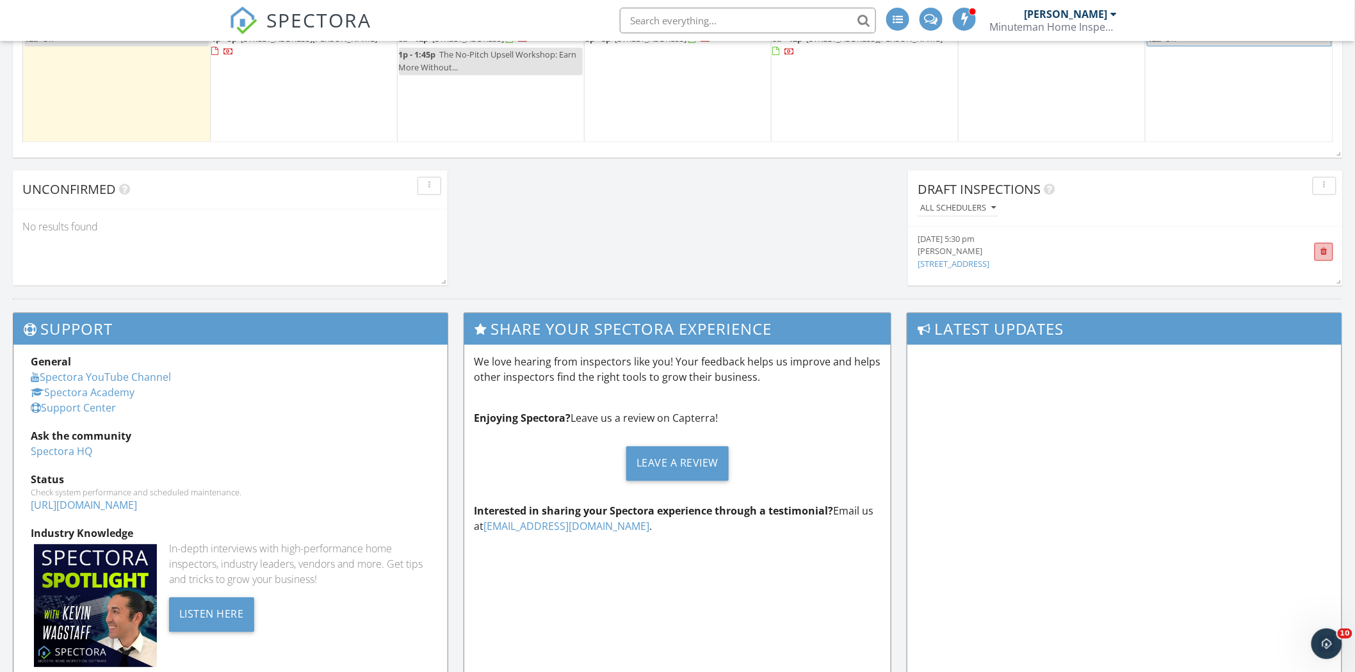
click at [1318, 251] on span at bounding box center [1324, 252] width 19 height 18
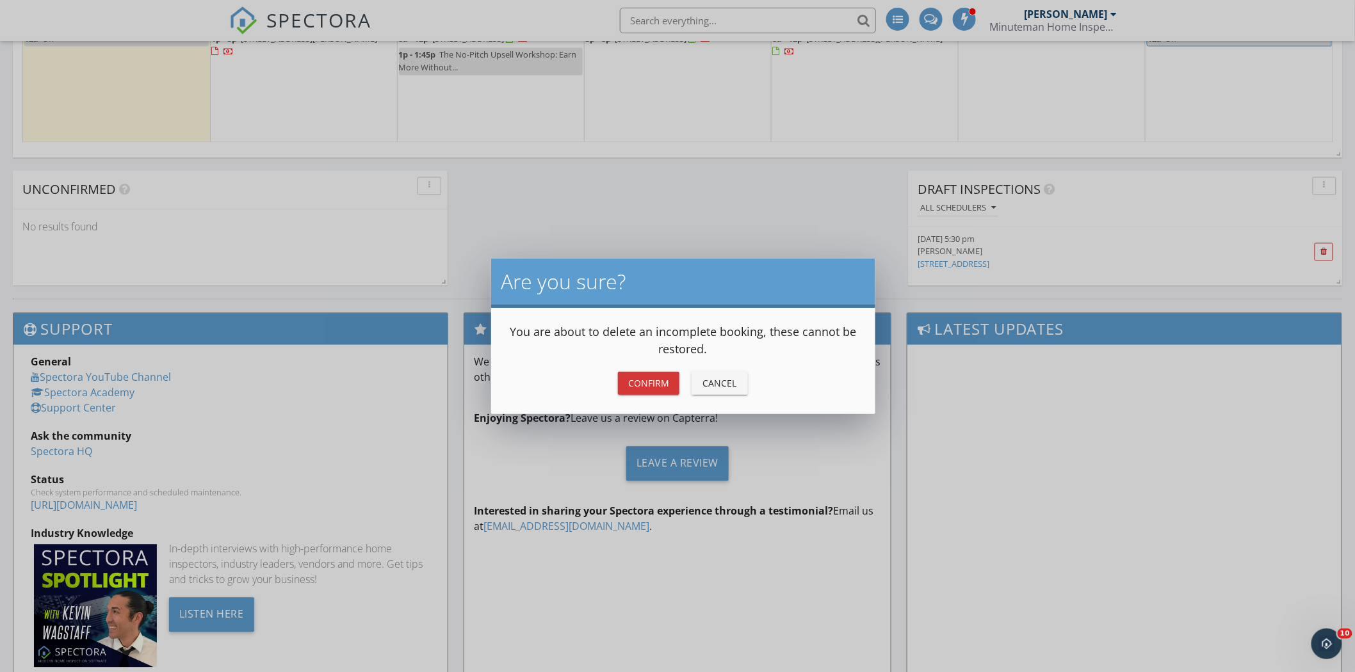
click at [637, 387] on div "Confirm" at bounding box center [648, 383] width 41 height 13
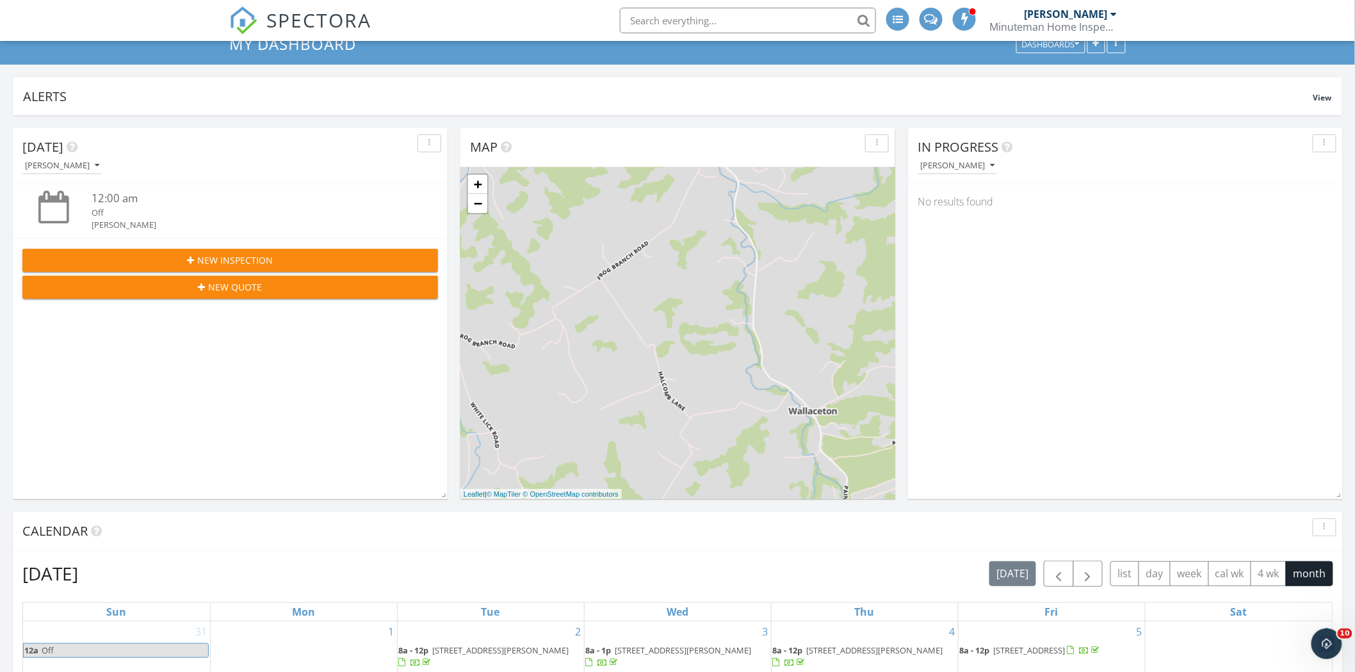
scroll to position [0, 0]
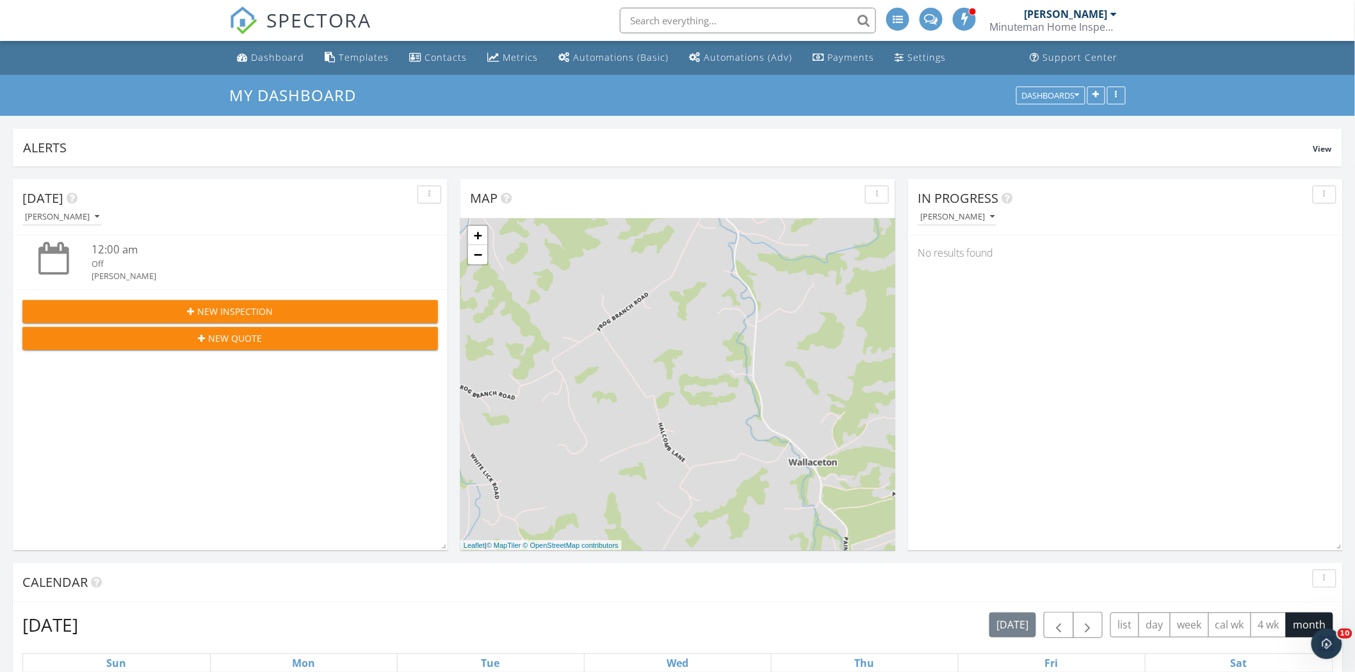
click at [1076, 12] on div "[PERSON_NAME]" at bounding box center [1066, 14] width 83 height 13
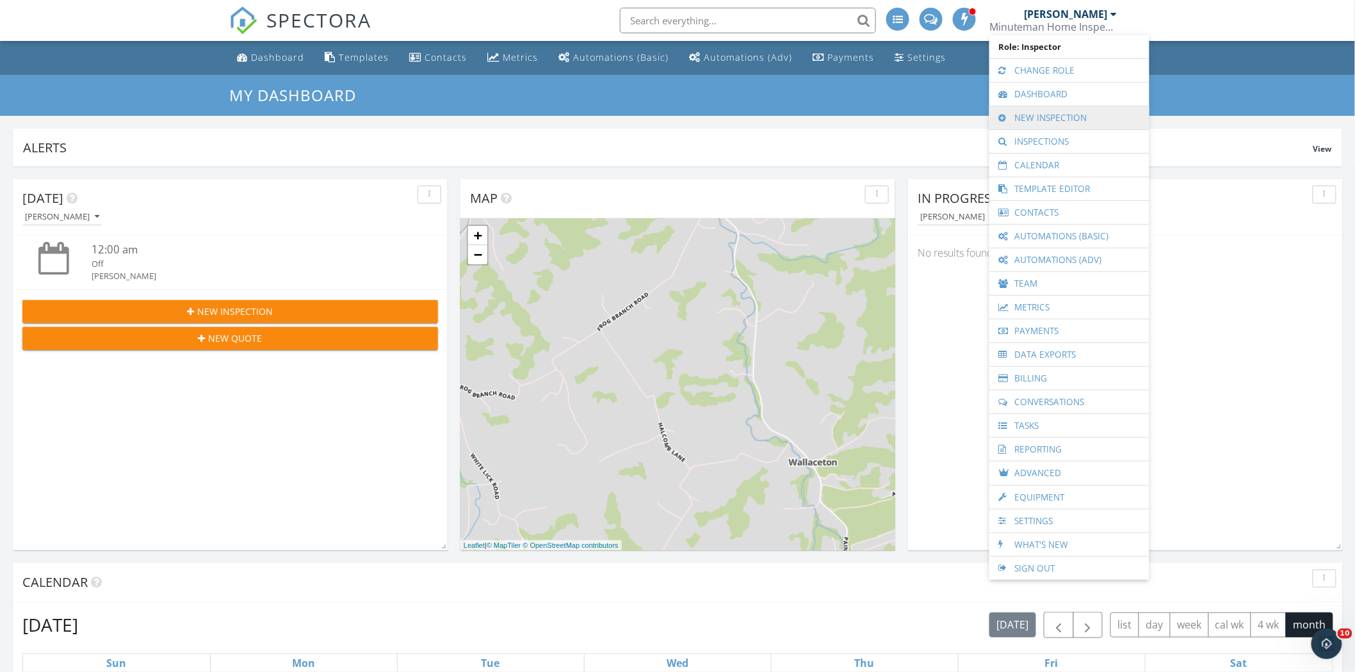
click at [1052, 116] on link "New Inspection" at bounding box center [1069, 117] width 147 height 23
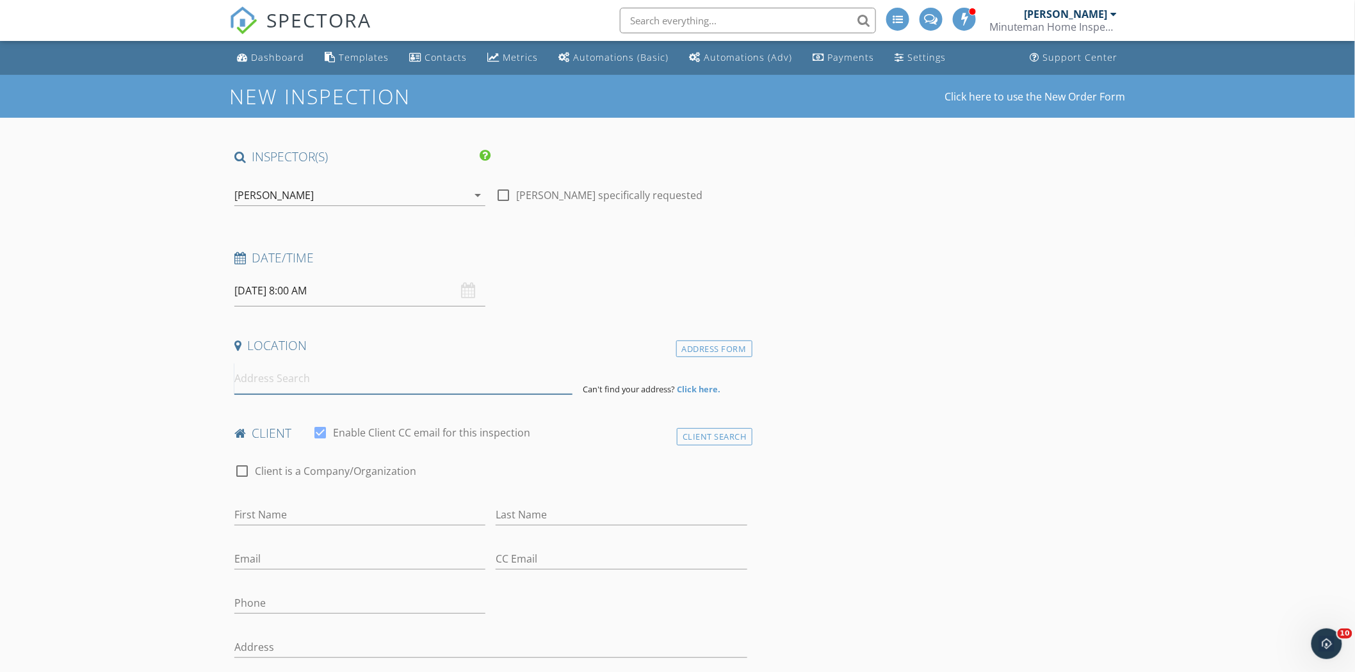
click at [282, 387] on input at bounding box center [403, 378] width 338 height 31
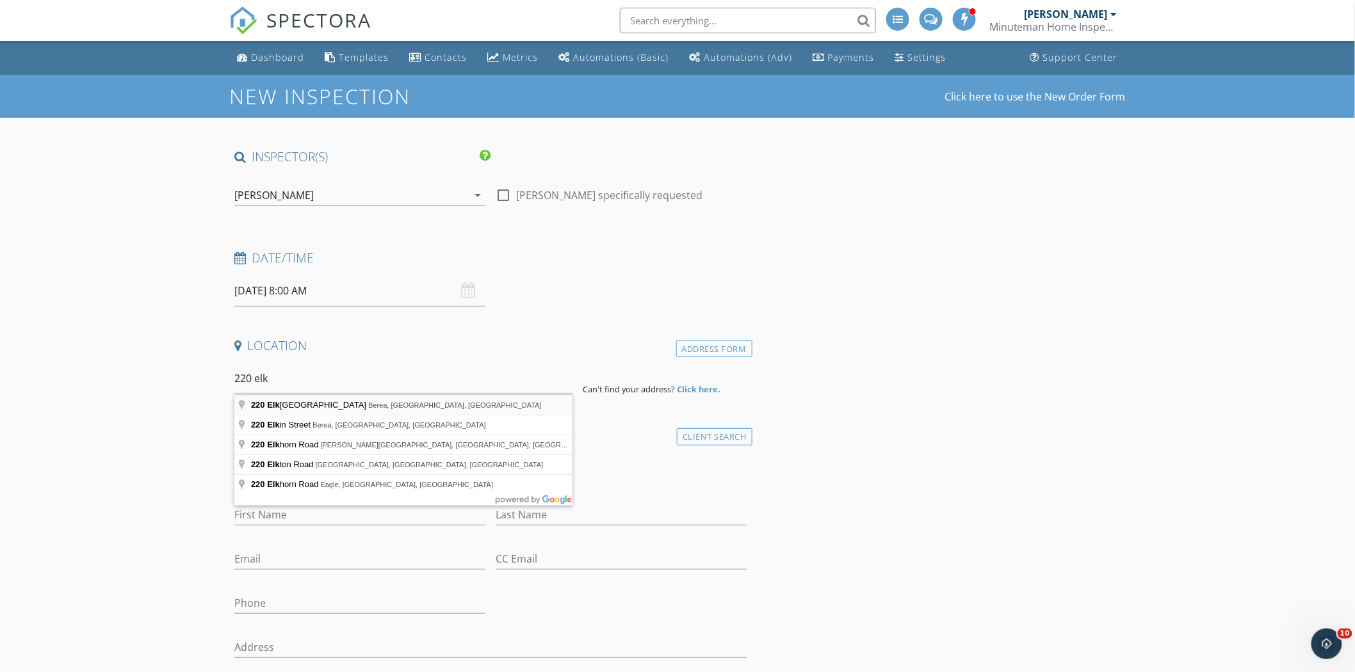
type input "[STREET_ADDRESS]"
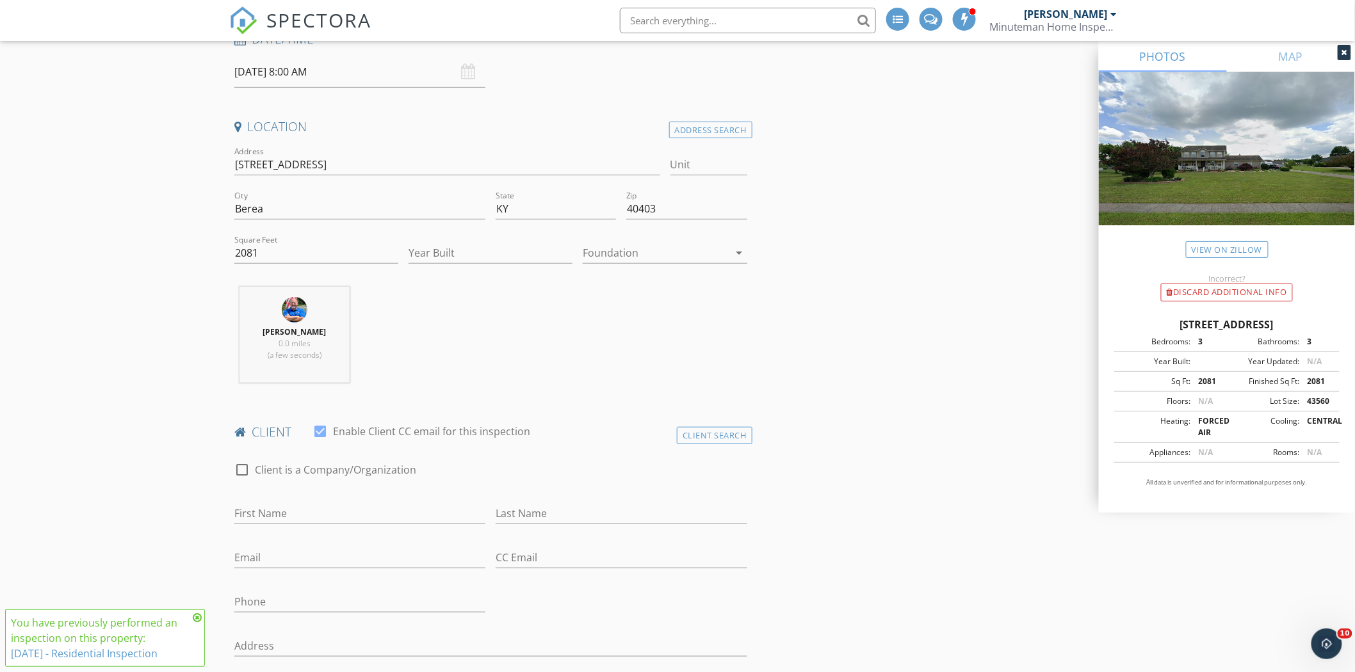
scroll to position [225, 0]
click at [485, 244] on input "Year Built" at bounding box center [491, 247] width 164 height 21
type input "1997"
click at [701, 240] on div at bounding box center [656, 247] width 146 height 20
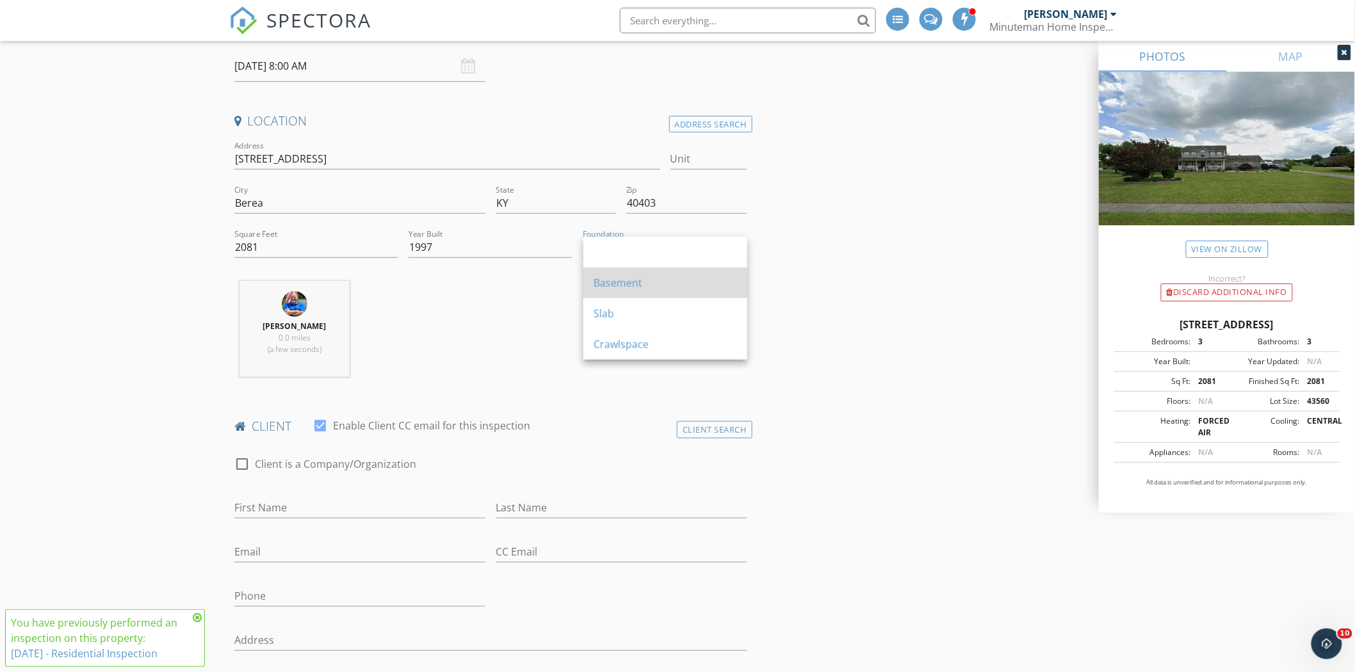
click at [639, 286] on div "Basement" at bounding box center [665, 282] width 143 height 15
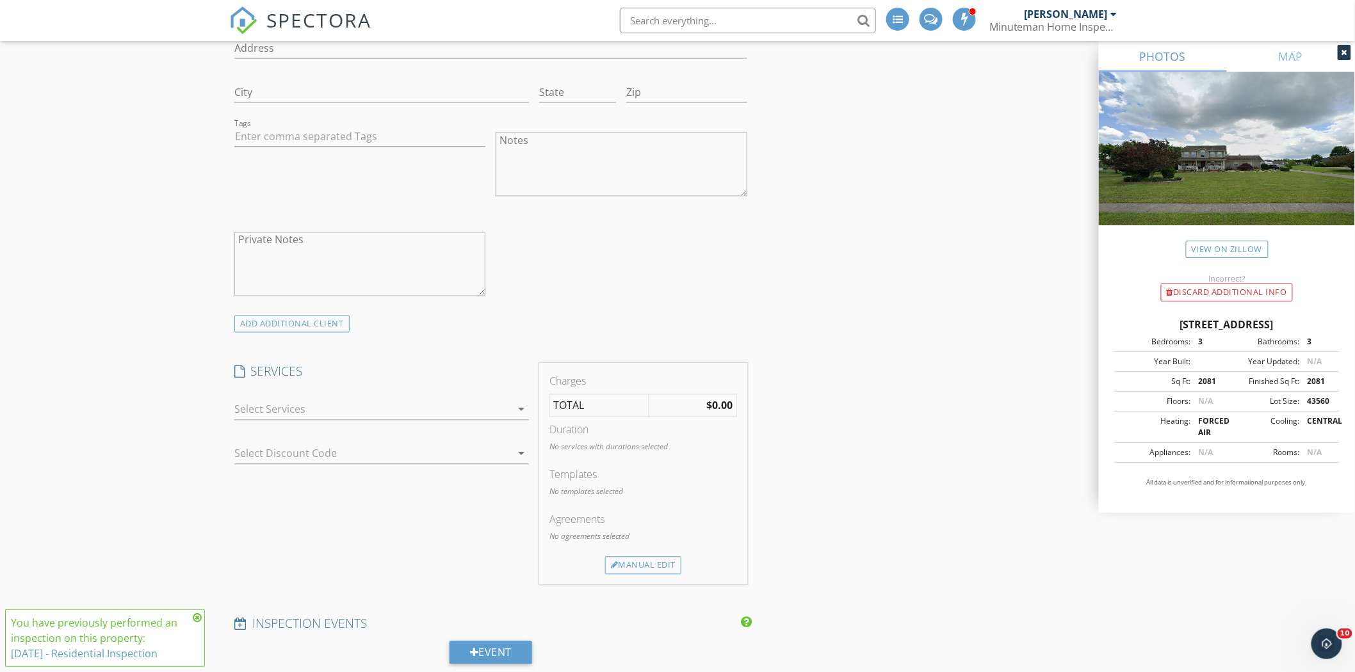
scroll to position [843, 0]
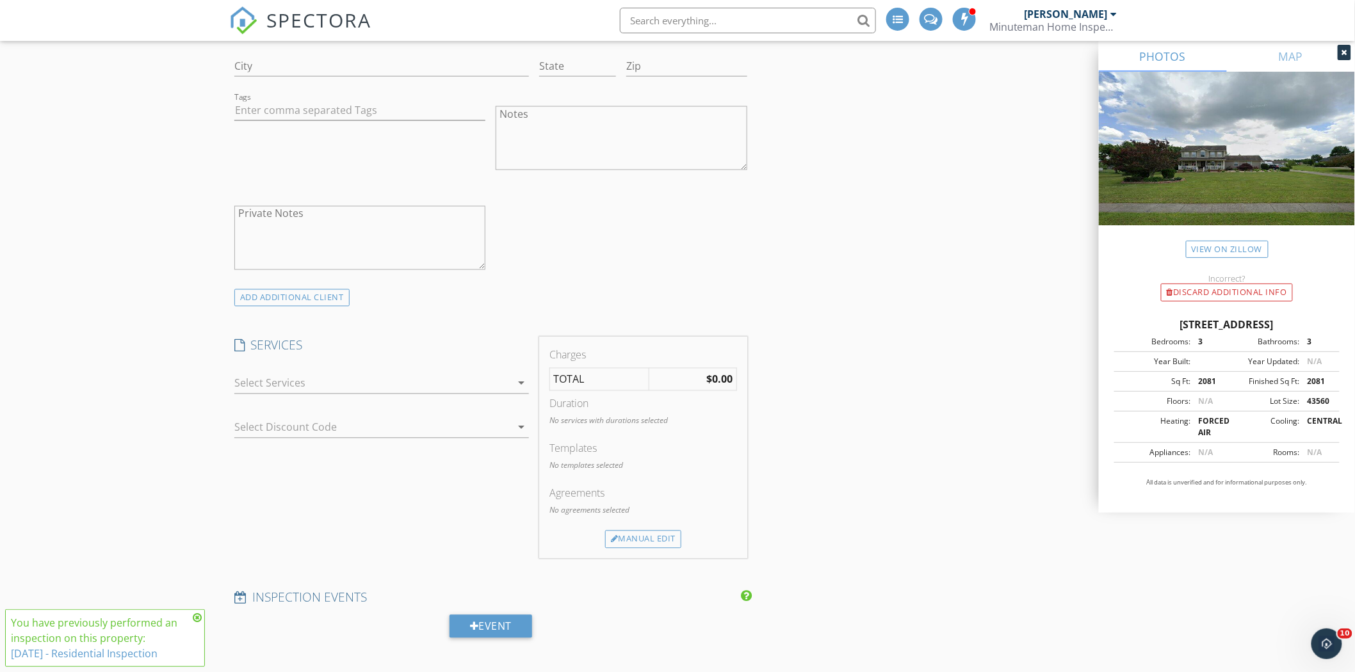
click at [519, 381] on icon "arrow_drop_down" at bounding box center [521, 383] width 15 height 15
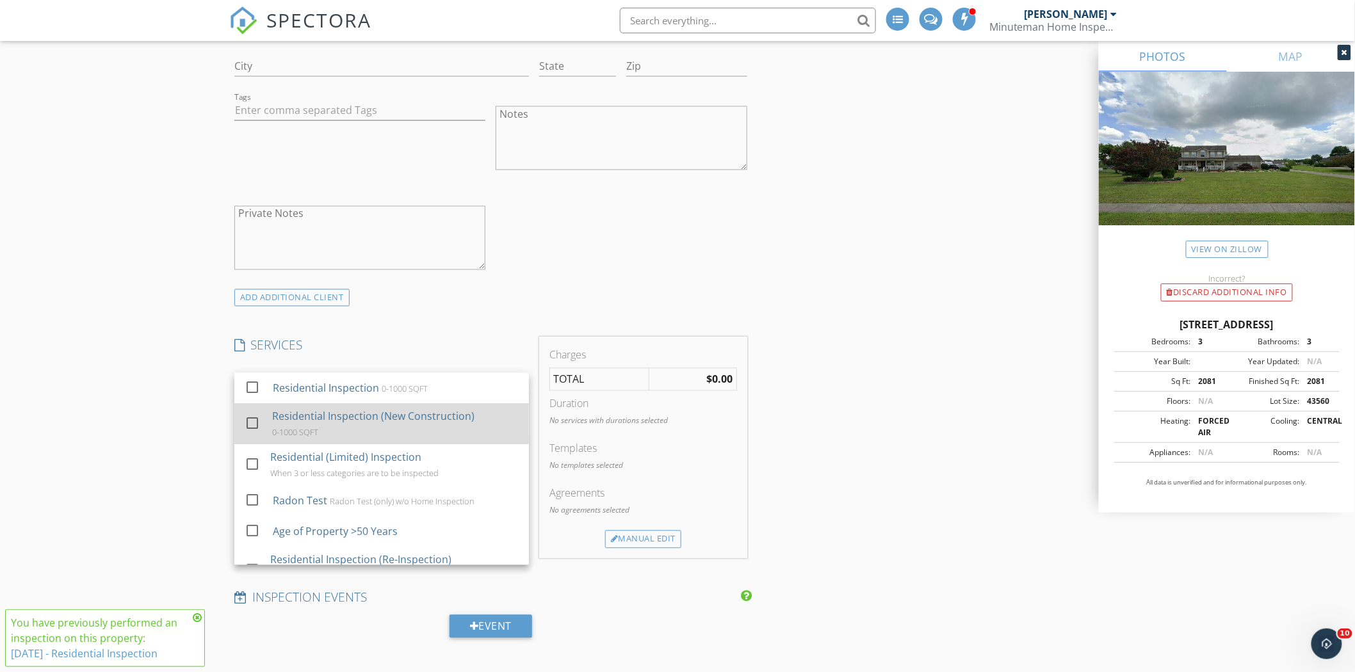
click at [253, 425] on div at bounding box center [252, 424] width 22 height 22
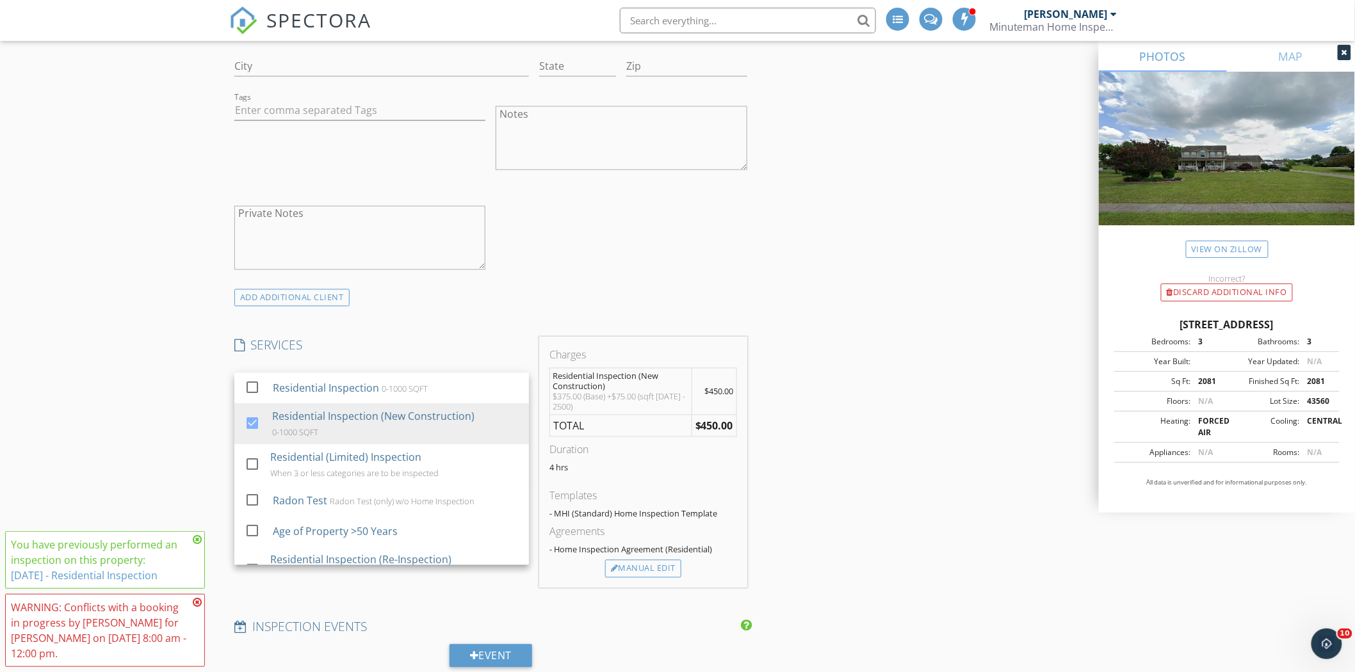
click at [201, 537] on icon at bounding box center [197, 540] width 9 height 10
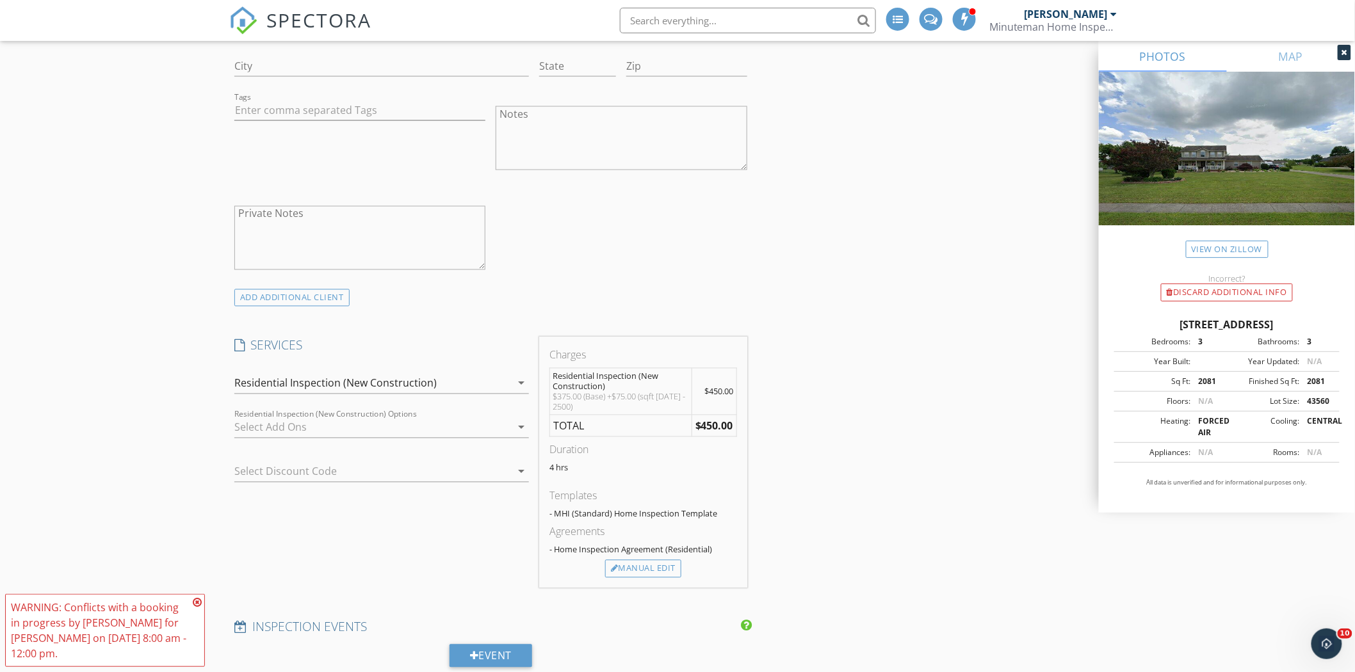
click at [197, 598] on icon at bounding box center [197, 603] width 9 height 10
click at [908, 483] on div "INSPECTOR(S) check_box Terry Roark PRIMARY Terry Roark arrow_drop_down check_bo…" at bounding box center [677, 576] width 897 height 2542
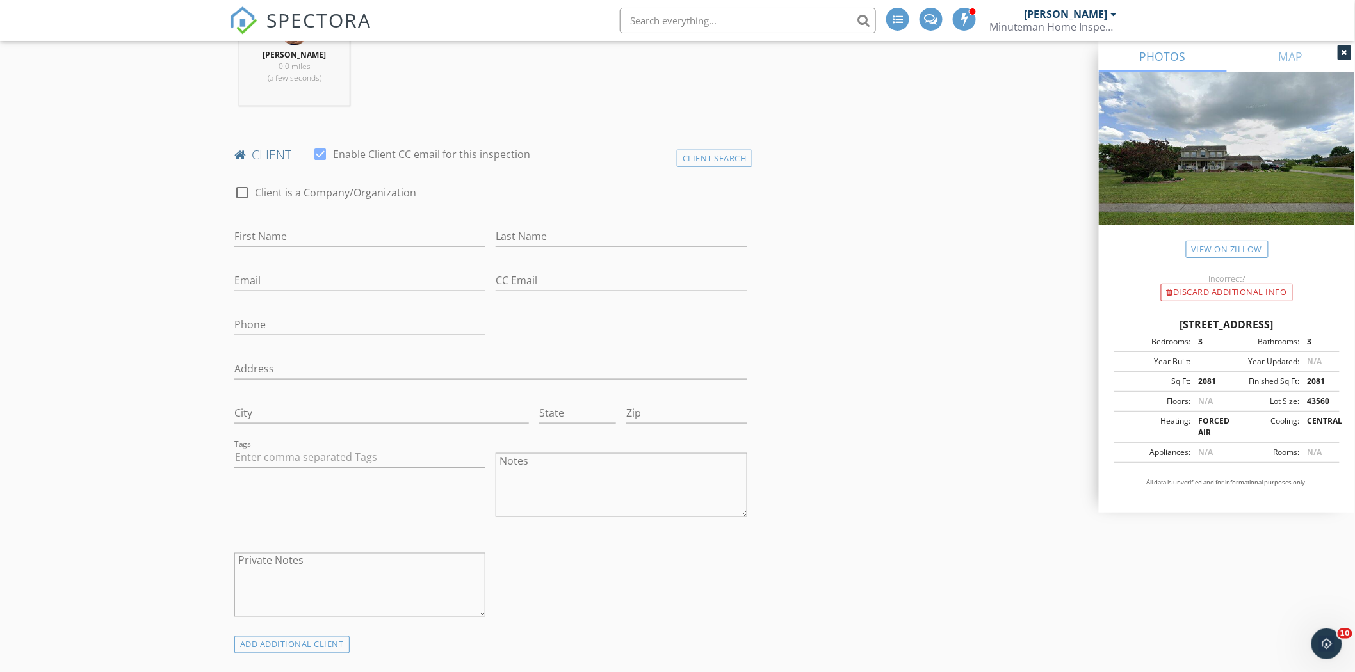
scroll to position [502, 0]
click at [311, 237] on input "First Name" at bounding box center [359, 230] width 251 height 21
type input "[PERSON_NAME]"
type input "tlroark100@gmail.com"
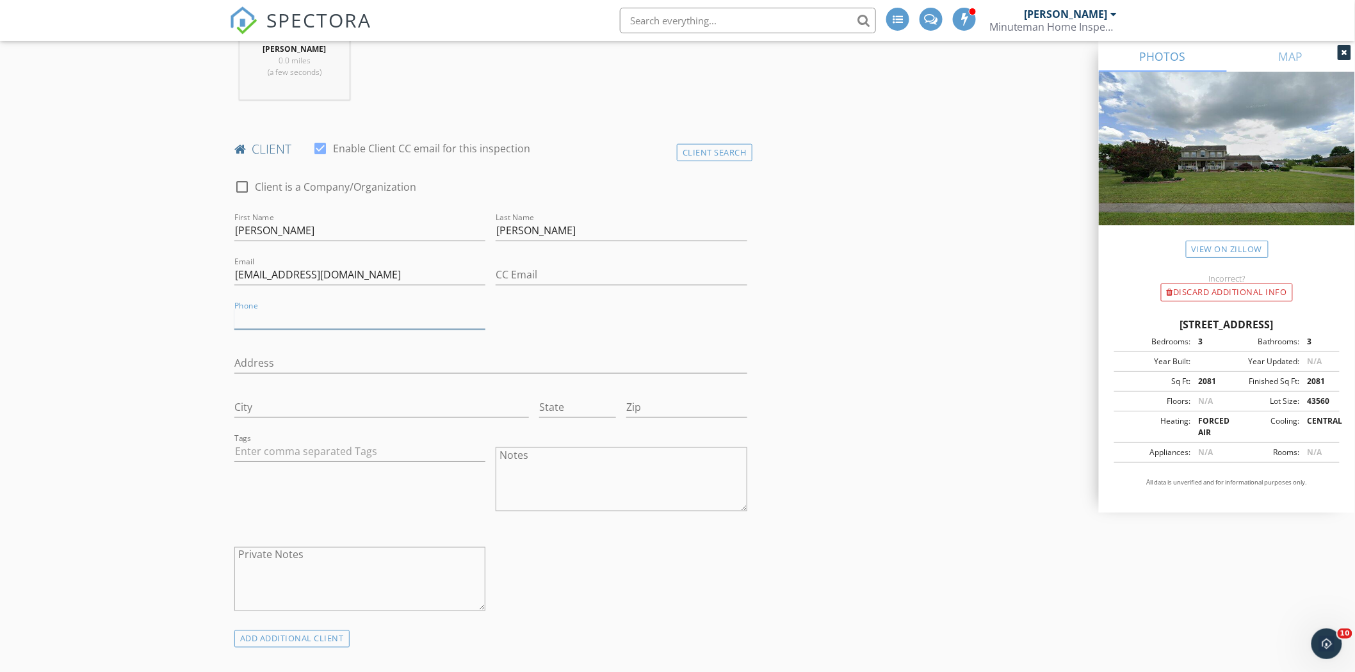
click at [352, 317] on input "Phone" at bounding box center [359, 319] width 251 height 21
type input "123-145-1256"
drag, startPoint x: 311, startPoint y: 359, endPoint x: 407, endPoint y: 359, distance: 96.1
click at [311, 359] on input "Address" at bounding box center [490, 363] width 513 height 21
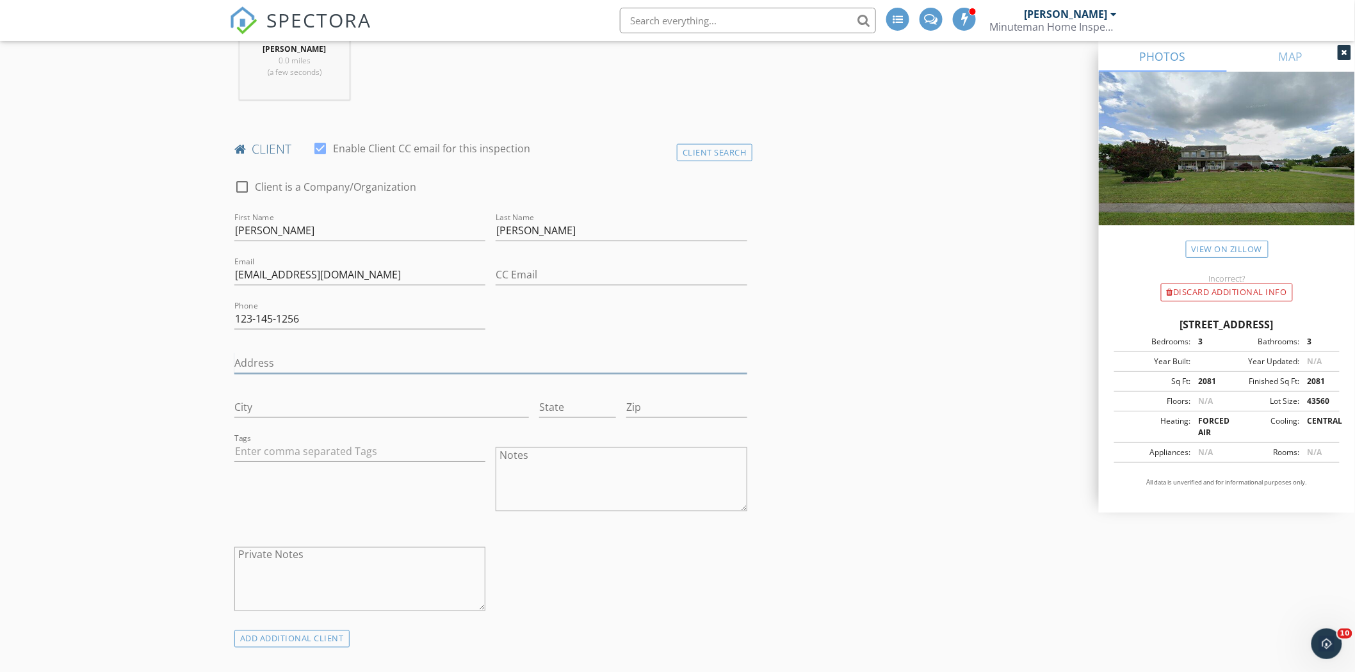
click at [299, 362] on input "Address" at bounding box center [490, 363] width 513 height 21
type input "[STREET_ADDRESS]"
type input "Berea"
type input "KY"
type input "40403"
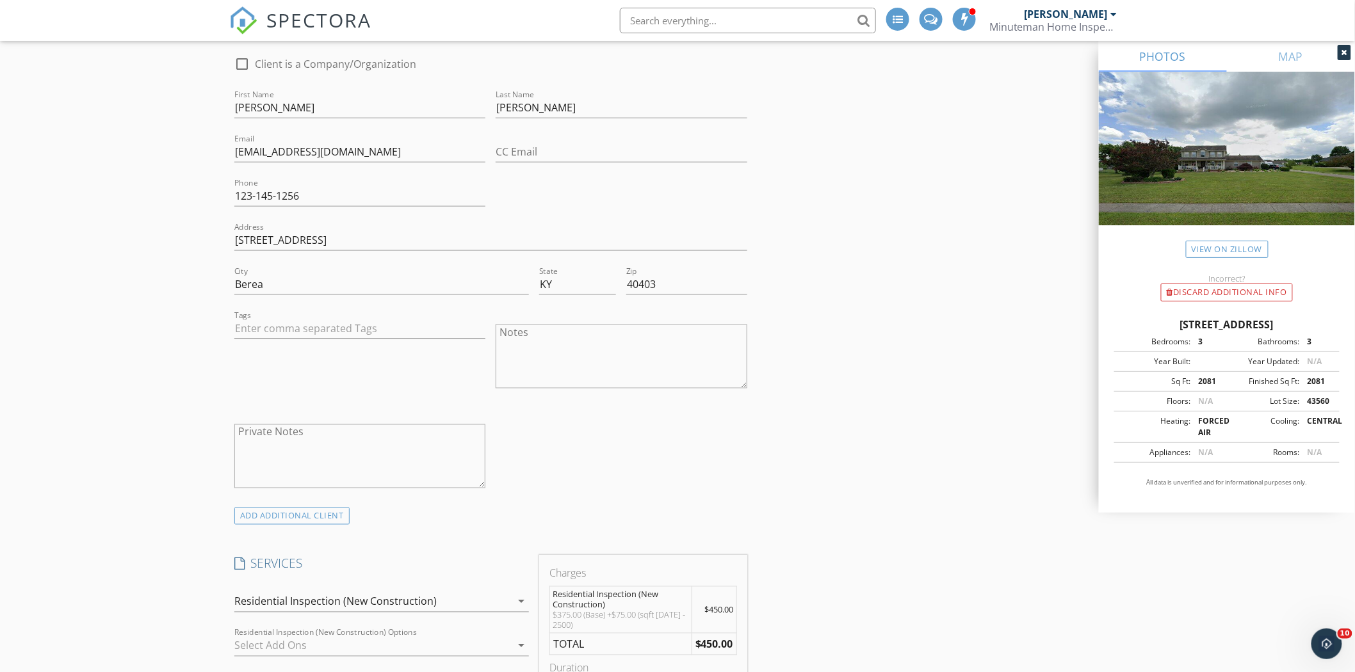
scroll to position [644, 0]
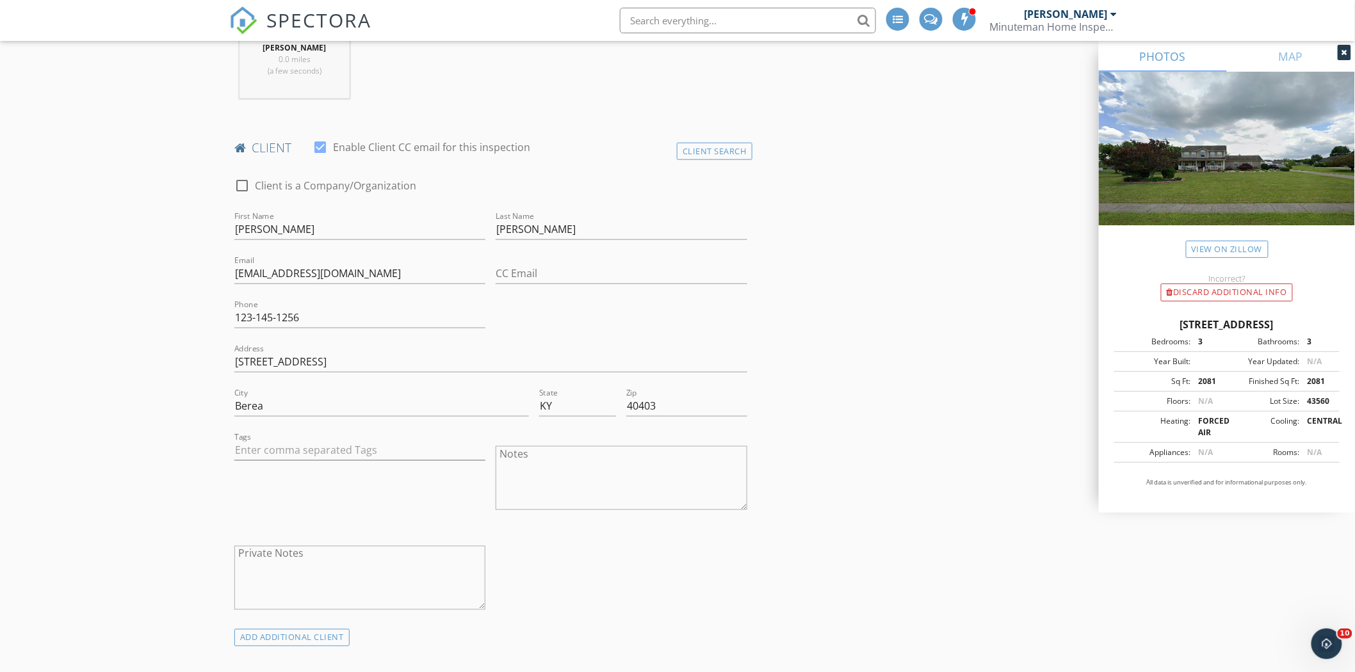
scroll to position [530, 0]
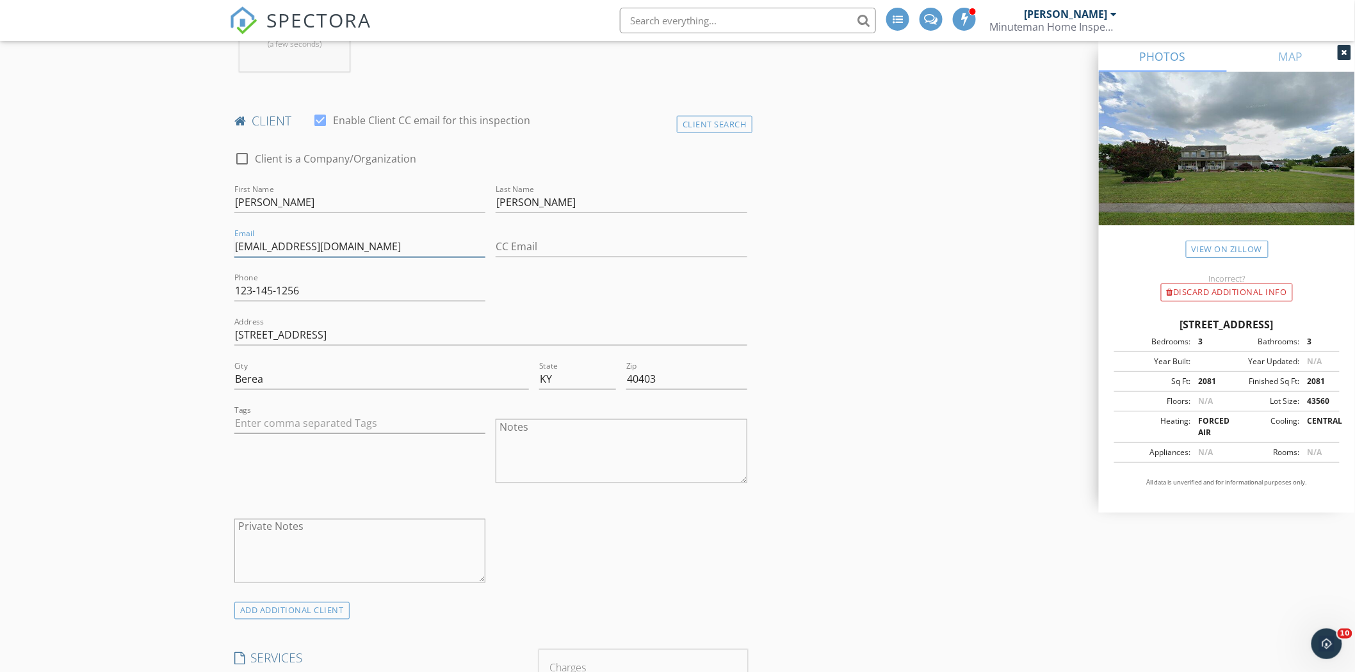
click at [367, 251] on input "tlroark100@gmail.com" at bounding box center [359, 246] width 251 height 21
type input "[EMAIL_ADDRESS][DOMAIN_NAME]"
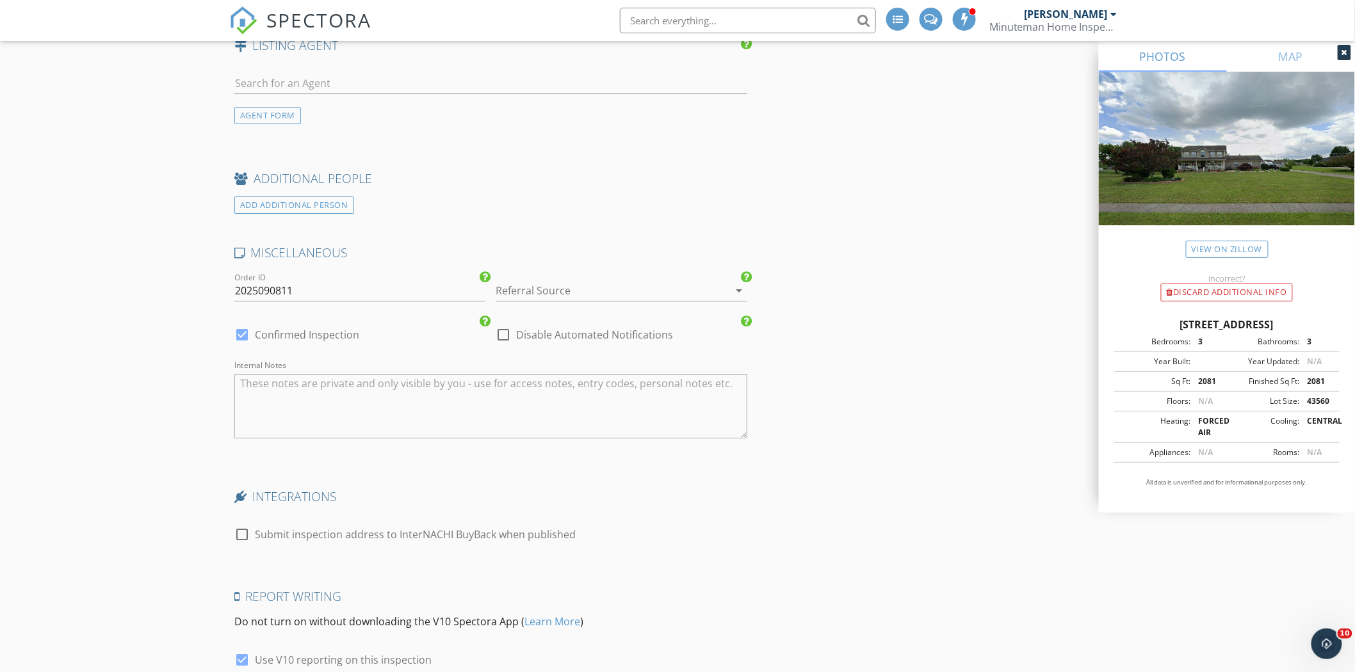
scroll to position [1825, 0]
click at [741, 289] on icon "arrow_drop_down" at bounding box center [739, 287] width 15 height 15
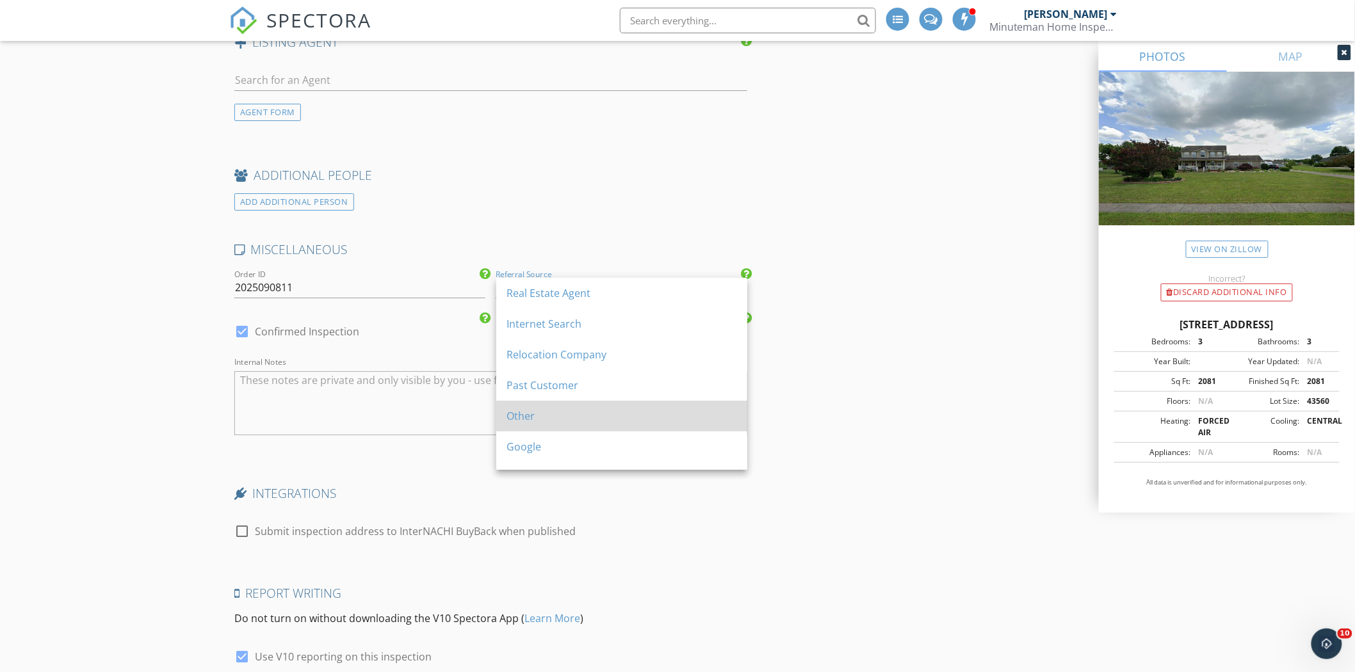
click at [539, 420] on div "Other" at bounding box center [622, 416] width 231 height 15
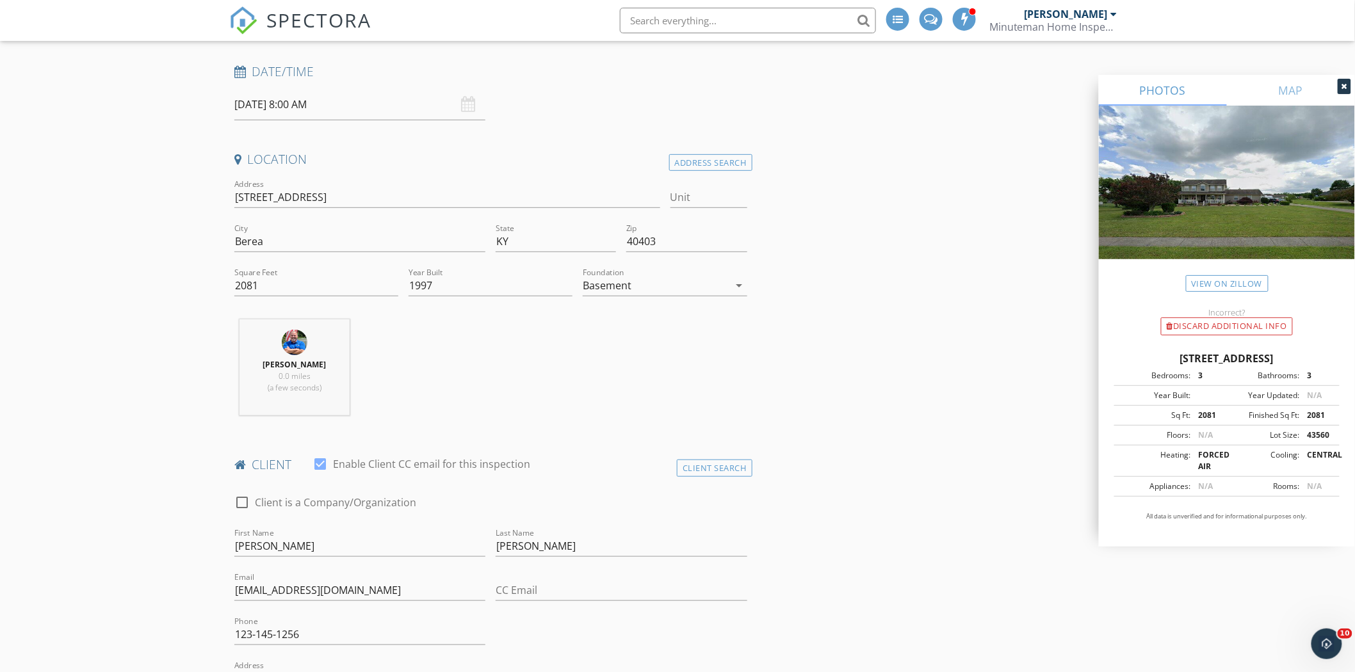
scroll to position [0, 0]
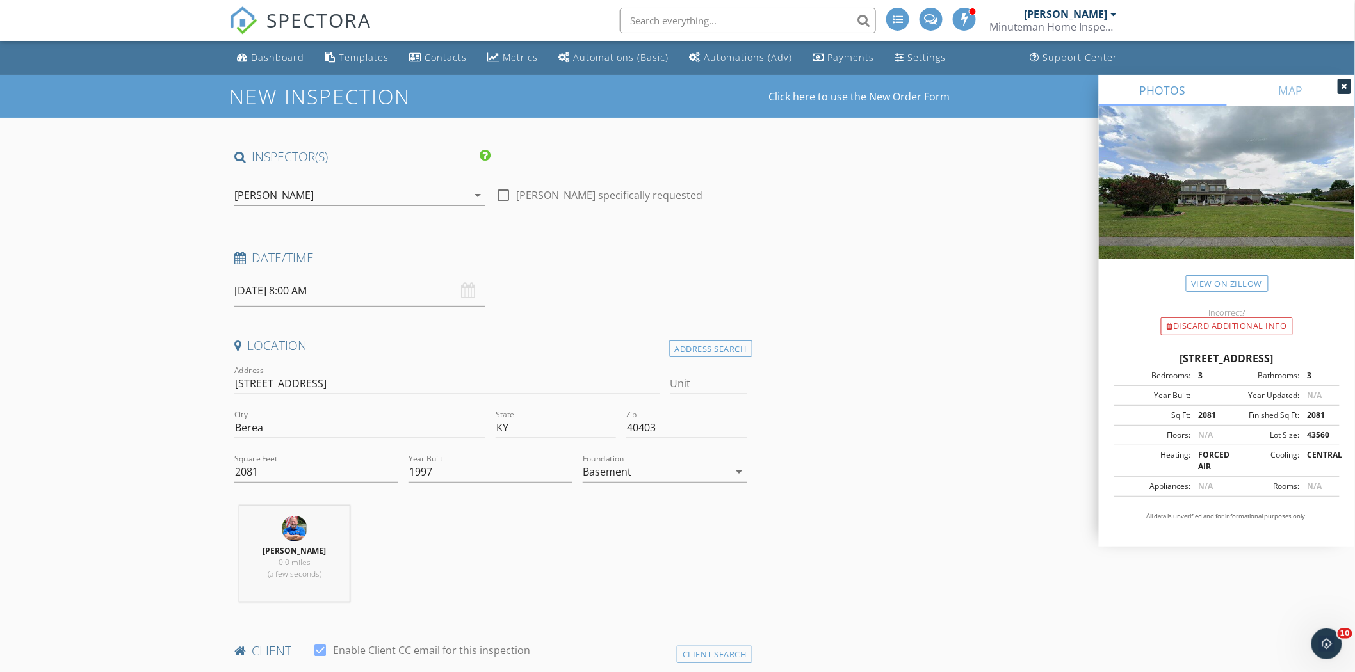
click at [272, 291] on input "09/29/2025 8:00 AM" at bounding box center [359, 290] width 251 height 31
select select "9"
type input "[DATE] 8:00 AM"
click at [630, 357] on div "Location" at bounding box center [490, 351] width 523 height 26
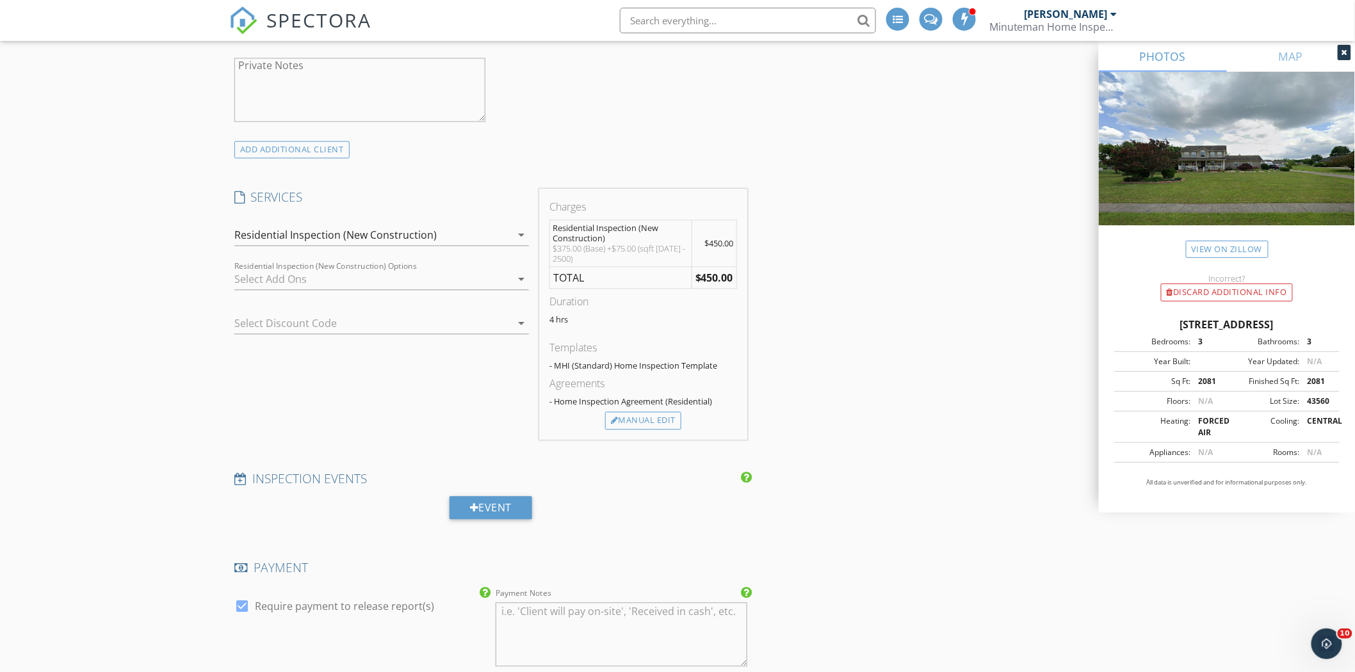
scroll to position [1019, 0]
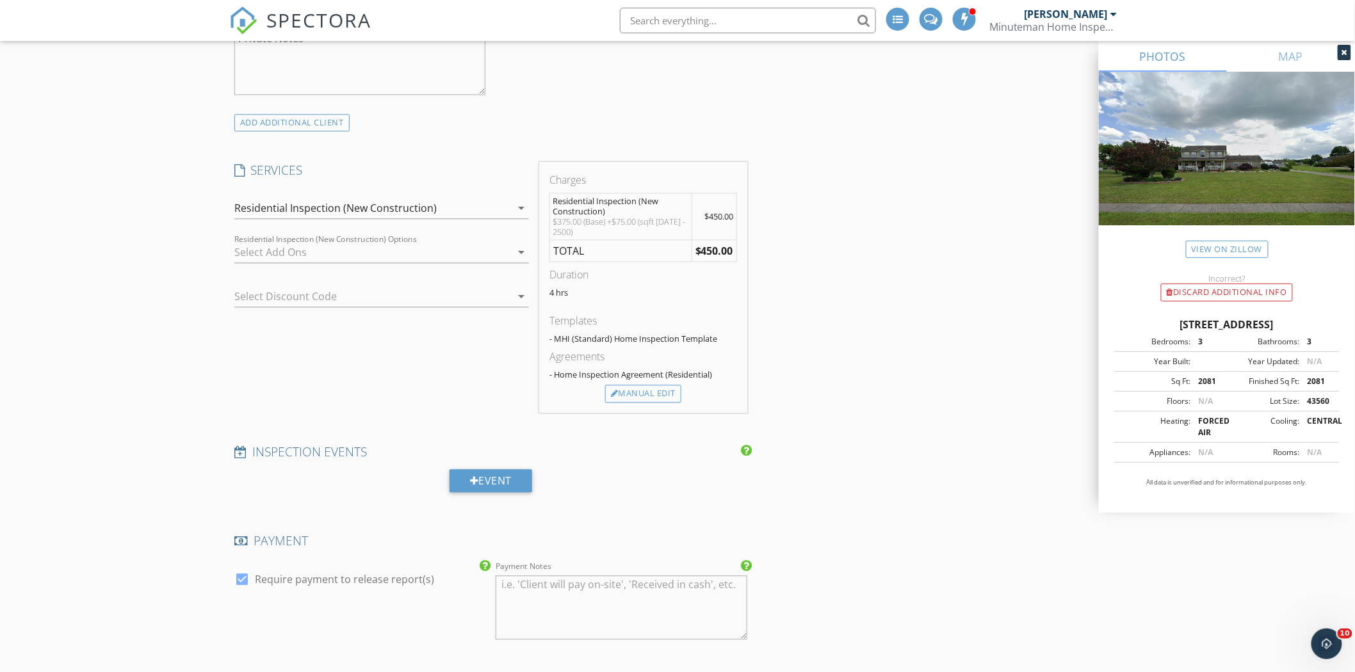
click at [521, 291] on icon "arrow_drop_down" at bounding box center [521, 296] width 15 height 15
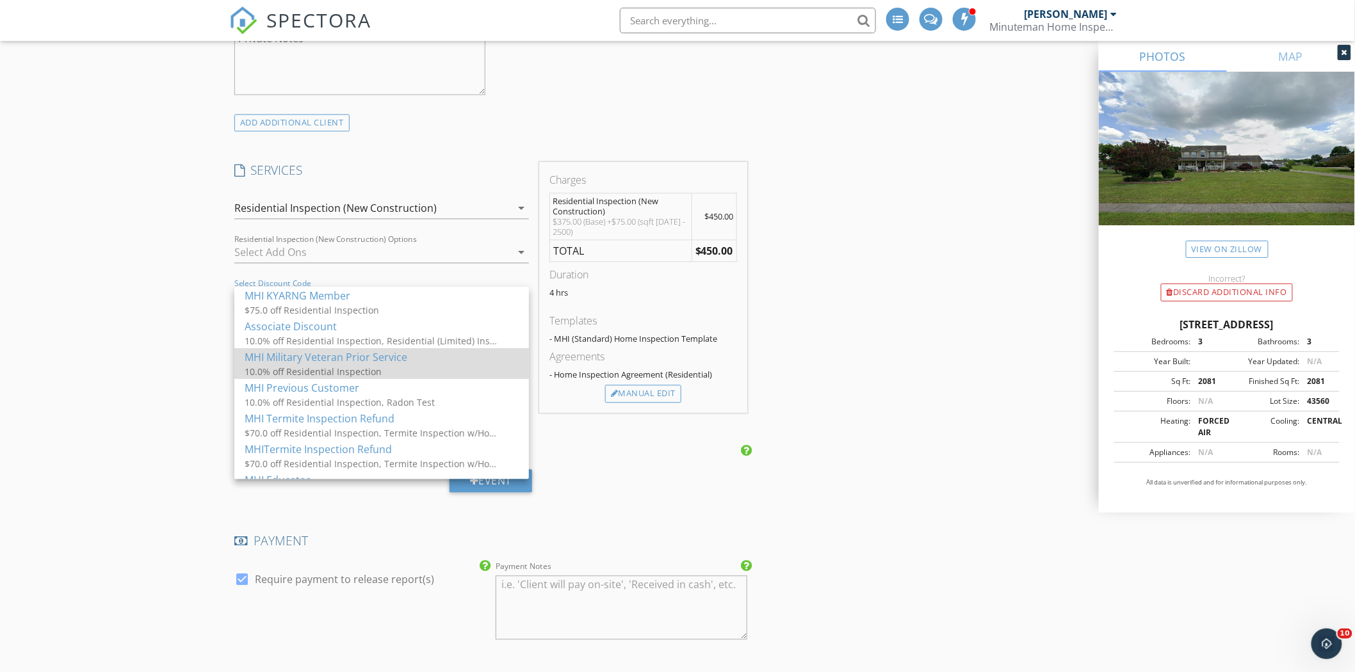
click at [350, 365] on div "10.0% off Residential Inspection" at bounding box center [373, 371] width 256 height 13
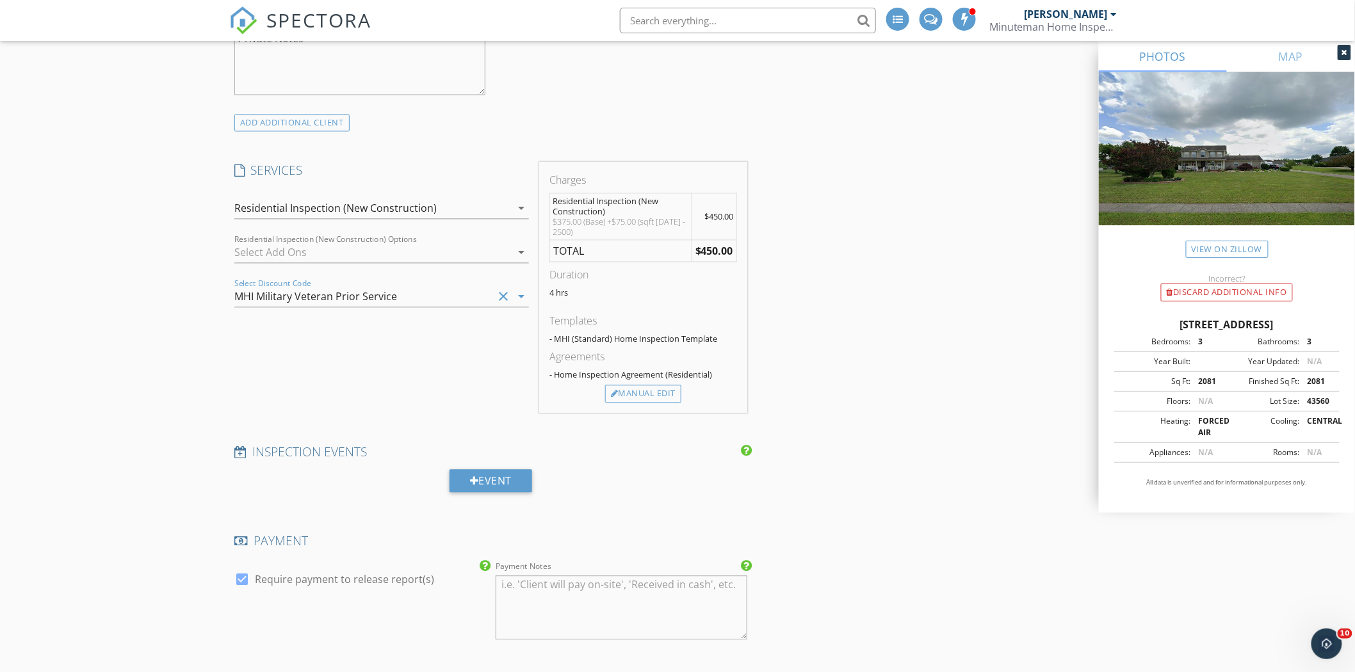
click at [809, 349] on div "INSPECTOR(S) check_box Terry Roark PRIMARY Terry Roark arrow_drop_down check_bo…" at bounding box center [677, 401] width 897 height 2542
click at [411, 361] on div "SERVICES check_box_outline_blank Residential Inspection 0-1000 SQFT check_box R…" at bounding box center [381, 287] width 305 height 251
click at [813, 395] on div "INSPECTOR(S) check_box Terry Roark PRIMARY Terry Roark arrow_drop_down check_bo…" at bounding box center [677, 401] width 897 height 2542
click at [890, 365] on div "INSPECTOR(S) check_box Terry Roark PRIMARY Terry Roark arrow_drop_down check_bo…" at bounding box center [677, 401] width 897 height 2542
click at [502, 297] on icon "clear" at bounding box center [503, 296] width 15 height 15
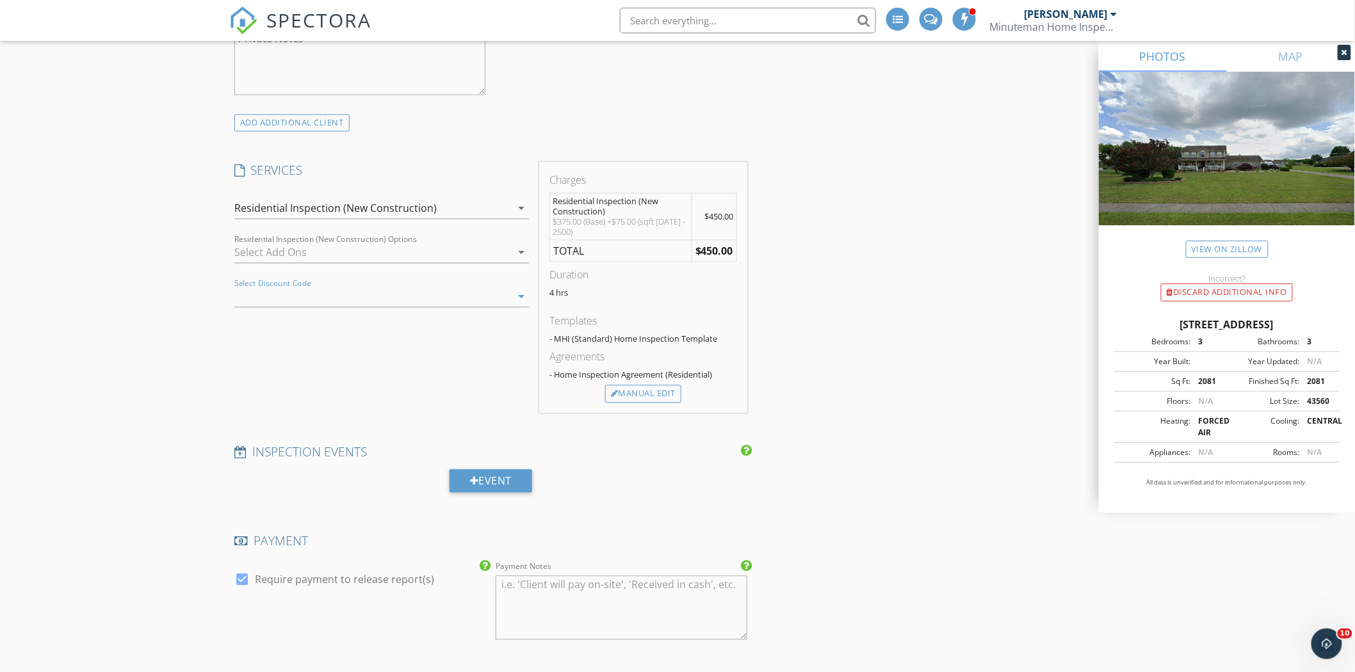
click at [519, 297] on icon "arrow_drop_down" at bounding box center [521, 296] width 15 height 15
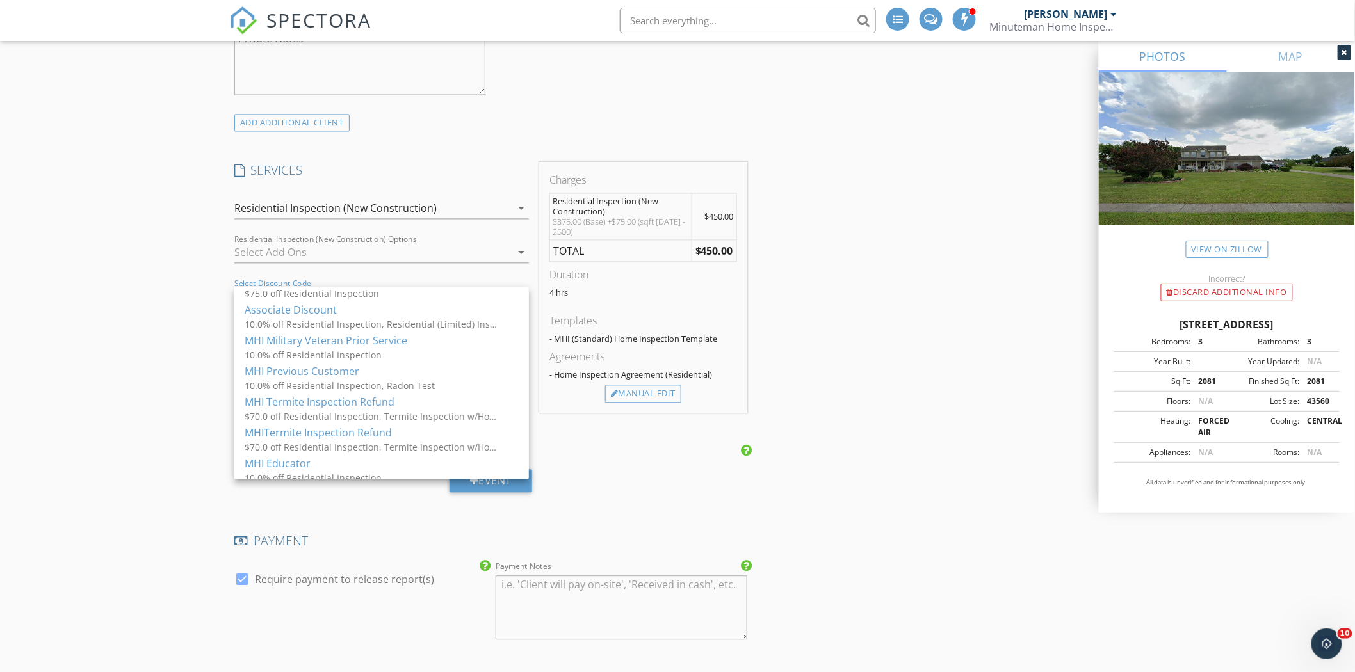
scroll to position [30, 0]
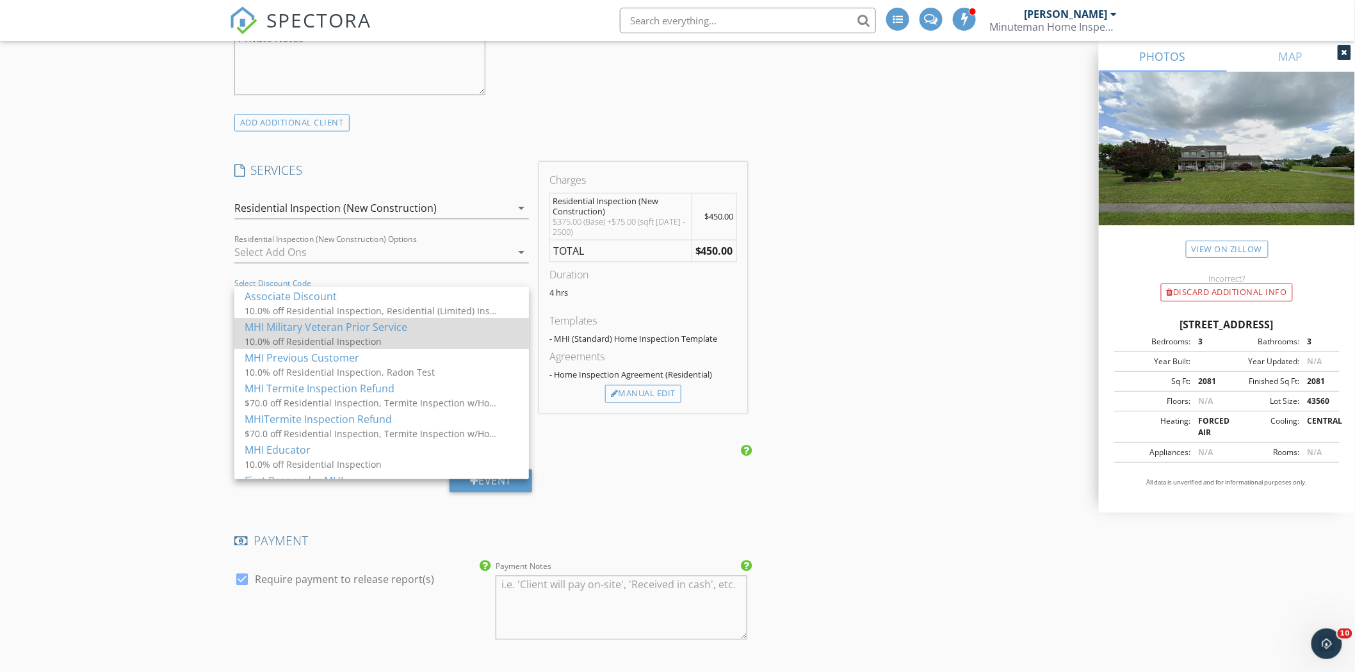
click at [388, 338] on div "10.0% off Residential Inspection" at bounding box center [373, 341] width 256 height 13
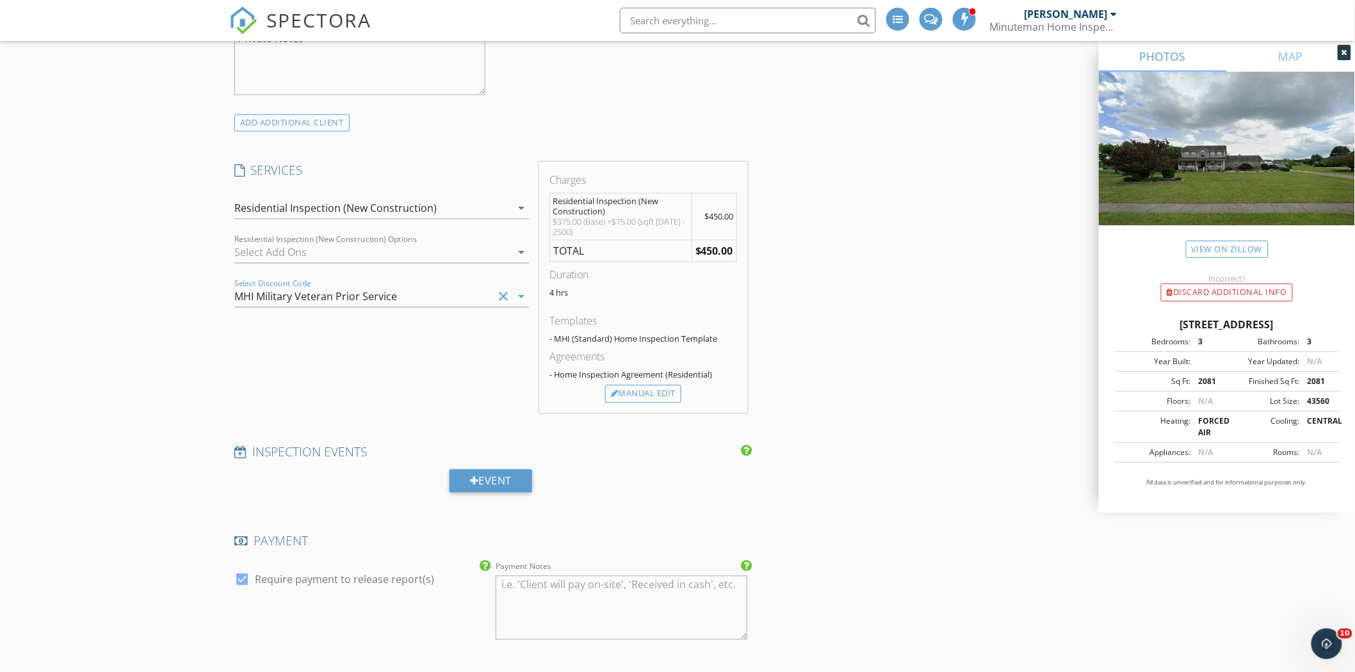
click at [395, 357] on div "SERVICES check_box_outline_blank Residential Inspection 0-1000 SQFT check_box R…" at bounding box center [381, 287] width 305 height 251
click at [903, 421] on div "INSPECTOR(S) check_box Terry Roark PRIMARY Terry Roark arrow_drop_down check_bo…" at bounding box center [677, 401] width 897 height 2542
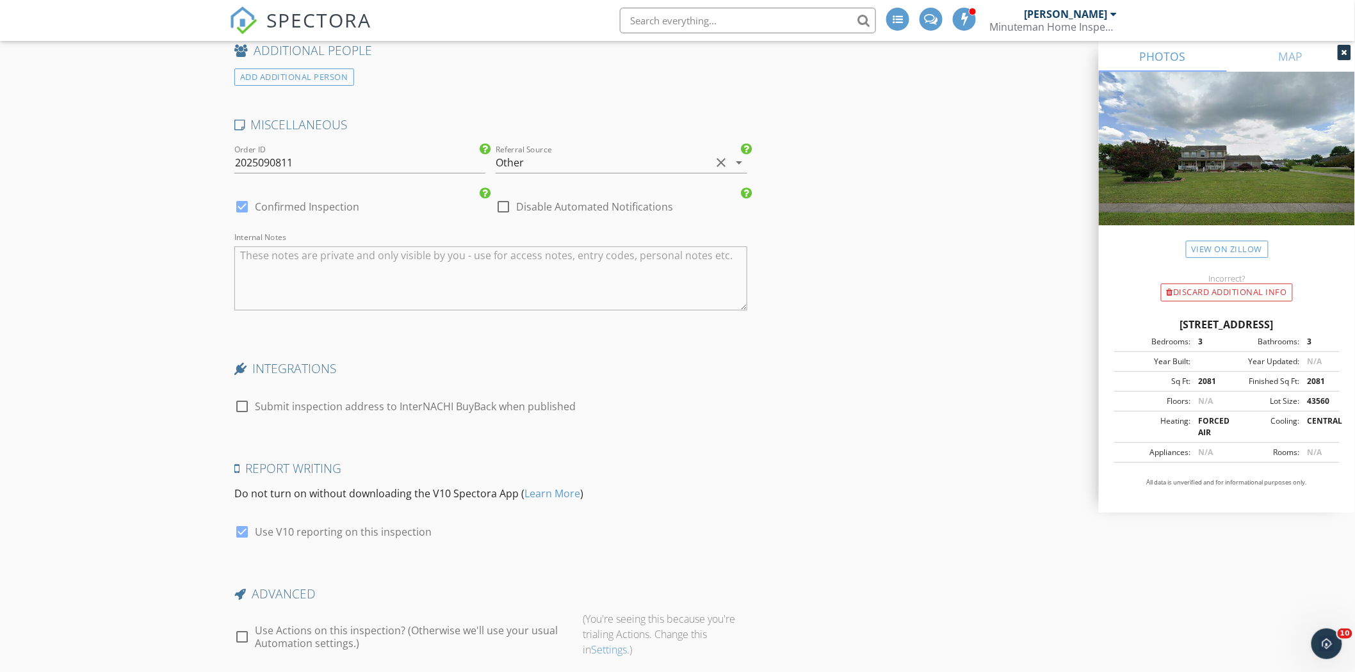
scroll to position [2049, 0]
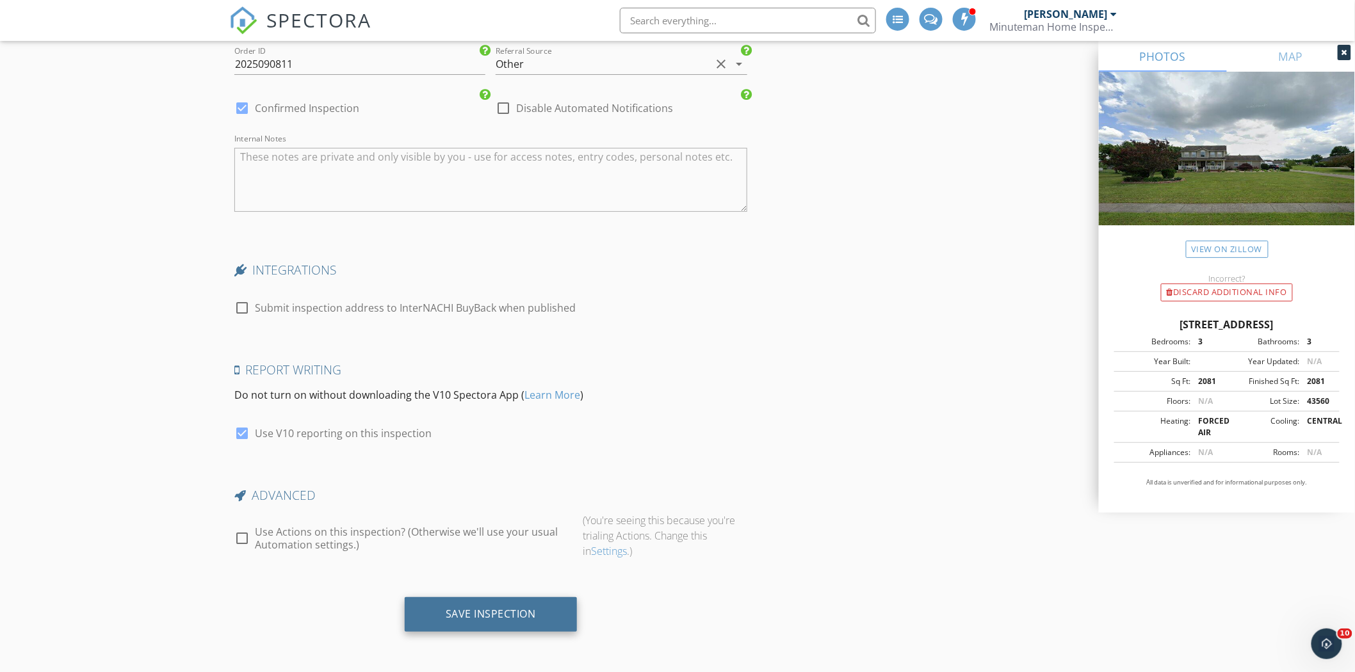
click at [471, 614] on div "Save Inspection" at bounding box center [491, 614] width 90 height 13
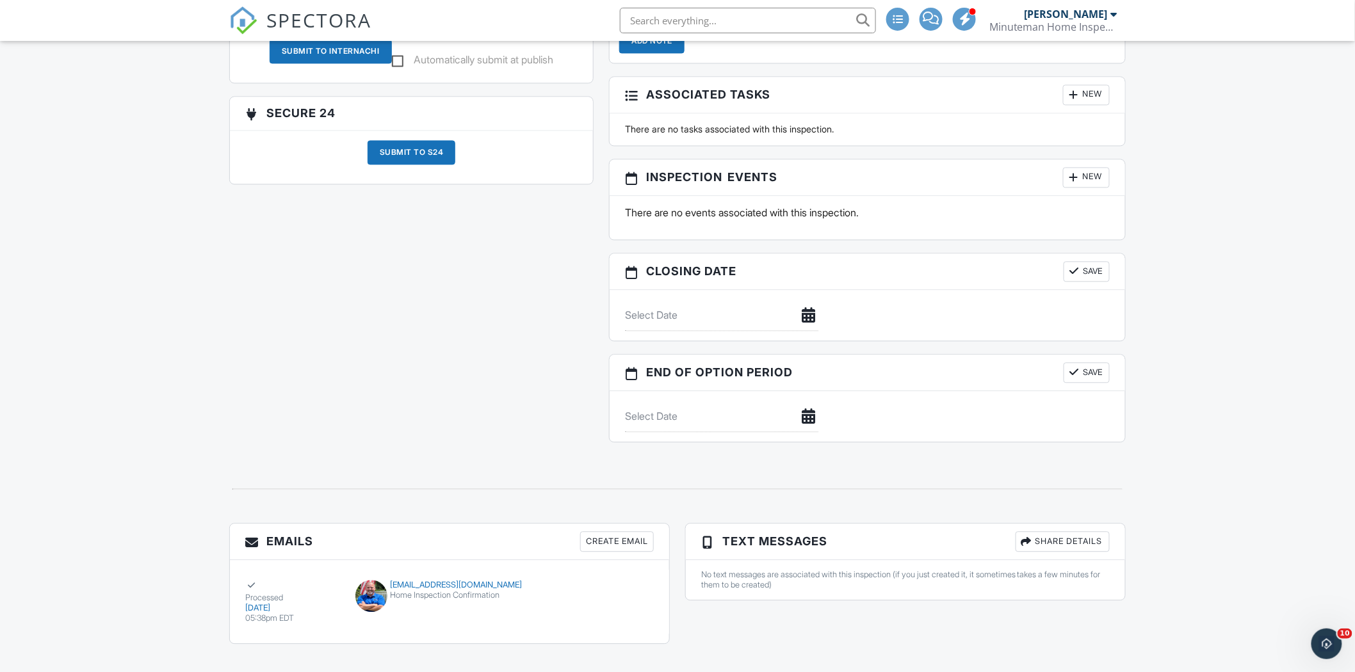
scroll to position [1123, 0]
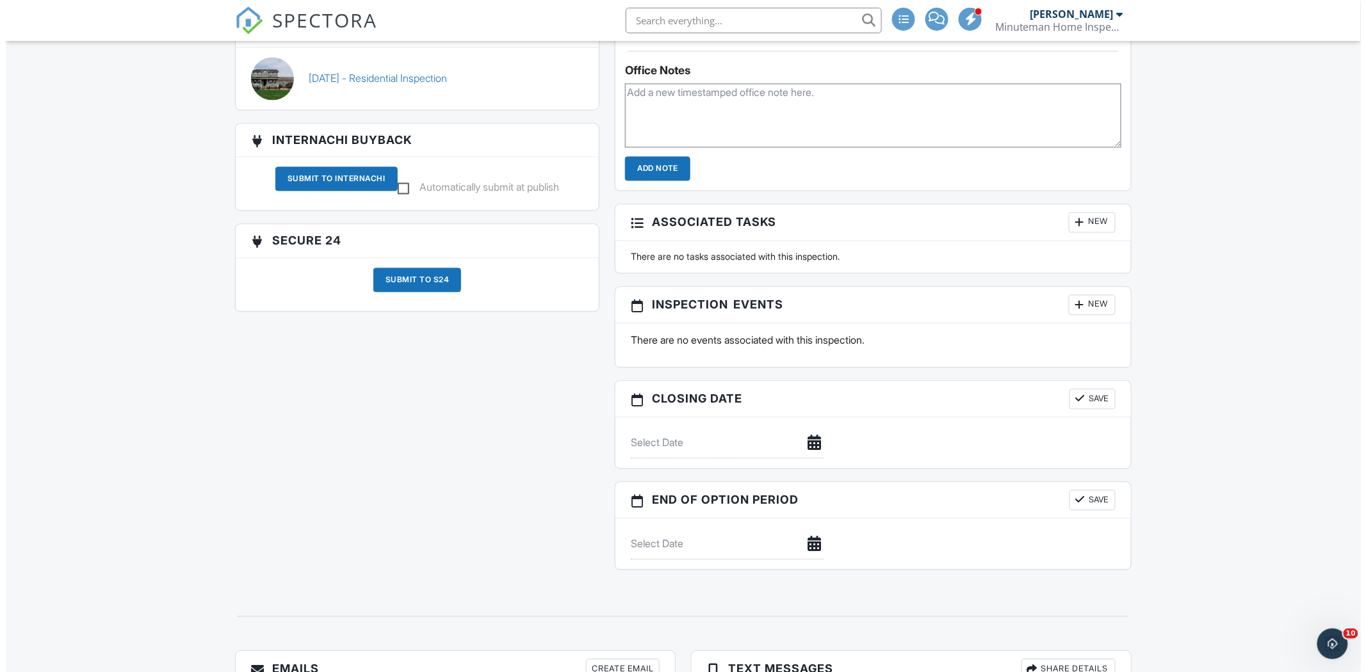
scroll to position [961, 0]
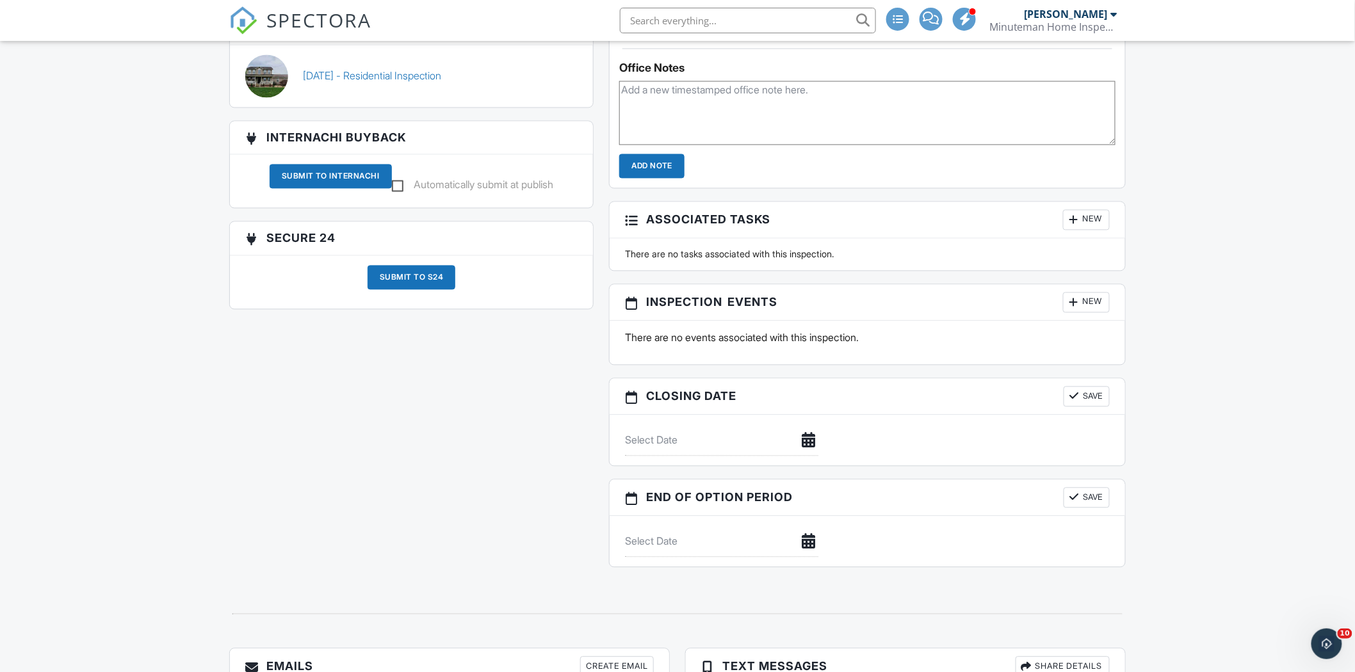
click at [1084, 304] on div "New" at bounding box center [1086, 303] width 47 height 20
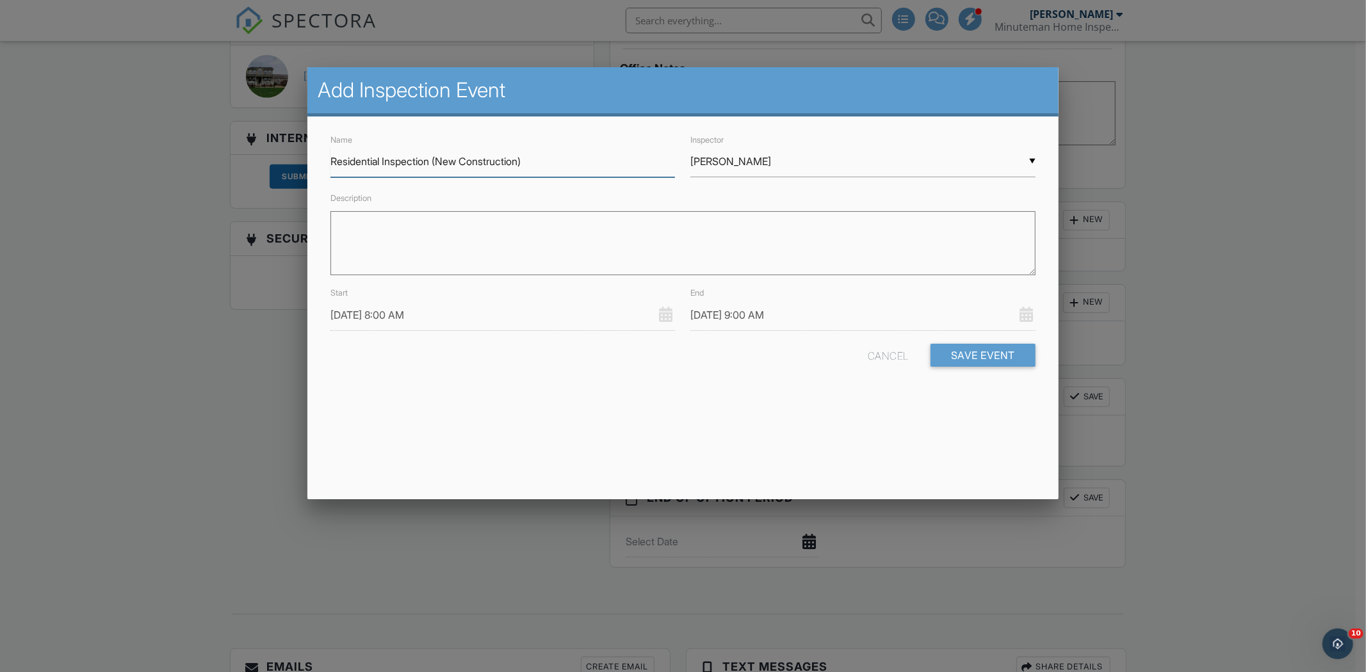
type input "Residential Inspection (New Construction)"
click at [559, 227] on textarea "Description" at bounding box center [682, 243] width 705 height 64
click at [970, 357] on button "Save Event" at bounding box center [983, 355] width 105 height 23
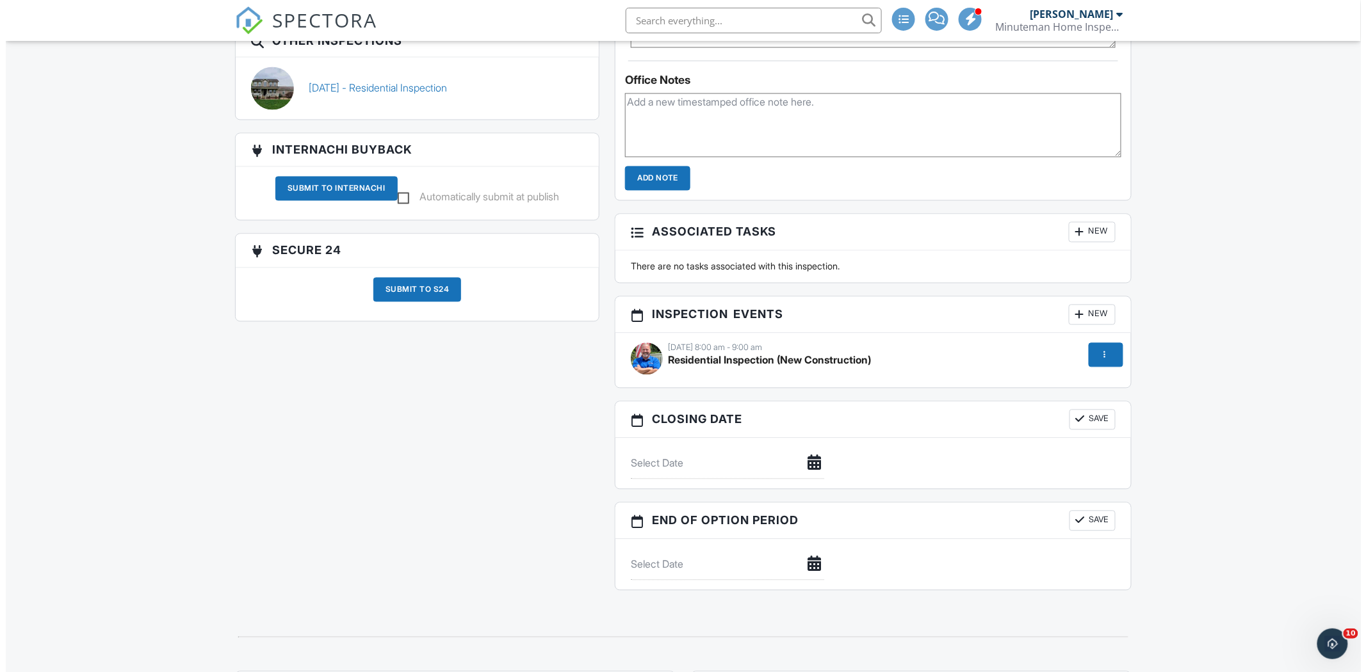
scroll to position [975, 0]
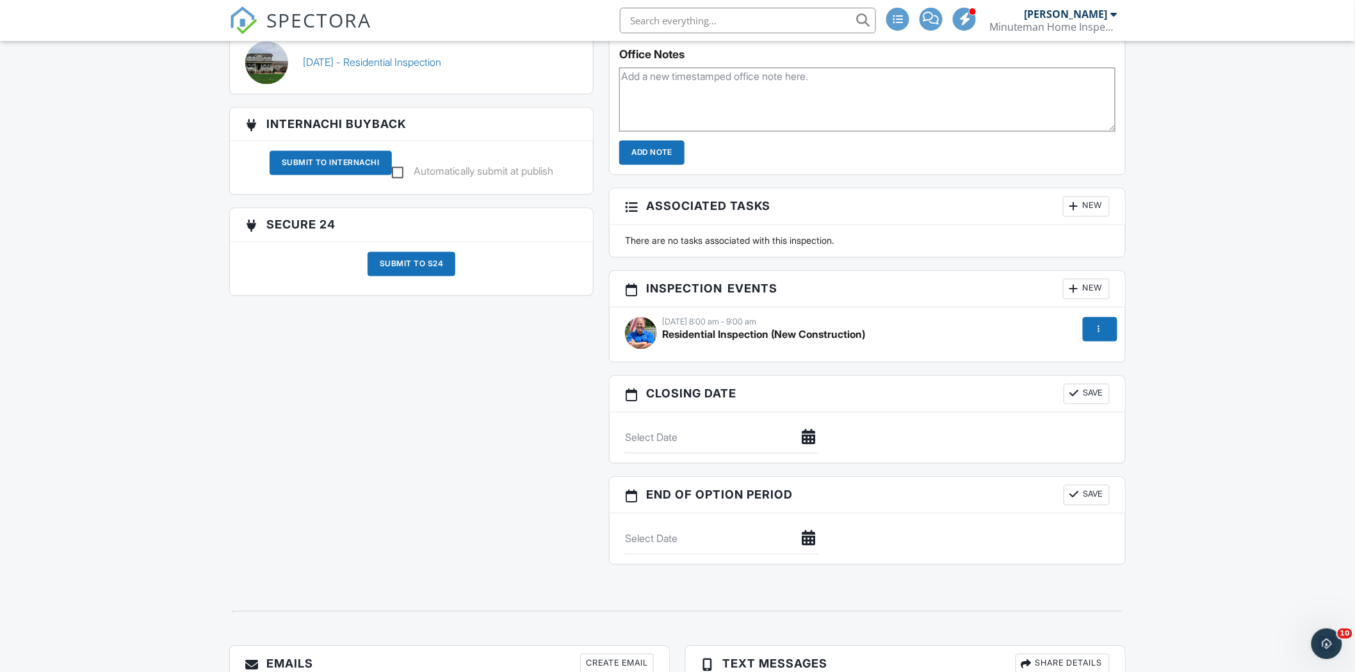
click at [1098, 329] on div at bounding box center [1099, 329] width 13 height 13
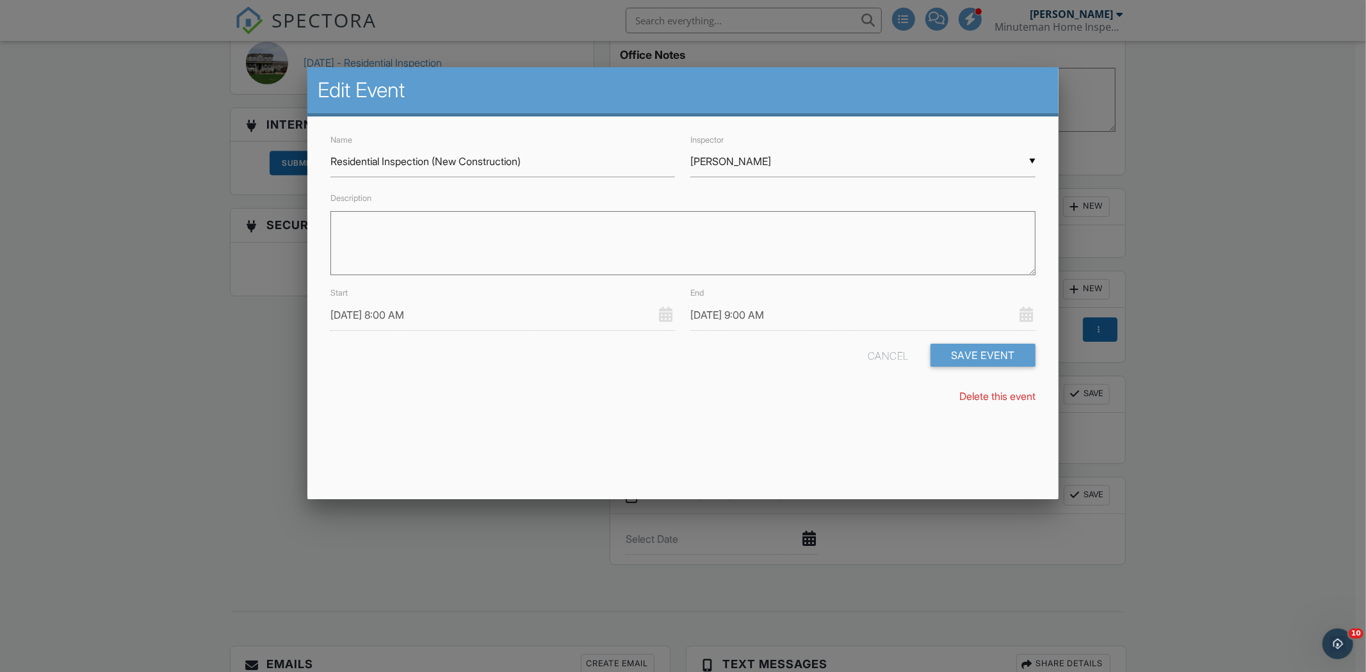
click at [997, 400] on link "Delete this event" at bounding box center [997, 396] width 76 height 13
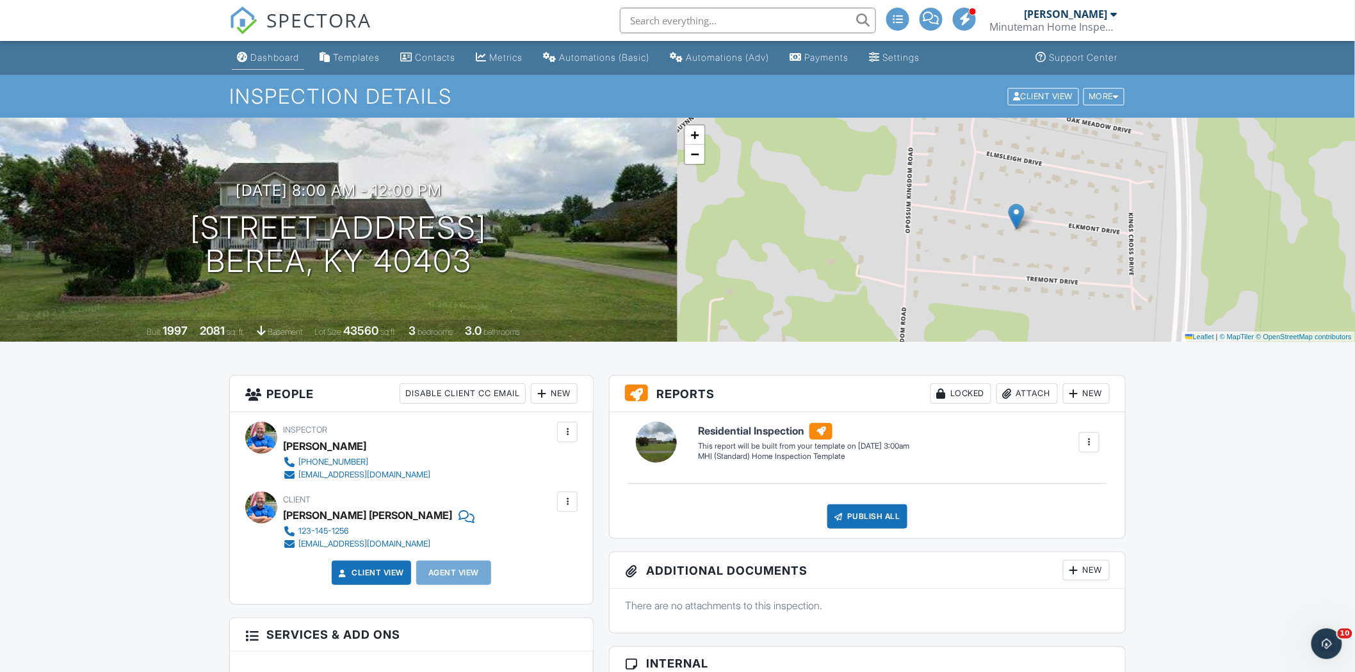
click at [284, 60] on div "Dashboard" at bounding box center [274, 57] width 49 height 11
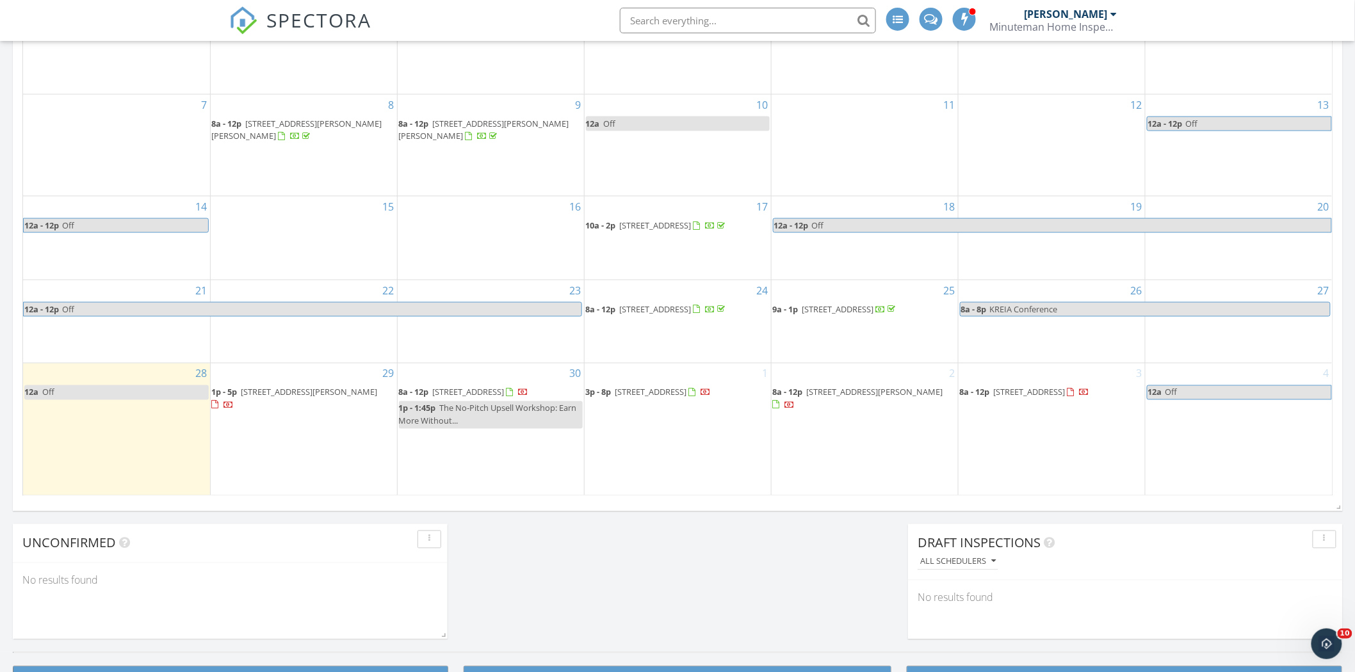
scroll to position [727, 0]
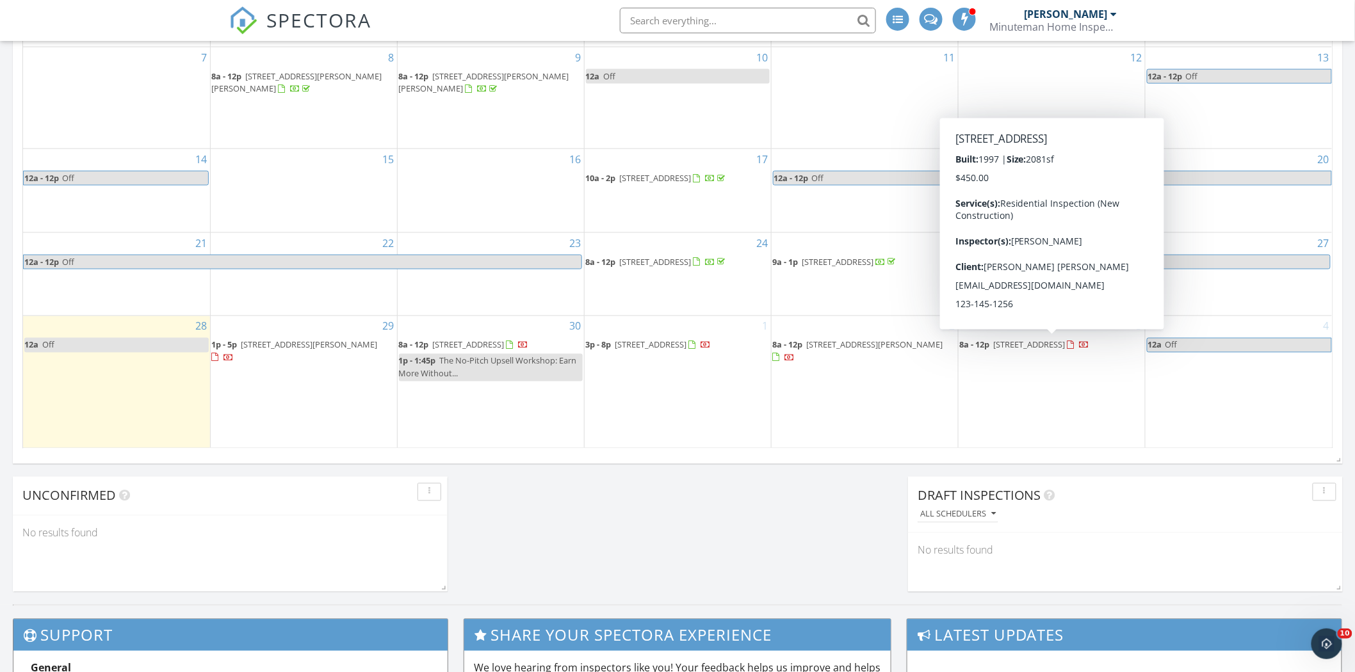
click at [1066, 340] on span "220 Elkmont Dr, Berea 40403" at bounding box center [1030, 345] width 72 height 12
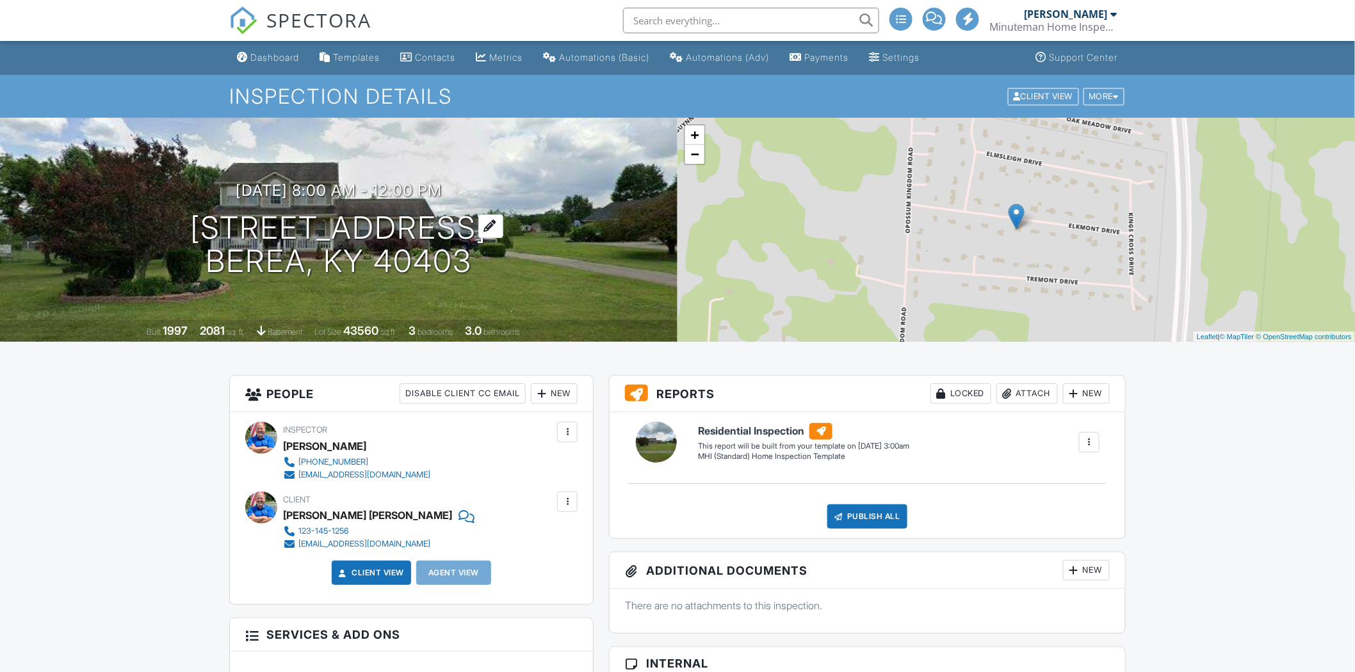
click at [340, 220] on h1 "[STREET_ADDRESS] Berea, KY 40403" at bounding box center [339, 245] width 297 height 68
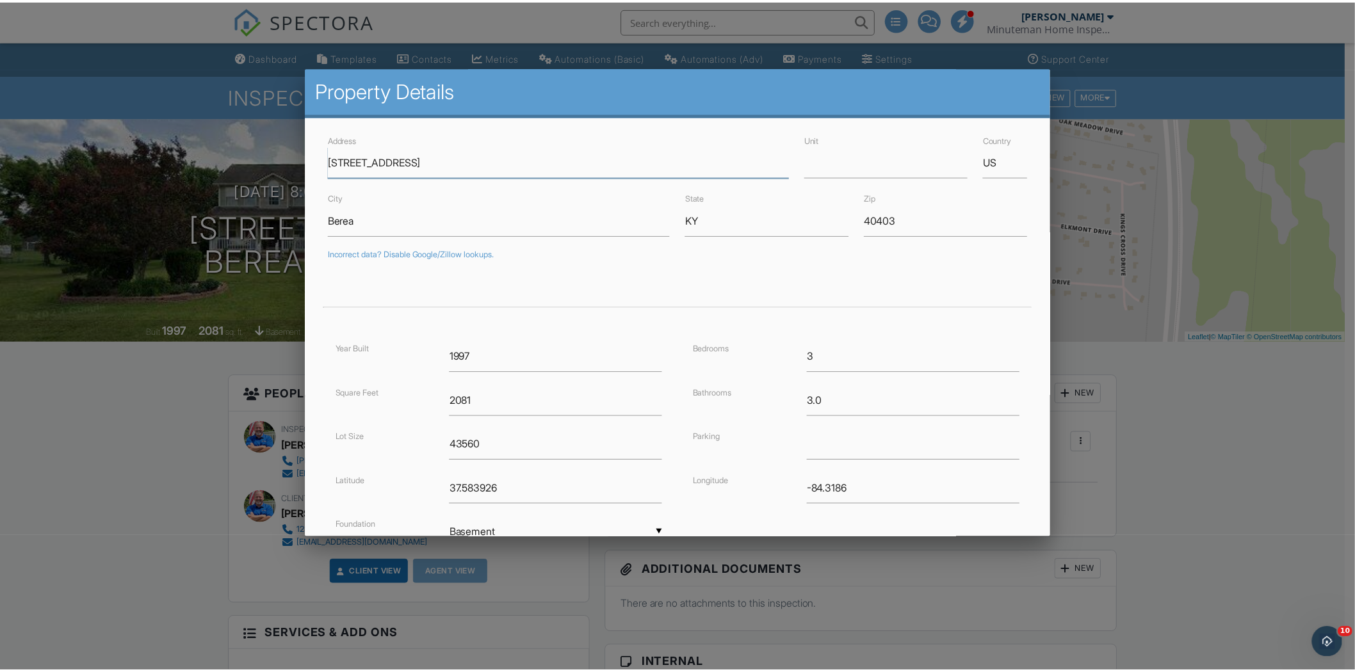
scroll to position [111, 0]
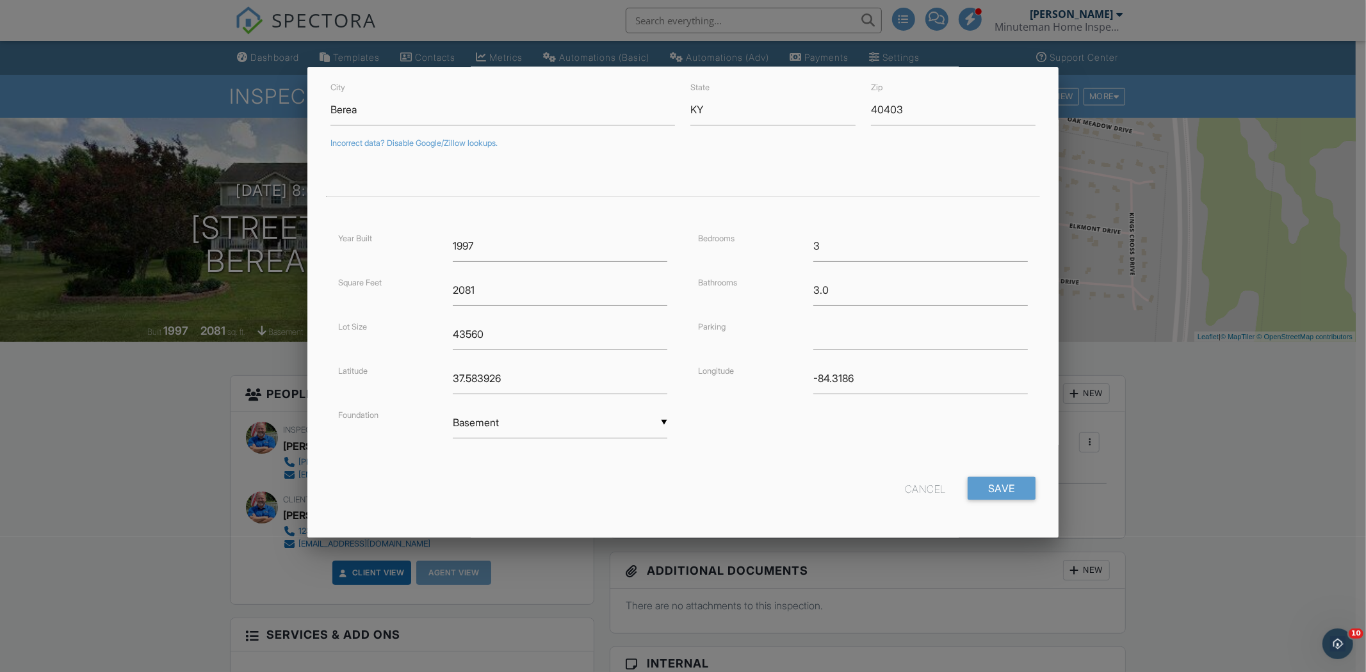
click at [906, 489] on div "Cancel" at bounding box center [925, 488] width 41 height 23
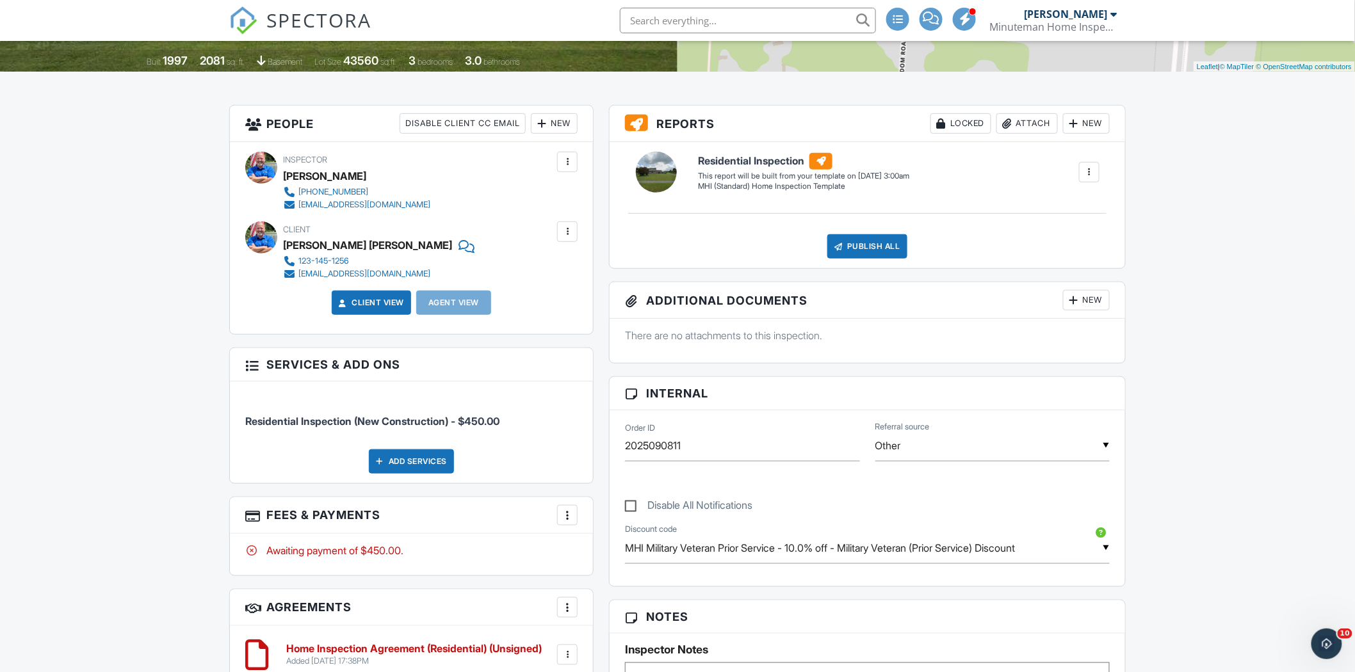
scroll to position [308, 0]
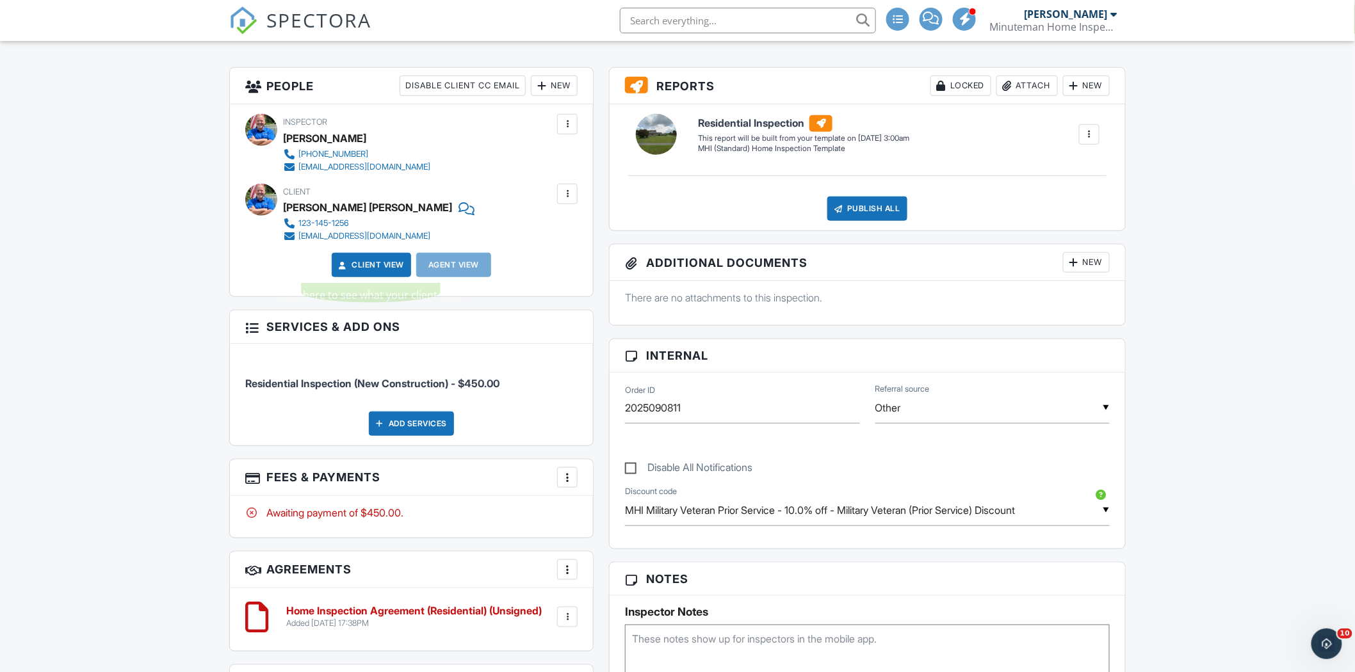
click at [351, 264] on link "Client View" at bounding box center [370, 265] width 68 height 13
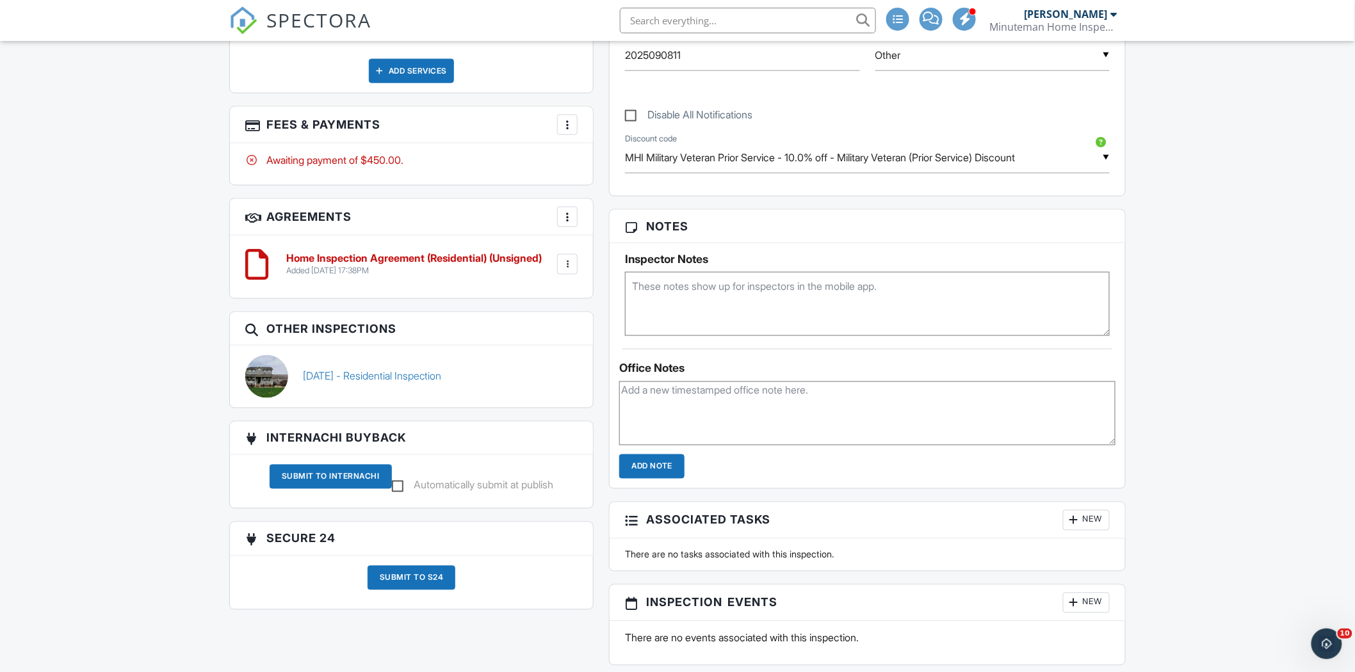
scroll to position [669, 0]
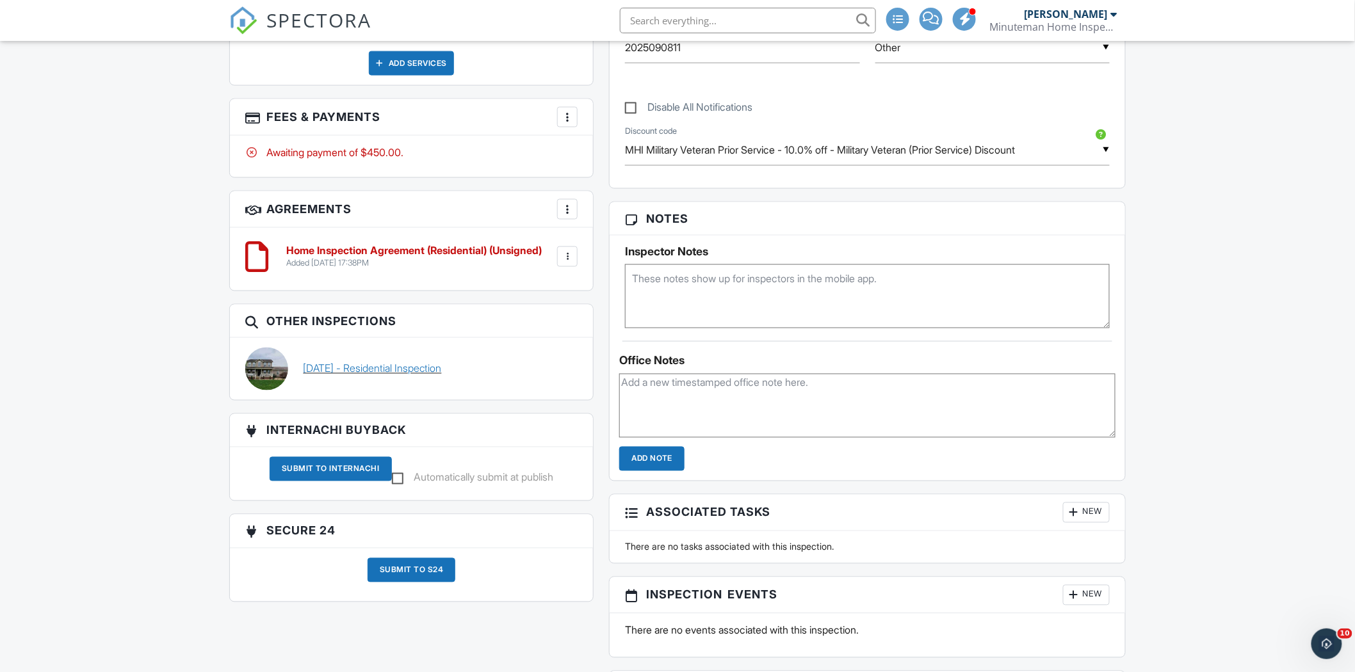
click at [397, 372] on link "04/05/2025 - Residential Inspection" at bounding box center [373, 369] width 138 height 14
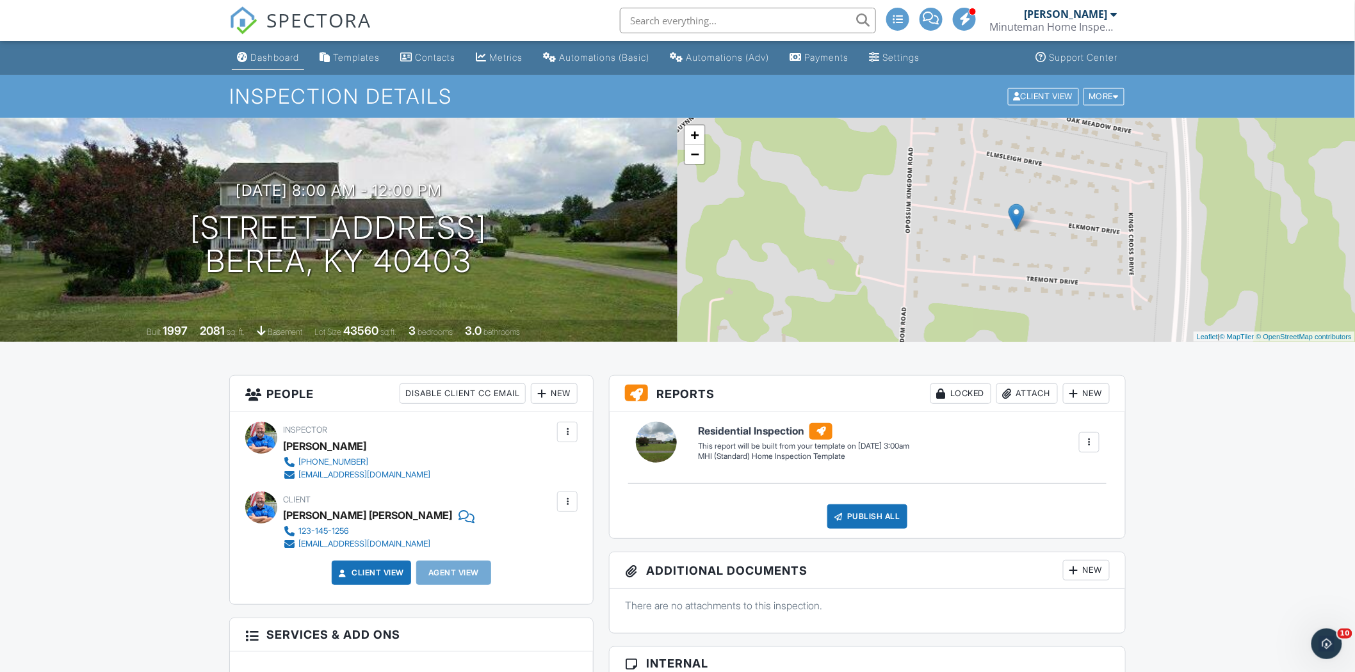
click at [259, 53] on div "Dashboard" at bounding box center [274, 57] width 49 height 11
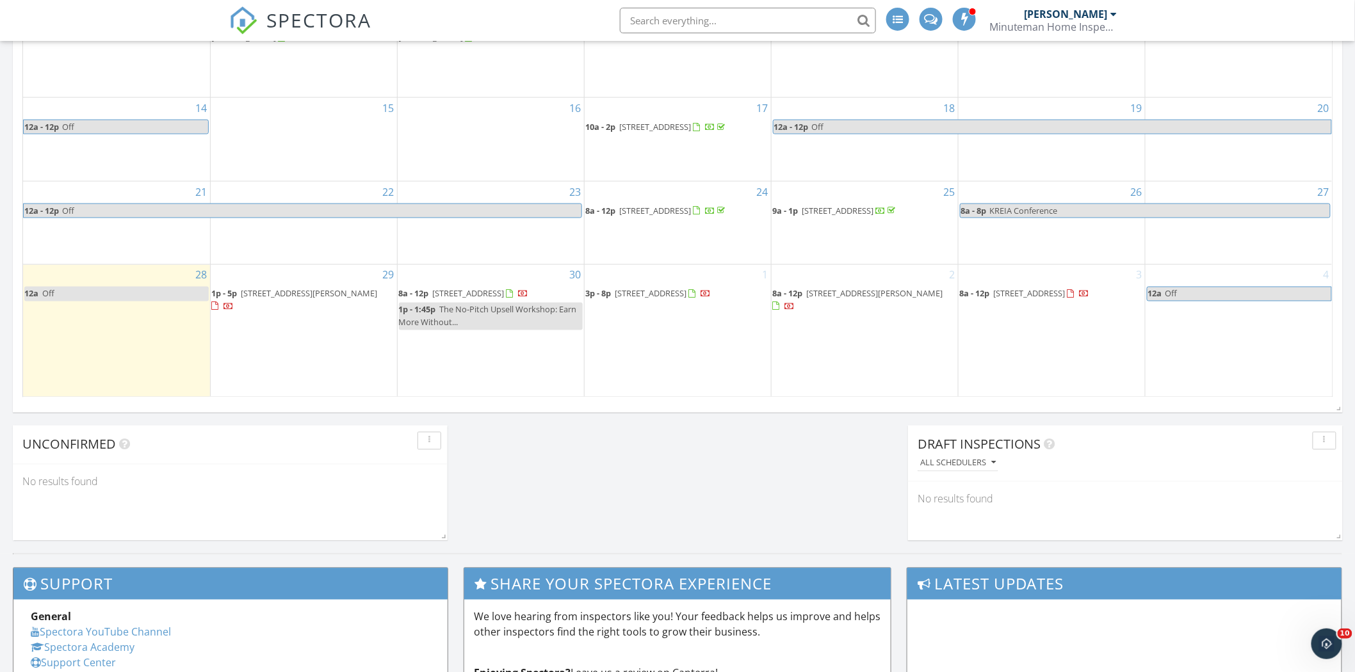
scroll to position [776, 0]
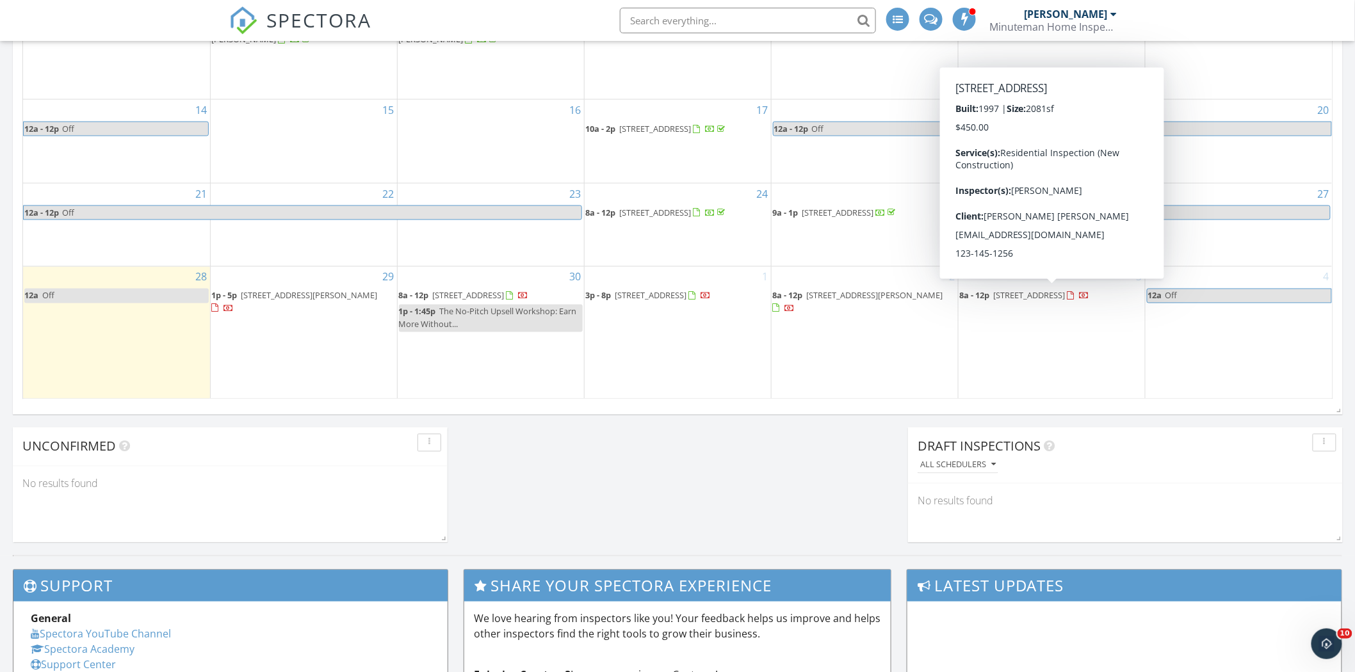
click at [1066, 290] on span "[STREET_ADDRESS]" at bounding box center [1030, 296] width 72 height 12
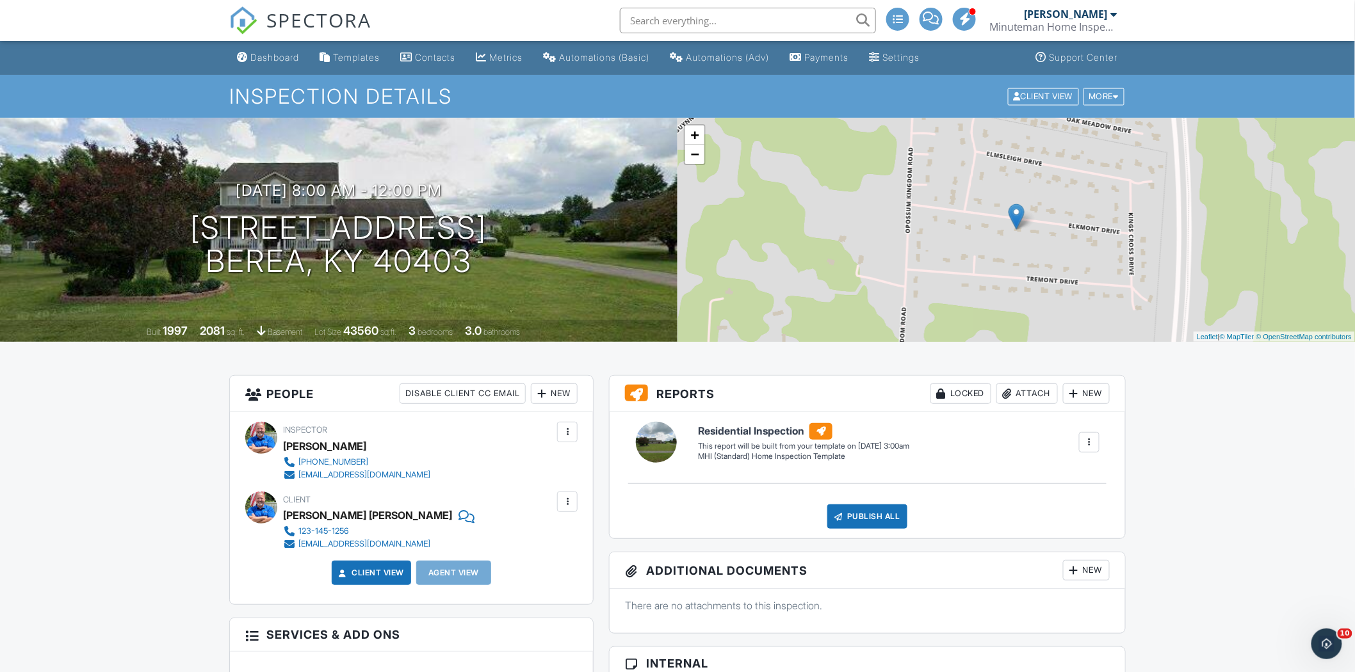
click at [1081, 27] on div "Minuteman Home Inspections LLC" at bounding box center [1054, 26] width 128 height 13
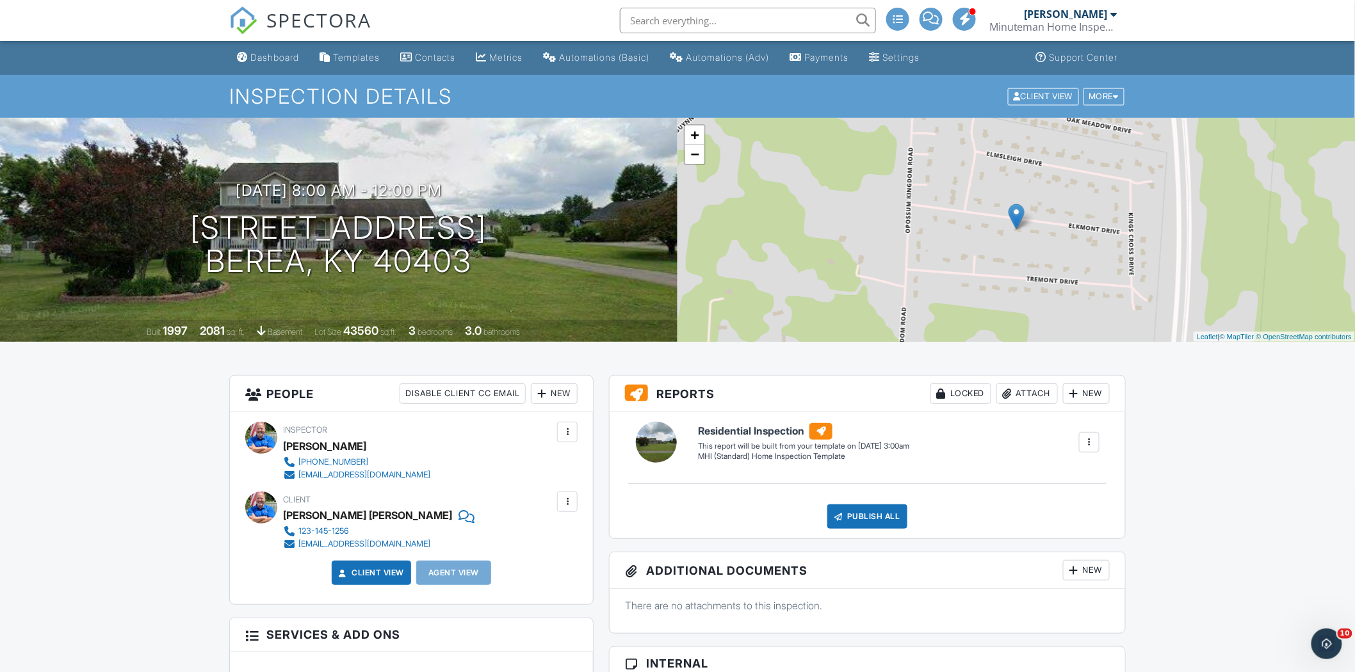
click at [1089, 444] on div at bounding box center [1089, 442] width 13 height 13
click at [1104, 98] on div "More" at bounding box center [1105, 96] width 42 height 17
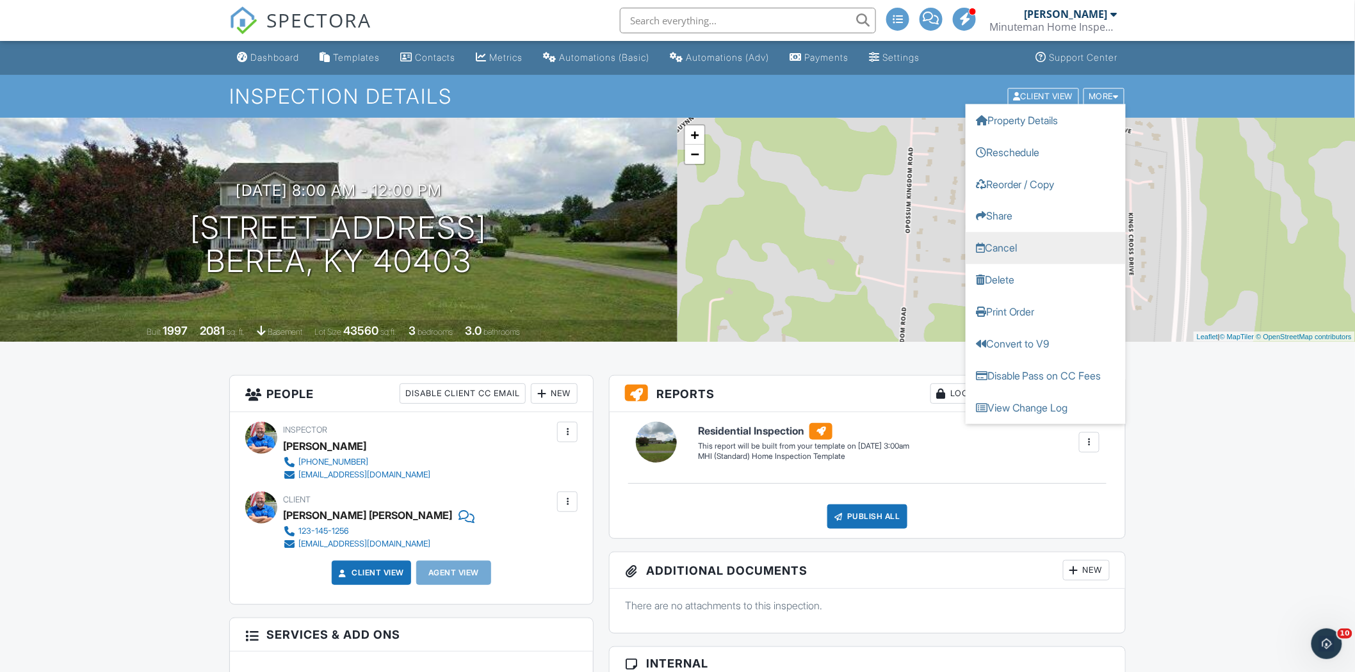
click at [1009, 248] on link "Cancel" at bounding box center [1046, 248] width 160 height 32
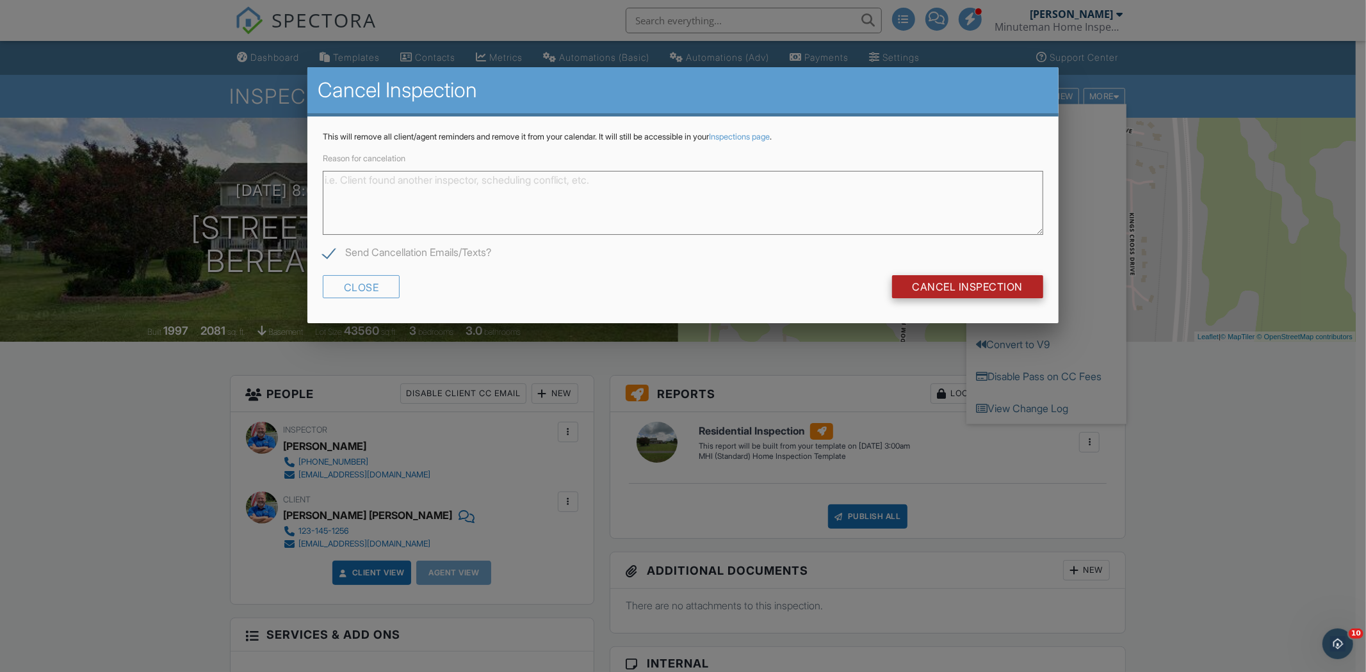
click at [986, 283] on input "Cancel Inspection" at bounding box center [968, 286] width 152 height 23
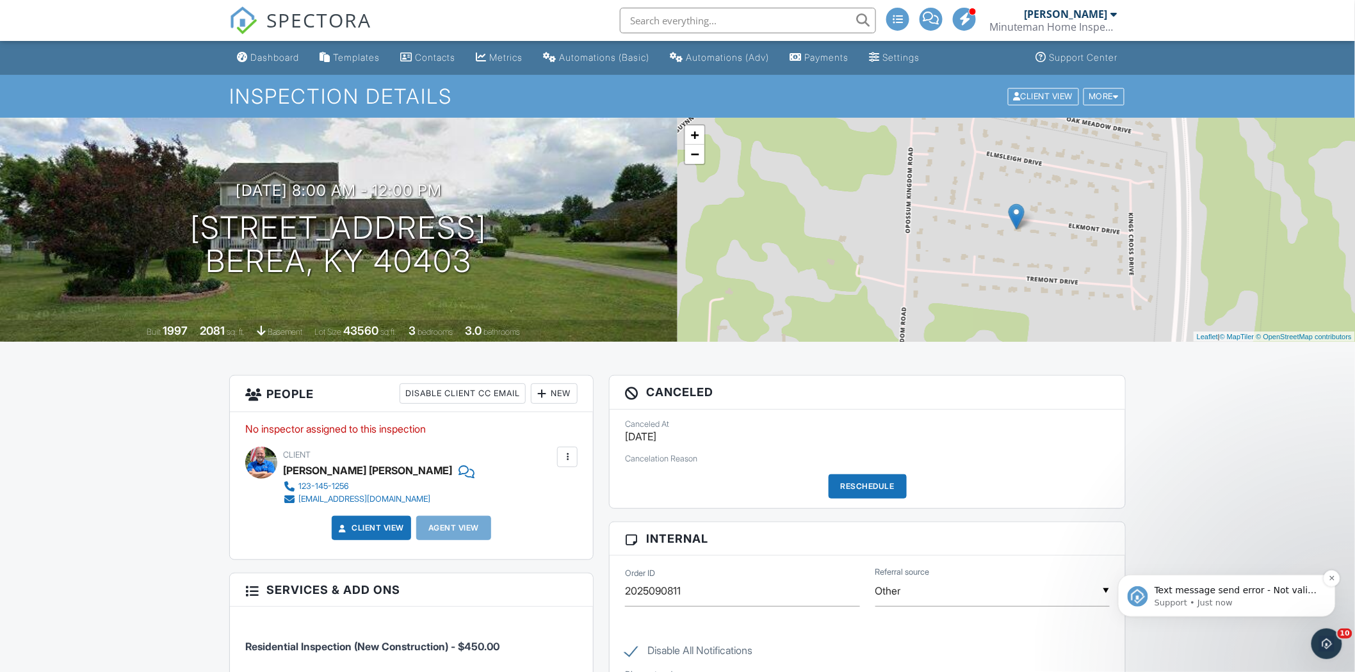
click at [1185, 598] on p "Support • Just now" at bounding box center [1236, 603] width 165 height 12
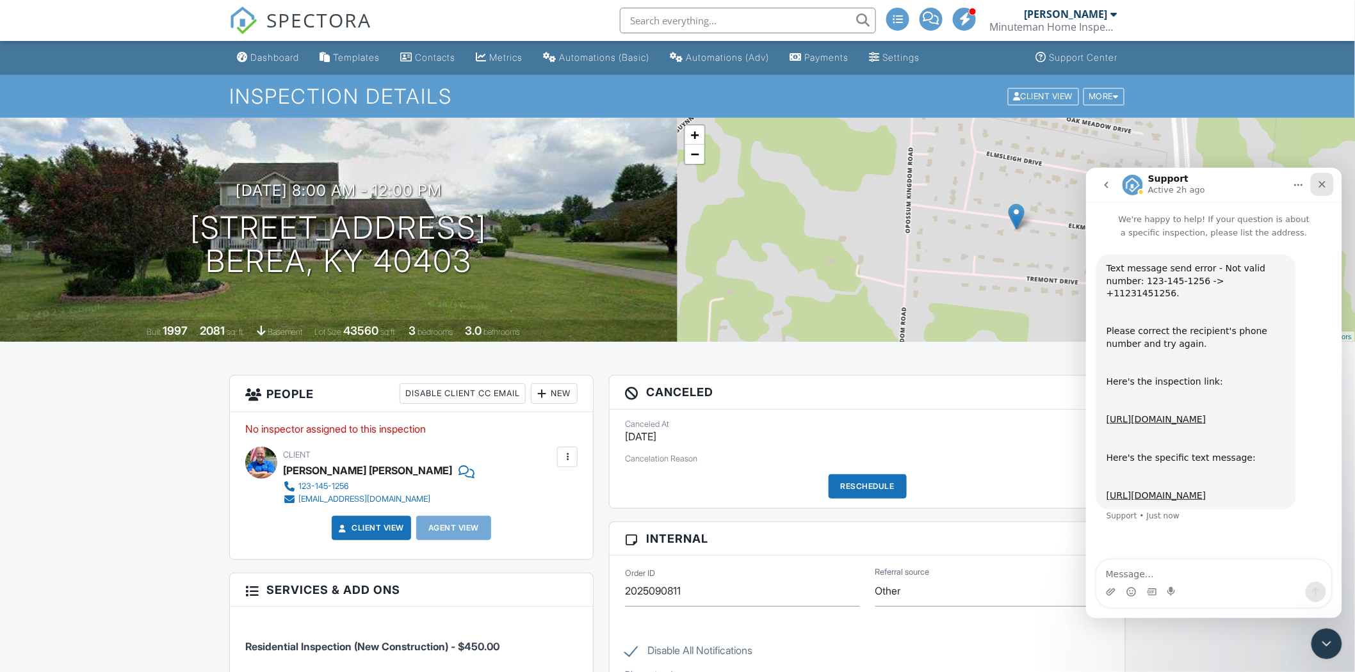
click at [1317, 183] on icon "Close" at bounding box center [1322, 184] width 10 height 10
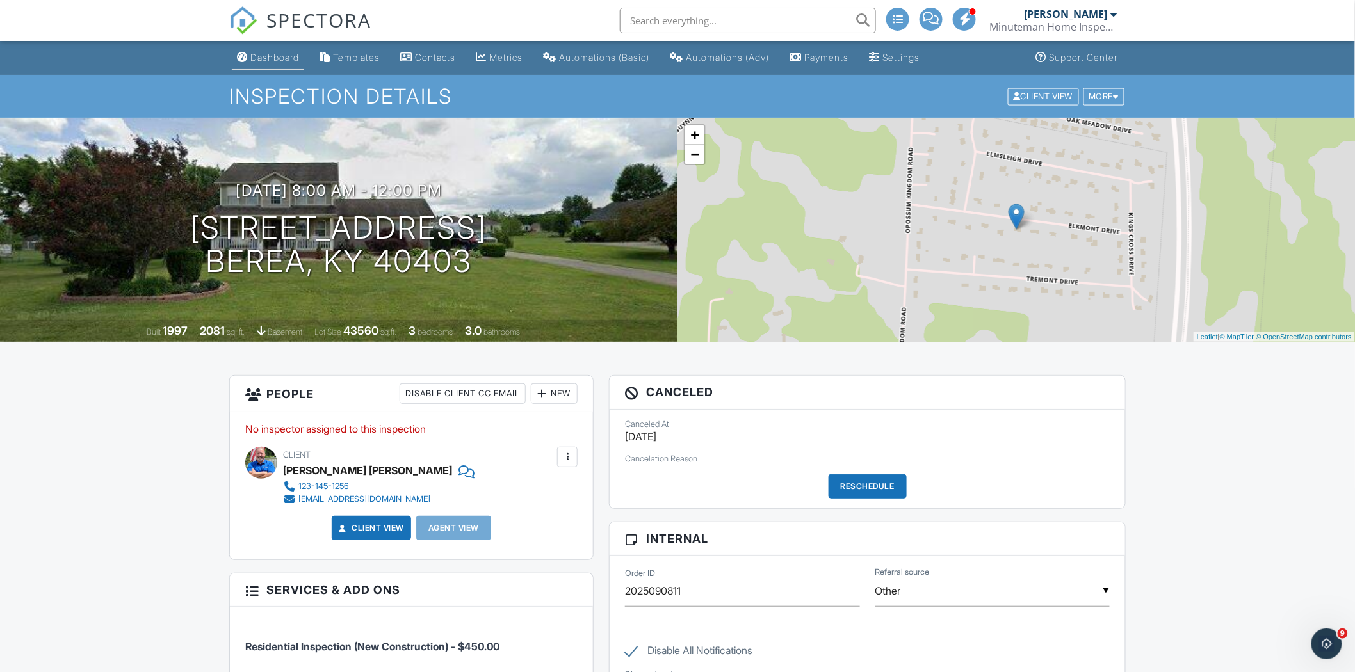
click at [280, 66] on link "Dashboard" at bounding box center [268, 58] width 72 height 24
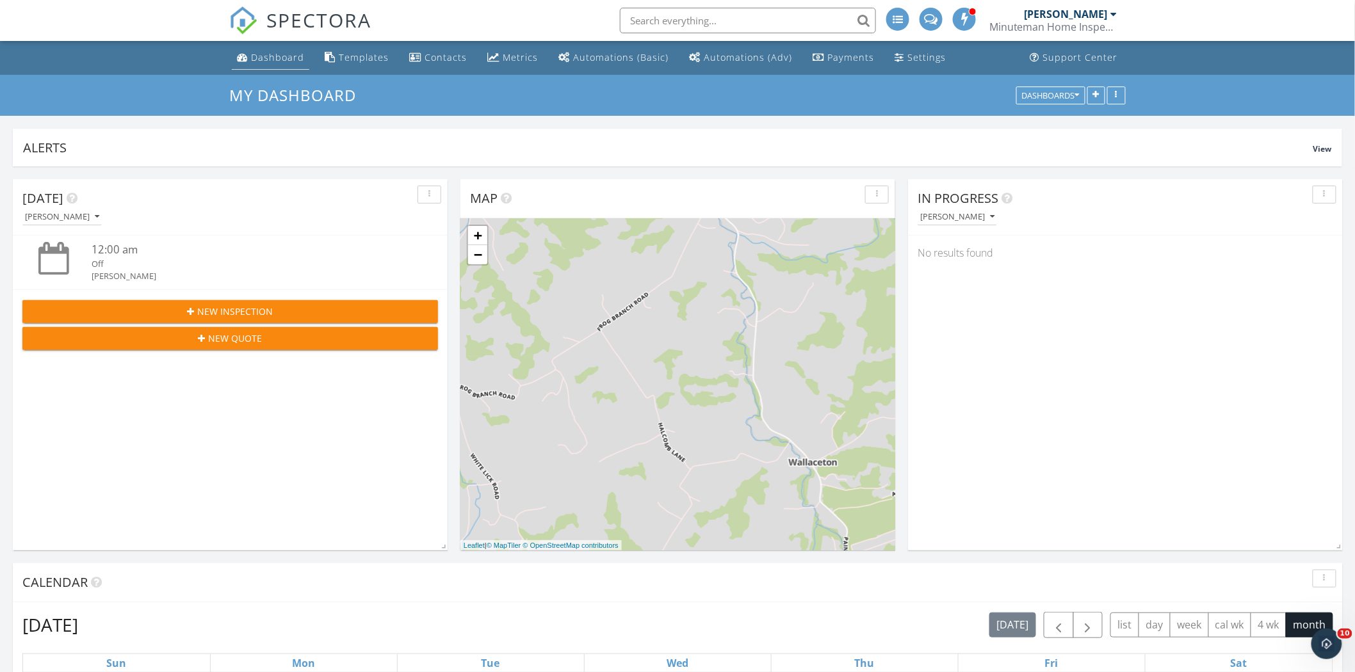
click at [253, 67] on link "Dashboard" at bounding box center [270, 58] width 77 height 24
